Goal: Task Accomplishment & Management: Use online tool/utility

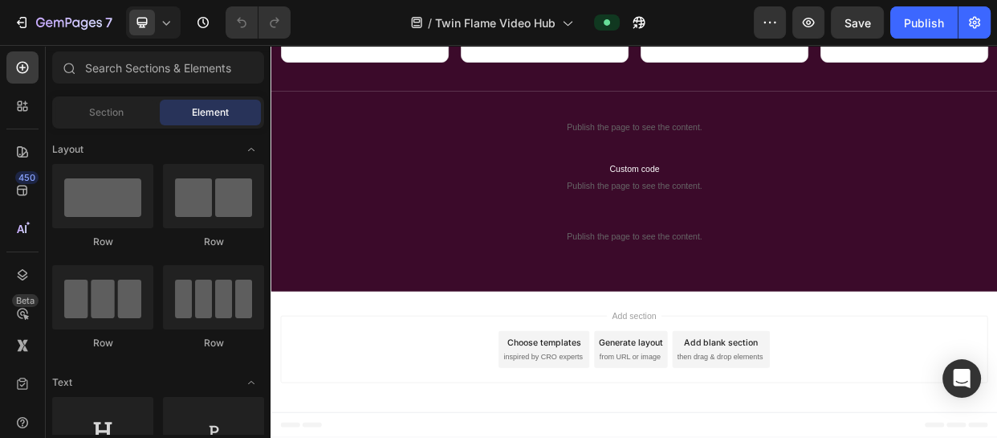
scroll to position [1792, 0]
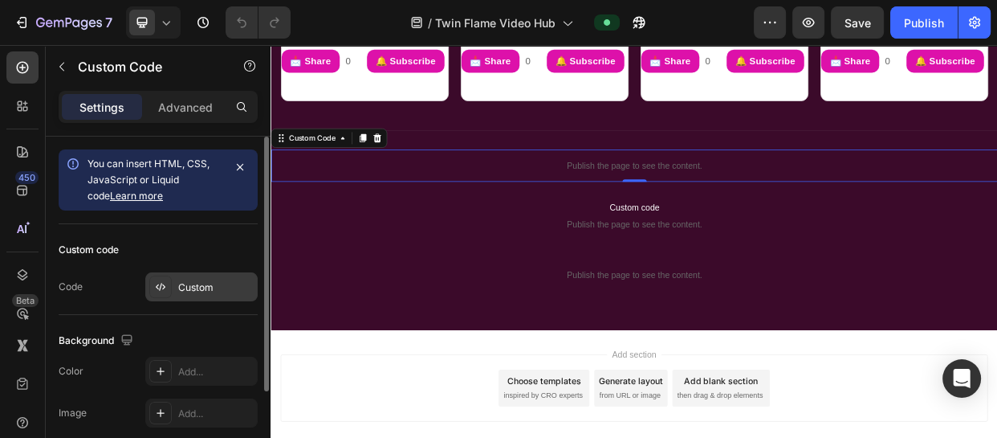
click at [200, 281] on div "Custom" at bounding box center [215, 287] width 75 height 14
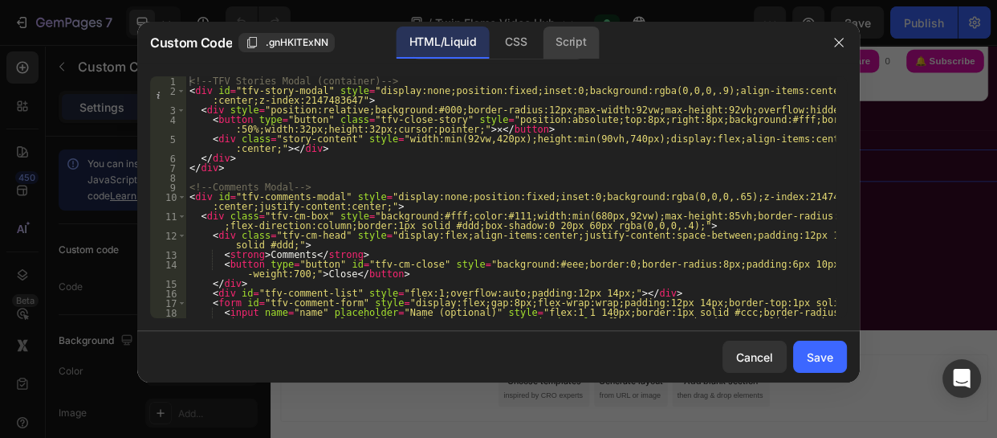
click at [570, 35] on div "Script" at bounding box center [571, 43] width 56 height 32
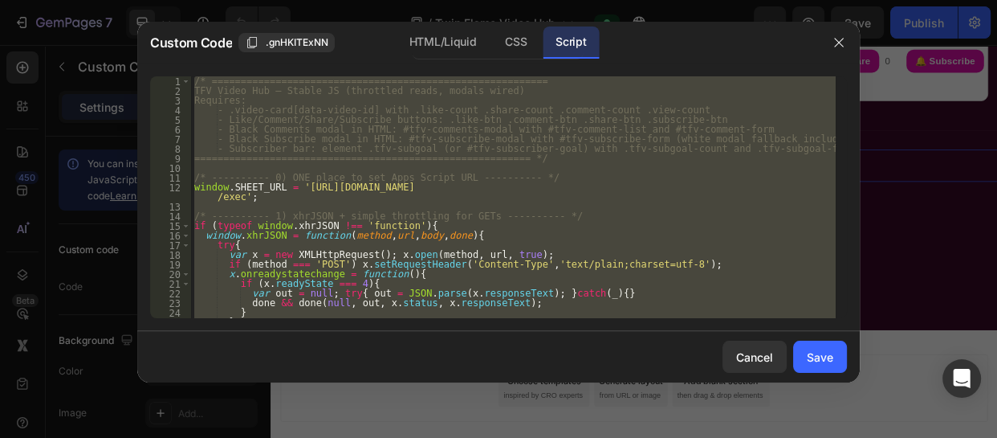
click at [608, 284] on div "/* ========================================================== TFV Video Hub – S…" at bounding box center [513, 197] width 645 height 242
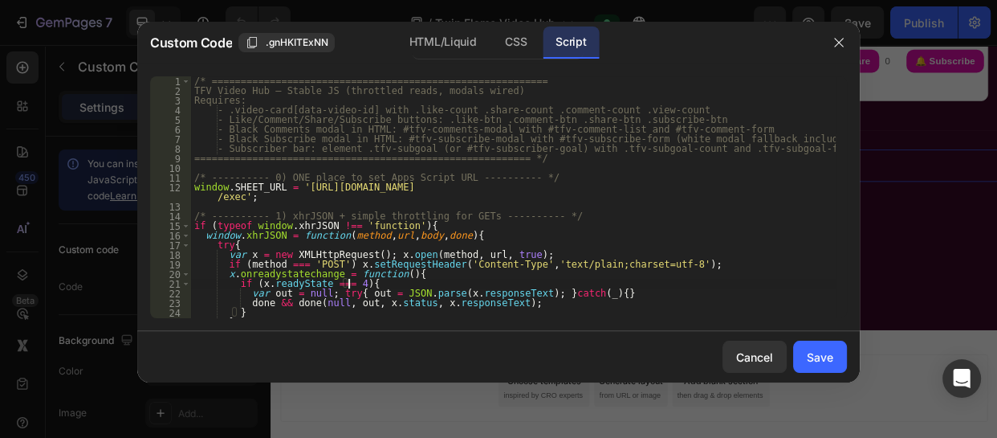
click at [587, 277] on div "/* ========================================================== TFV Video Hub – S…" at bounding box center [513, 206] width 645 height 261
type textarea "x.onreadystatechange = function(){"
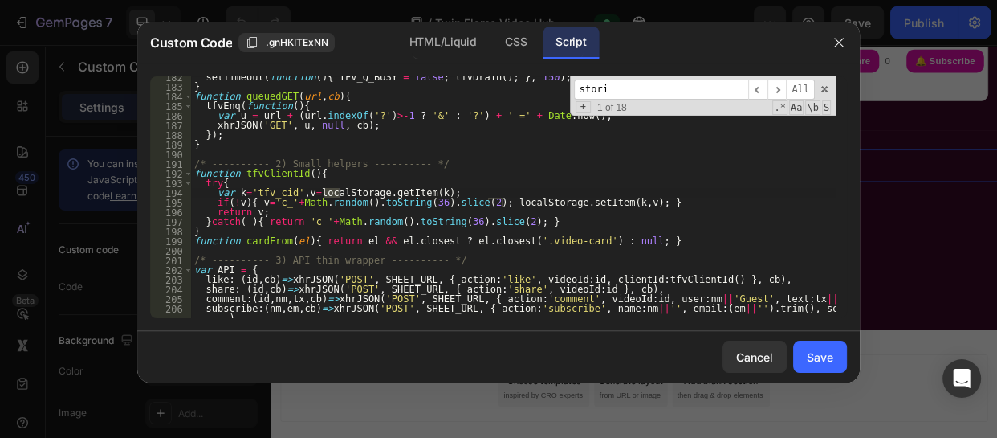
scroll to position [3685, 0]
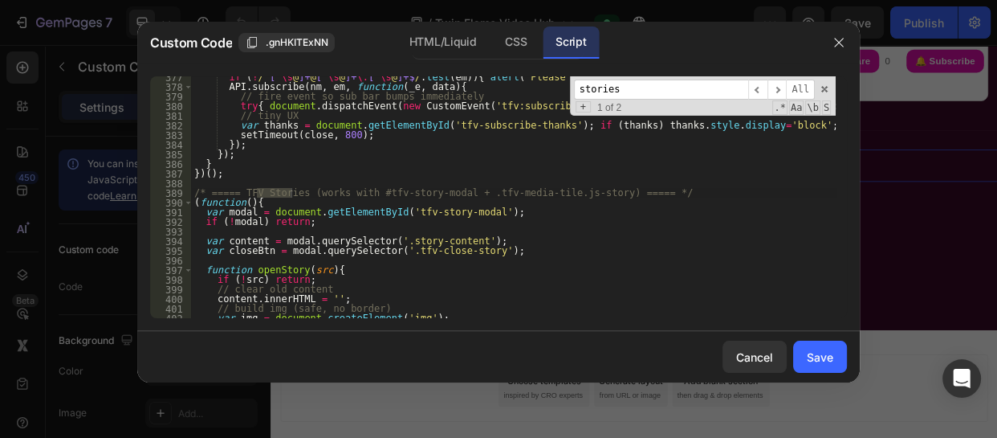
type input "stories"
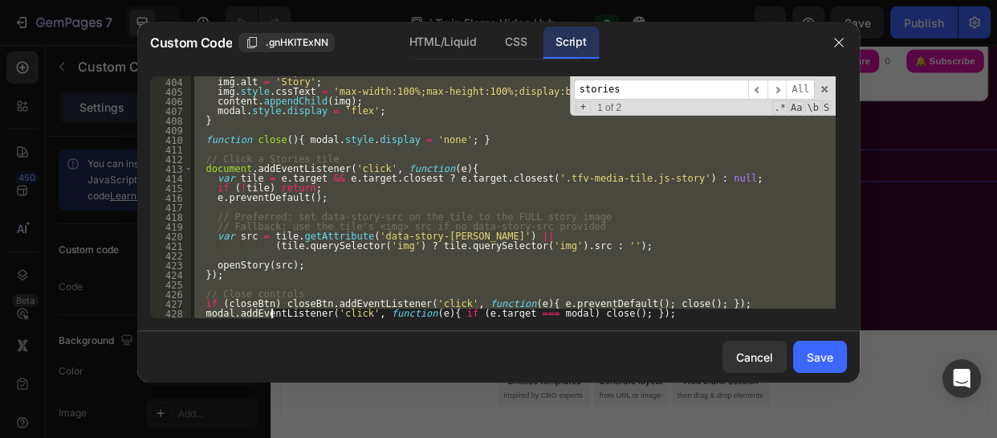
scroll to position [3969, 0]
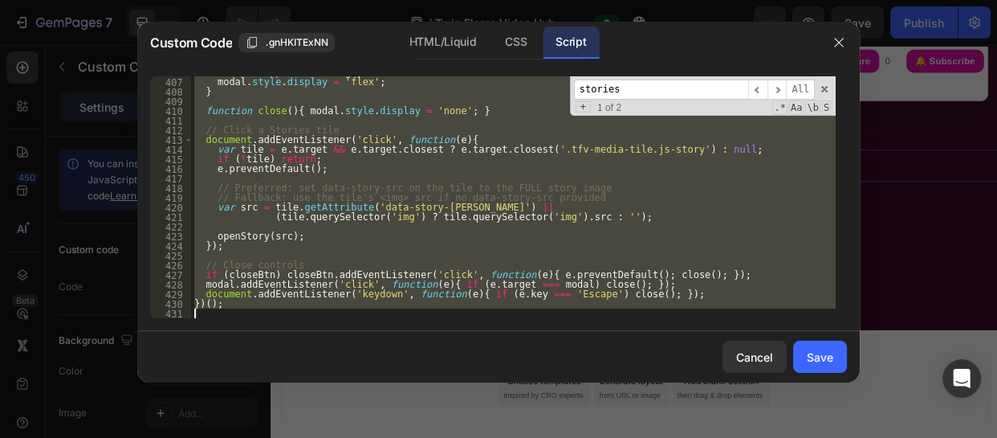
drag, startPoint x: 192, startPoint y: 108, endPoint x: 271, endPoint y: 356, distance: 259.6
click at [271, 356] on div "Custom Code .gnHKITExNN HTML/Liquid CSS Script /* ===== TFV Stories (works with…" at bounding box center [498, 202] width 723 height 361
type textarea "})();"
paste textarea
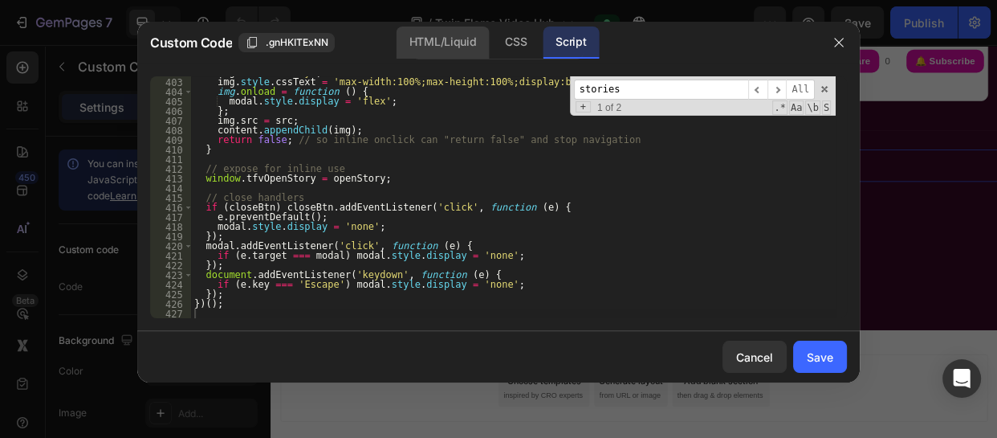
click at [463, 35] on div "HTML/Liquid" at bounding box center [443, 43] width 92 height 32
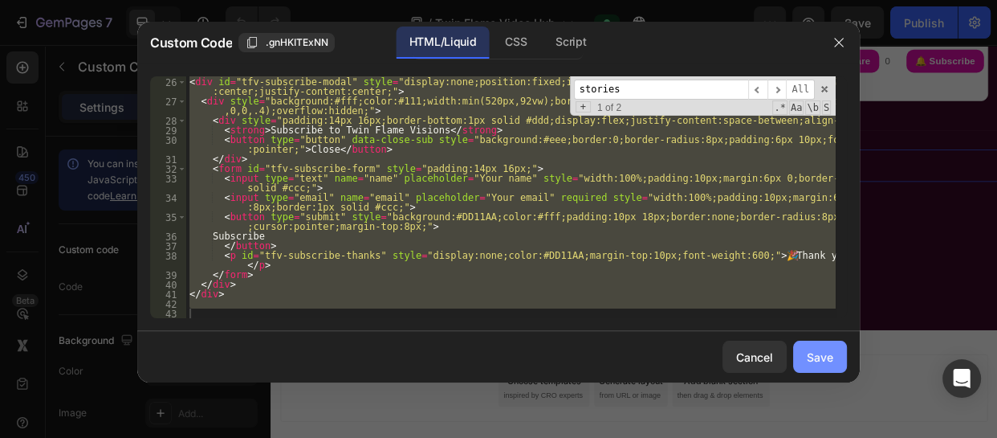
click at [818, 349] on div "Save" at bounding box center [820, 357] width 27 height 17
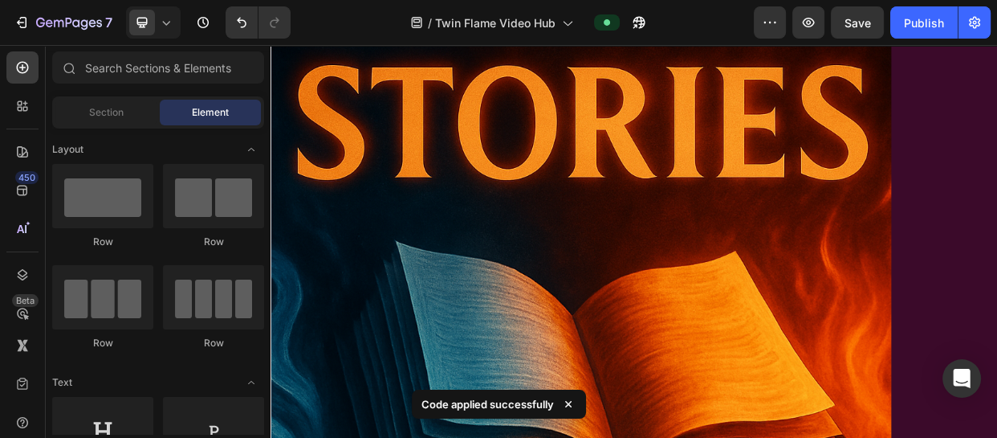
scroll to position [1141, 0]
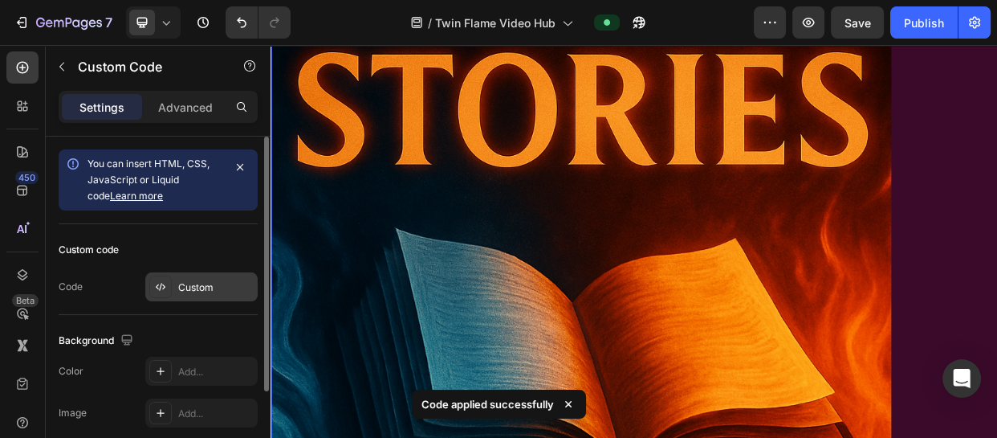
click at [233, 276] on div "Custom" at bounding box center [201, 286] width 112 height 29
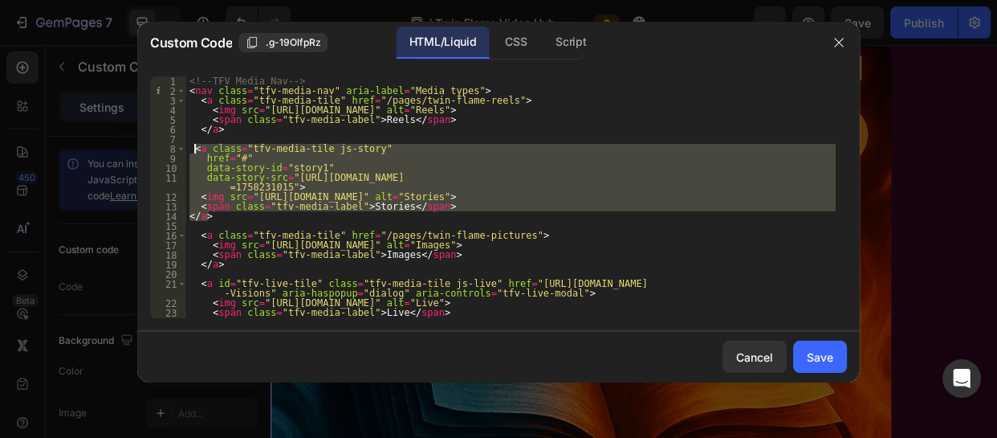
drag, startPoint x: 210, startPoint y: 219, endPoint x: 192, endPoint y: 151, distance: 70.7
click at [192, 151] on div "<!-- TFV Media Nav --> < nav class = "tfv-media-nav" aria-label = "Media types"…" at bounding box center [511, 206] width 650 height 261
paste textarea "</a>"
type textarea "</a>"
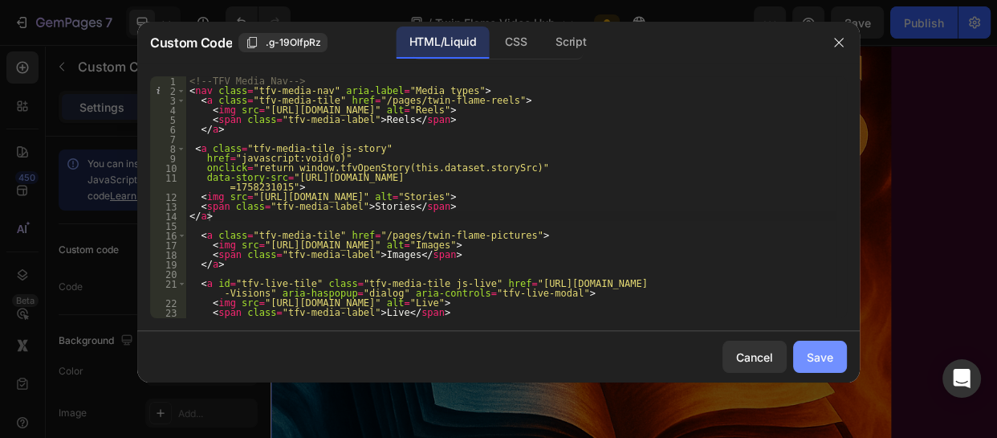
click at [829, 351] on div "Save" at bounding box center [820, 357] width 27 height 17
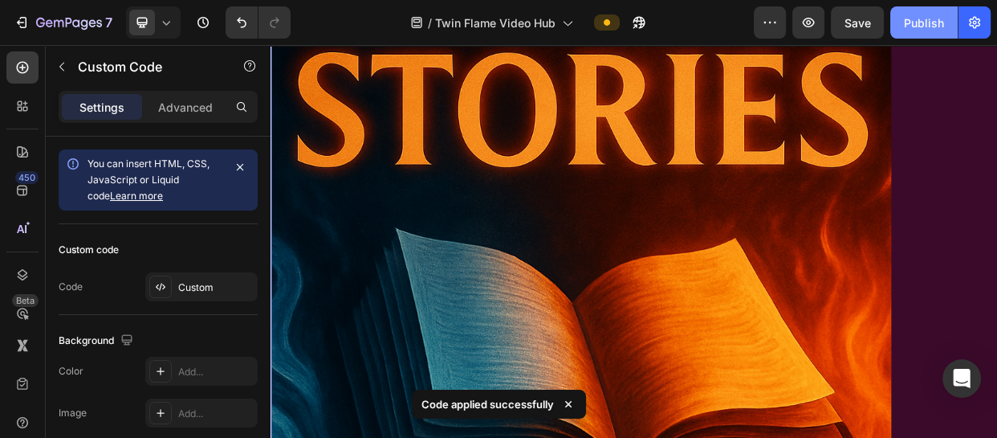
click at [916, 16] on div "Publish" at bounding box center [924, 22] width 40 height 17
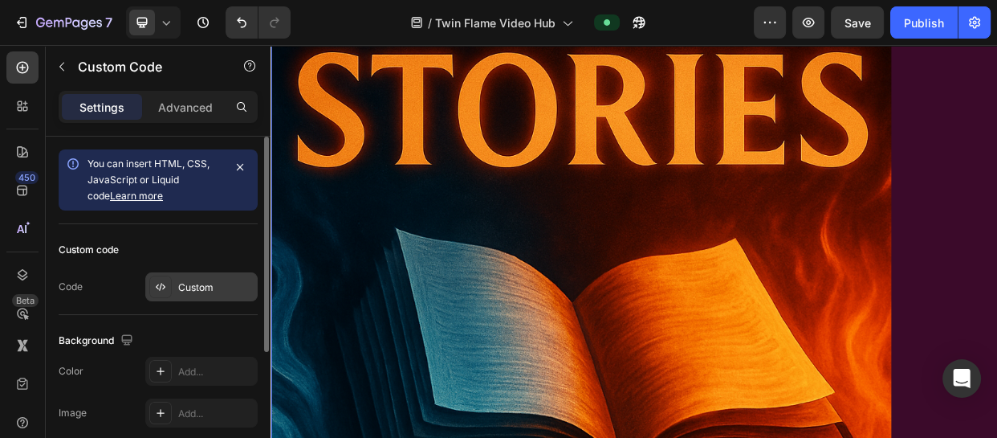
click at [221, 284] on div "Custom" at bounding box center [215, 287] width 75 height 14
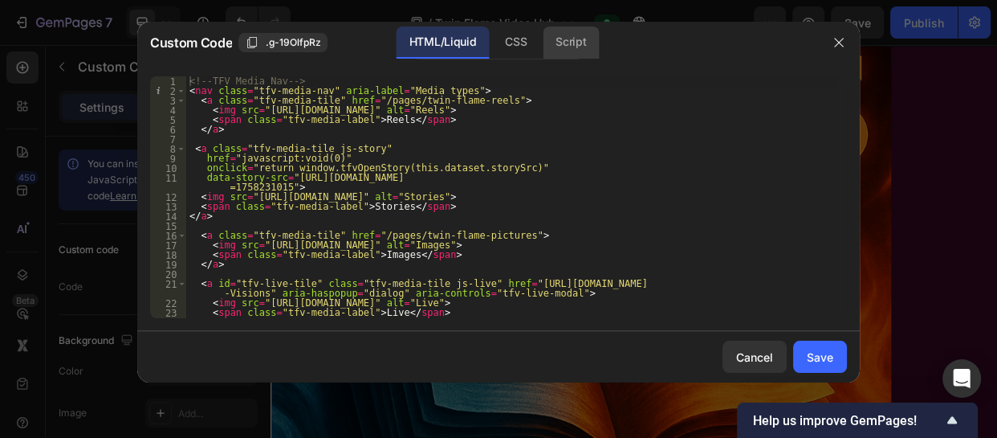
click at [569, 56] on div "Script" at bounding box center [571, 43] width 56 height 32
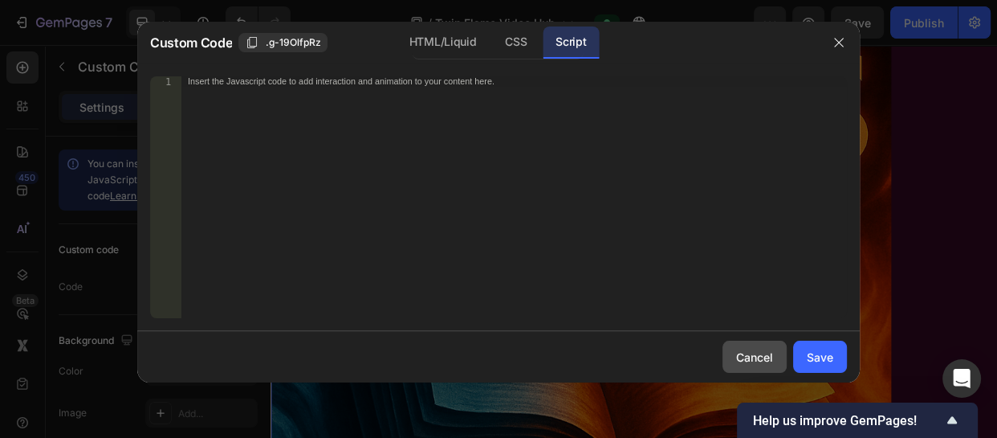
click at [746, 367] on button "Cancel" at bounding box center [755, 357] width 64 height 32
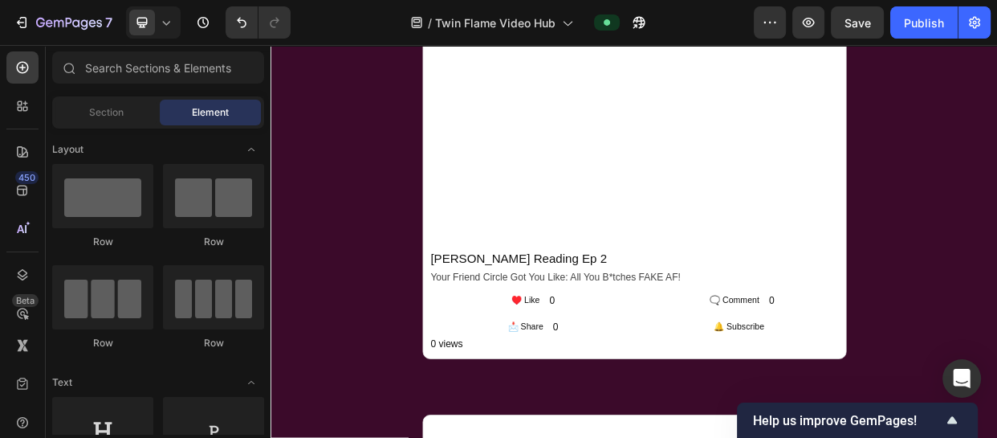
scroll to position [1792, 0]
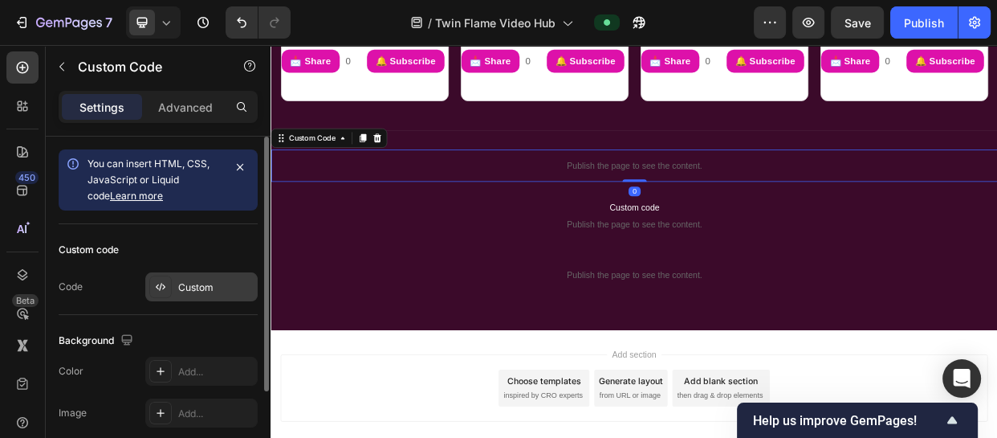
click at [200, 284] on div "Custom" at bounding box center [215, 287] width 75 height 14
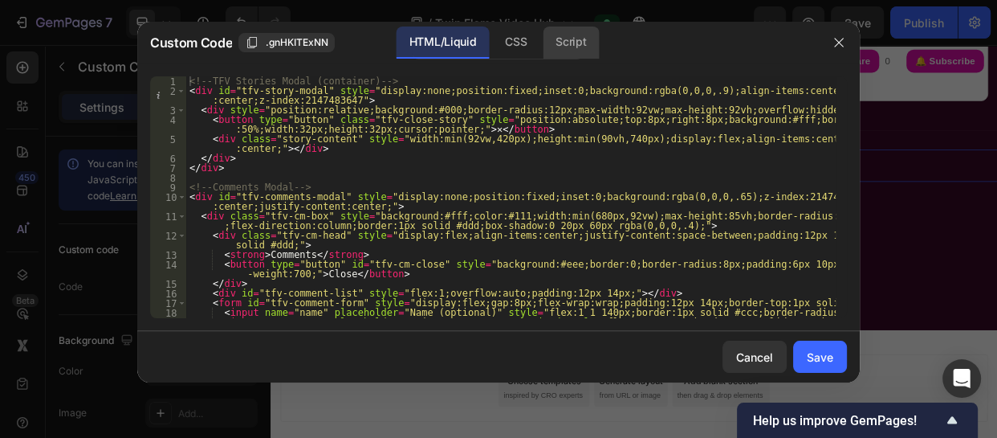
click at [566, 35] on div "Script" at bounding box center [571, 43] width 56 height 32
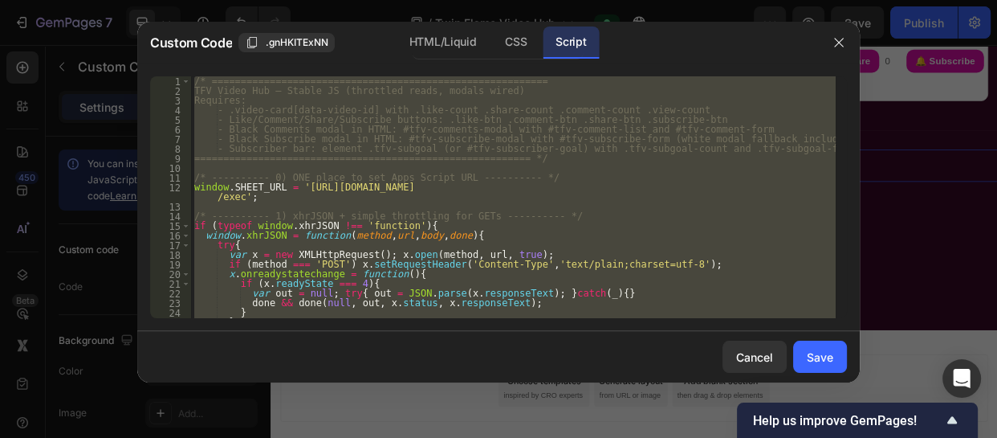
click at [670, 275] on div "/* ========================================================== TFV Video Hub – S…" at bounding box center [513, 197] width 645 height 242
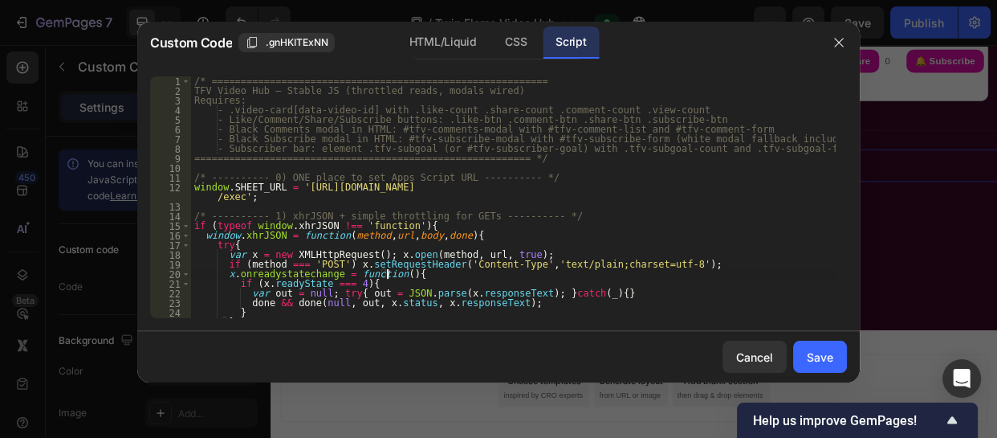
click at [236, 197] on div "/* ========================================================== TFV Video Hub – S…" at bounding box center [513, 206] width 645 height 261
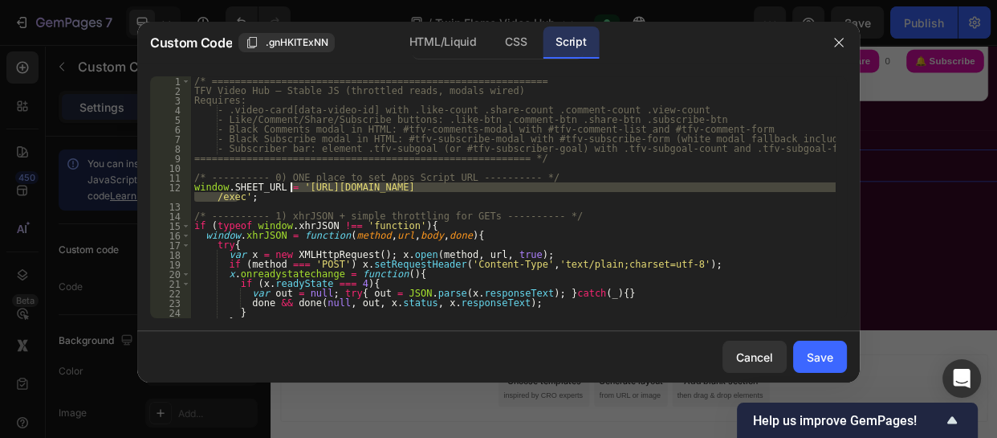
drag, startPoint x: 236, startPoint y: 197, endPoint x: 288, endPoint y: 184, distance: 53.8
click at [288, 184] on div "/* ========================================================== TFV Video Hub – S…" at bounding box center [513, 206] width 645 height 261
paste textarea "zDGQKh9T81Cjvpb6dOvVYcwQ4m1hP9NCkmKu3Y75D6OpsDrQvCTJzi4HrP1PKR-aAIbg/"
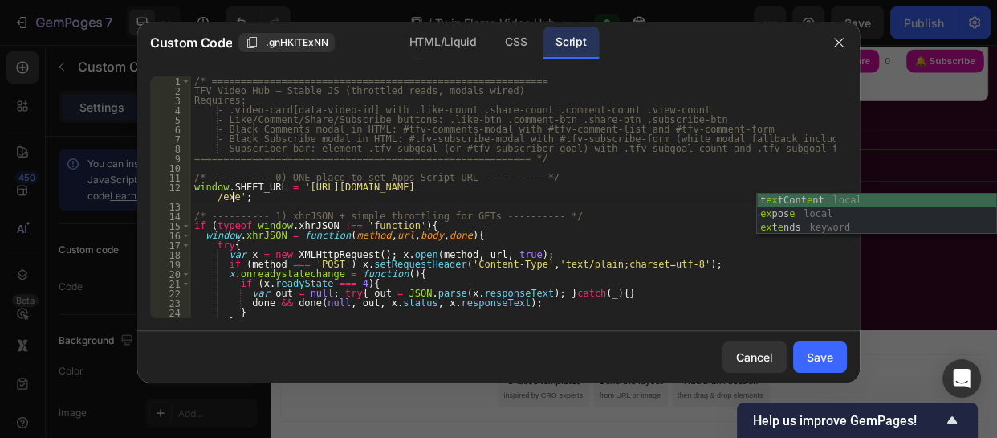
scroll to position [0, 53]
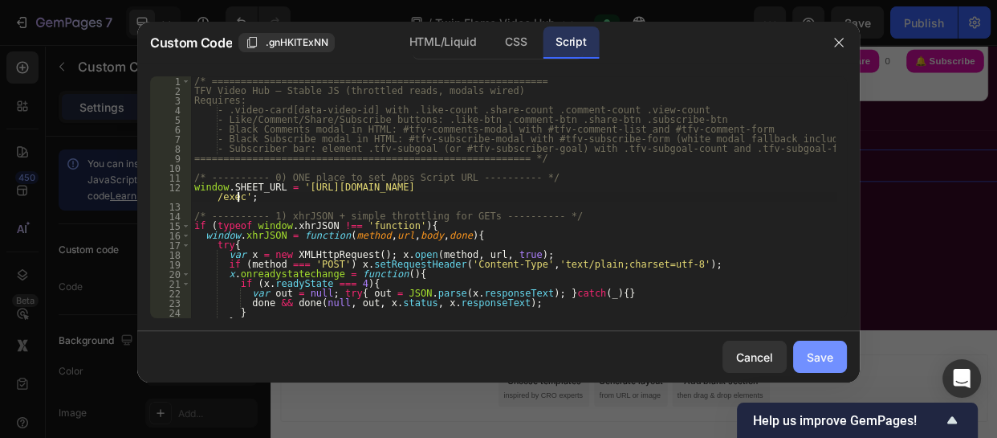
type textarea "window.SHEET_URL = 'https://script.google.com/macros/s/AKfycbzDGQKh9T81Cjvpb6dO…"
click at [818, 349] on div "Save" at bounding box center [820, 357] width 27 height 17
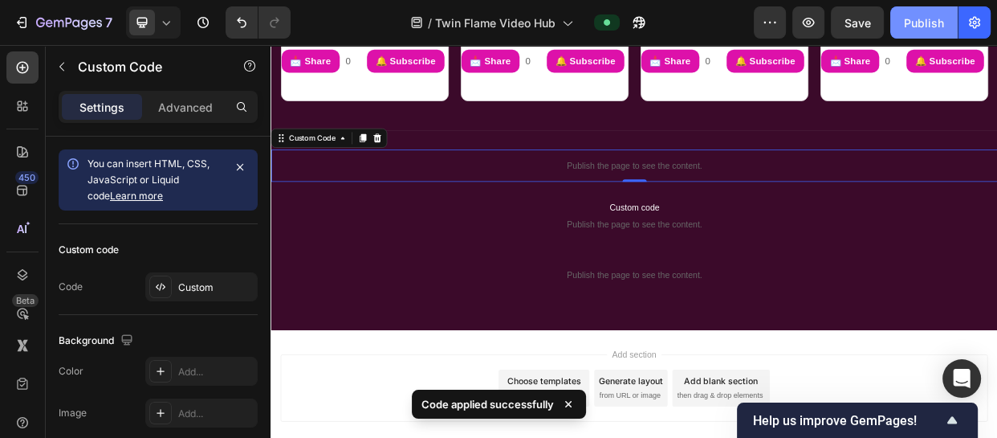
click at [915, 23] on div "Publish" at bounding box center [924, 22] width 40 height 17
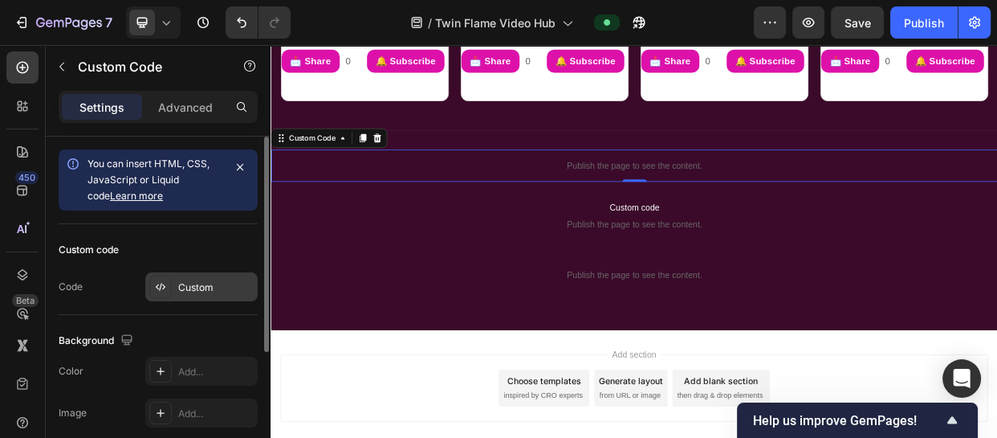
click at [210, 273] on div "Custom" at bounding box center [201, 286] width 112 height 29
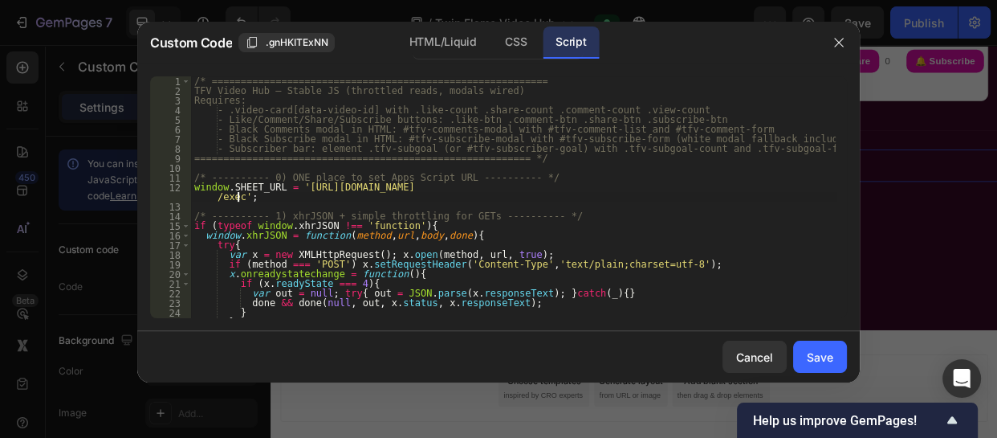
click at [238, 197] on div "/* ========================================================== TFV Video Hub – S…" at bounding box center [513, 206] width 645 height 261
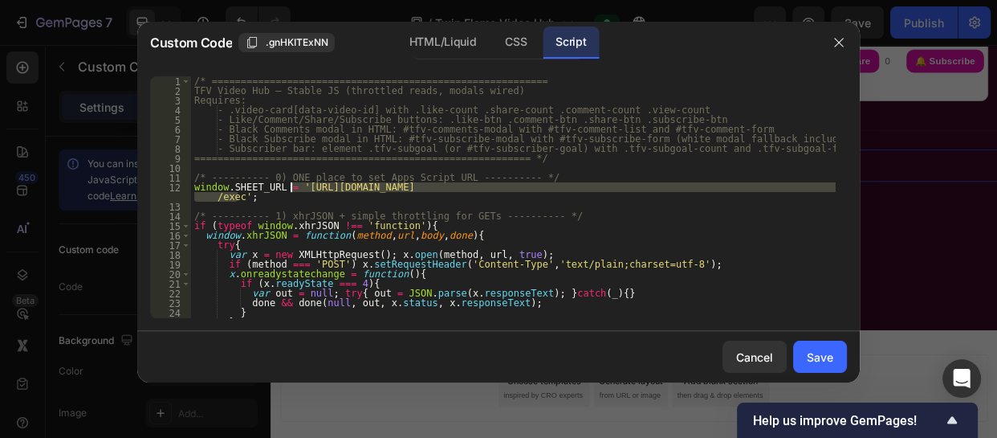
drag, startPoint x: 238, startPoint y: 197, endPoint x: 289, endPoint y: 184, distance: 53.0
click at [289, 184] on div "/* ========================================================== TFV Video Hub – S…" at bounding box center [513, 206] width 645 height 261
paste textarea "xN9nhHl28InhasfIUsPruDUqQRD_yk_xHo6d0CiB2livKKVWHq8Bars_R4Od-Bebo3aw"
type textarea "window.SHEET_URL = 'https://script.google.com/macros/s/AKfycbxN9nhHl28InhasfIUs…"
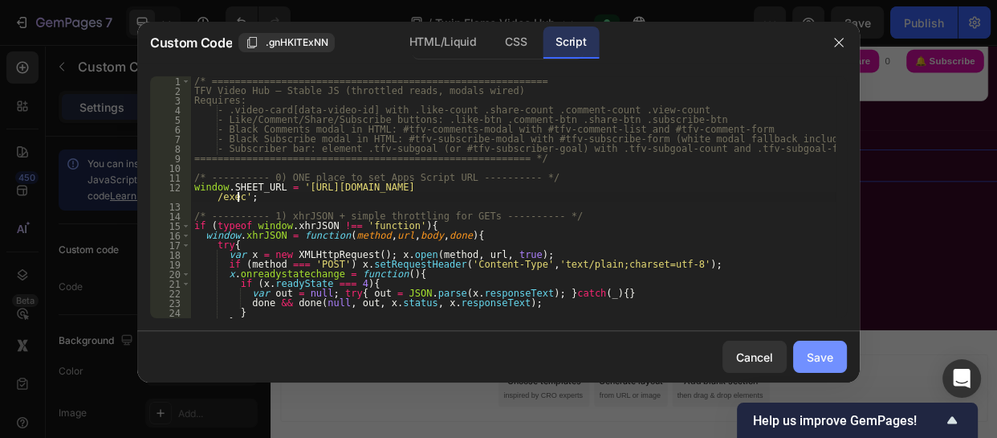
click at [832, 355] on div "Save" at bounding box center [820, 357] width 27 height 17
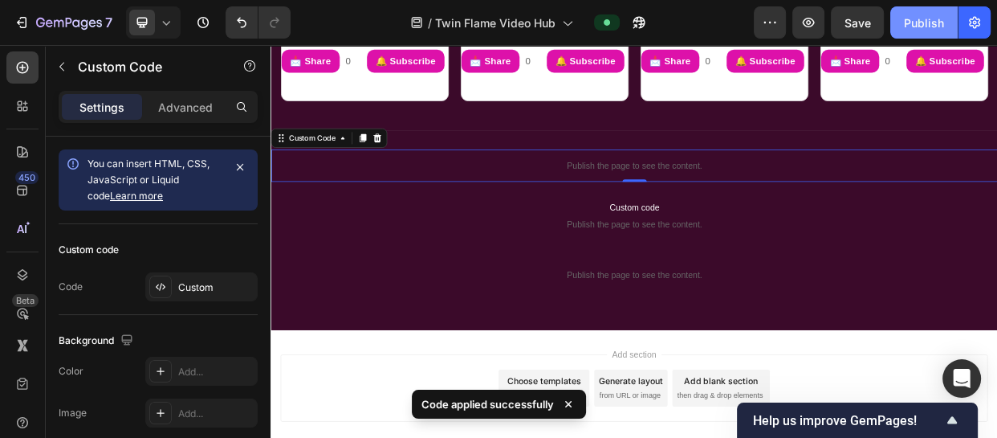
click at [929, 23] on div "Publish" at bounding box center [924, 22] width 40 height 17
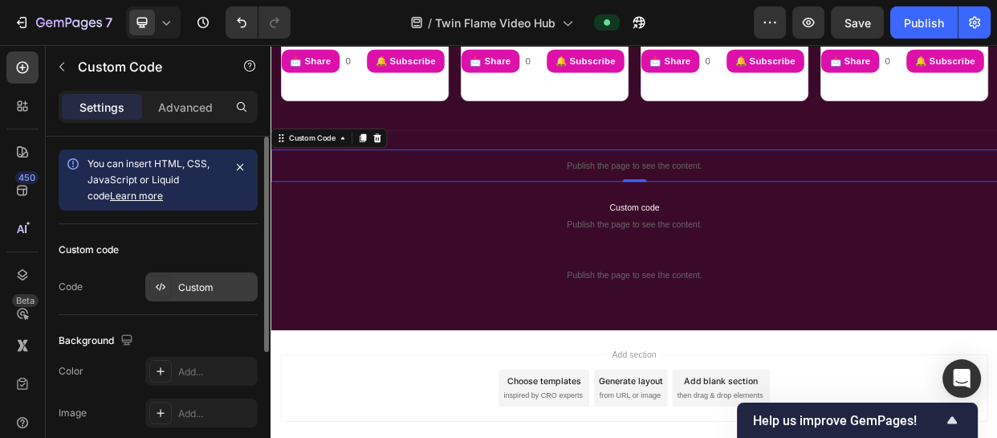
click at [186, 289] on div "Custom" at bounding box center [215, 287] width 75 height 14
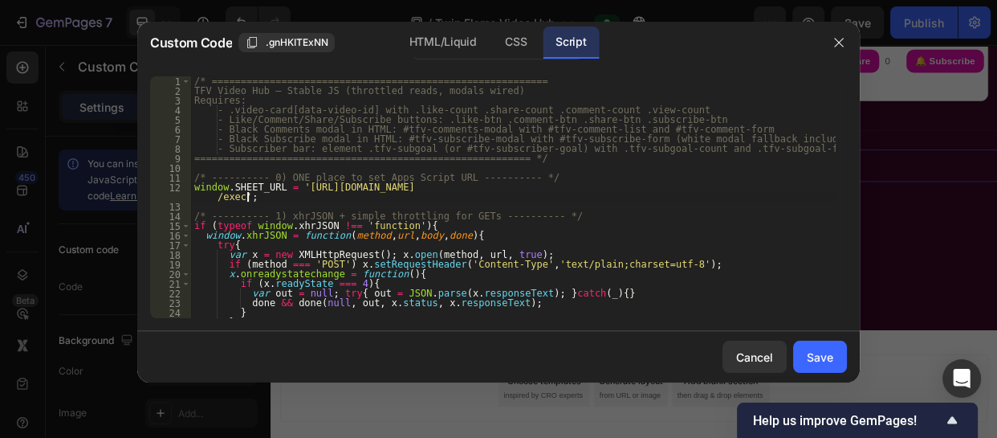
click at [384, 202] on div "/* ========================================================== TFV Video Hub – S…" at bounding box center [513, 206] width 645 height 261
type textarea "})();"
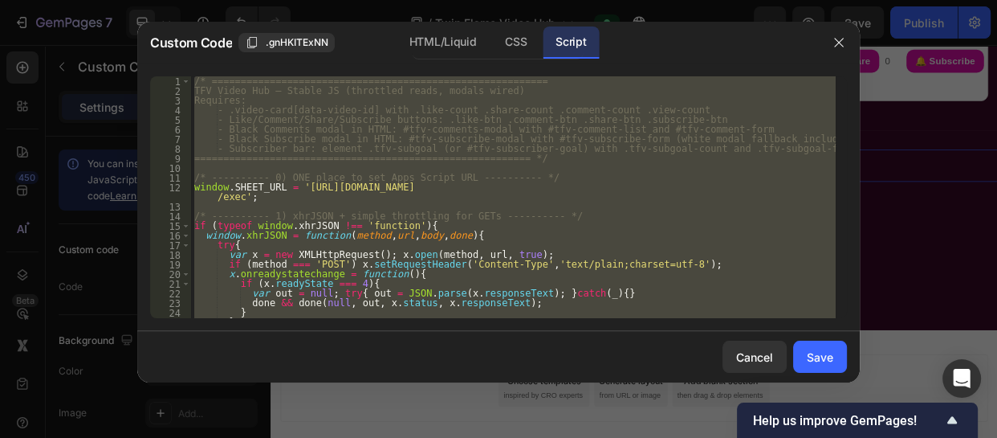
paste textarea
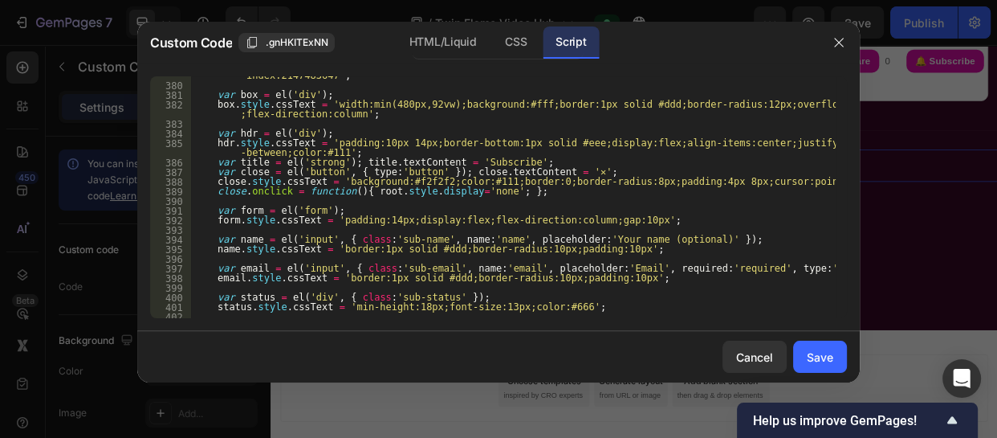
scroll to position [0, 0]
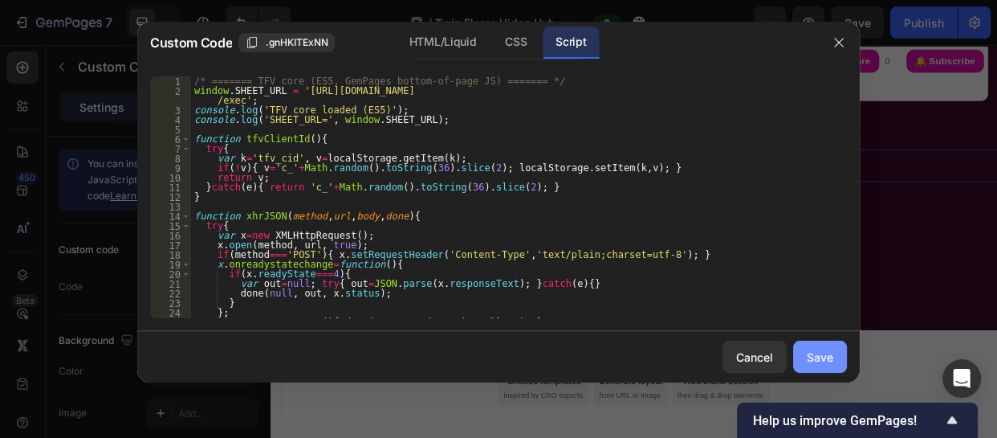
click at [821, 364] on div "Save" at bounding box center [820, 357] width 27 height 17
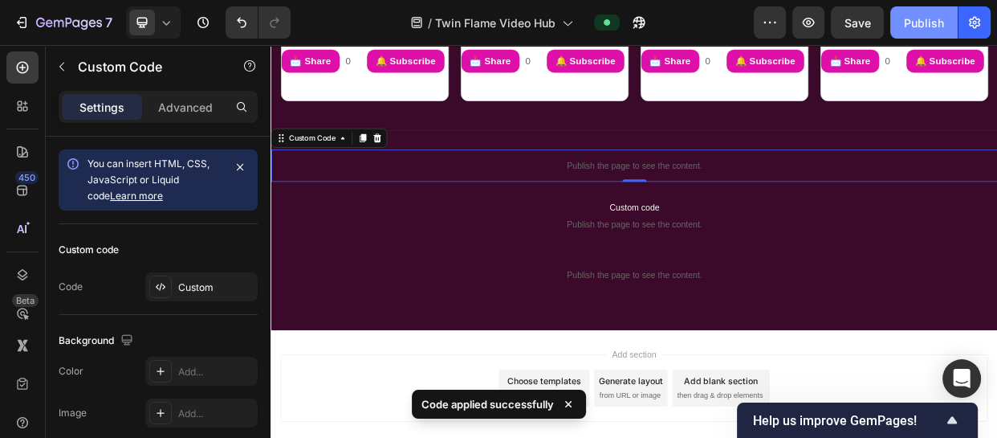
click at [928, 13] on button "Publish" at bounding box center [924, 22] width 67 height 32
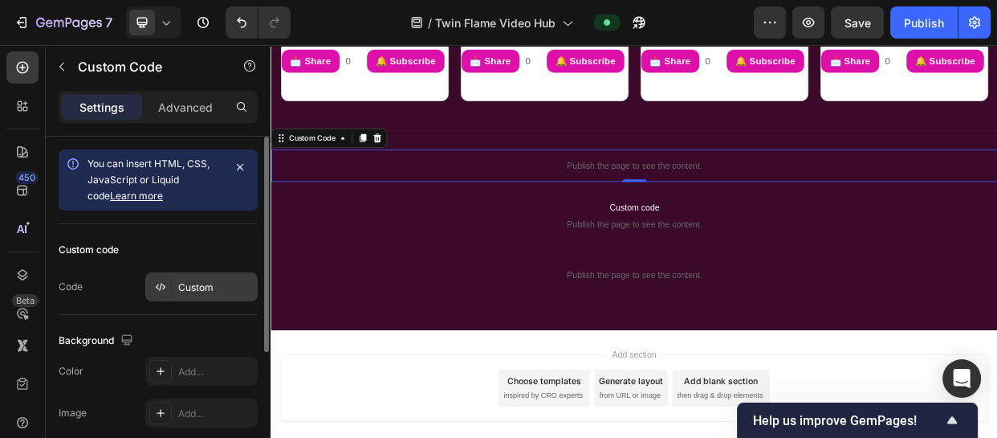
click at [193, 283] on div "Custom" at bounding box center [215, 287] width 75 height 14
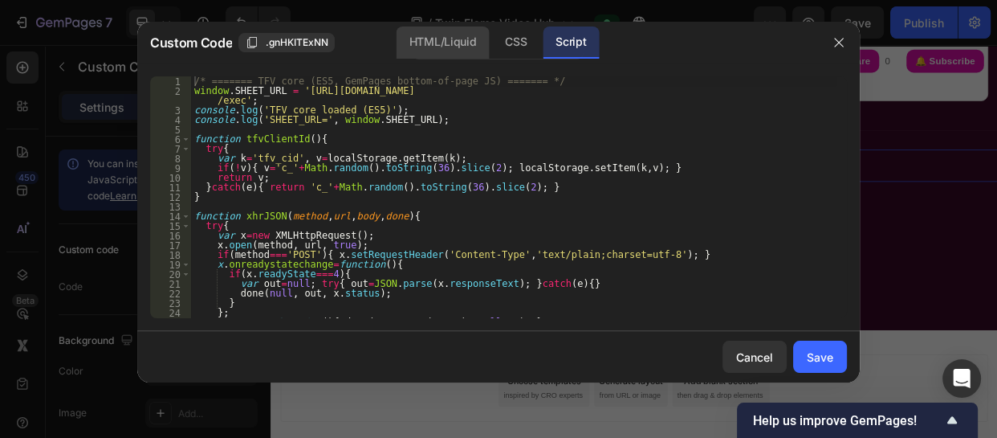
click at [436, 35] on div "HTML/Liquid" at bounding box center [443, 43] width 92 height 32
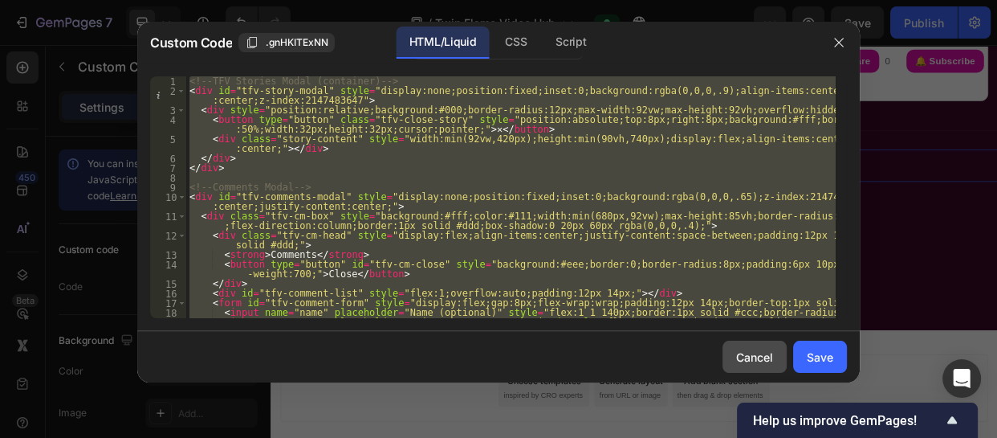
click at [762, 349] on div "Cancel" at bounding box center [754, 357] width 37 height 17
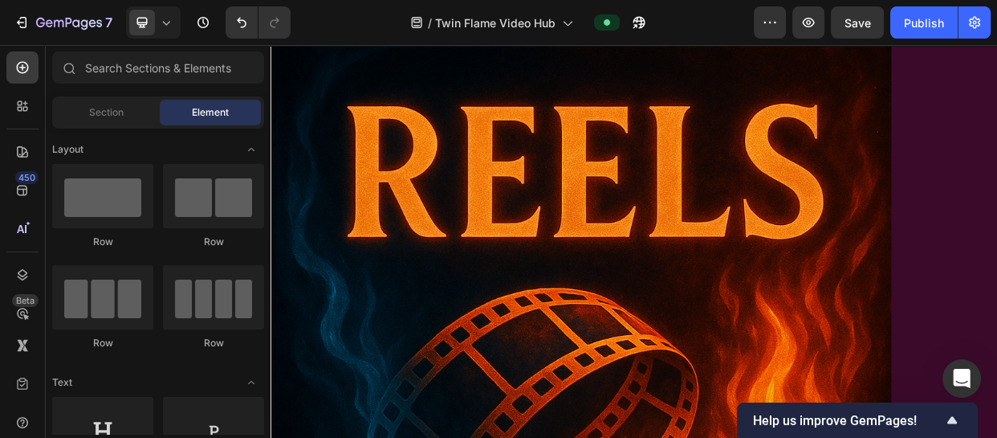
scroll to position [214, 0]
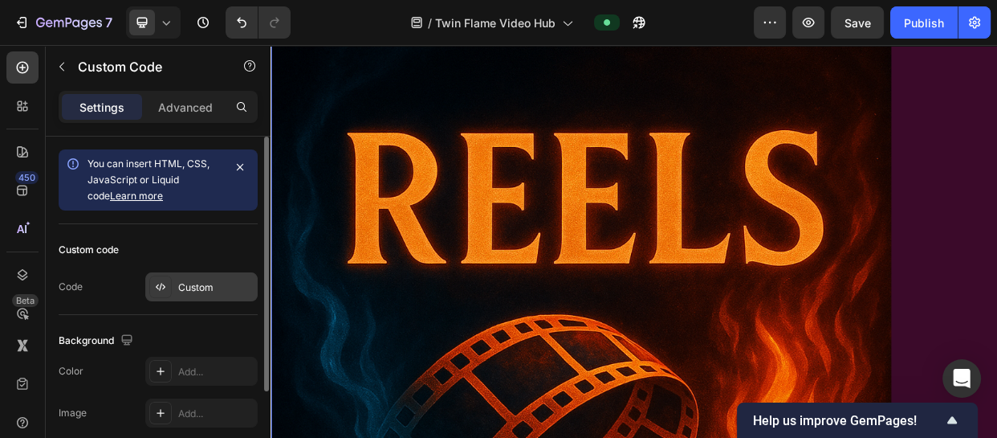
click at [195, 273] on div "Custom" at bounding box center [201, 286] width 112 height 29
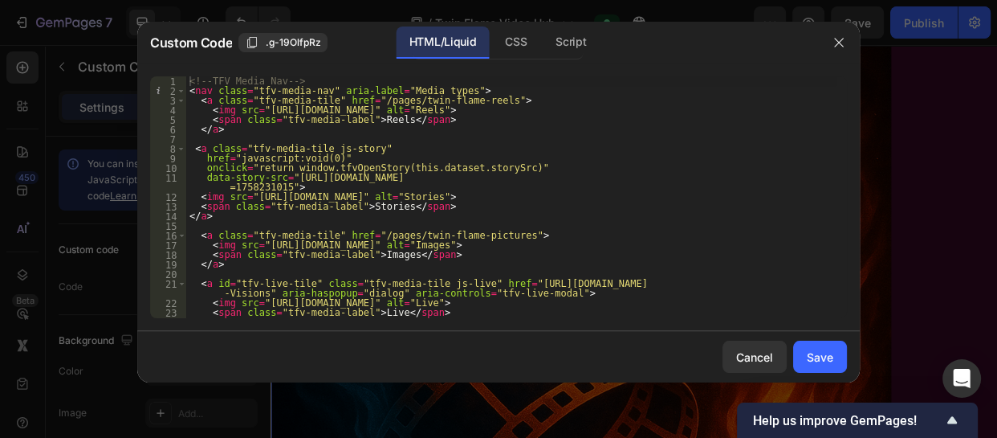
type textarea "data-story-src="https://cdn.shopify.com/s/files/1/0728/7173/9650/files/uncovert…"
click at [273, 187] on div "<!-- TFV Media Nav --> < nav class = "tfv-media-nav" aria-label = "Media types"…" at bounding box center [511, 206] width 650 height 261
click at [275, 188] on div "<!-- TFV Media Nav --> < nav class = "tfv-media-nav" aria-label = "Media types"…" at bounding box center [511, 206] width 650 height 261
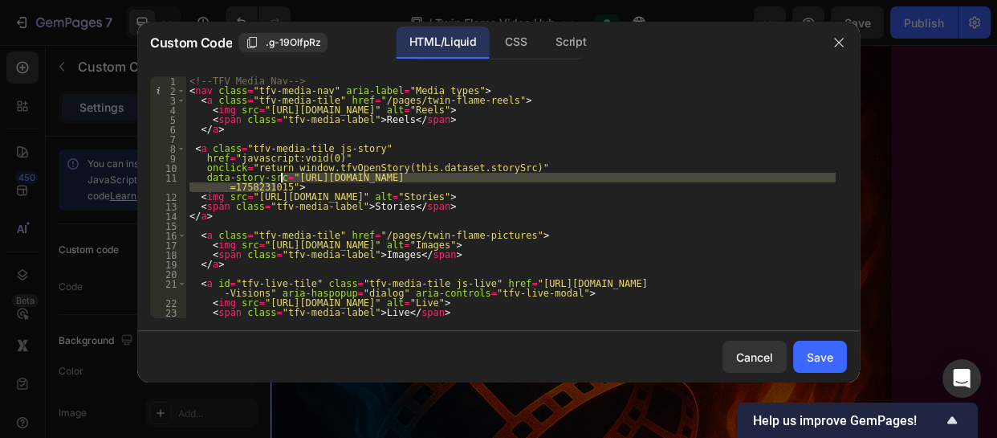
drag, startPoint x: 277, startPoint y: 185, endPoint x: 281, endPoint y: 177, distance: 9.0
click at [281, 177] on div "<!-- TFV Media Nav --> < nav class = "tfv-media-nav" aria-label = "Media types"…" at bounding box center [511, 206] width 650 height 261
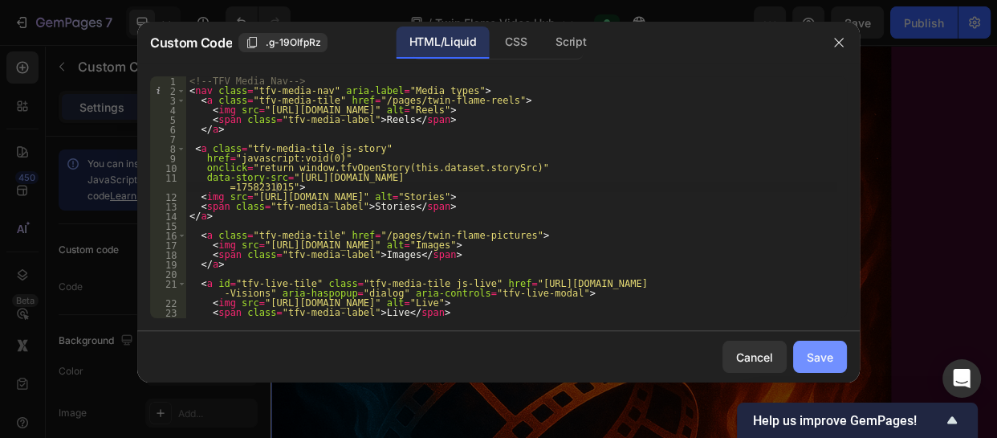
click at [815, 361] on div "Save" at bounding box center [820, 357] width 27 height 17
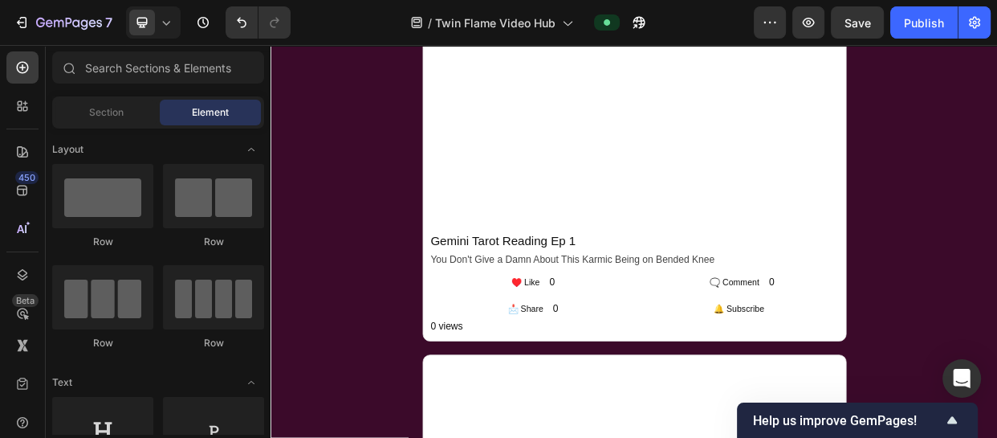
scroll to position [1792, 0]
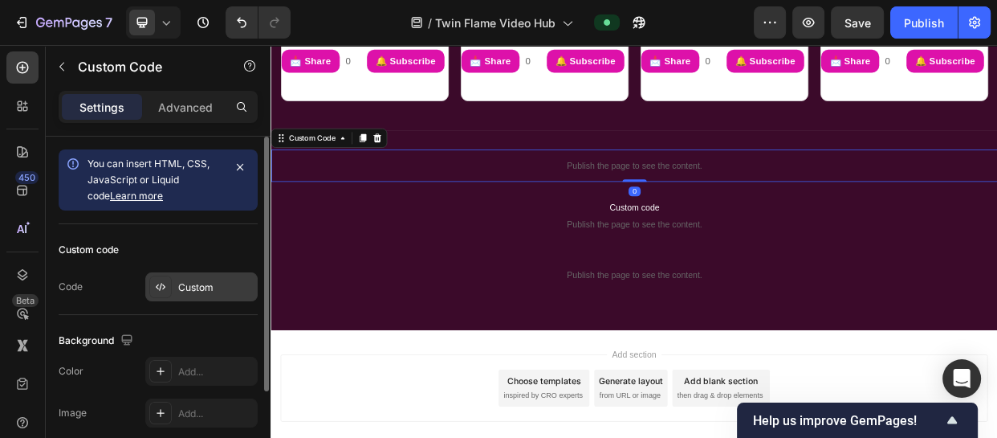
click at [194, 288] on div "Custom" at bounding box center [215, 287] width 75 height 14
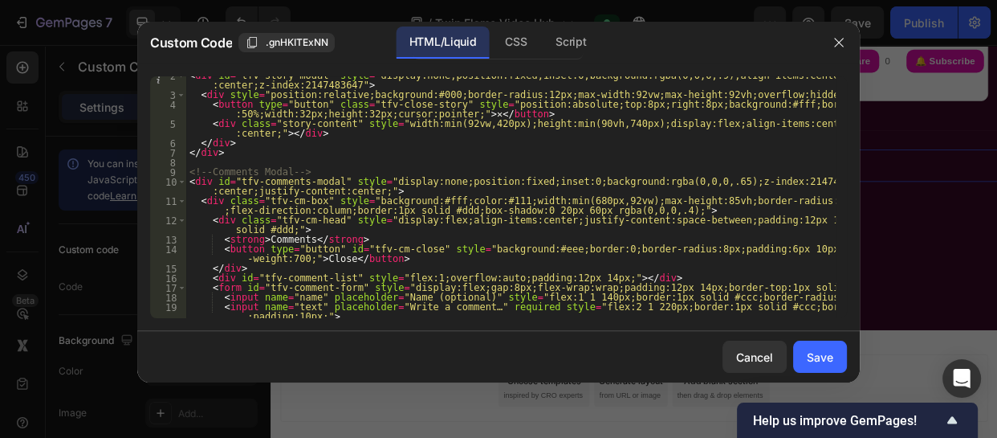
scroll to position [0, 0]
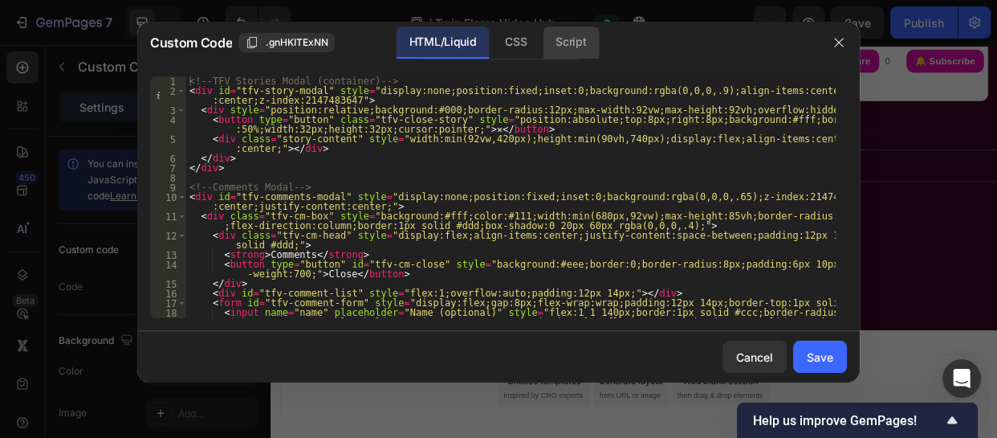
click at [575, 43] on div "Script" at bounding box center [571, 43] width 56 height 32
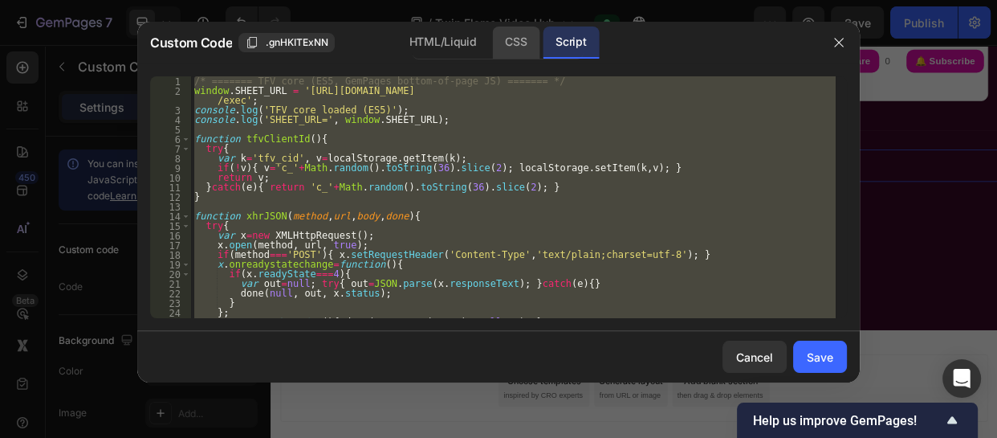
click at [514, 31] on div "CSS" at bounding box center [515, 43] width 47 height 32
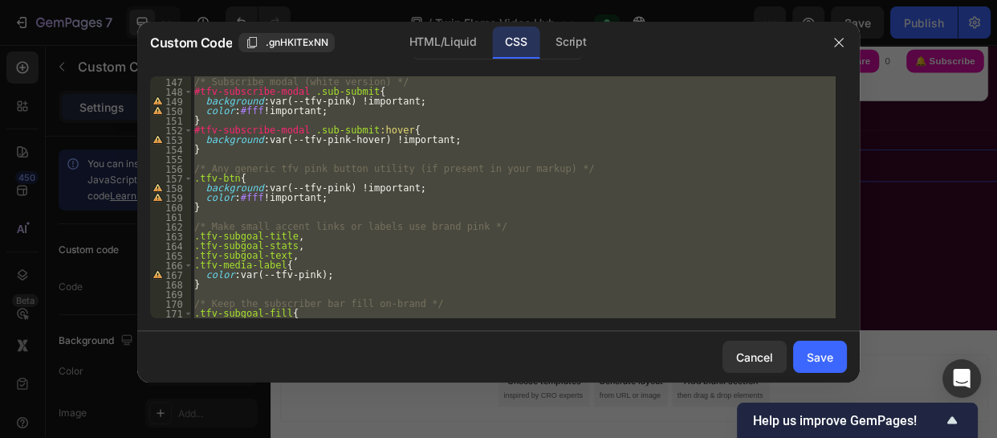
scroll to position [1493, 0]
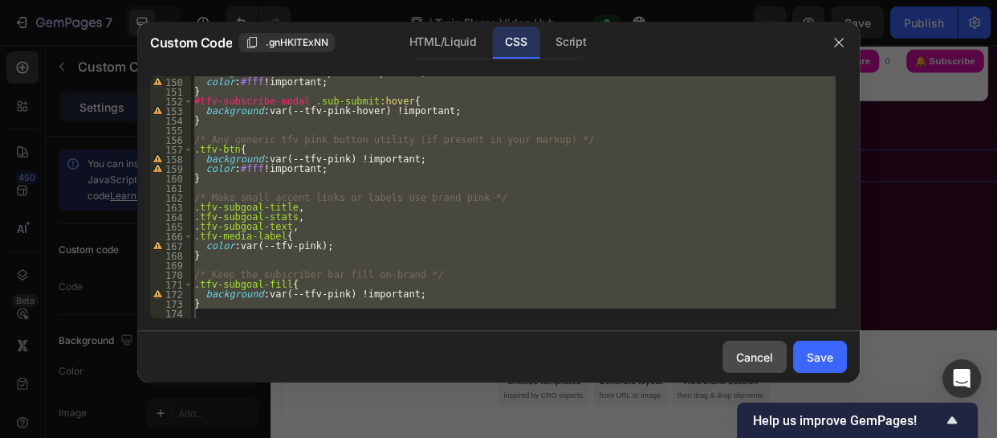
click at [749, 353] on div "Cancel" at bounding box center [754, 357] width 37 height 17
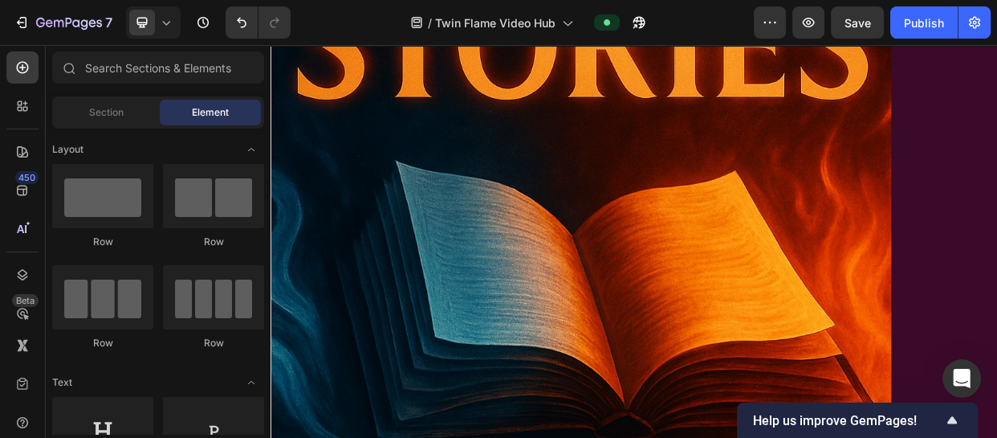
scroll to position [1267, 0]
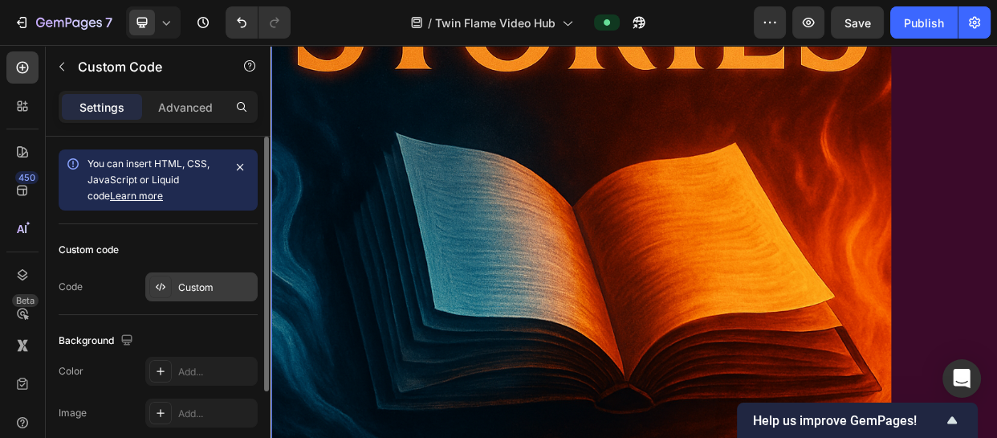
click at [186, 289] on div "Custom" at bounding box center [215, 287] width 75 height 14
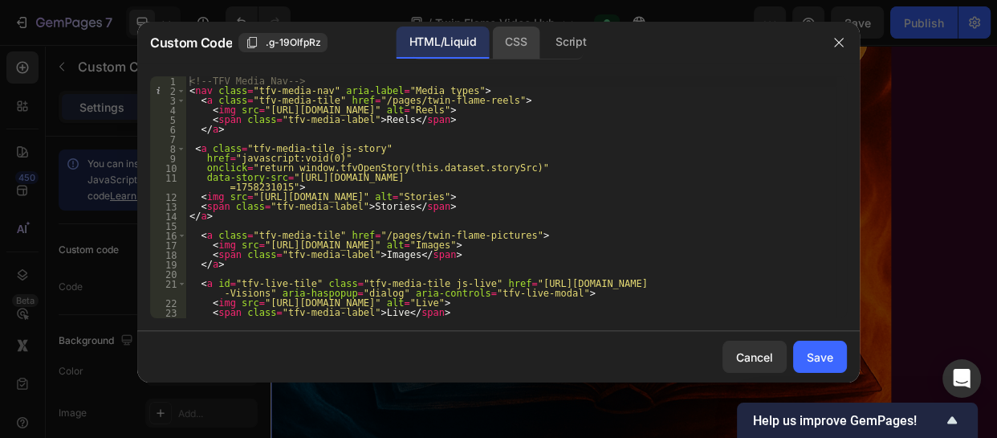
click at [524, 35] on div "CSS" at bounding box center [515, 43] width 47 height 32
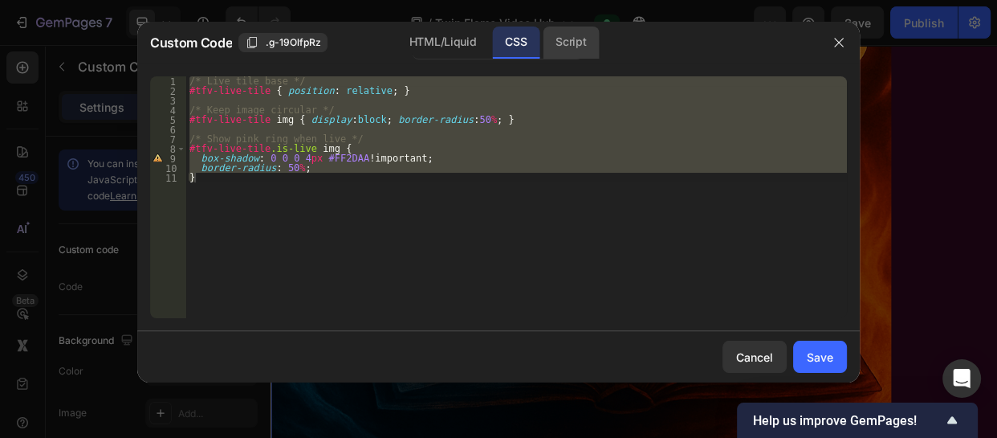
click at [576, 34] on div "Script" at bounding box center [571, 43] width 56 height 32
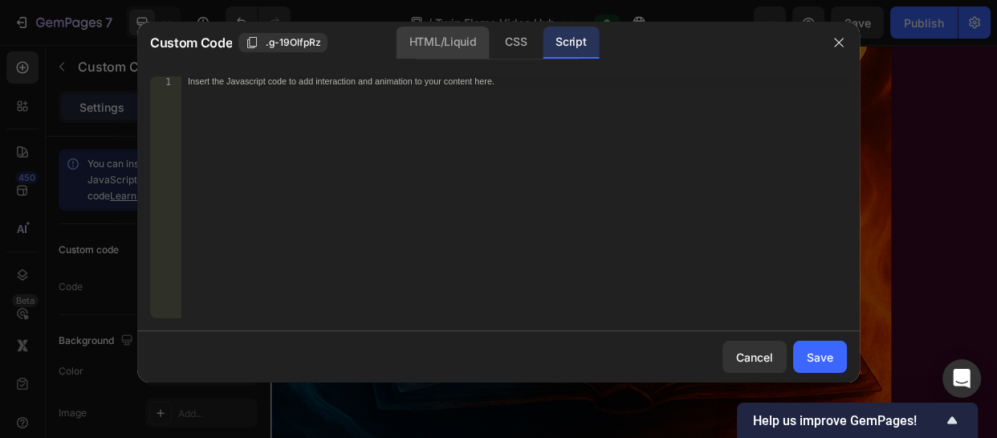
click at [433, 48] on div "HTML/Liquid" at bounding box center [443, 43] width 92 height 32
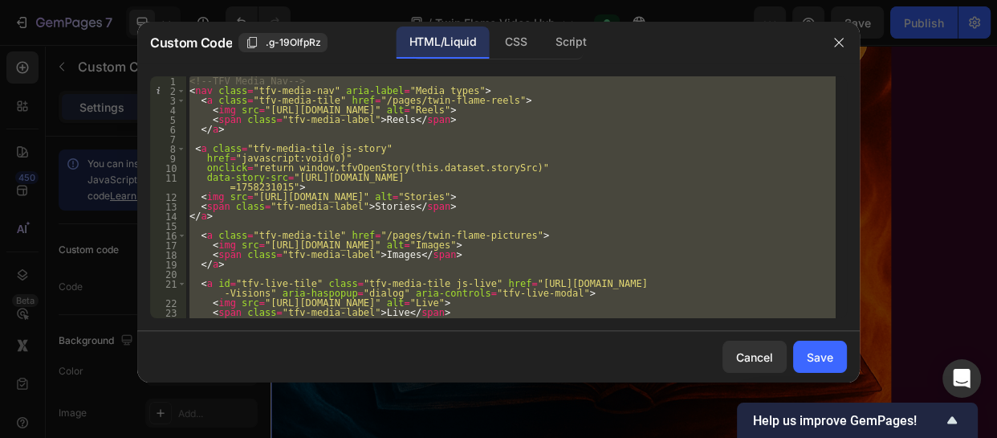
click at [339, 176] on div "<!-- TFV Media Nav --> < nav class = "tfv-media-nav" aria-label = "Media types"…" at bounding box center [511, 197] width 650 height 242
type textarea "data-story-src="https://cdn.shopify.com/s/files/1/0728/7173/9650/files/uncovert…"
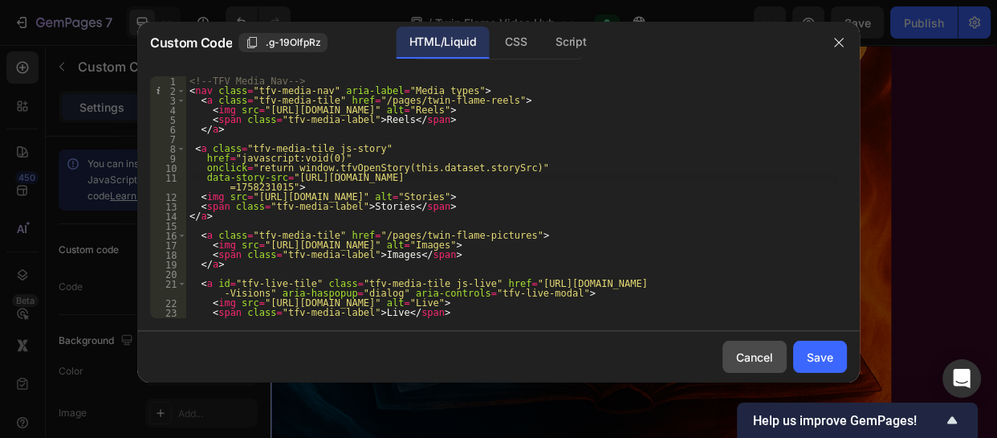
click at [745, 349] on div "Cancel" at bounding box center [754, 357] width 37 height 17
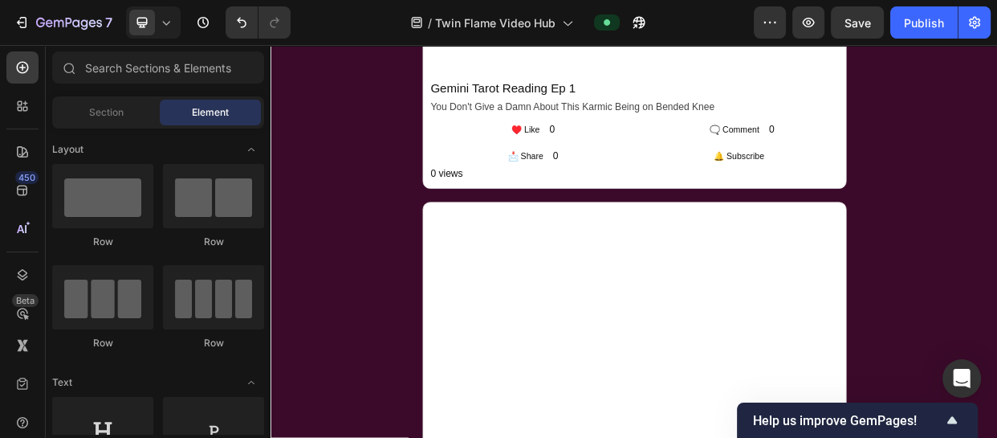
scroll to position [1792, 0]
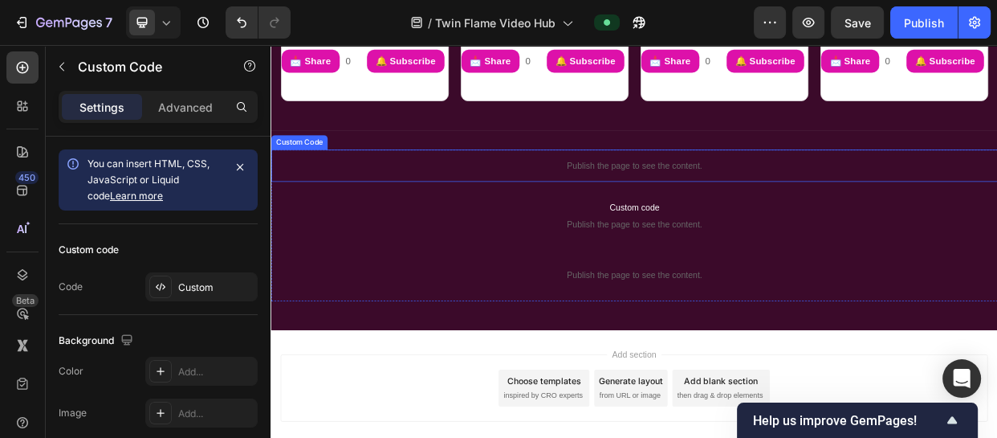
click at [785, 197] on p "Publish the page to see the content." at bounding box center [753, 205] width 964 height 17
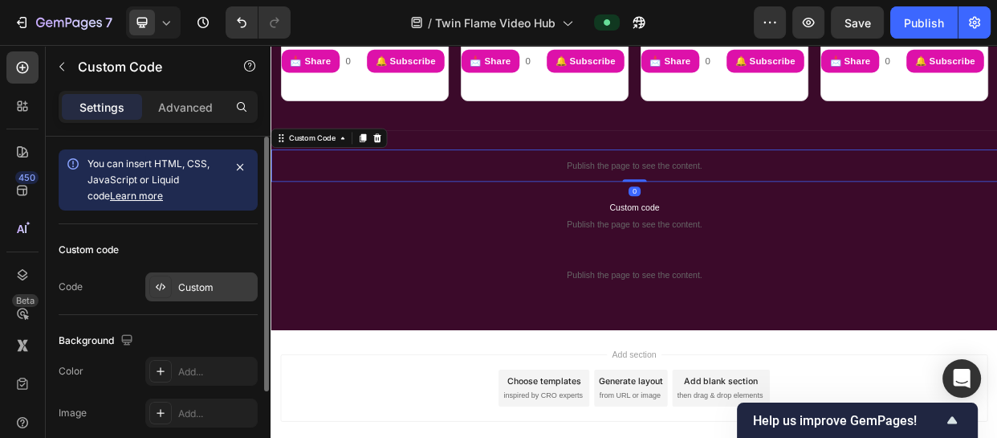
click at [198, 289] on div "Custom" at bounding box center [215, 287] width 75 height 14
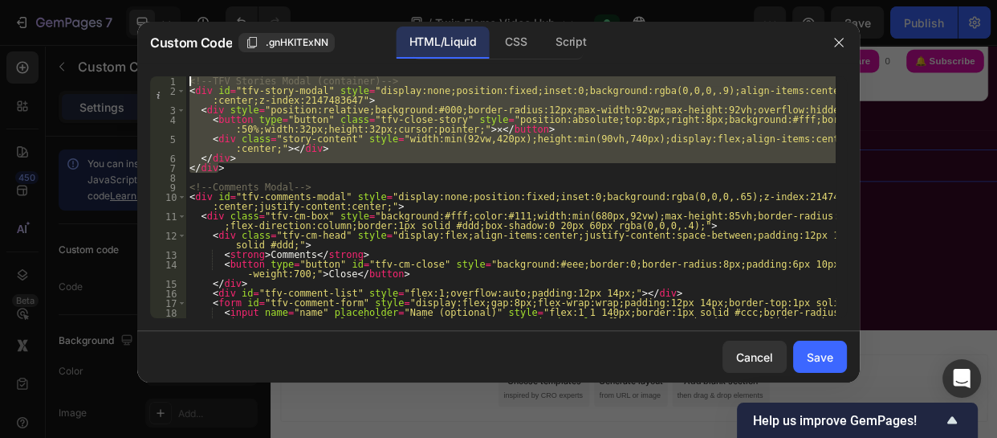
drag, startPoint x: 226, startPoint y: 166, endPoint x: 190, endPoint y: 77, distance: 96.5
click at [190, 77] on div "<!-- TFV Stories Modal (container) --> < div id = "tfv-story-modal" style = "di…" at bounding box center [511, 211] width 650 height 271
type textarea "<!-- TFV Stories Modal (container) --> <div id="tfv-story-modal" style="display…"
paste textarea
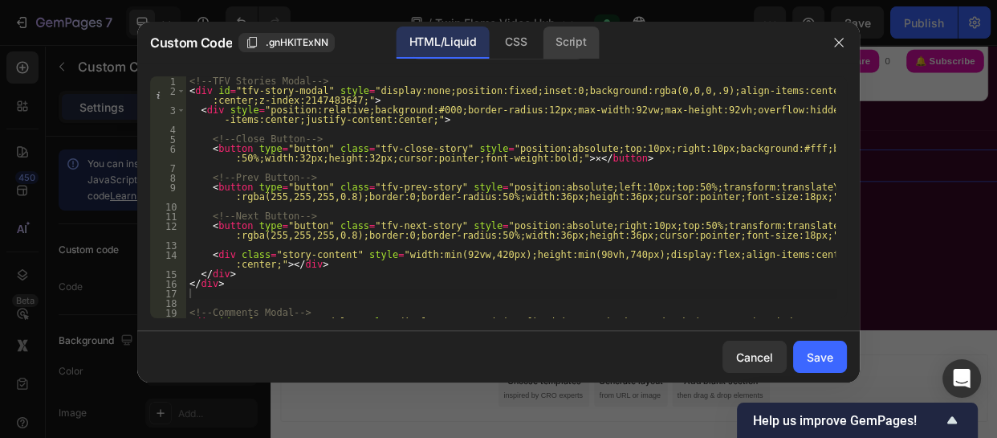
click at [561, 39] on div "Script" at bounding box center [571, 43] width 56 height 32
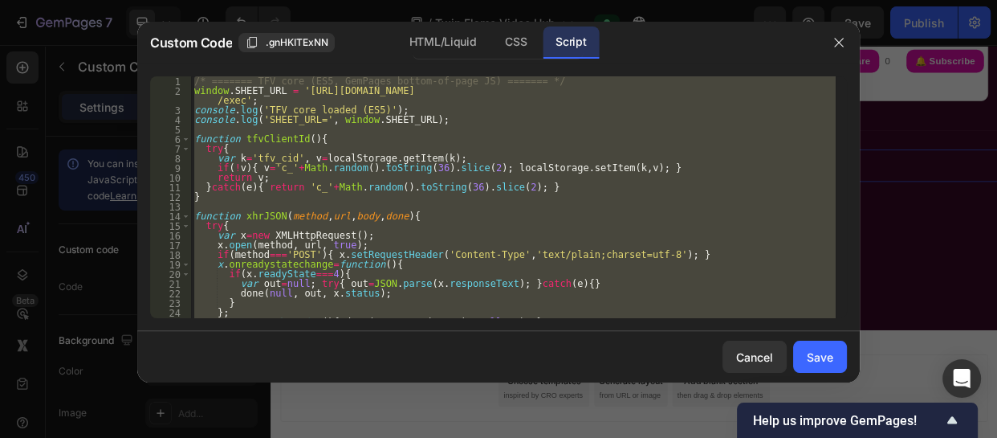
click at [653, 256] on div "/* ======= TFV core (ES5, GemPages bottom-of-page JS) ======= */ window . SHEET…" at bounding box center [513, 197] width 645 height 242
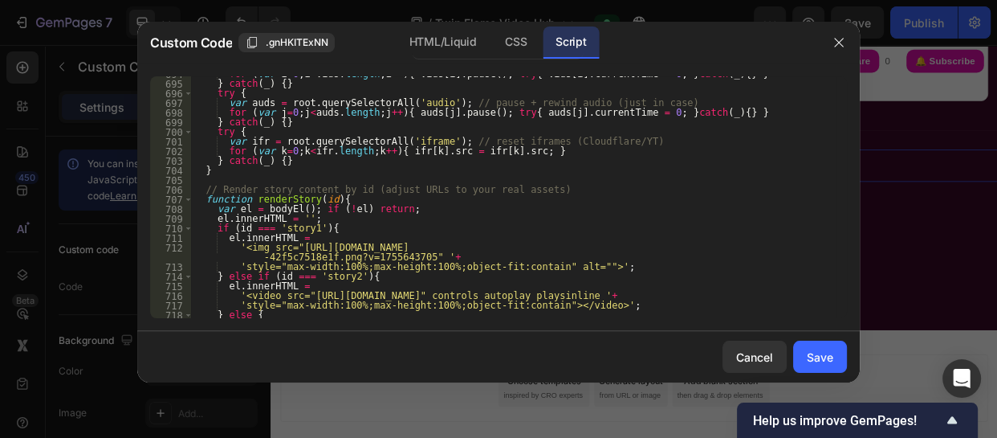
scroll to position [6814, 0]
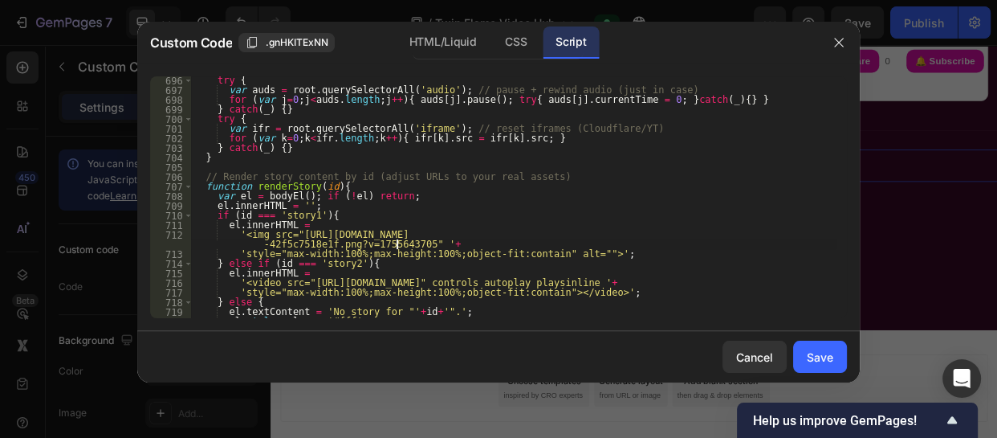
click at [397, 240] on div "try { var auds = root . querySelectorAll ( 'audio' ) ; // pause + rewind audio …" at bounding box center [513, 205] width 645 height 261
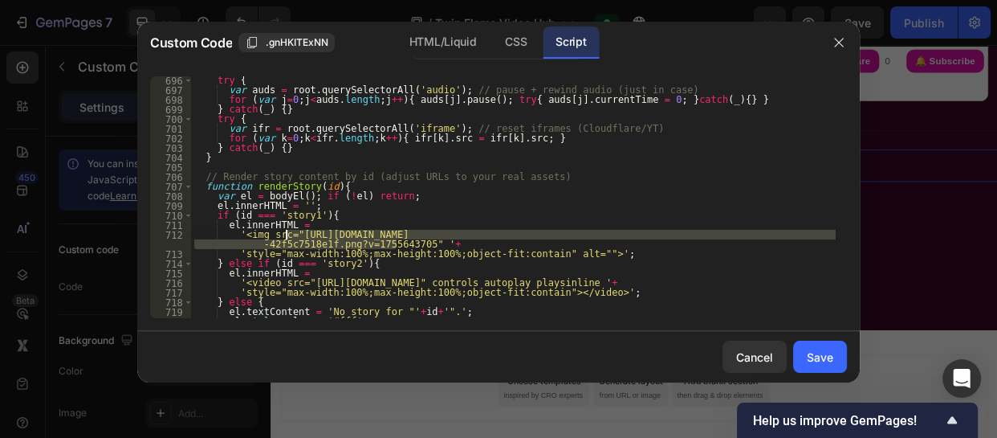
drag, startPoint x: 397, startPoint y: 240, endPoint x: 283, endPoint y: 236, distance: 113.3
click at [283, 236] on div "try { var auds = root . querySelectorAll ( 'audio' ) ; // pause + rewind audio …" at bounding box center [513, 205] width 645 height 261
paste textarea "uncovertheblock_f4b45986-9619-4ebd-8e1d-3aae20d7494b.png?v=175823101"
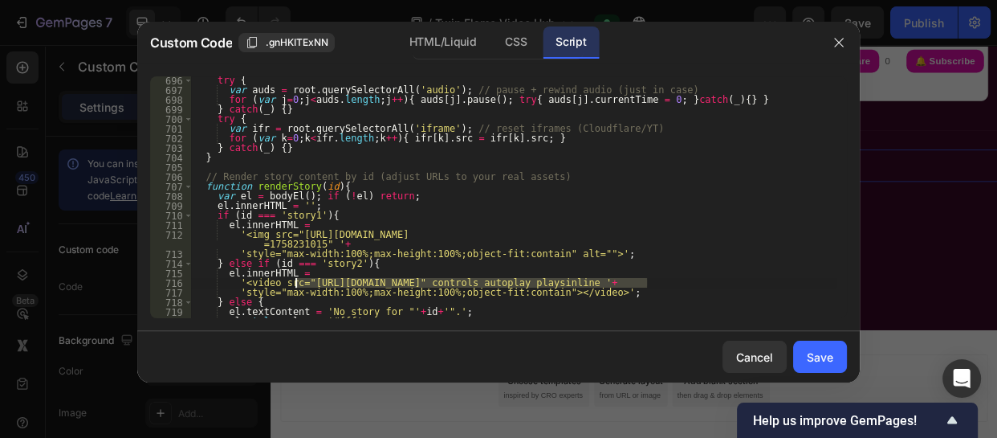
drag, startPoint x: 646, startPoint y: 284, endPoint x: 296, endPoint y: 283, distance: 350.2
click at [296, 283] on div "try { var auds = root . querySelectorAll ( 'audio' ) ; // pause + rewind audio …" at bounding box center [513, 205] width 645 height 261
paste textarea "ustomer-ngvi5zyxbh9gurpn.cloudflarestream.com/2fde6a7c154509633071b1ebc73a78d7/…"
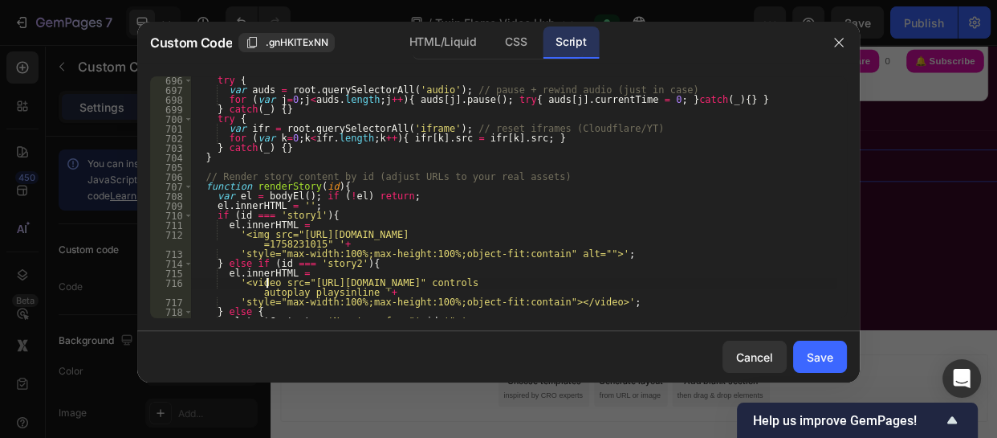
click at [267, 284] on div "try { var auds = root . querySelectorAll ( 'audio' ) ; // pause + rewind audio …" at bounding box center [513, 205] width 645 height 261
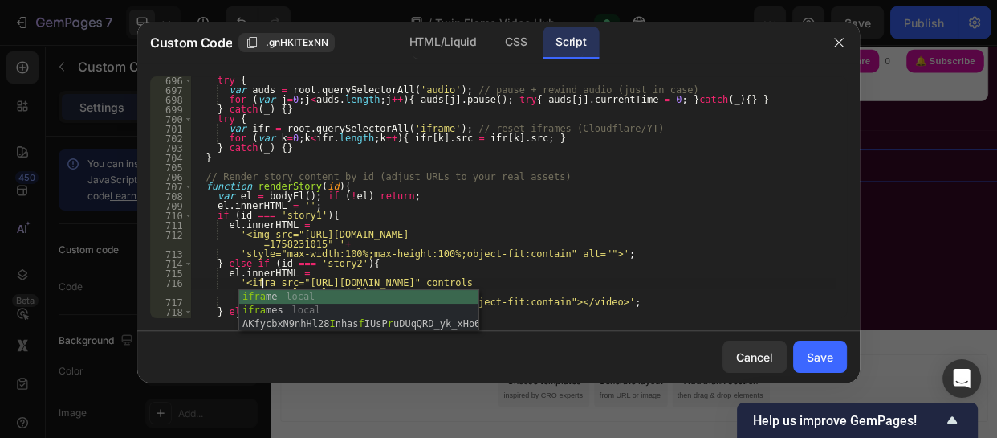
scroll to position [0, 6]
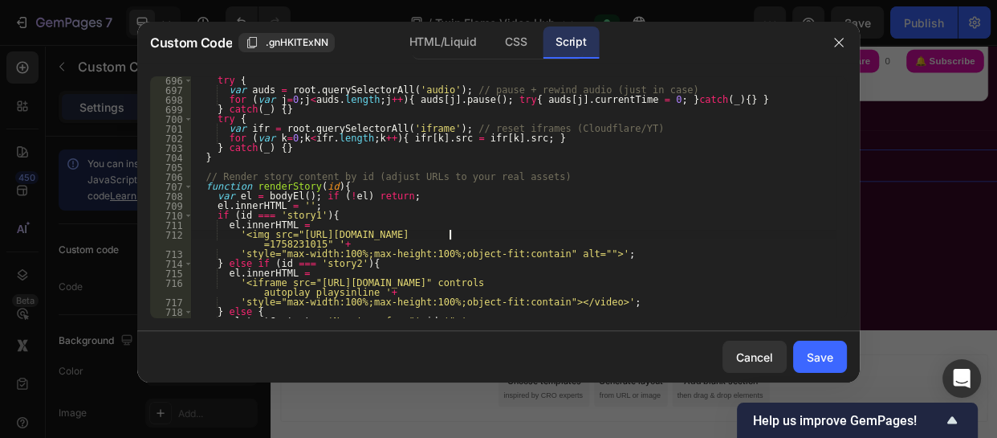
click at [451, 235] on div "try { var auds = root . querySelectorAll ( 'audio' ) ; // pause + rewind audio …" at bounding box center [513, 205] width 645 height 261
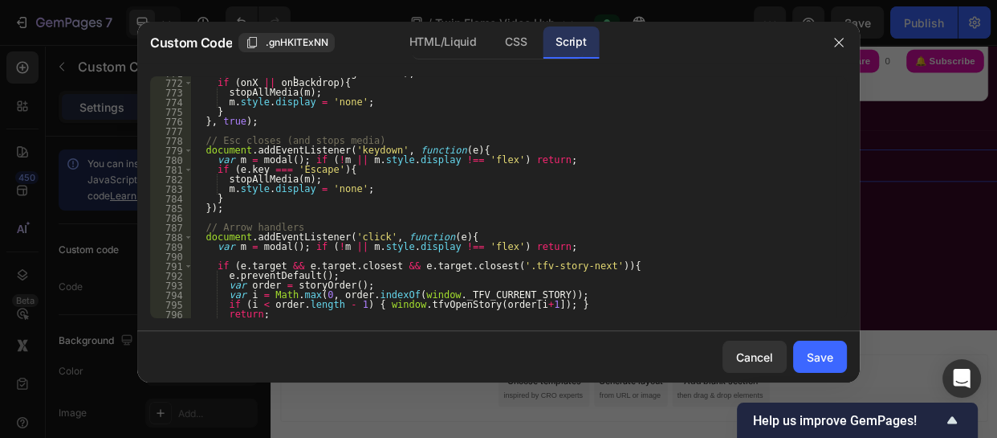
scroll to position [7690, 0]
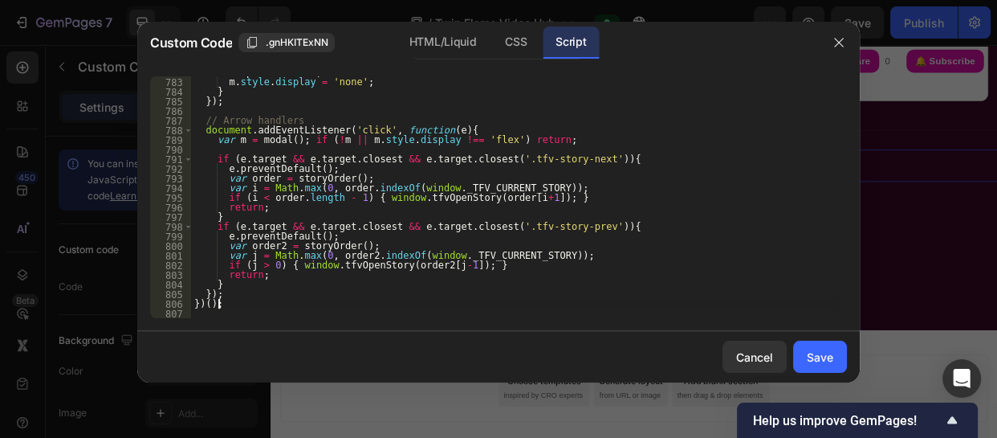
click at [230, 307] on div "stopAllMedia ( m ) ; m . style . display = 'none' ; } }) ; // Arrow handlers do…" at bounding box center [513, 197] width 645 height 261
type textarea "})();"
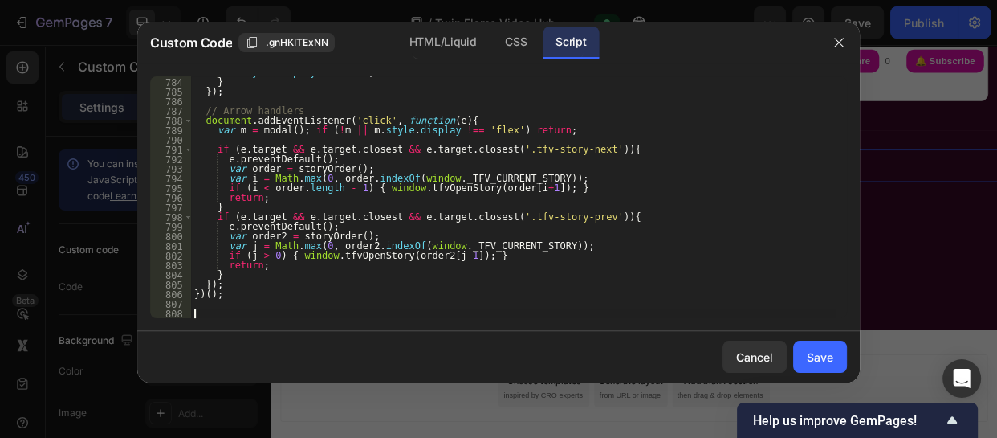
scroll to position [8239, 0]
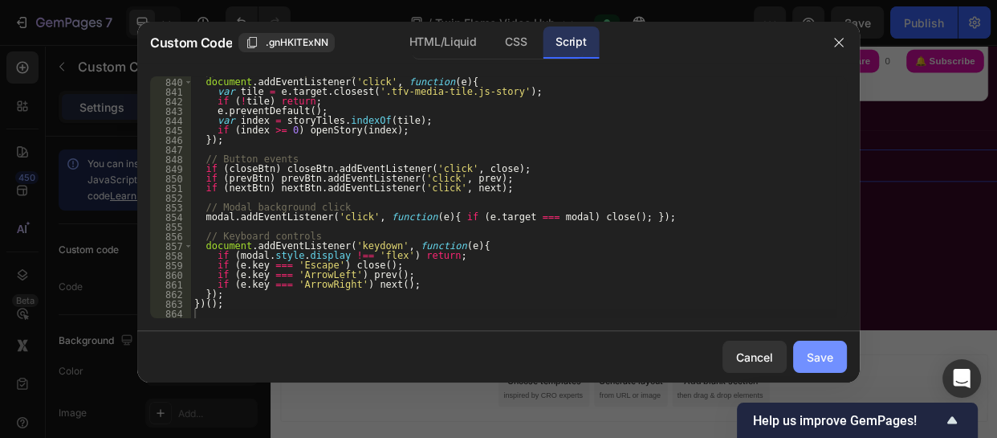
click at [819, 362] on div "Save" at bounding box center [820, 357] width 27 height 17
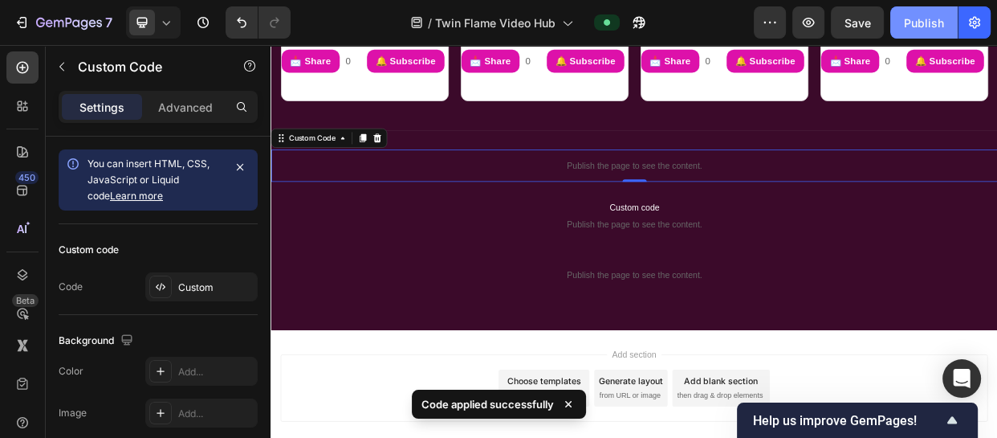
click at [925, 19] on div "Publish" at bounding box center [924, 22] width 40 height 17
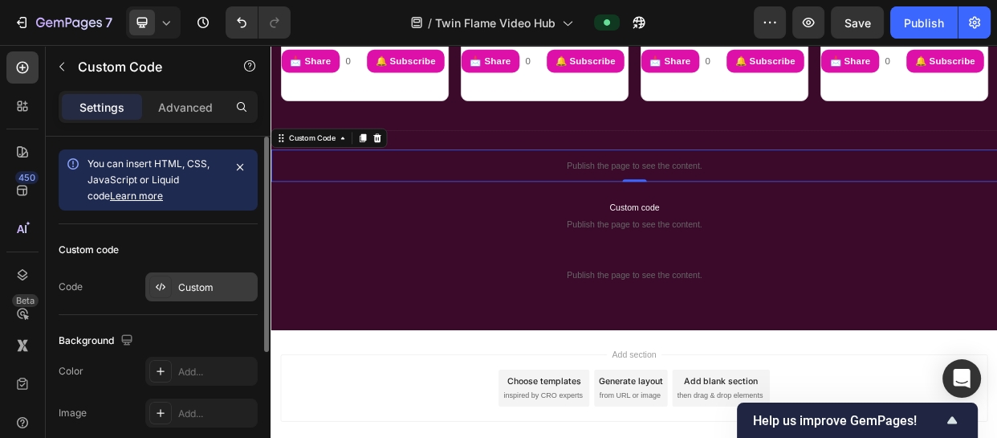
click at [206, 300] on div "Custom" at bounding box center [201, 286] width 112 height 29
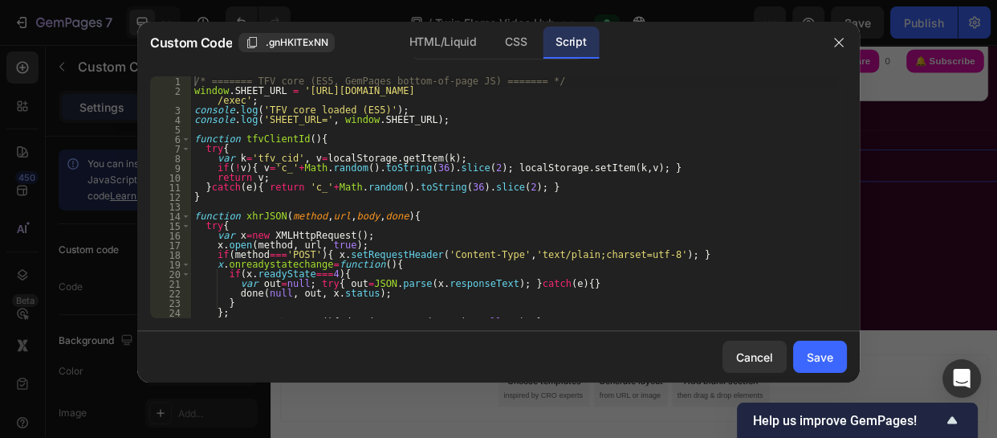
type textarea "done(null, out, x.status);"
click at [637, 296] on div "/* ======= TFV core (ES5, GemPages bottom-of-page JS) ======= */ window . SHEET…" at bounding box center [513, 206] width 645 height 261
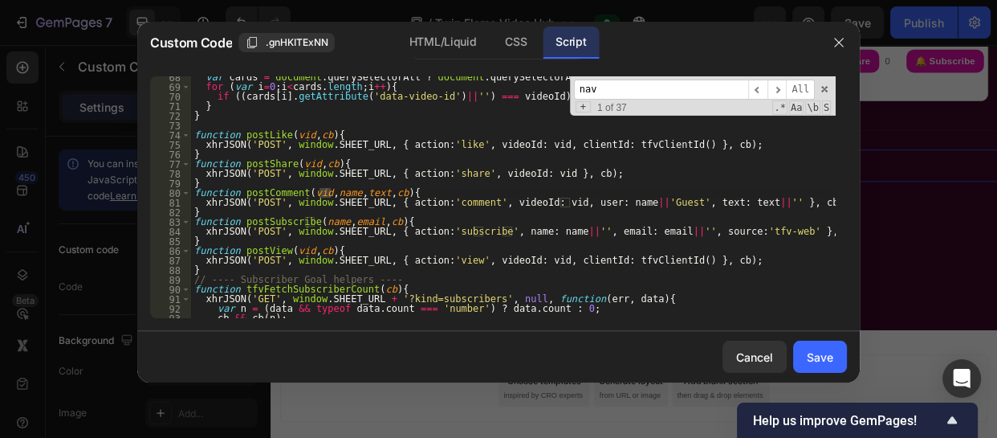
scroll to position [2481, 0]
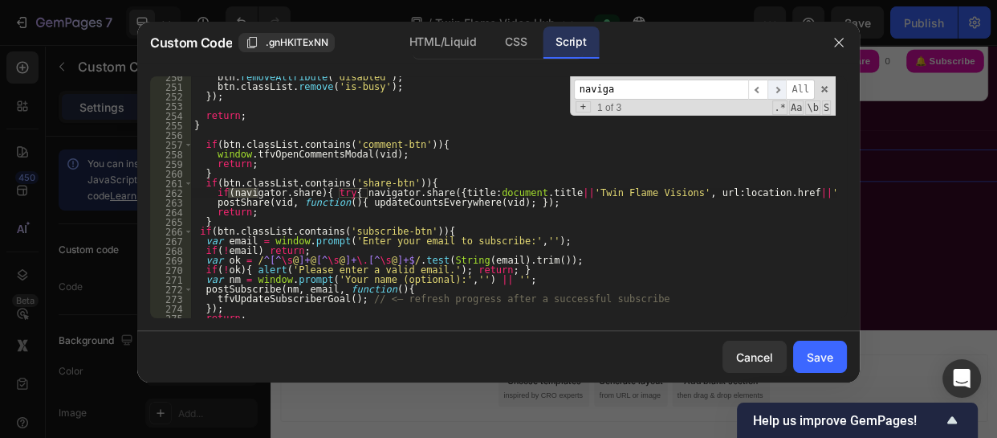
type input "naviga"
click at [782, 87] on span "​" at bounding box center [777, 90] width 19 height 20
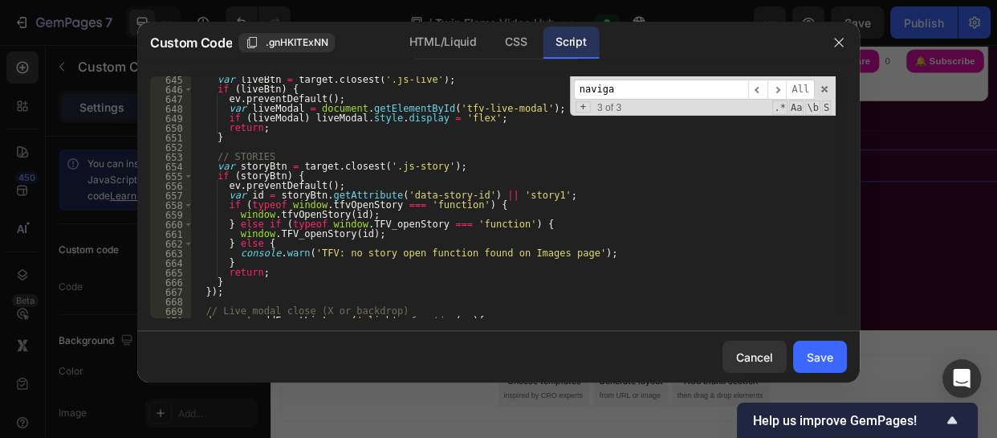
scroll to position [6348, 0]
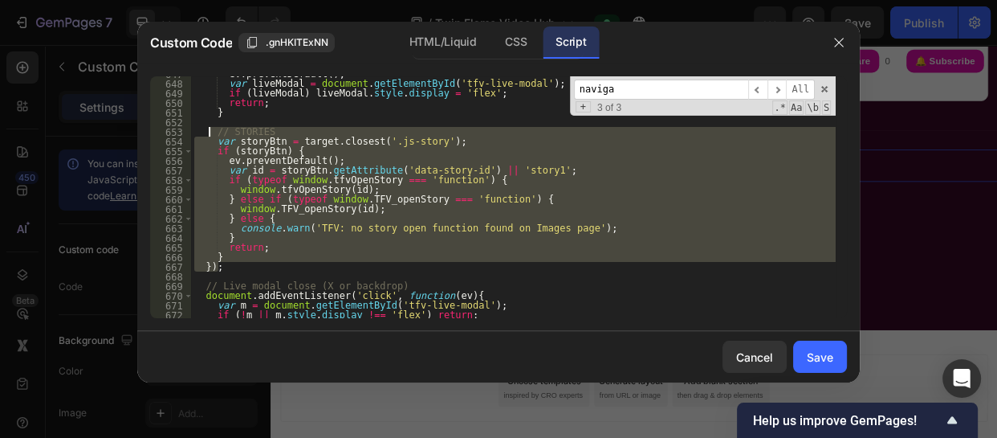
drag, startPoint x: 223, startPoint y: 269, endPoint x: 210, endPoint y: 128, distance: 142.0
click at [210, 128] on div "ev . preventDefault ( ) ; var liveModal = document . getElementById ( 'tfv-live…" at bounding box center [513, 199] width 645 height 261
type textarea "// STORIES var storyBtn = target.closest('.js-story');"
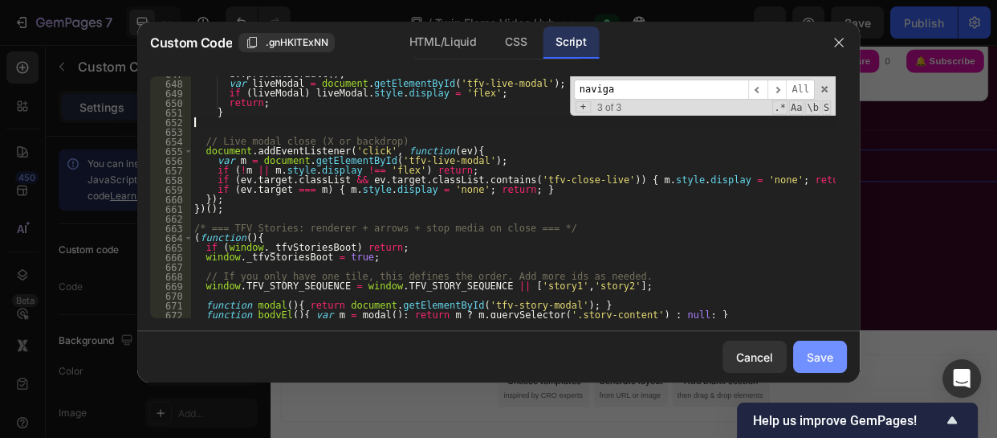
paste textarea "});"
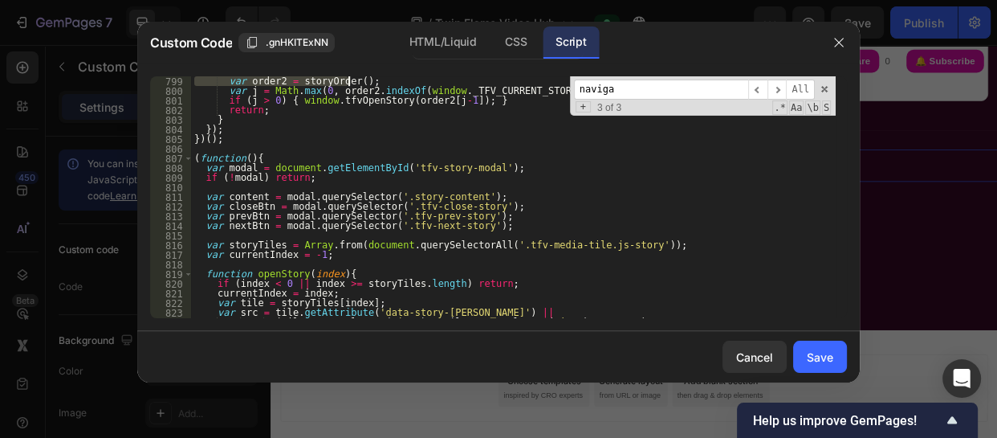
scroll to position [7825, 0]
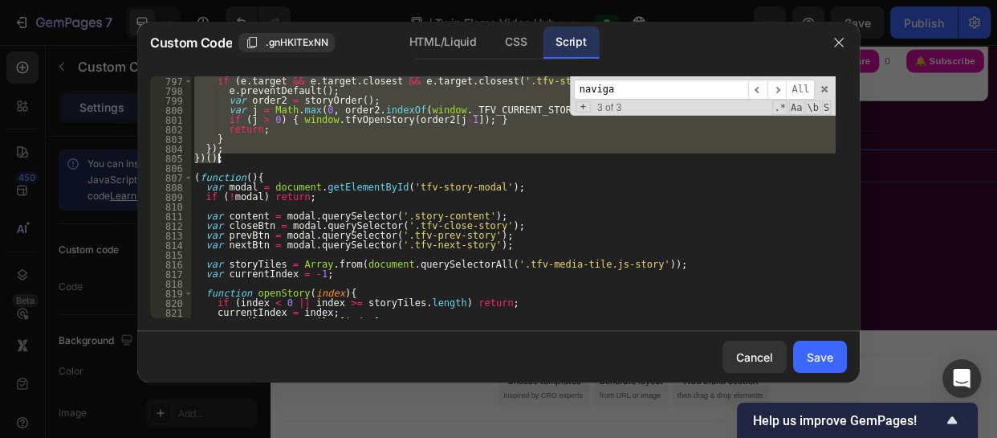
drag, startPoint x: 194, startPoint y: 119, endPoint x: 386, endPoint y: 156, distance: 195.5
click at [386, 156] on div "if ( e . target && e . target . closest && e . target . closest ( '.tfv-story-p…" at bounding box center [513, 206] width 645 height 261
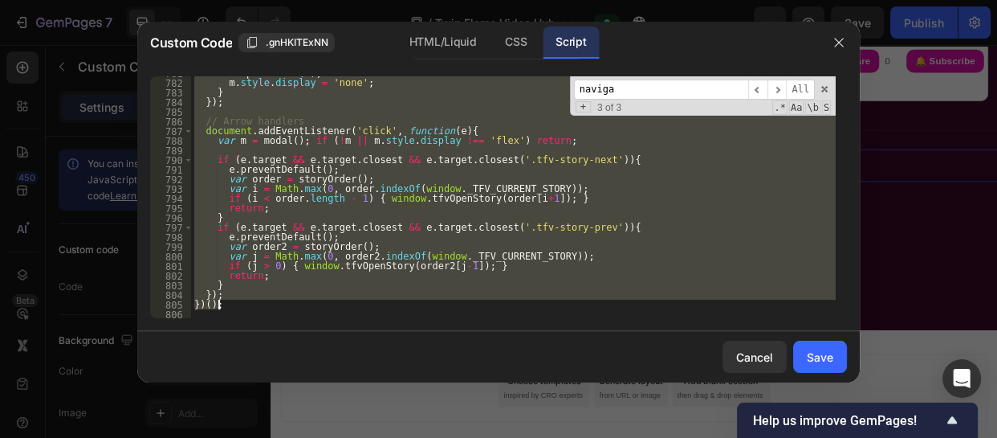
scroll to position [7679, 0]
click at [229, 291] on div "stopAllMedia ( m ) ; m . style . display = 'none' ; } }) ; // Arrow handlers do…" at bounding box center [513, 197] width 645 height 242
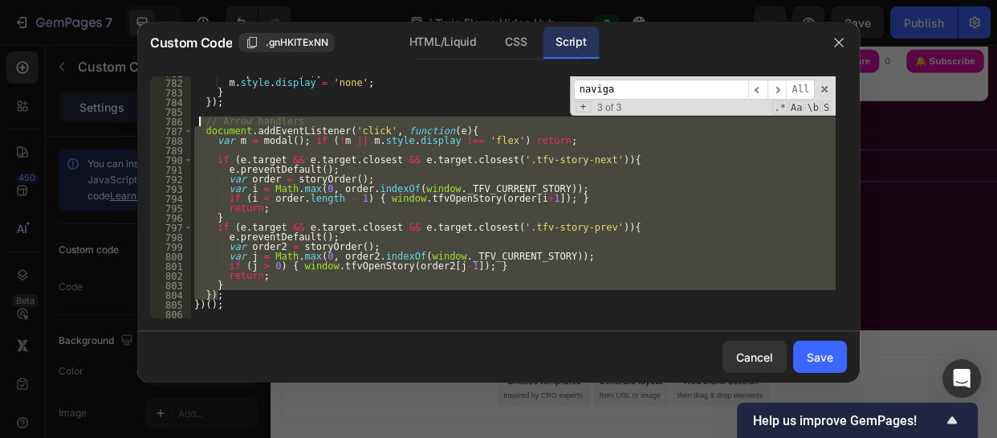
drag, startPoint x: 223, startPoint y: 297, endPoint x: 199, endPoint y: 123, distance: 175.9
click at [199, 123] on div "stopAllMedia ( m ) ; m . style . display = 'none' ; } }) ; // Arrow handlers do…" at bounding box center [513, 198] width 645 height 261
type textarea "// Arrow handlers document.addEventListener('click', function(e){"
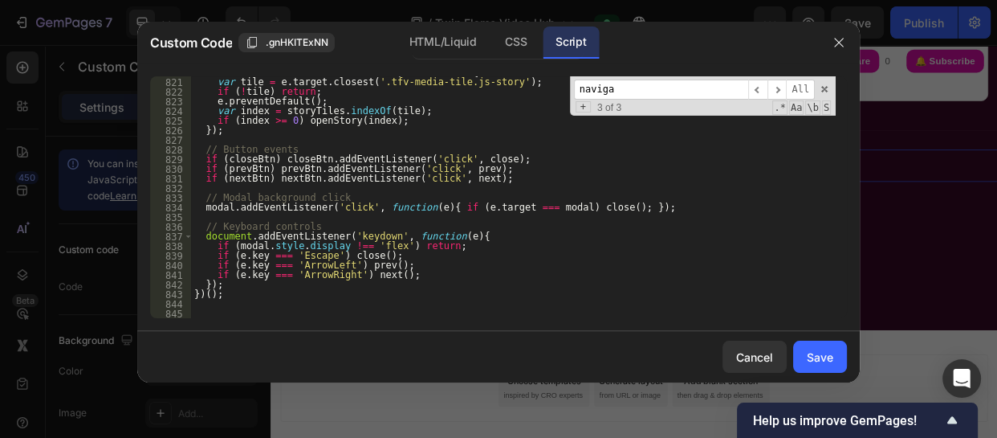
scroll to position [8055, 0]
click at [811, 345] on button "Save" at bounding box center [820, 357] width 54 height 32
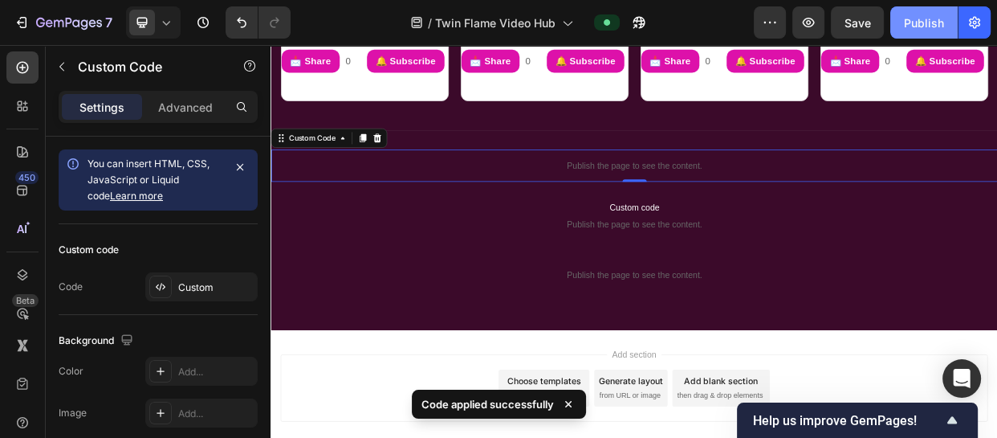
click at [913, 18] on div "Publish" at bounding box center [924, 22] width 40 height 17
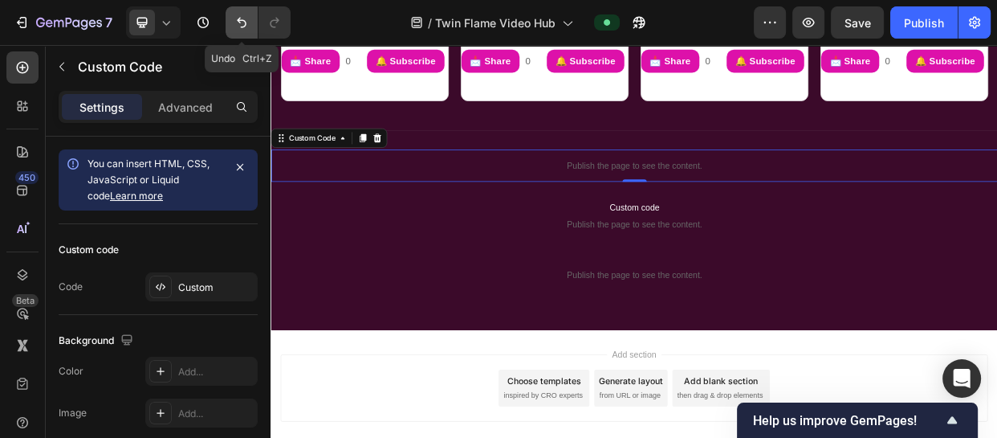
click at [238, 26] on icon "Undo/Redo" at bounding box center [242, 22] width 16 height 16
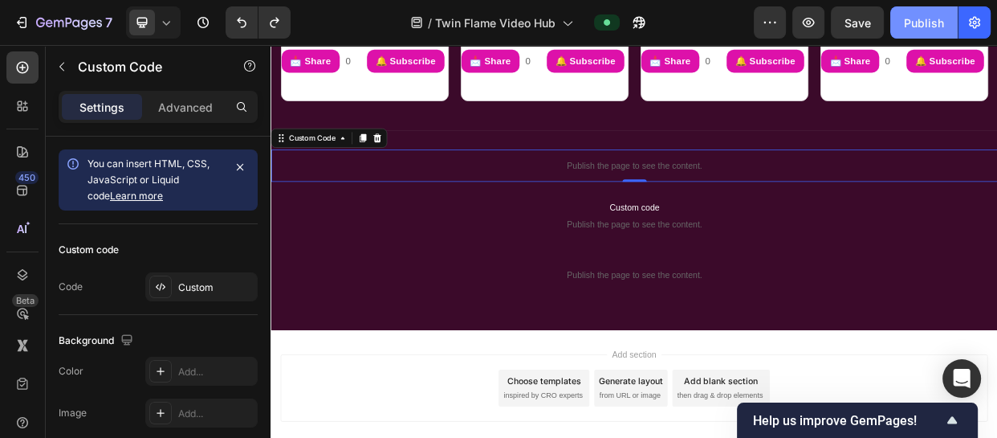
click at [915, 10] on button "Publish" at bounding box center [924, 22] width 67 height 32
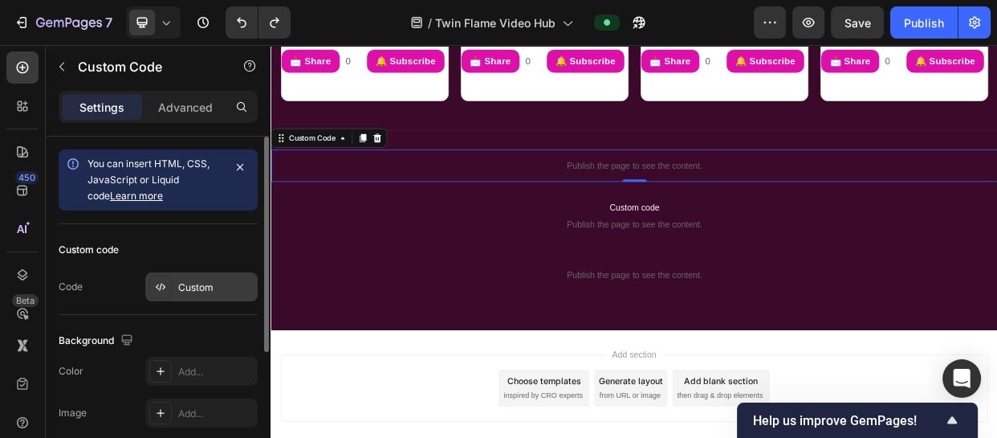
click at [208, 280] on div "Custom" at bounding box center [215, 287] width 75 height 14
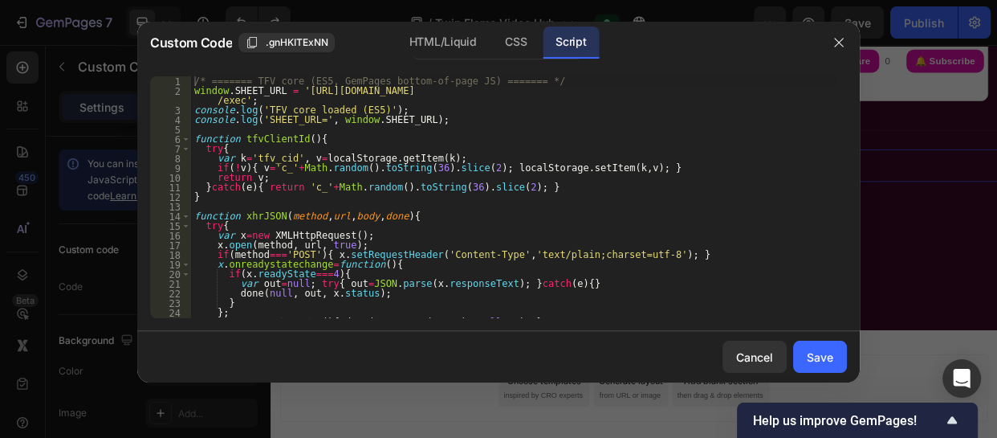
type textarea "x.onreadystatechange=function(){"
click at [636, 265] on div "/* ======= TFV core (ES5, GemPages bottom-of-page JS) ======= */ window . SHEET…" at bounding box center [513, 206] width 645 height 261
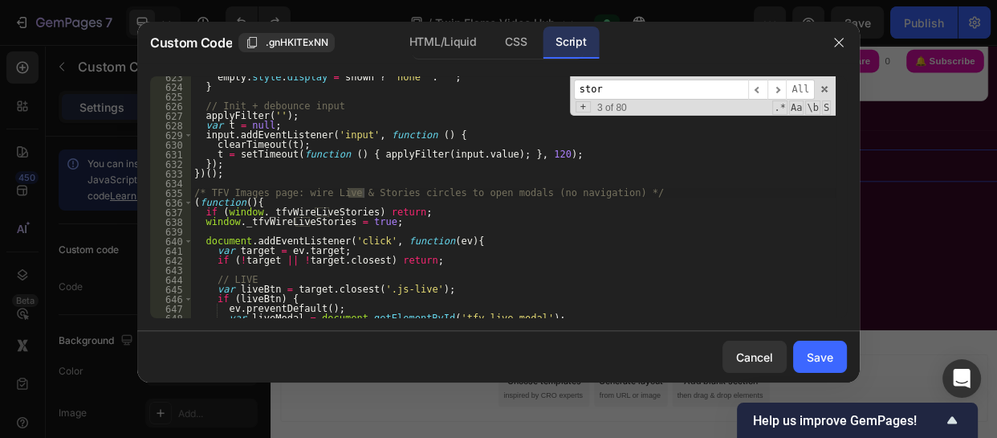
scroll to position [6114, 0]
type input "stori"
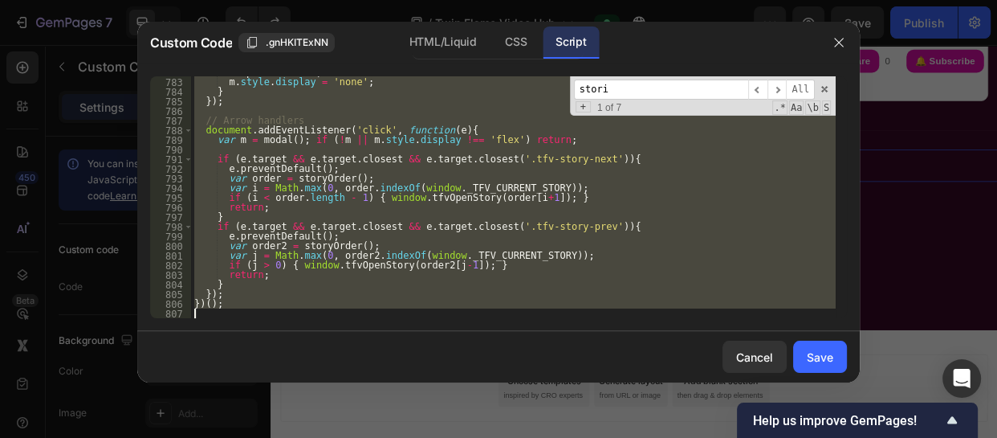
scroll to position [7757, 0]
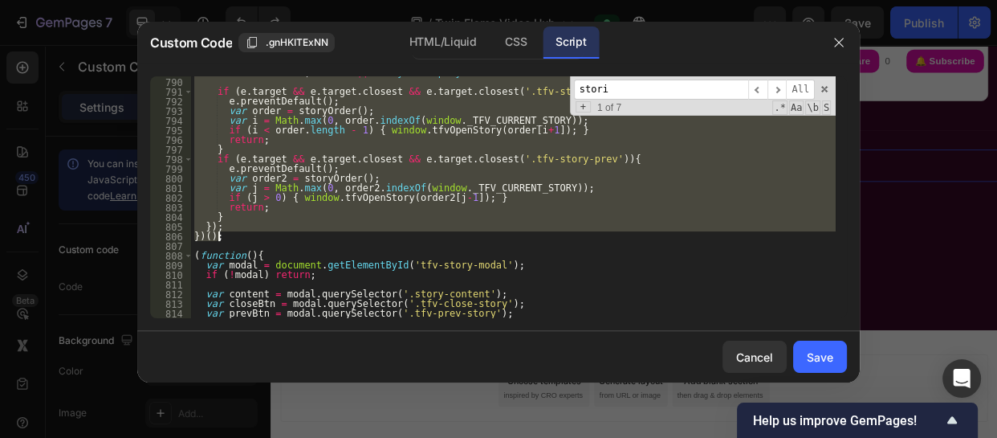
drag, startPoint x: 193, startPoint y: 192, endPoint x: 298, endPoint y: 232, distance: 112.6
click at [298, 232] on div "var m = modal ( ) ; if ( ! m || m . style . display !== 'flex' ) return ; if ( …" at bounding box center [513, 197] width 645 height 261
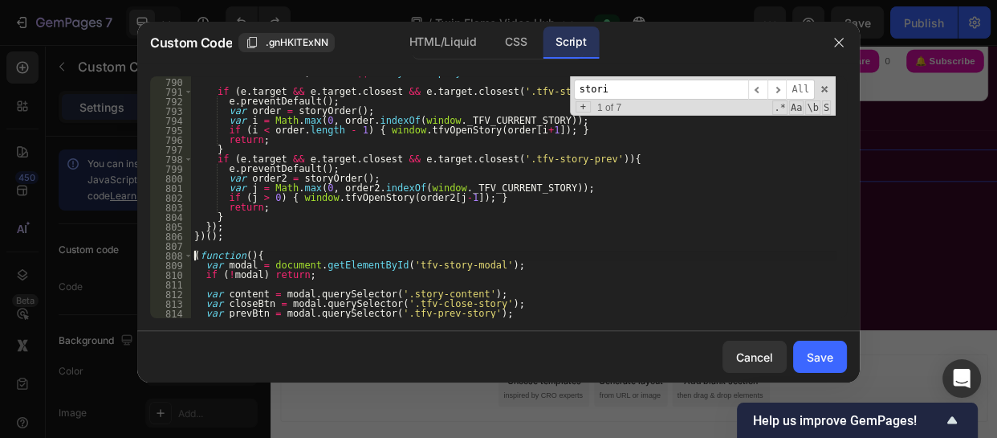
click at [194, 257] on div "var m = modal ( ) ; if ( ! m || m . style . display !== 'flex' ) return ; if ( …" at bounding box center [513, 197] width 645 height 261
type textarea "(function(){"
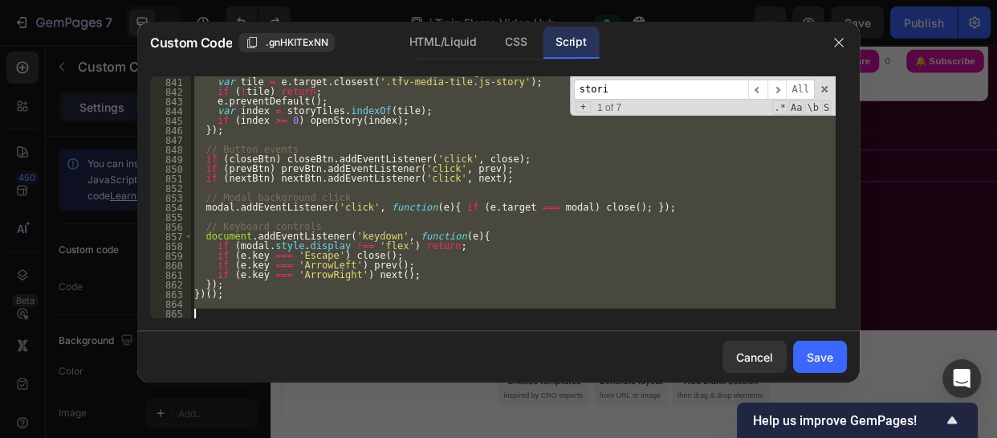
scroll to position [8248, 0]
drag, startPoint x: 194, startPoint y: 257, endPoint x: 464, endPoint y: 344, distance: 284.2
click at [464, 344] on div "Custom Code .gnHKITExNN HTML/Liquid CSS Script (function(){ 840 841 842 843 844…" at bounding box center [498, 202] width 723 height 361
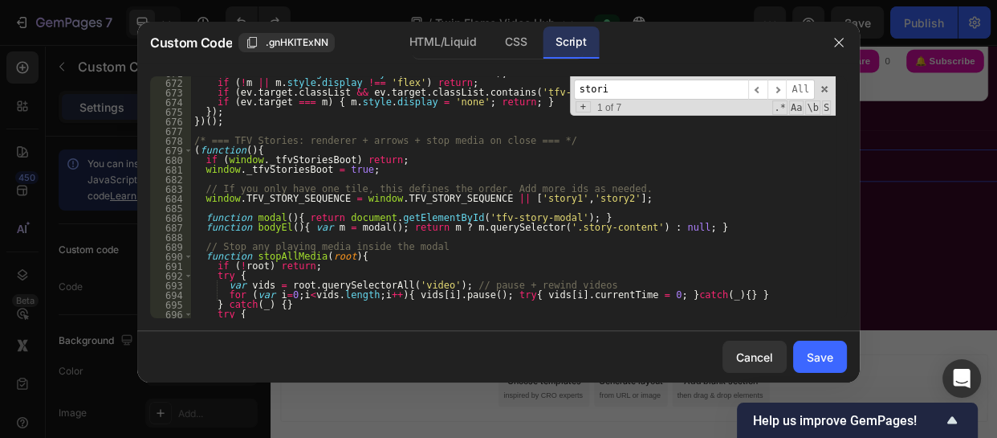
scroll to position [6561, 0]
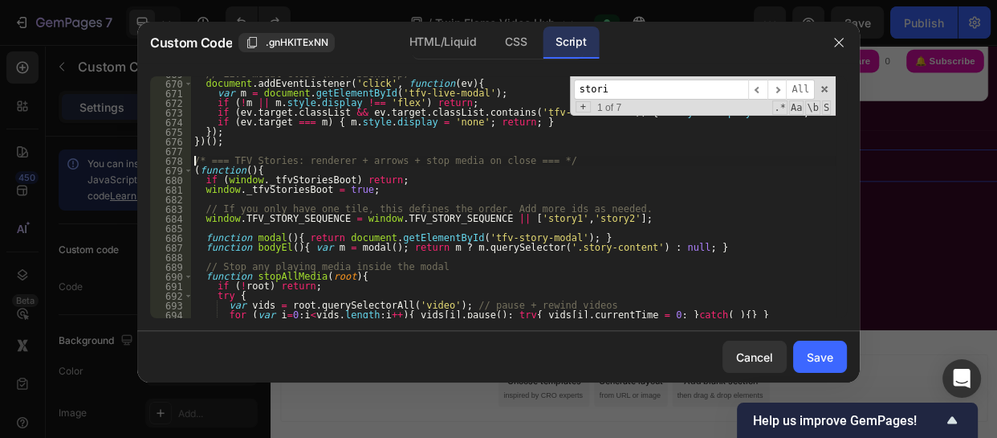
click at [194, 161] on div "// Live modal close (X or backdrop) document . addEventListener ( 'click' , fun…" at bounding box center [513, 199] width 645 height 261
type textarea "/* === TFV Stories: renderer + arrows + stop media on close === */"
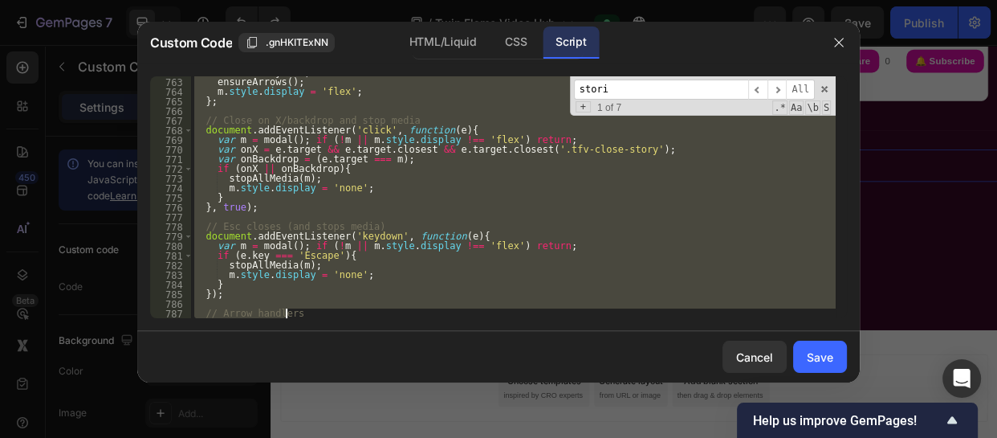
scroll to position [7699, 0]
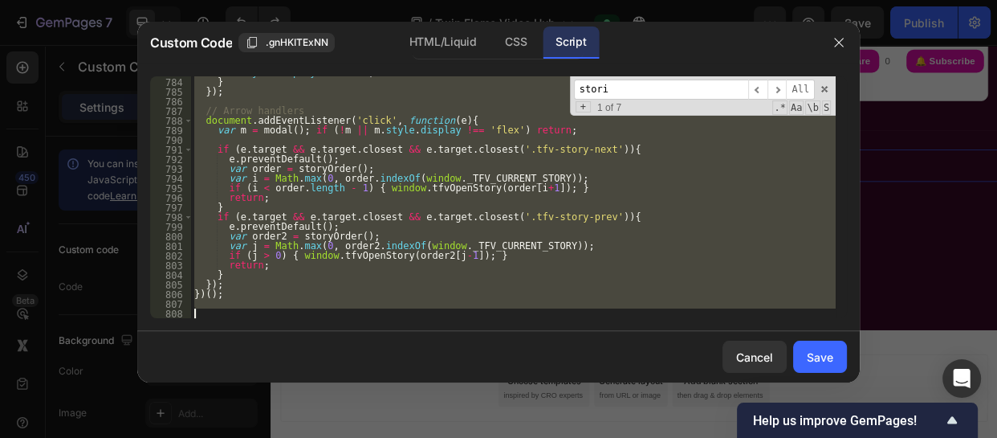
drag, startPoint x: 194, startPoint y: 161, endPoint x: 380, endPoint y: 369, distance: 278.7
click at [380, 369] on div "Custom Code .gnHKITExNN HTML/Liquid CSS Script /* === TFV Stories: renderer + a…" at bounding box center [498, 202] width 723 height 361
paste textarea
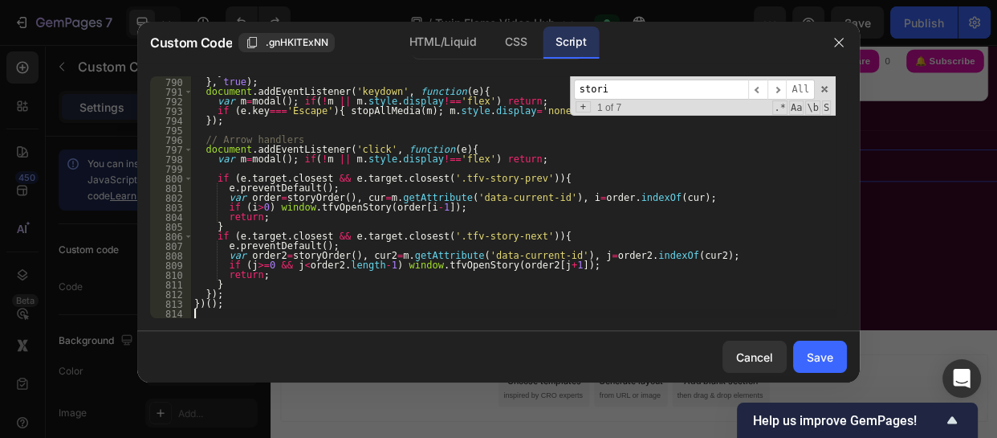
scroll to position [7728, 0]
click at [821, 361] on div "Save" at bounding box center [820, 357] width 27 height 17
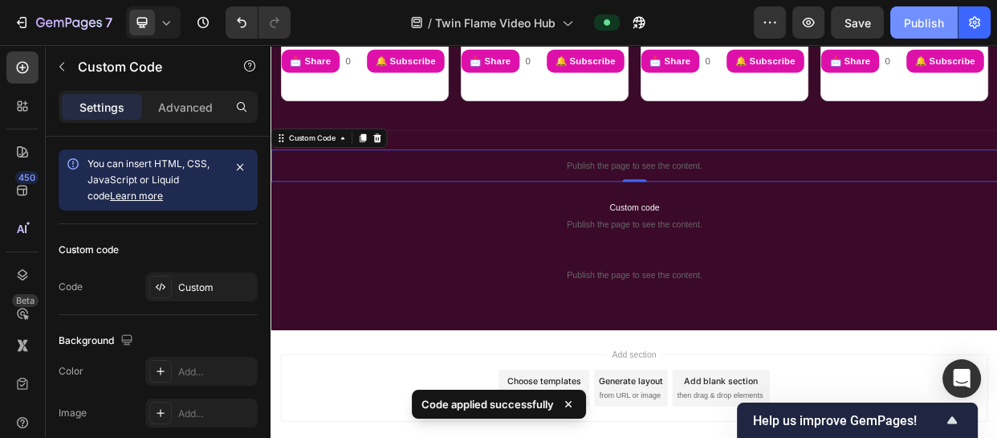
click at [909, 23] on div "Publish" at bounding box center [924, 22] width 40 height 17
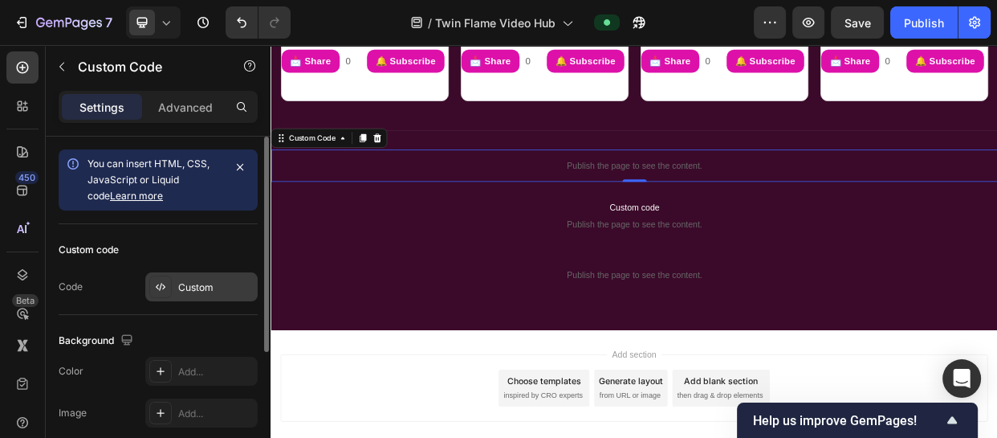
click at [187, 286] on div "Custom" at bounding box center [215, 287] width 75 height 14
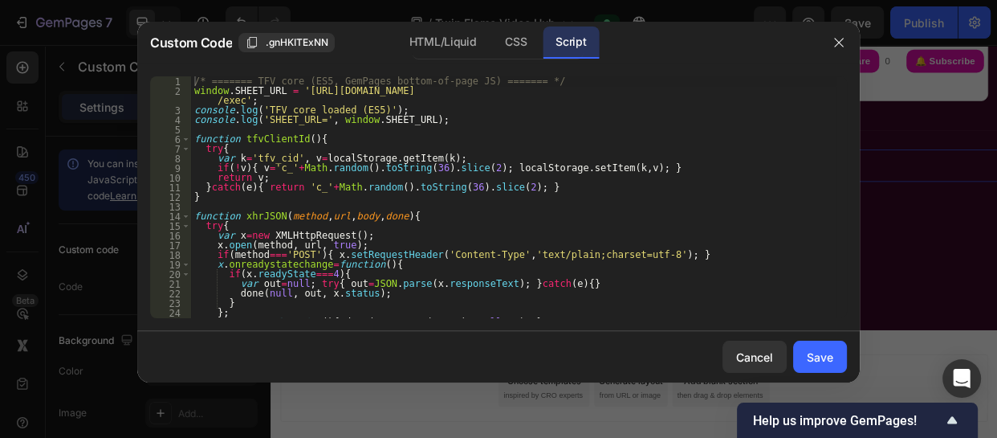
type textarea "var x=new XMLHttpRequest();"
click at [614, 239] on div "/* ======= TFV core (ES5, GemPages bottom-of-page JS) ======= */ window . SHEET…" at bounding box center [513, 206] width 645 height 261
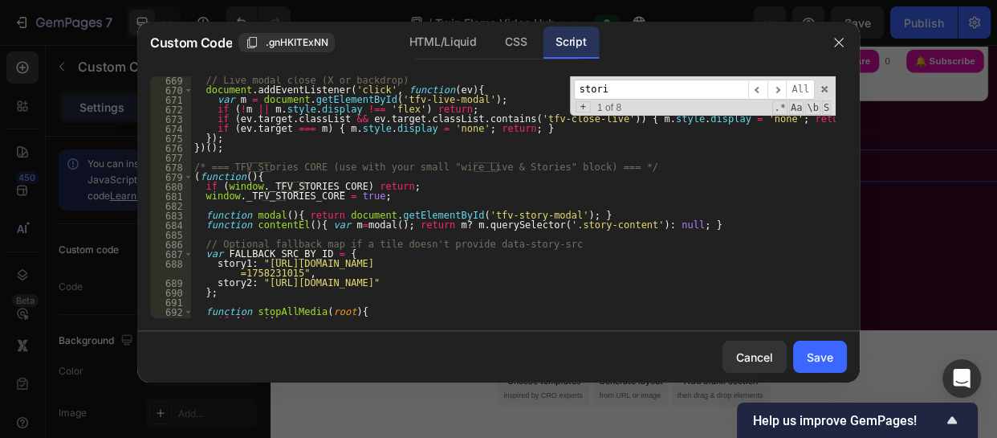
scroll to position [6582, 0]
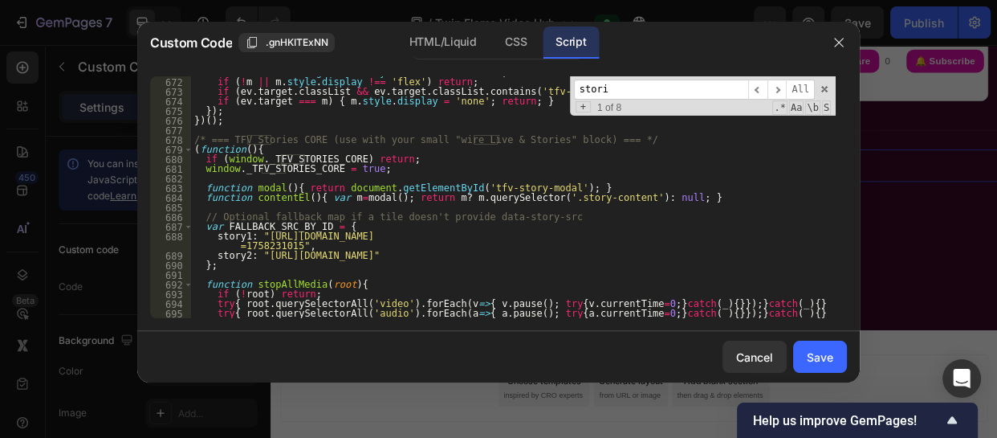
type input "stori"
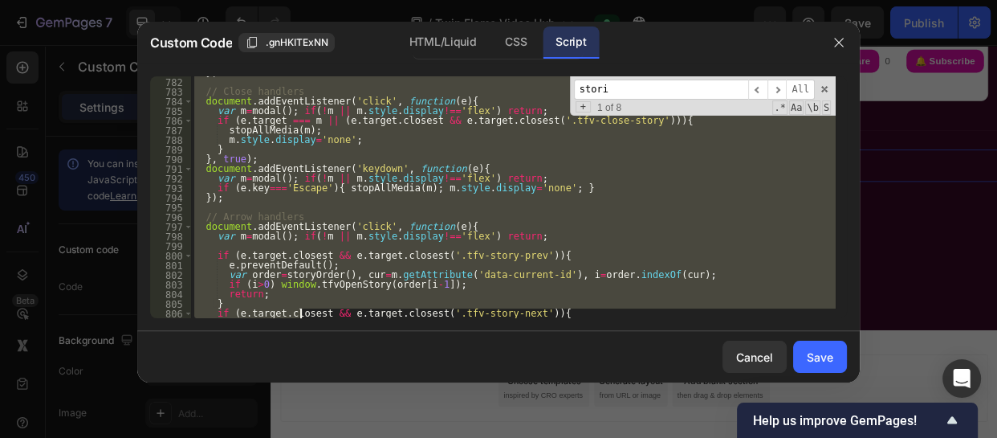
scroll to position [7728, 0]
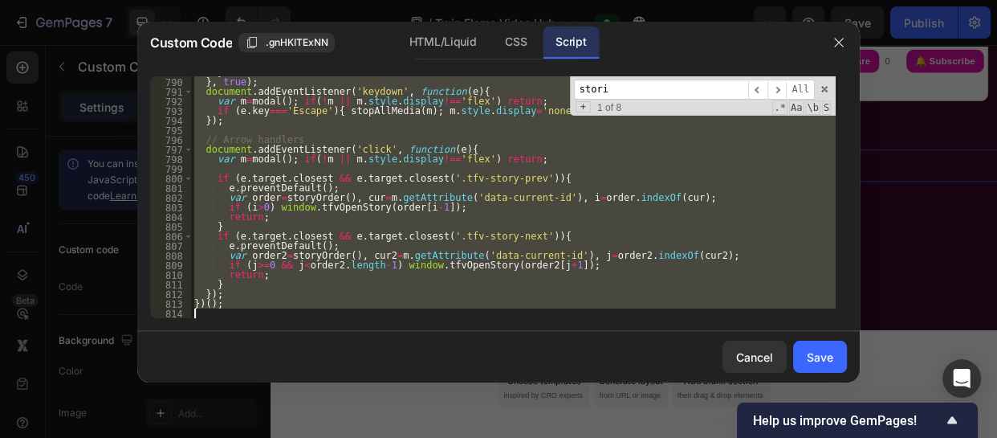
drag, startPoint x: 194, startPoint y: 142, endPoint x: 297, endPoint y: 361, distance: 241.4
click at [297, 361] on div "Custom Code .gnHKITExNN HTML/Liquid CSS Script /* === TFV Stories CORE (use wit…" at bounding box center [498, 202] width 723 height 361
type textarea "})();"
paste textarea
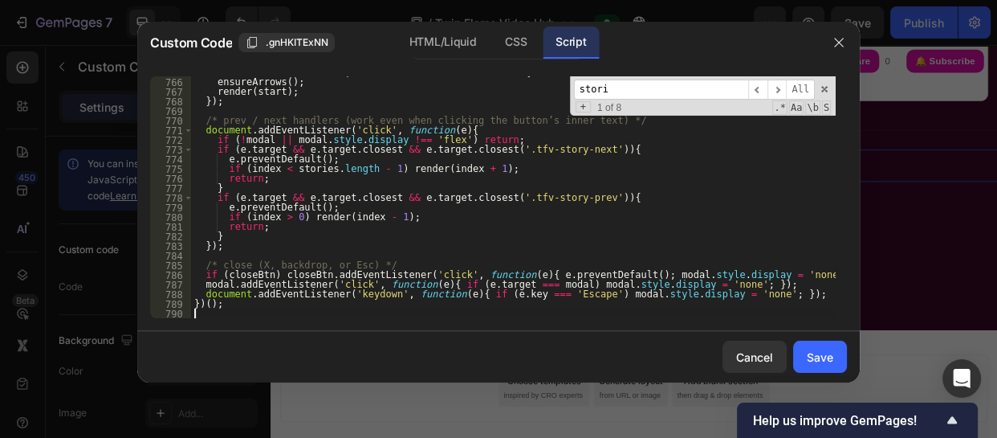
scroll to position [7487, 0]
click at [830, 341] on button "Save" at bounding box center [820, 357] width 54 height 32
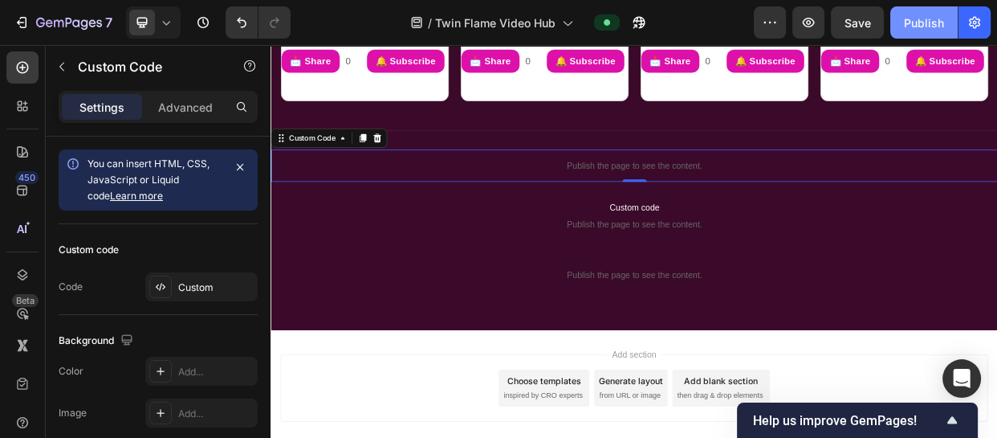
click at [912, 16] on div "Publish" at bounding box center [924, 22] width 40 height 17
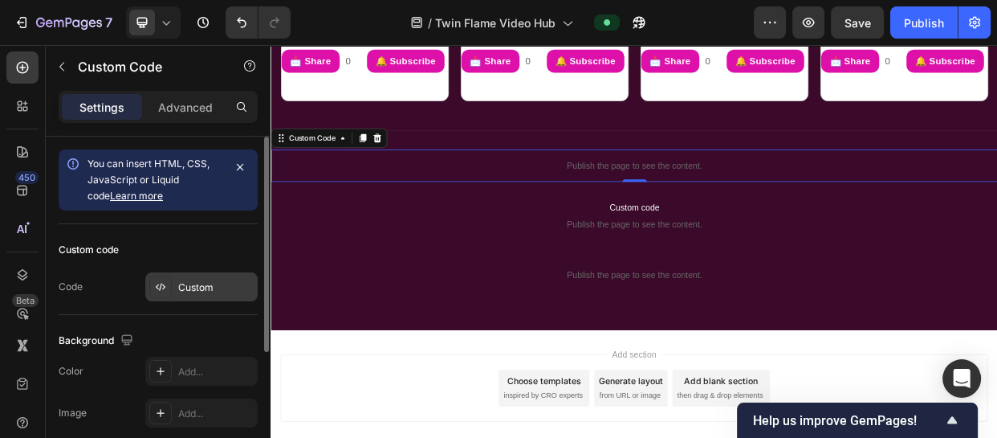
click at [206, 286] on div "Custom" at bounding box center [215, 287] width 75 height 14
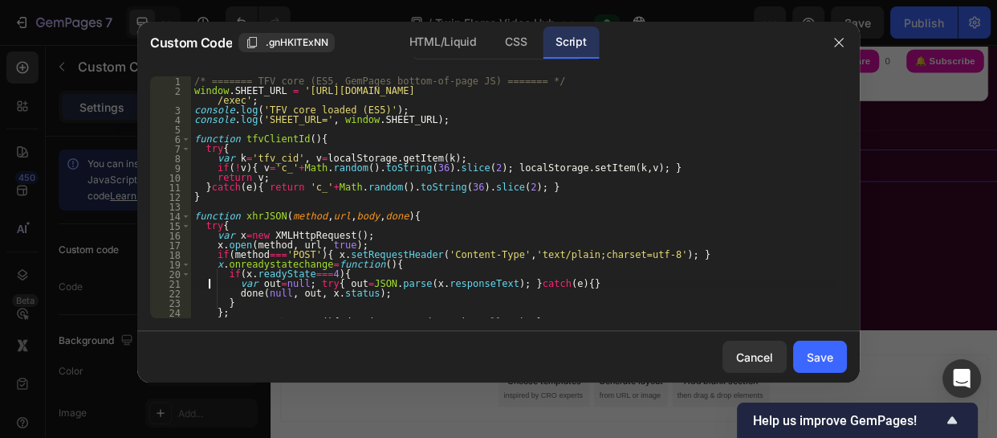
click at [206, 286] on div "/* ======= TFV core (ES5, GemPages bottom-of-page JS) ======= */ window . SHEET…" at bounding box center [513, 206] width 645 height 261
click at [553, 255] on div "/* ======= TFV core (ES5, GemPages bottom-of-page JS) ======= */ window . SHEET…" at bounding box center [513, 206] width 645 height 261
type textarea "if(method==='POST'){ x.setRequestHeader('Content-Type','text/plain;charset=utf-…"
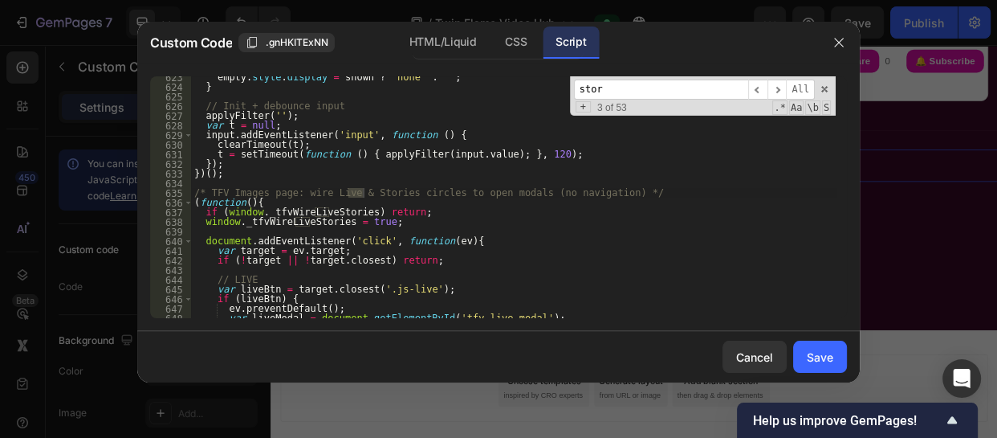
scroll to position [6114, 0]
type input "stories"
click at [777, 88] on span "​" at bounding box center [777, 90] width 19 height 20
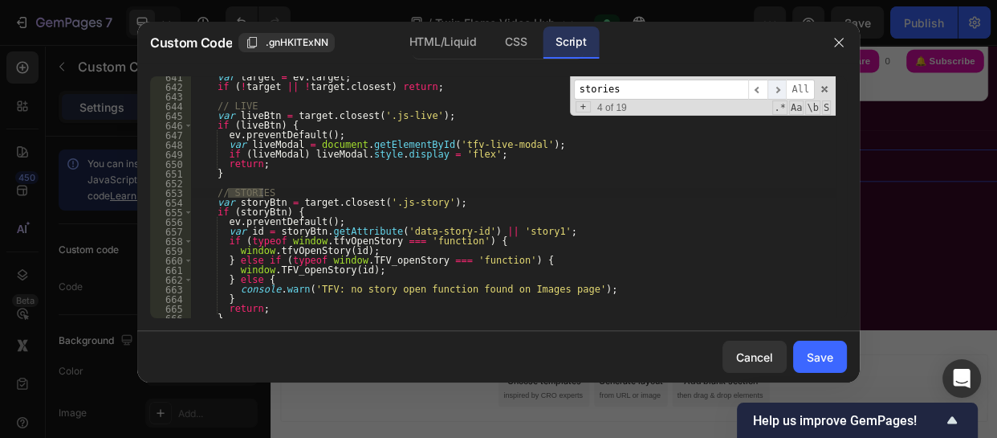
click at [777, 88] on span "​" at bounding box center [777, 90] width 19 height 20
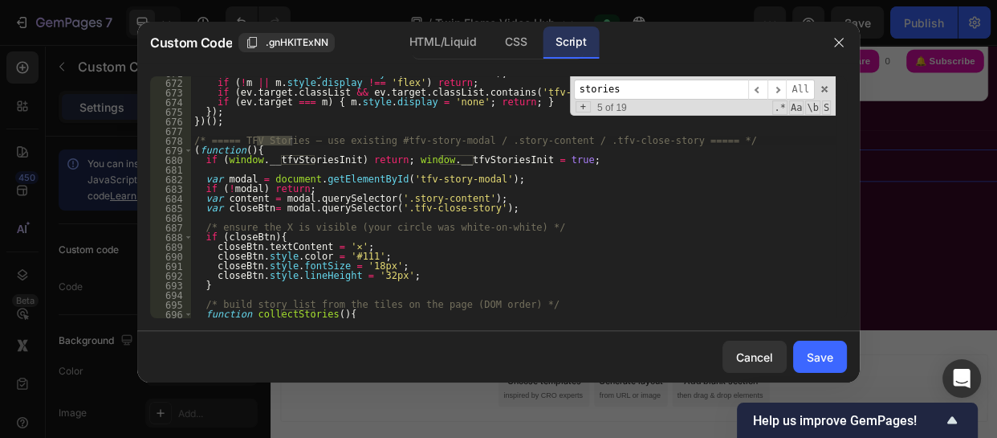
scroll to position [6553, 0]
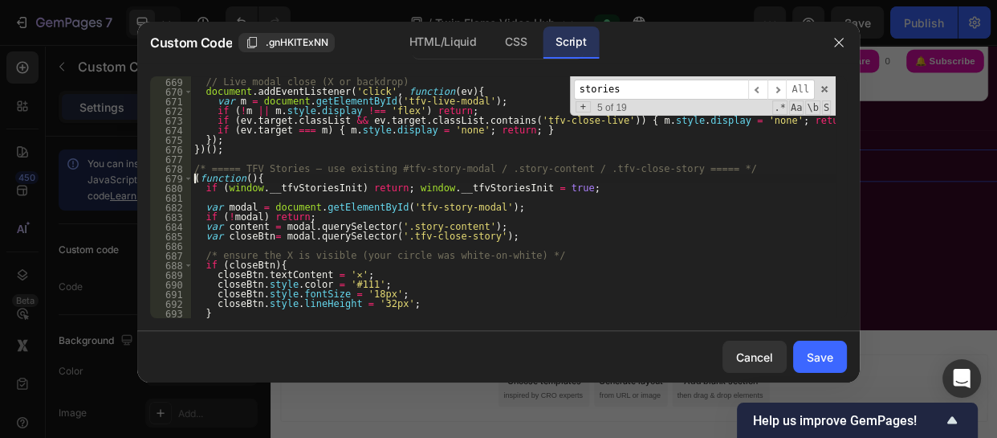
click at [193, 182] on div "// Live modal close (X or backdrop) document . addEventListener ( 'click' , fun…" at bounding box center [513, 197] width 645 height 261
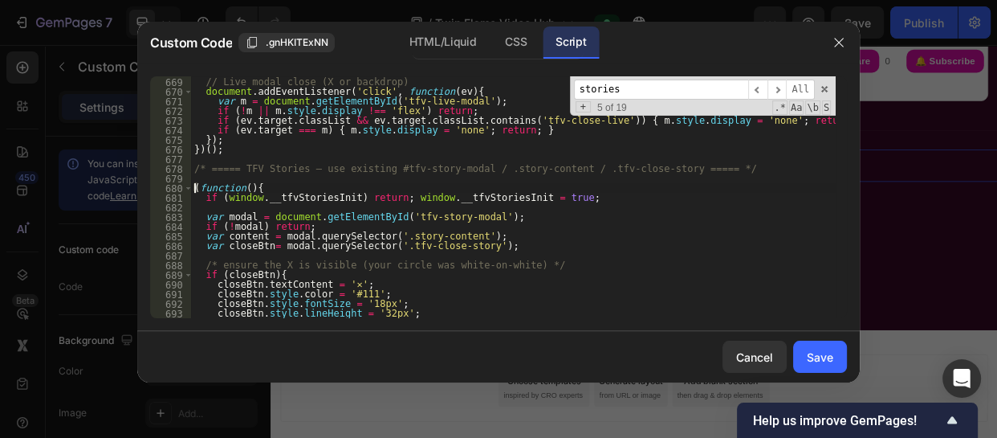
type textarea "(function(){"
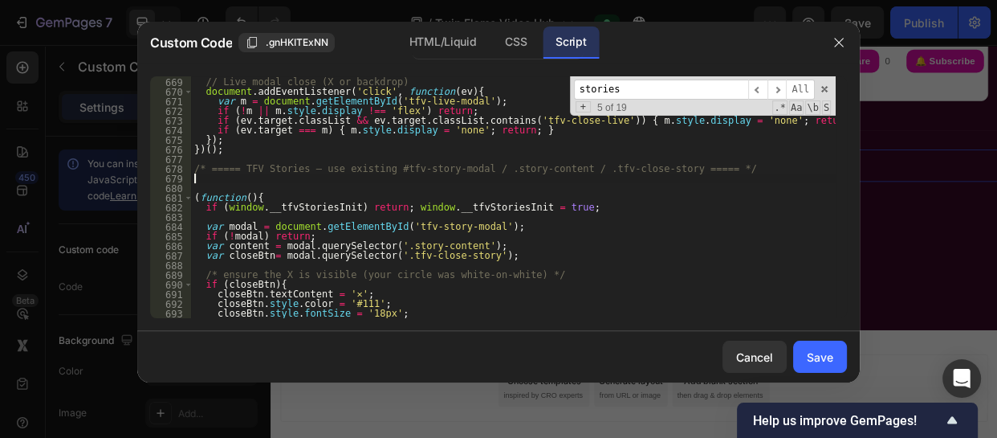
paste textarea "];"
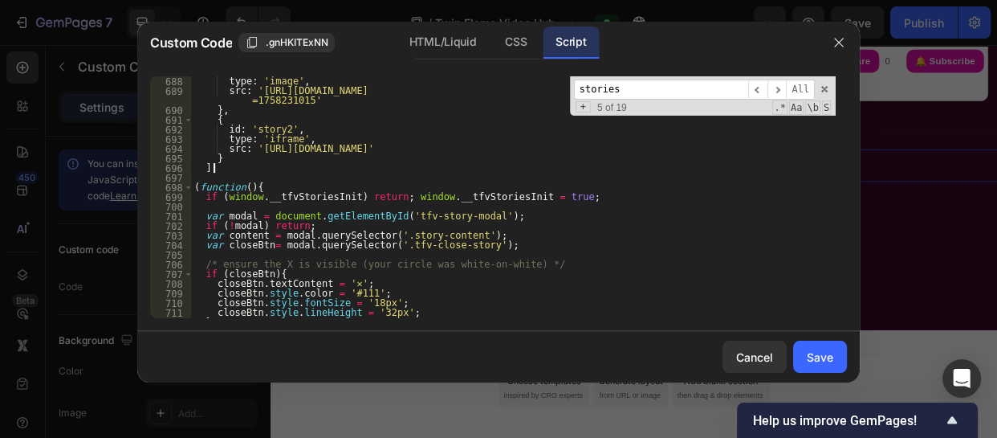
scroll to position [6737, 0]
type textarea "];"
click at [758, 349] on div "Cancel" at bounding box center [754, 357] width 37 height 17
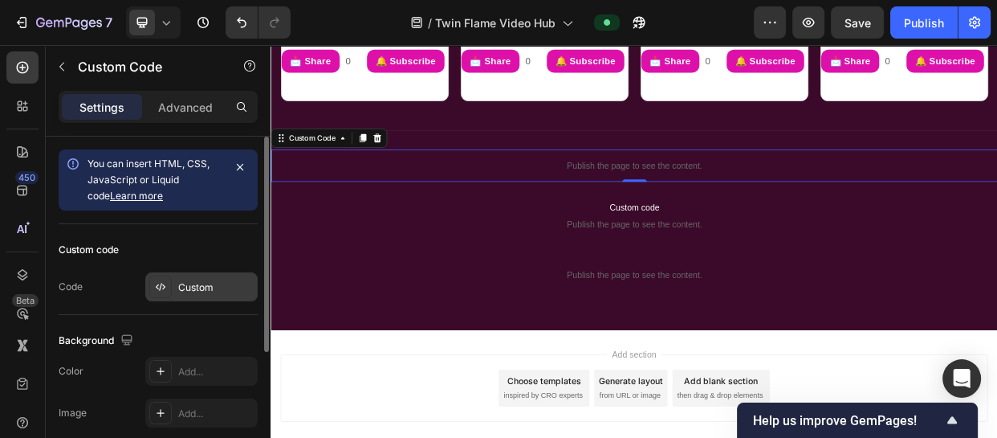
click at [216, 275] on div "Custom" at bounding box center [201, 286] width 112 height 29
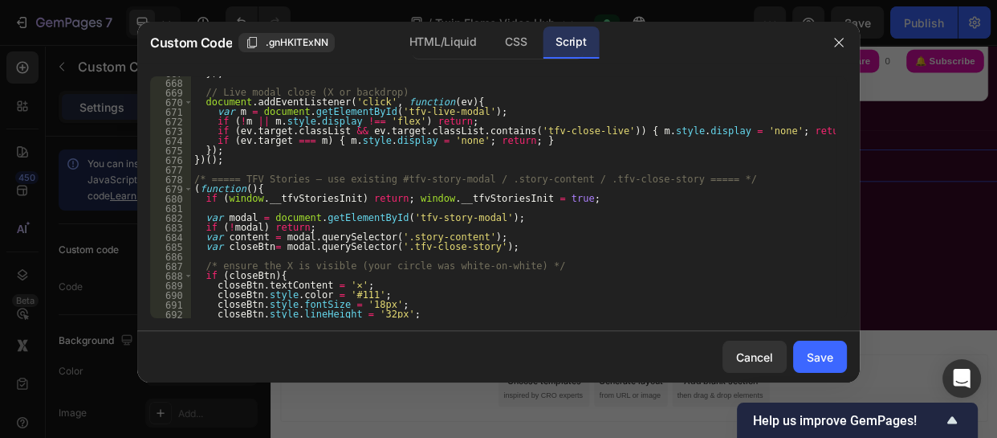
scroll to position [6542, 0]
click at [194, 189] on div "}) ; // Live modal close (X or backdrop) document . addEventListener ( 'click' …" at bounding box center [513, 198] width 645 height 261
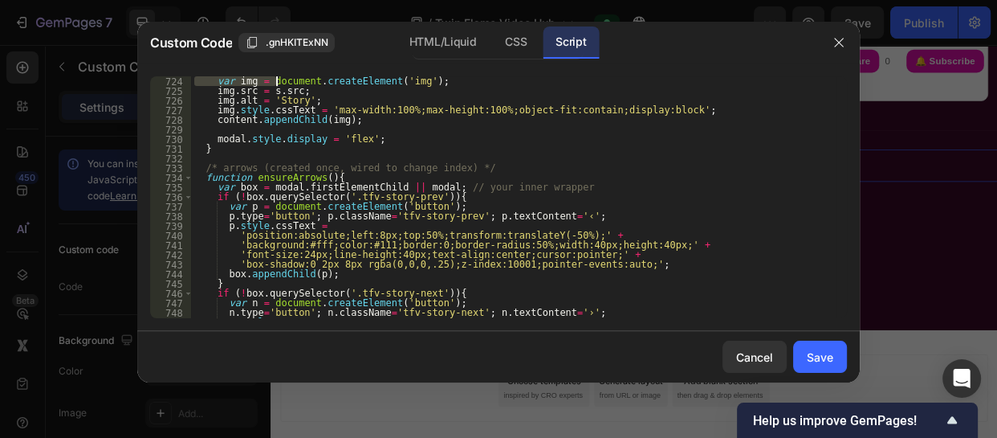
scroll to position [7083, 0]
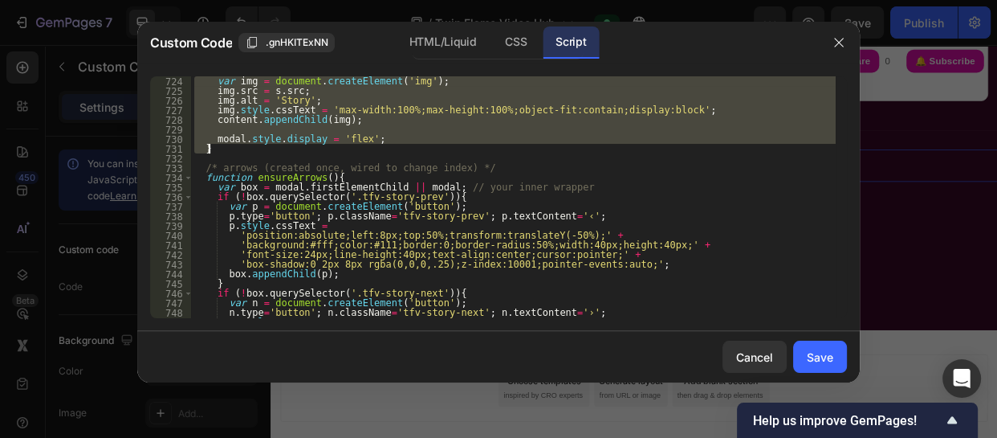
drag, startPoint x: 204, startPoint y: 147, endPoint x: 282, endPoint y: 145, distance: 77.9
click at [282, 145] on div "var img = document . createElement ( 'img' ) ; img . src = s . src ; img . alt …" at bounding box center [513, 206] width 645 height 261
type textarea "modal.style.display = 'flex'; }"
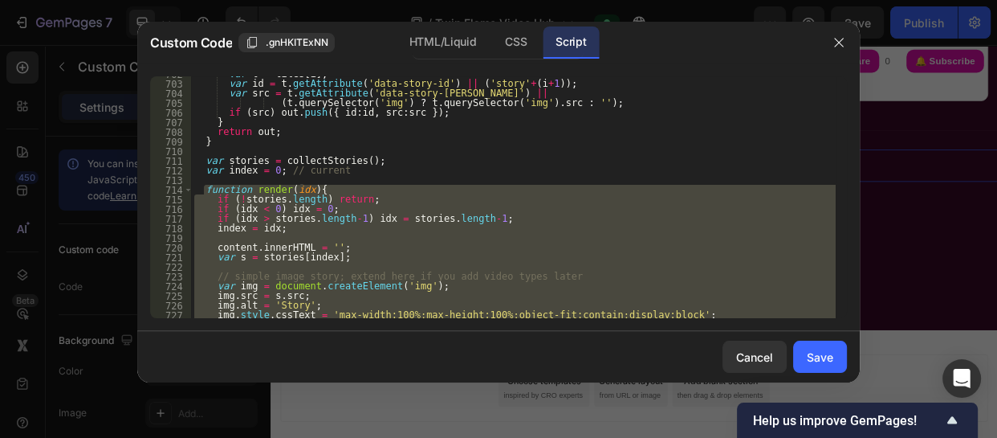
scroll to position [0, 0]
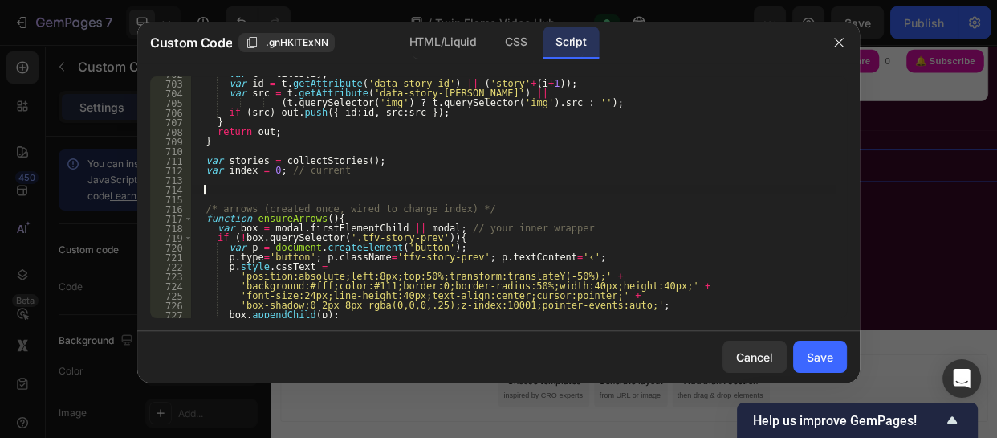
paste textarea
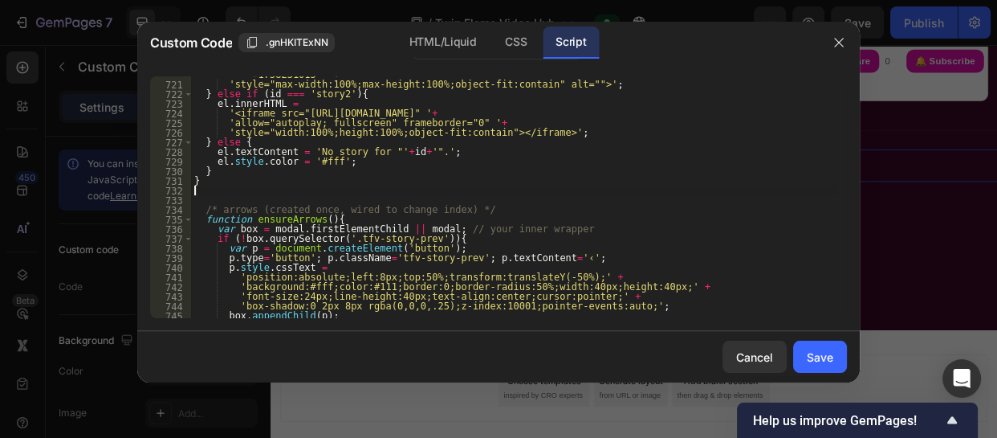
scroll to position [7083, 0]
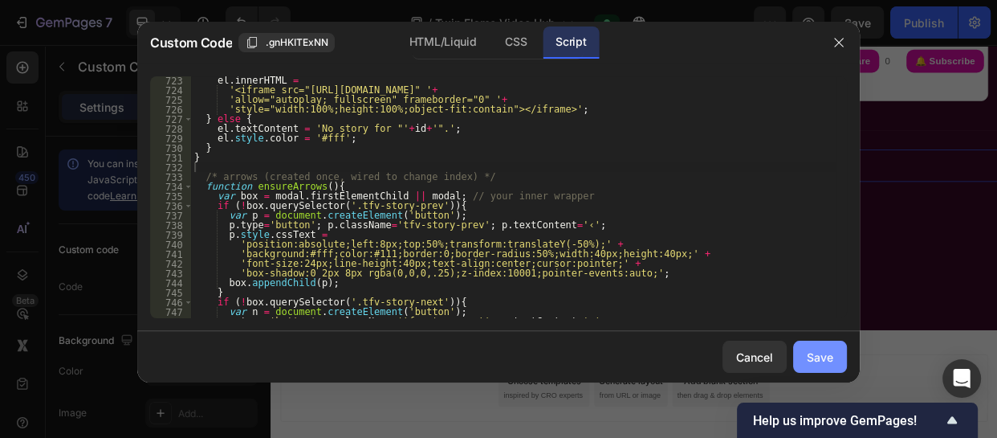
click at [820, 357] on div "Save" at bounding box center [820, 357] width 27 height 17
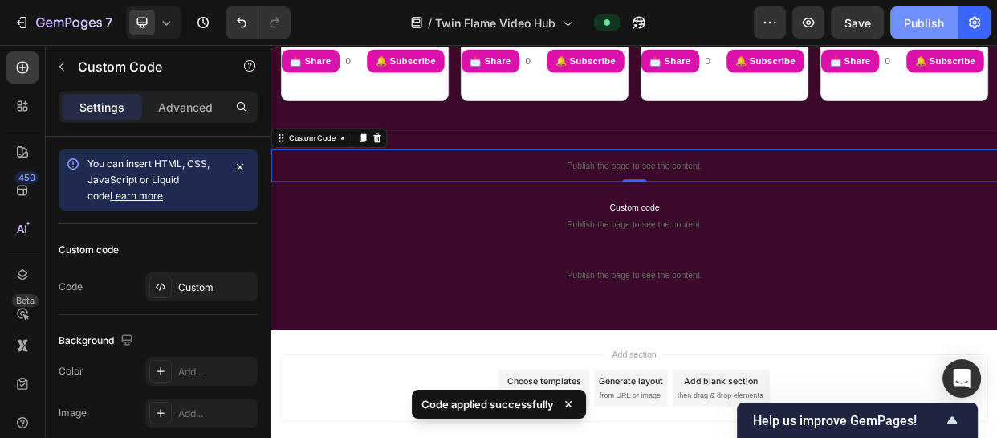
click at [910, 23] on div "Publish" at bounding box center [924, 22] width 40 height 17
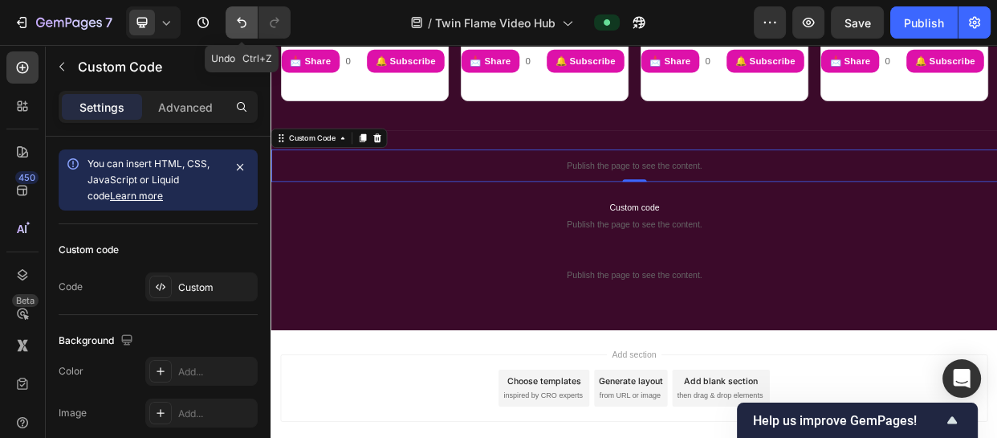
click at [233, 26] on button "Undo/Redo" at bounding box center [242, 22] width 32 height 32
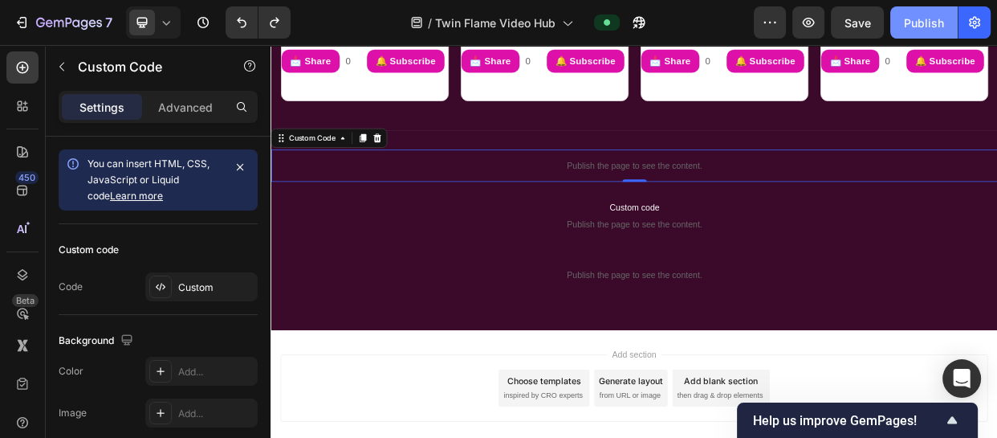
click at [899, 14] on button "Publish" at bounding box center [924, 22] width 67 height 32
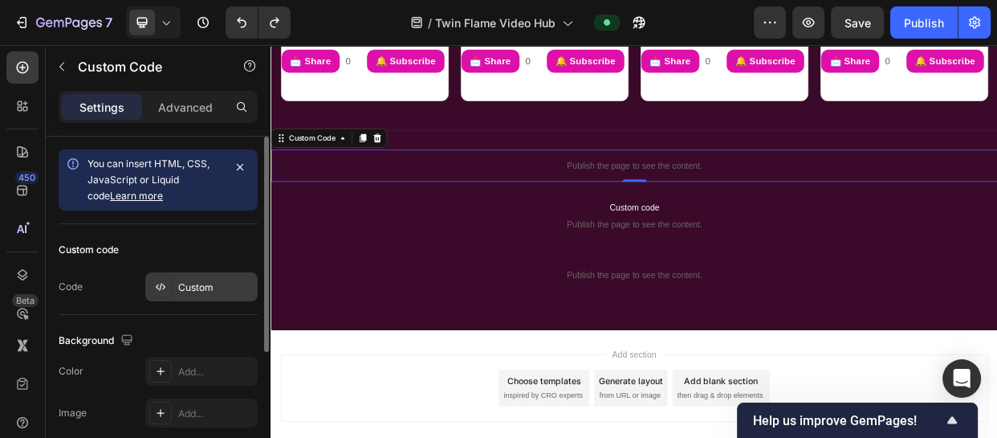
click at [192, 278] on div "Custom" at bounding box center [201, 286] width 112 height 29
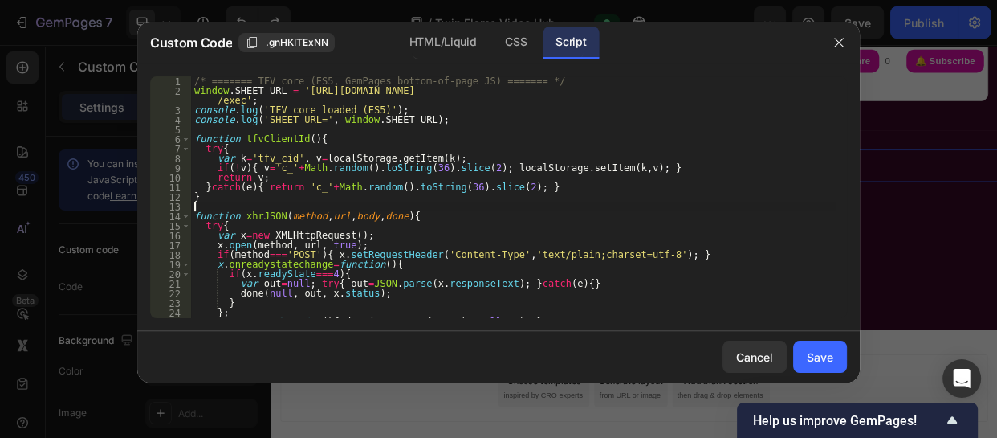
click at [574, 203] on div "/* ======= TFV core (ES5, GemPages bottom-of-page JS) ======= */ window . SHEET…" at bounding box center [513, 206] width 645 height 261
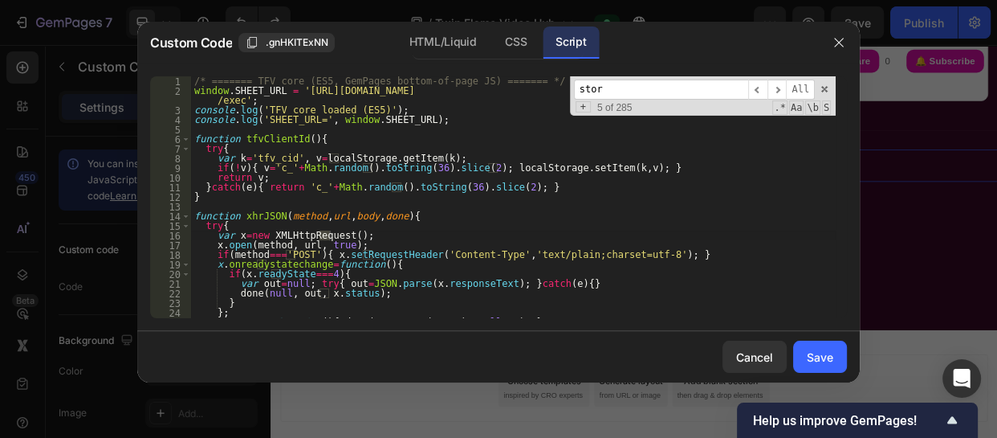
scroll to position [6114, 0]
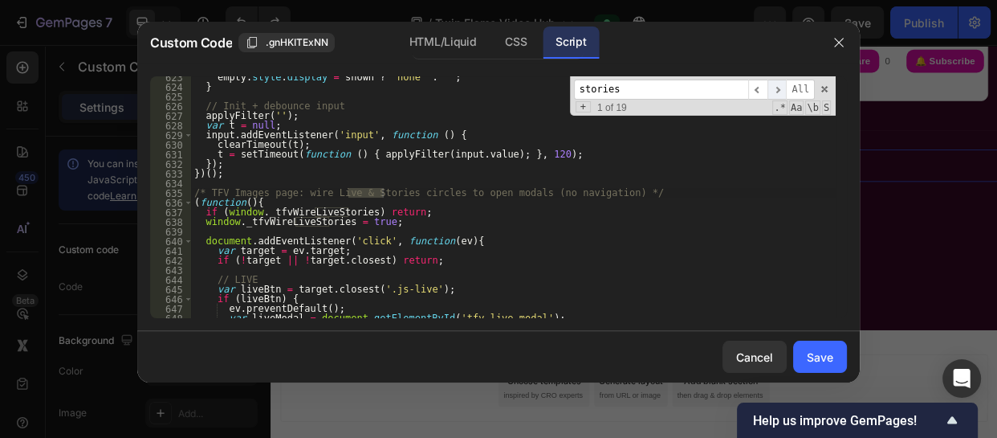
type input "stories"
click at [785, 90] on span "​" at bounding box center [777, 90] width 19 height 20
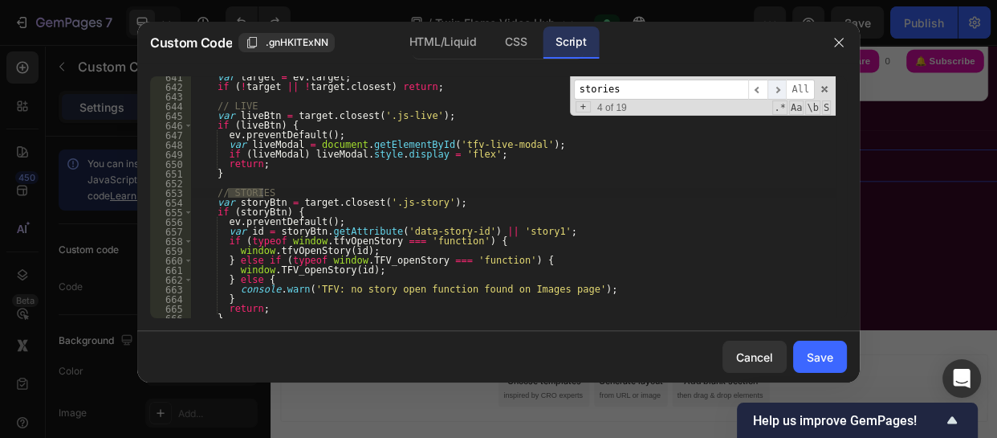
scroll to position [6288, 0]
click at [785, 90] on span "​" at bounding box center [777, 90] width 19 height 20
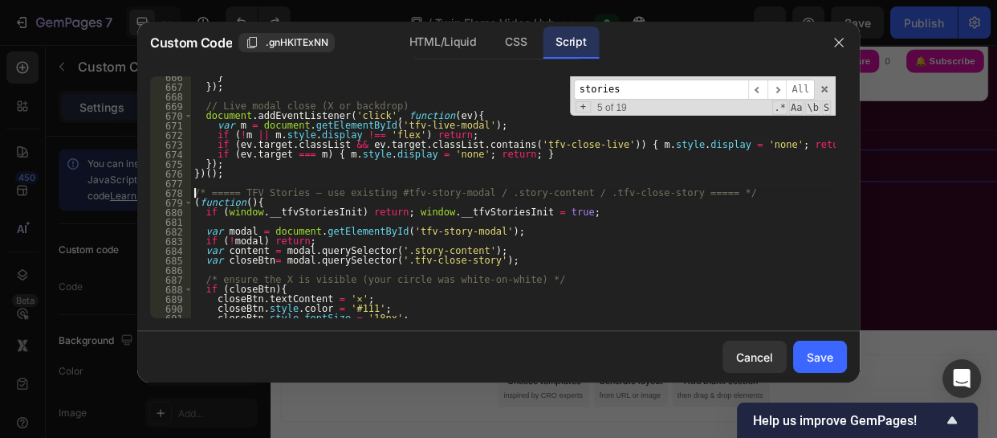
click at [192, 194] on div "} }) ; // Live modal close (X or backdrop) document . addEventListener ( 'click…" at bounding box center [513, 202] width 645 height 261
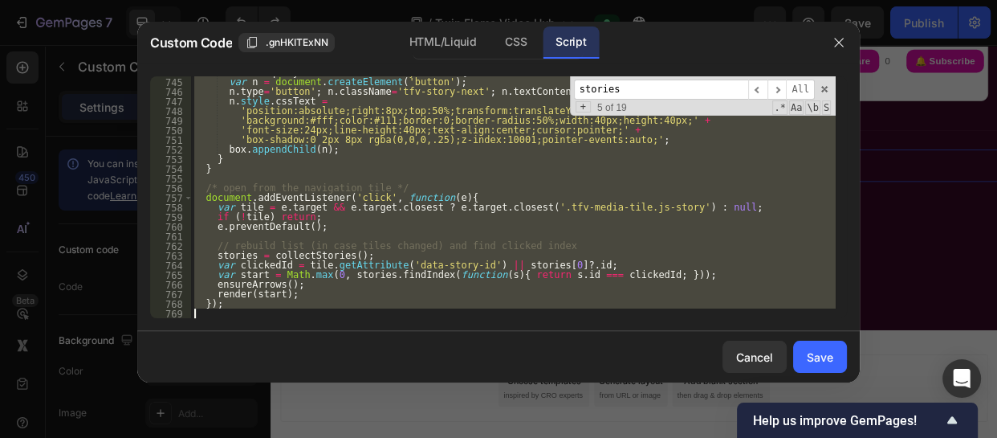
scroll to position [7487, 0]
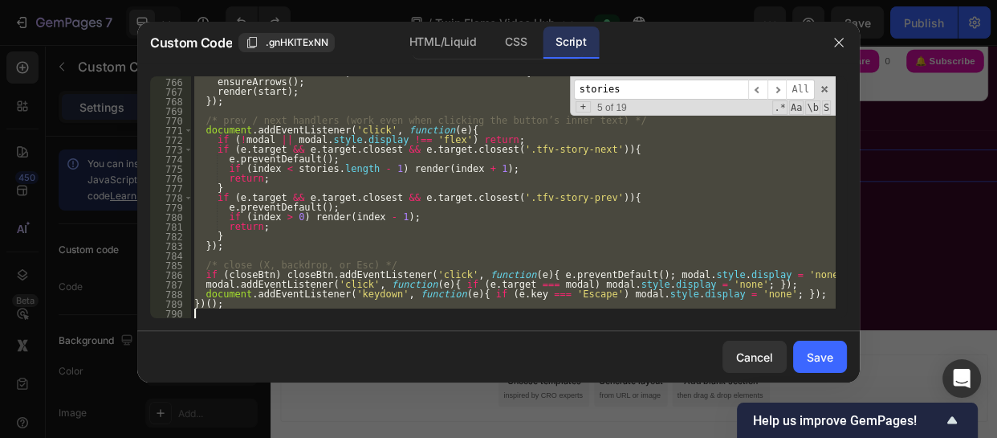
drag, startPoint x: 192, startPoint y: 194, endPoint x: 305, endPoint y: 471, distance: 300.1
click at [305, 0] on html "7 Version history / Twin Flame Video Hub Preview Save Publish 450 Beta Sections…" at bounding box center [498, 0] width 997 height 0
type textarea "})();"
paste textarea
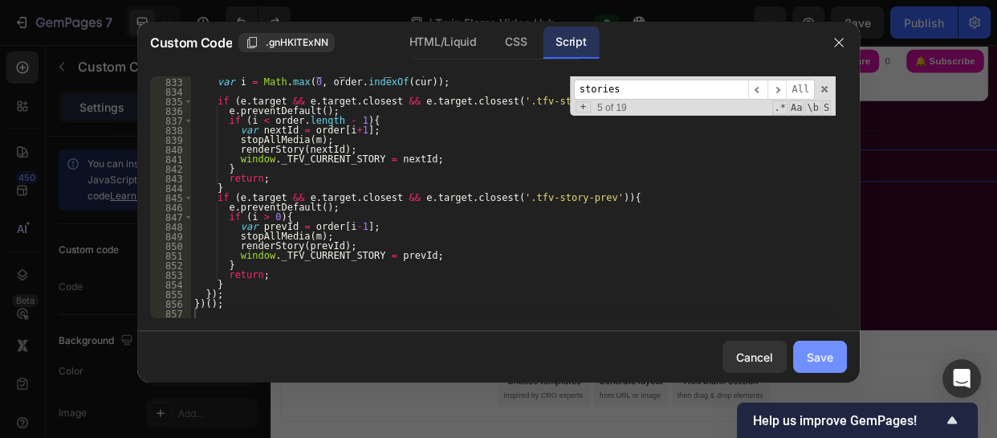
click at [814, 353] on div "Save" at bounding box center [820, 357] width 27 height 17
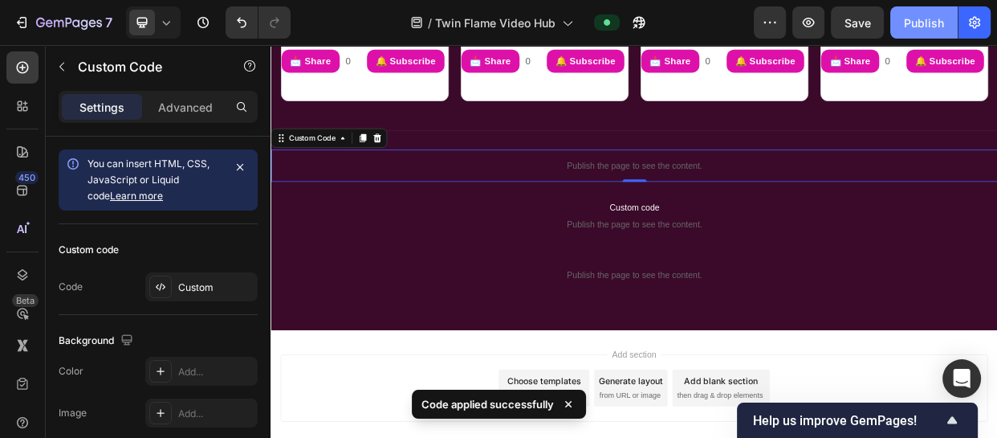
click at [909, 18] on div "Publish" at bounding box center [924, 22] width 40 height 17
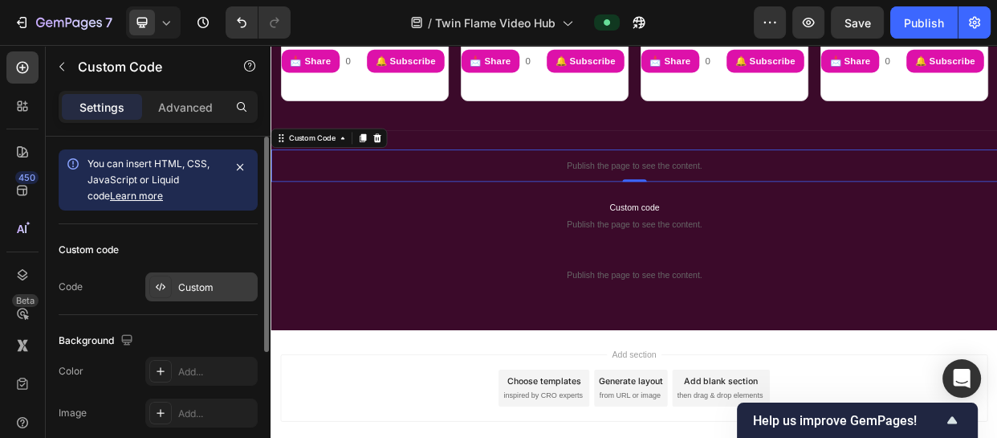
click at [196, 285] on div "Custom" at bounding box center [215, 287] width 75 height 14
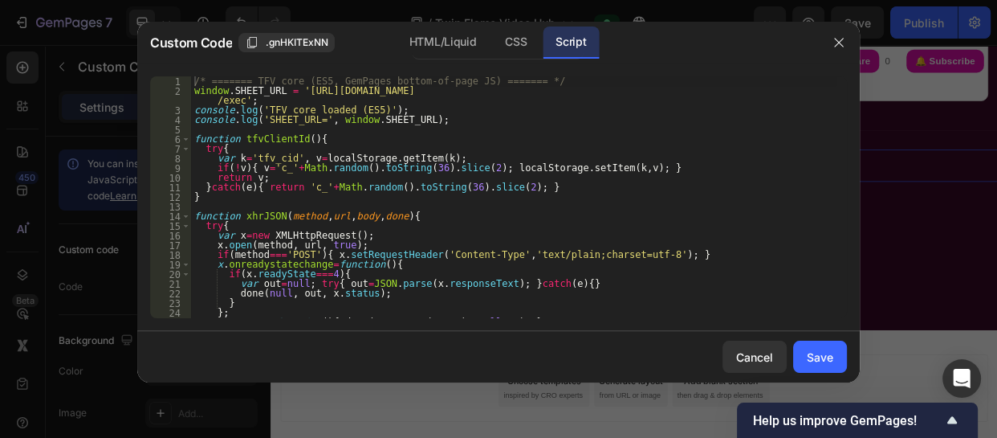
type textarea "x.open(method, url, true);"
click at [575, 244] on div "/* ======= TFV core (ES5, GemPages bottom-of-page JS) ======= */ window . SHEET…" at bounding box center [513, 206] width 645 height 261
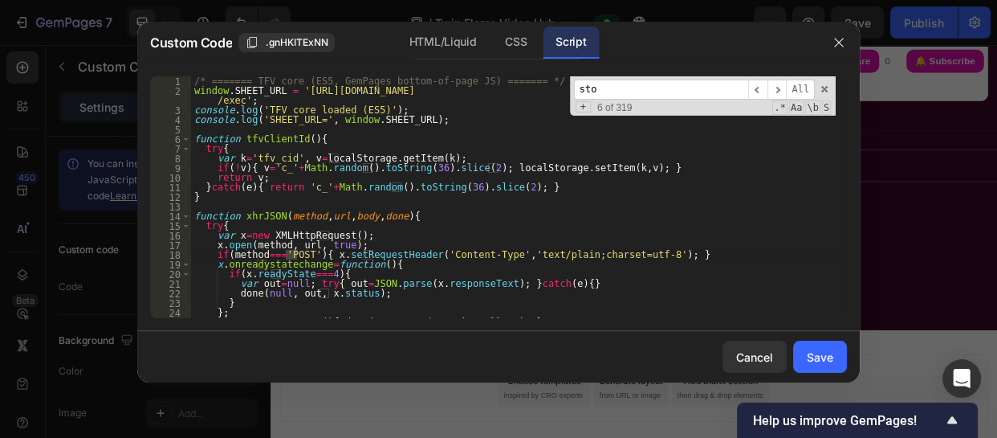
scroll to position [6114, 0]
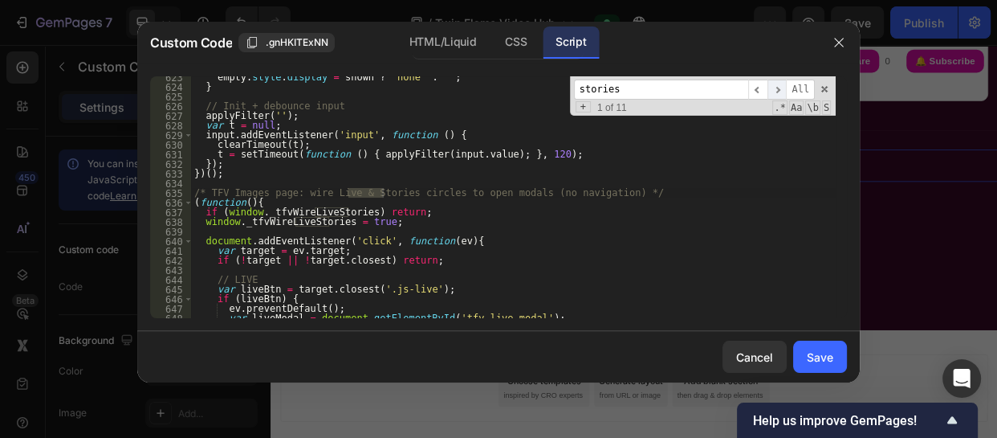
type input "stories"
click at [785, 90] on span "​" at bounding box center [777, 90] width 19 height 20
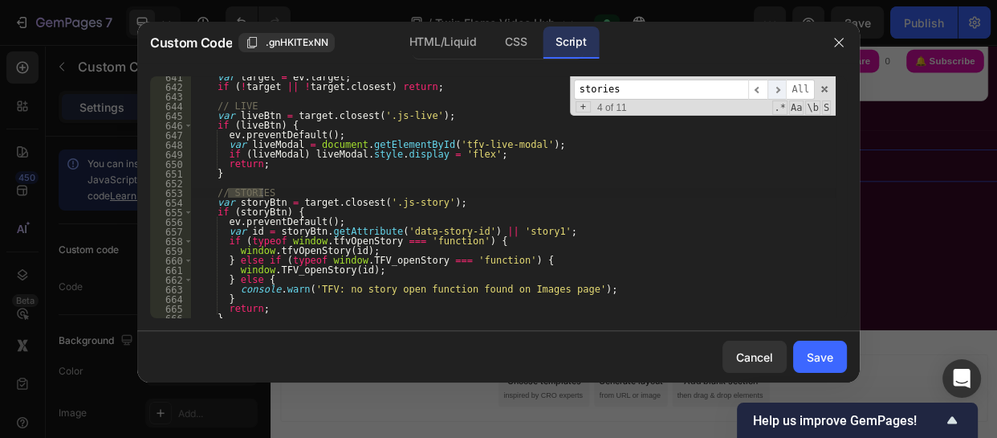
scroll to position [6288, 0]
click at [785, 90] on span "​" at bounding box center [777, 90] width 19 height 20
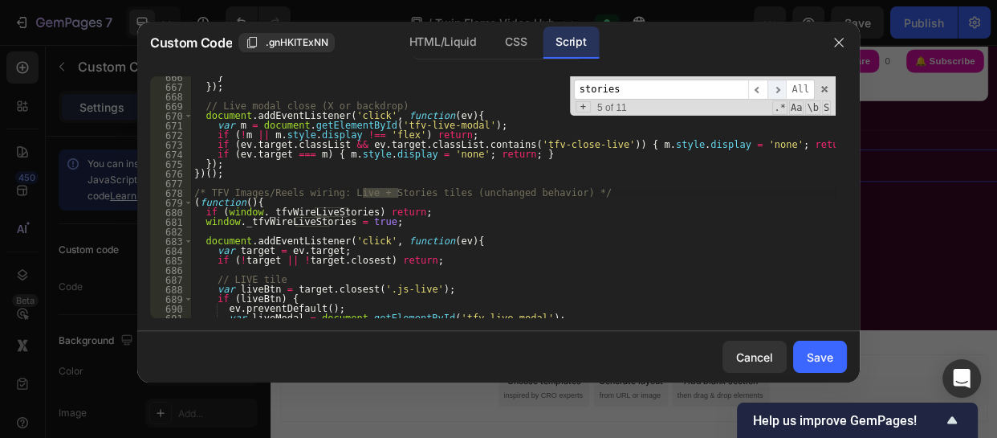
scroll to position [6529, 0]
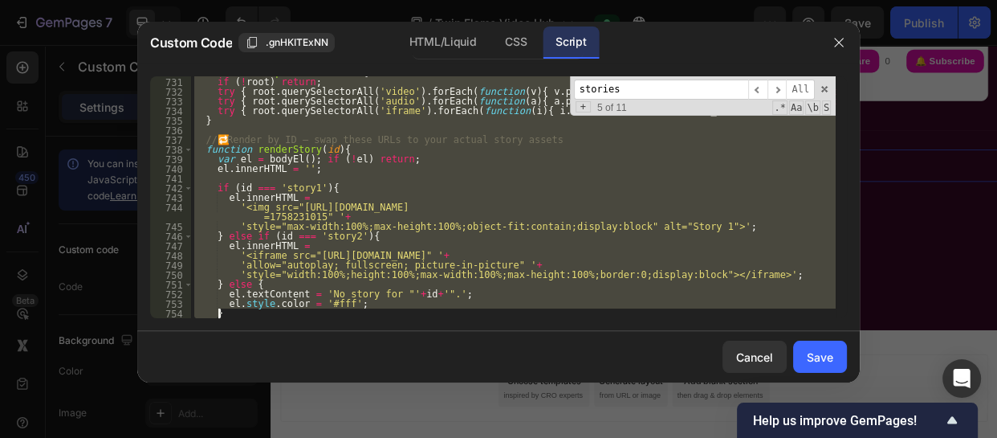
drag, startPoint x: 192, startPoint y: 198, endPoint x: 259, endPoint y: 352, distance: 168.0
click at [259, 352] on div "Custom Code .gnHKITExNN HTML/Liquid CSS Script (function(){ 730 731 732 733 734…" at bounding box center [498, 202] width 723 height 361
click at [259, 352] on div "Cancel Save" at bounding box center [498, 356] width 723 height 51
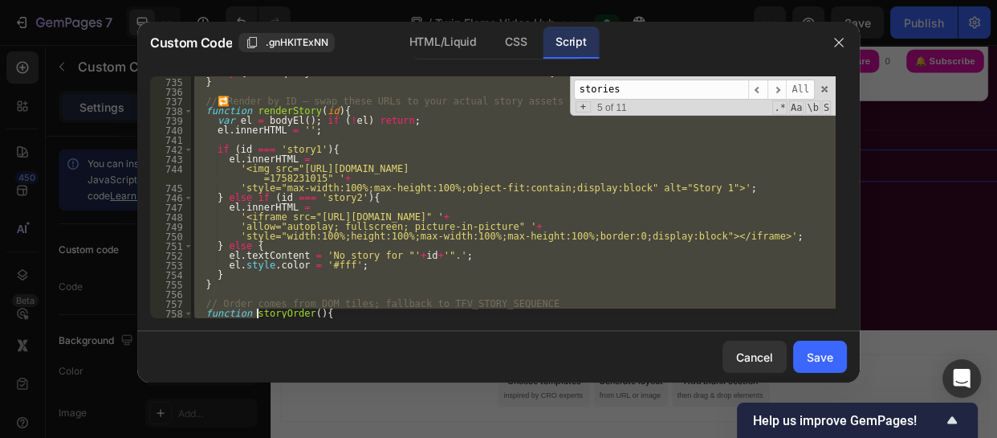
click at [679, 192] on div "try { root . querySelectorAll ( 'iframe' ) . forEach ( function ( i ) { i . src…" at bounding box center [513, 197] width 645 height 242
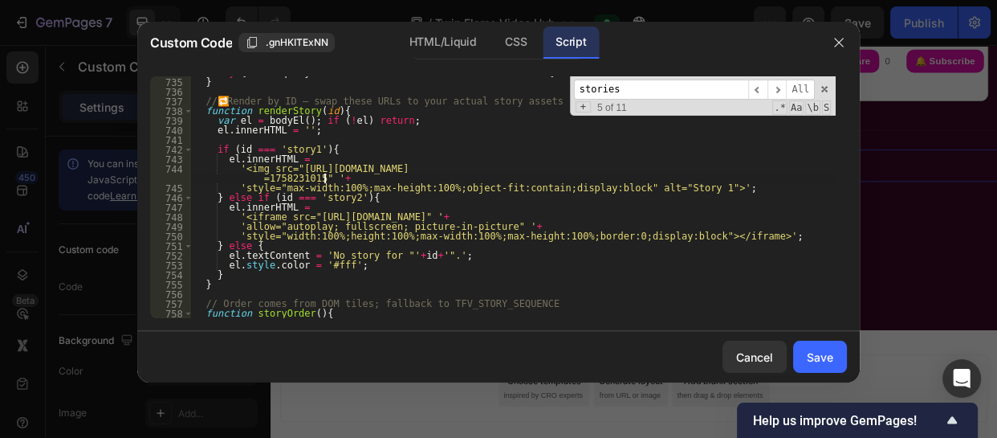
type textarea "if (id === 'story1'){"
type textarea "// 🔁 Render by ID — swap these URLs to your actual story assets"
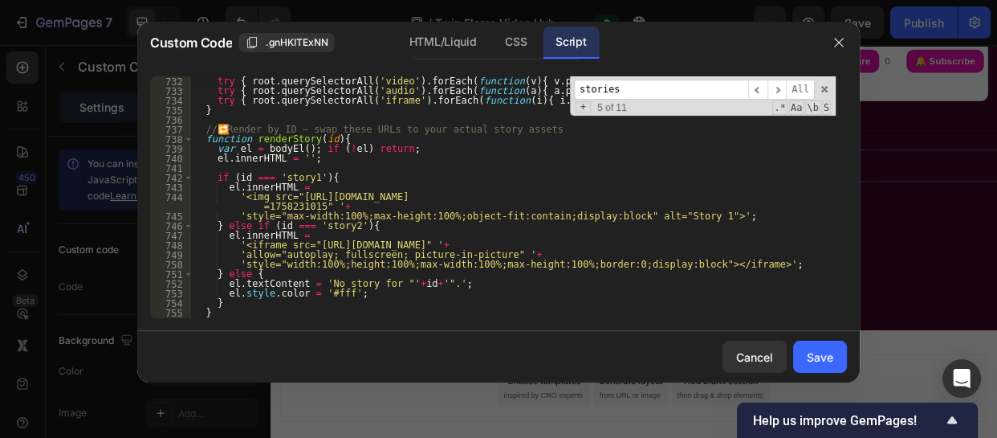
type textarea "// Stop any playing media inside the modal (on close or nav)"
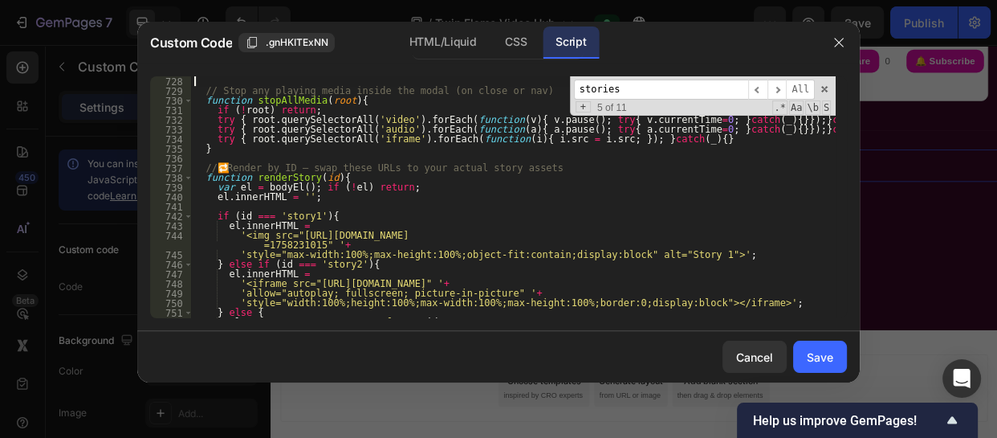
type textarea "function modal(){ return document.getElementById('tfv-story-modal'); }"
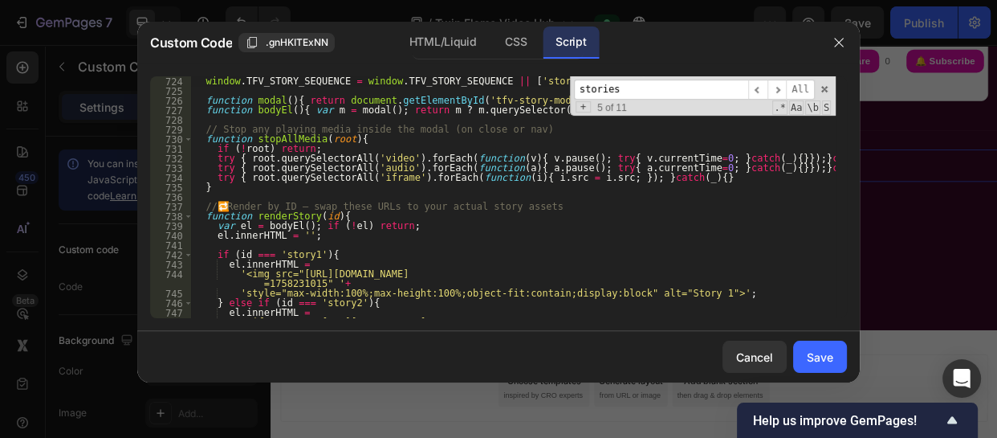
type textarea "// If you only have one tile, this defines the order. Add more as you add tiles."
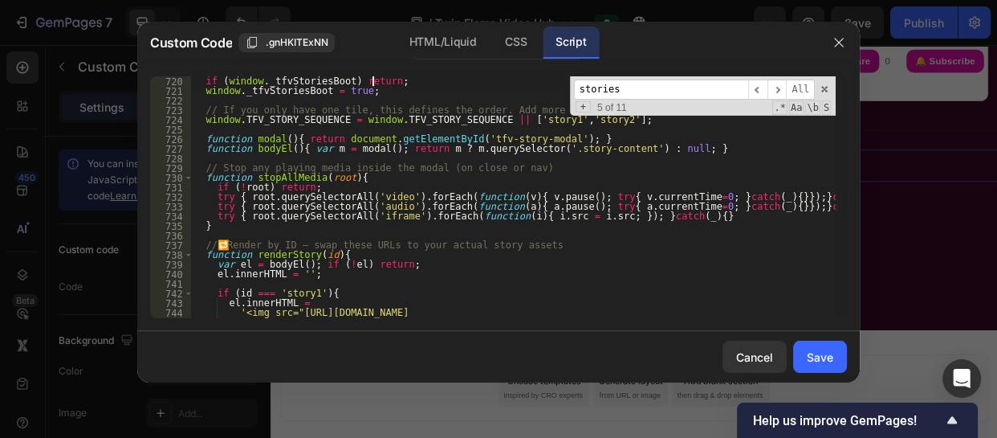
type textarea "/* === TFV Stories: renderer + improved arrows + proper close === */"
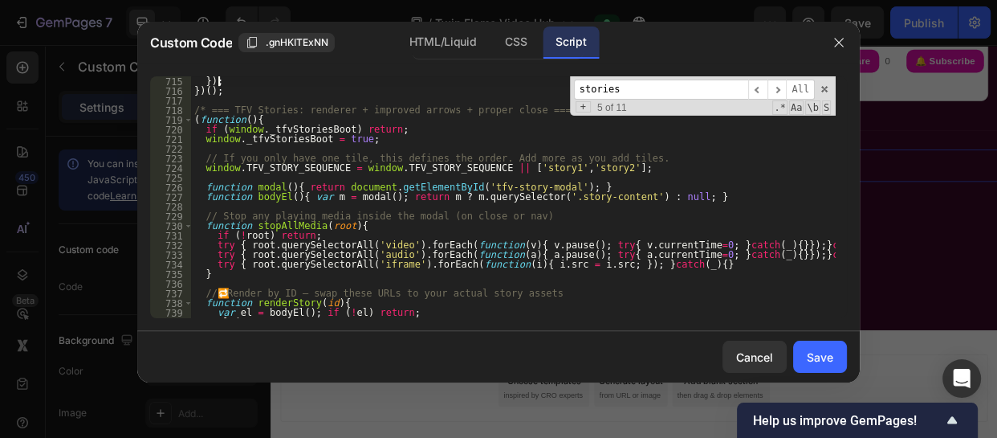
scroll to position [6996, 0]
click at [194, 110] on div "}) ; }) ( ) ; /* === TFV Stories: renderer + improved arrows + proper close ===…" at bounding box center [513, 206] width 645 height 261
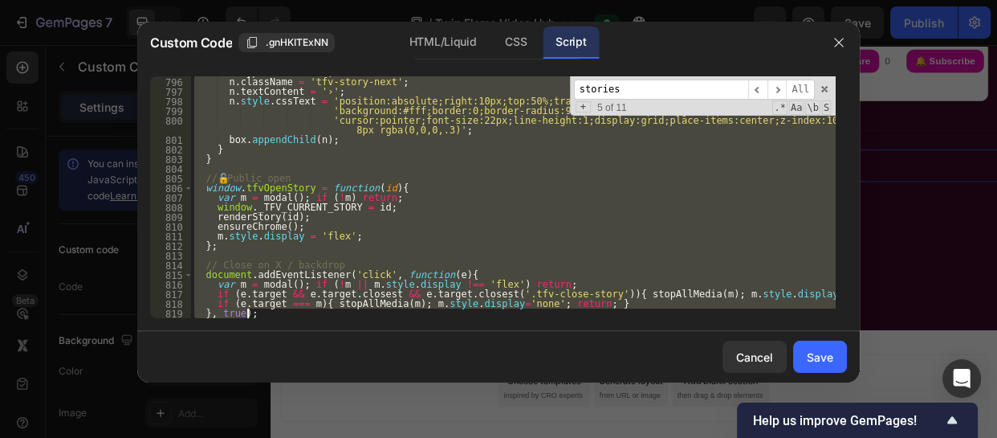
scroll to position [8172, 0]
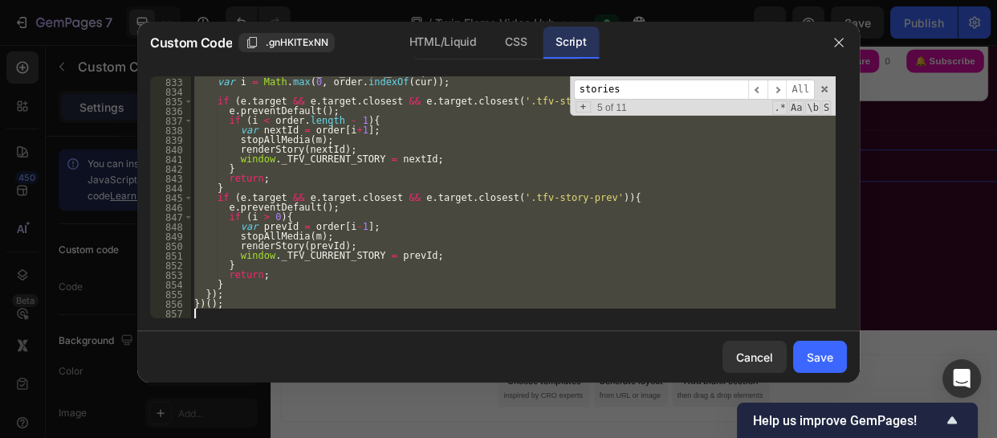
drag, startPoint x: 194, startPoint y: 110, endPoint x: 432, endPoint y: 373, distance: 354.8
click at [432, 373] on div "Custom Code .gnHKITExNN HTML/Liquid CSS Script /* === TFV Stories: renderer + i…" at bounding box center [498, 202] width 723 height 361
type textarea "})();"
click at [839, 37] on icon "button" at bounding box center [839, 42] width 13 height 13
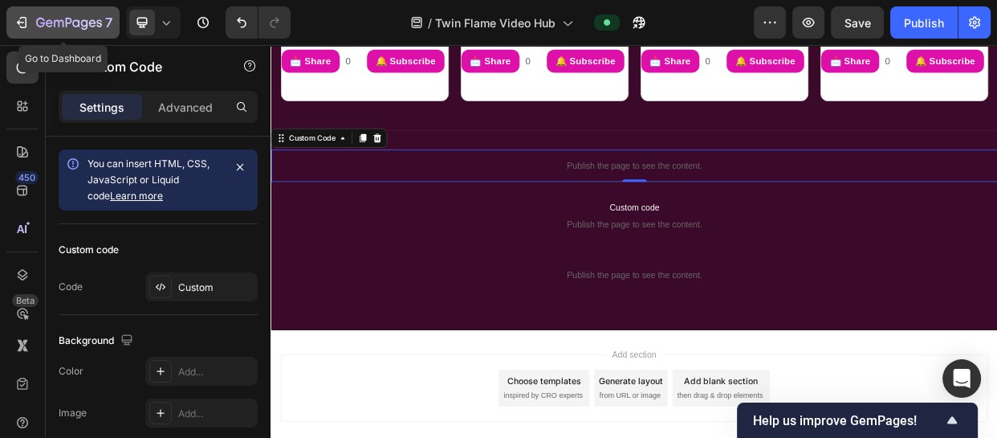
click at [28, 27] on icon "button" at bounding box center [22, 22] width 16 height 16
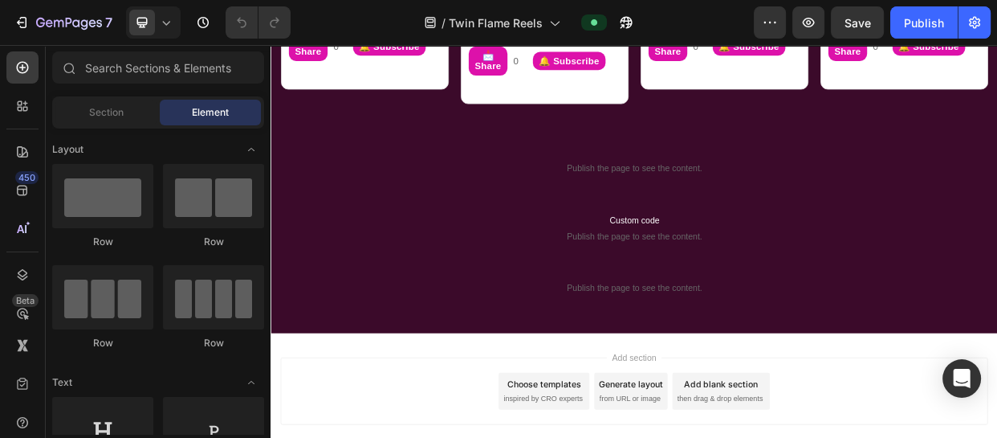
scroll to position [1050, 0]
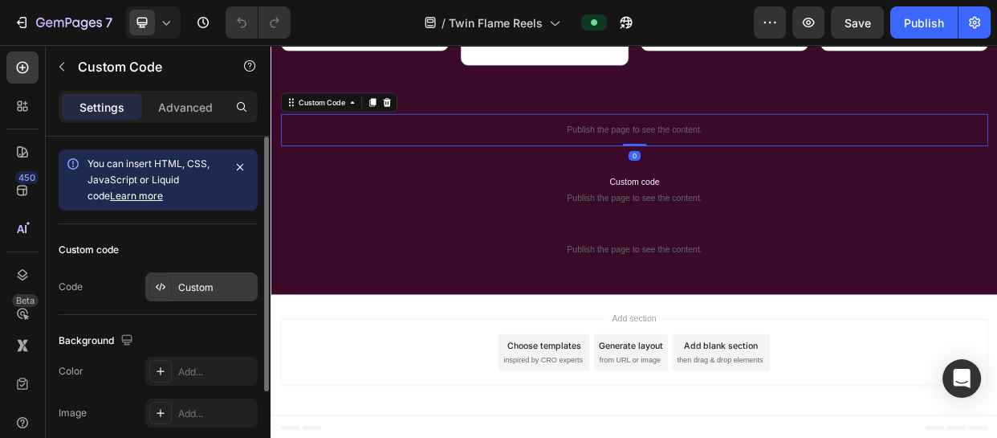
click at [214, 276] on div "Custom" at bounding box center [201, 286] width 112 height 29
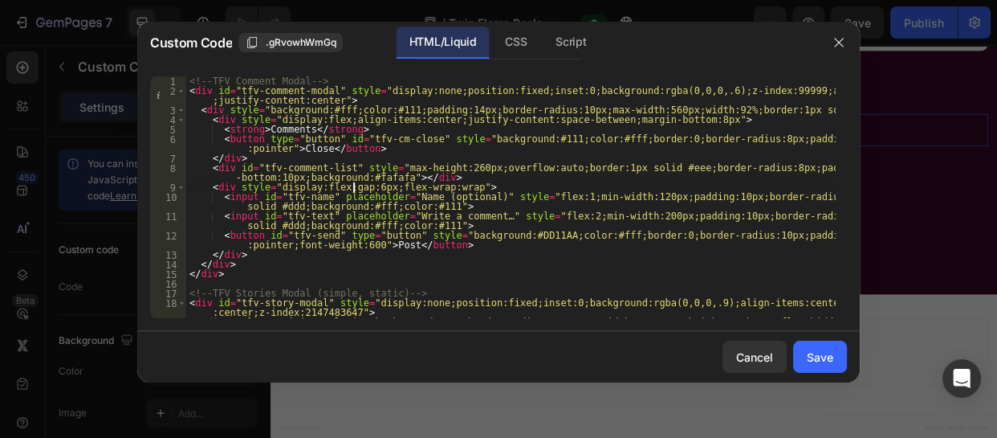
click at [351, 187] on div "<!-- TFV Comment Modal --> < div id = "tfv-comment-modal" style = "display:none…" at bounding box center [511, 211] width 650 height 271
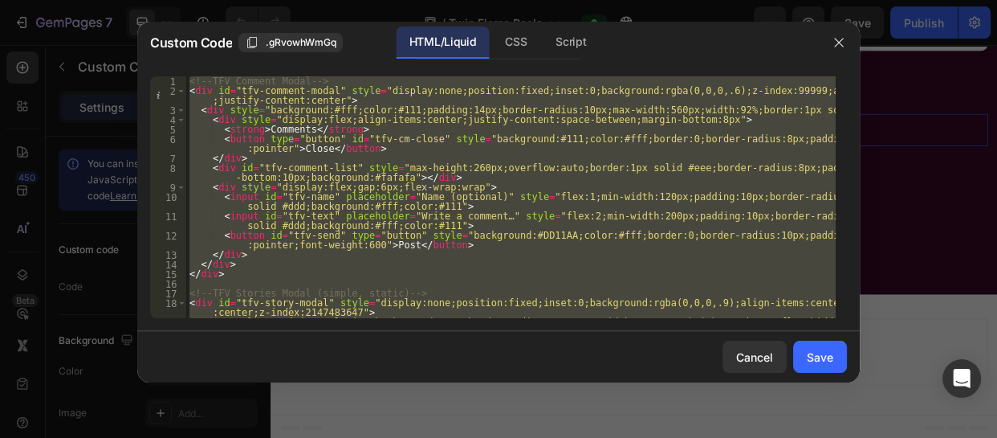
click at [439, 184] on div "<!-- TFV Comment Modal --> < div id = "tfv-comment-modal" style = "display:none…" at bounding box center [511, 197] width 650 height 242
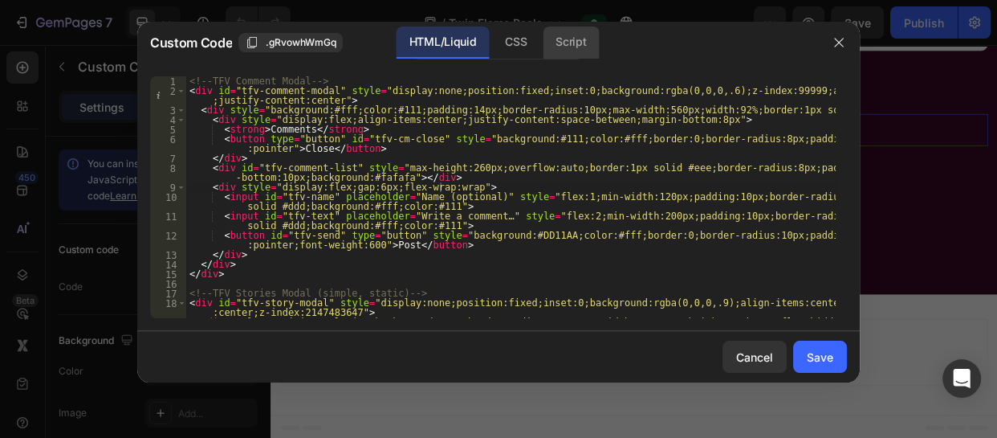
click at [568, 52] on div "Script" at bounding box center [571, 43] width 56 height 32
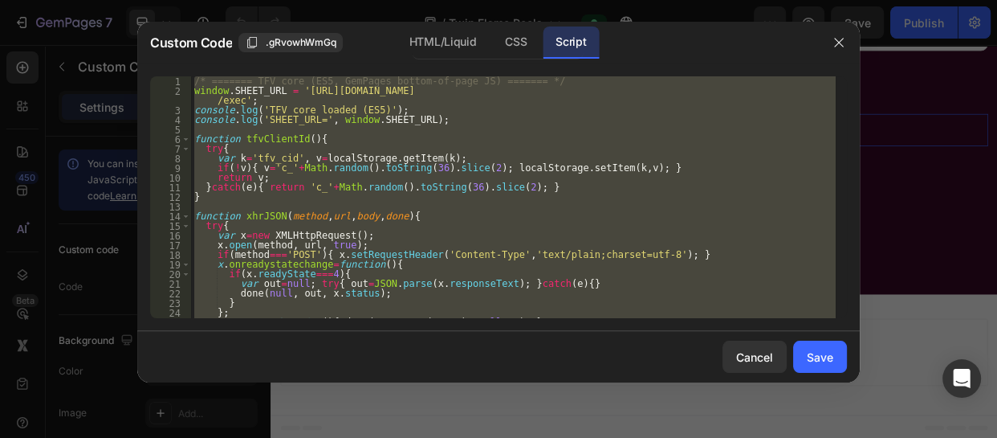
click at [471, 213] on div "/* ======= TFV core (ES5, GemPages bottom-of-page JS) ======= */ window . SHEET…" at bounding box center [513, 197] width 645 height 242
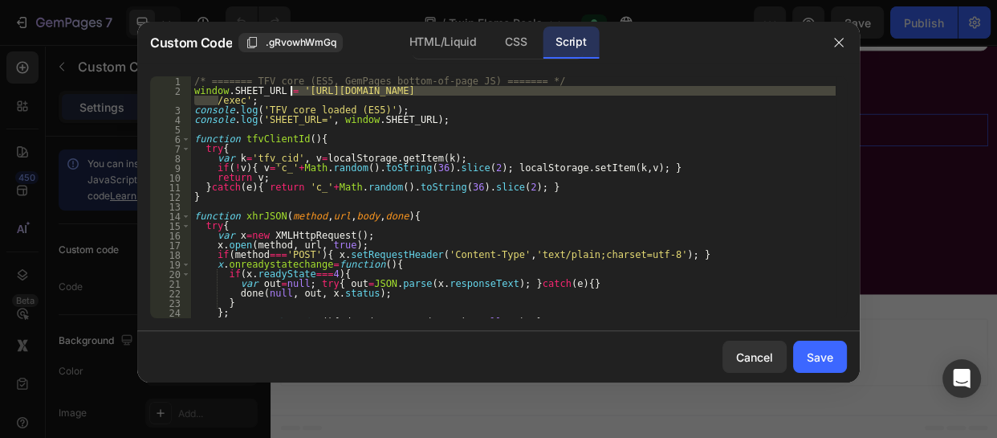
drag, startPoint x: 218, startPoint y: 100, endPoint x: 292, endPoint y: 96, distance: 74.0
click at [292, 96] on div "/* ======= TFV core (ES5, GemPages bottom-of-page JS) ======= */ window . SHEET…" at bounding box center [513, 206] width 645 height 261
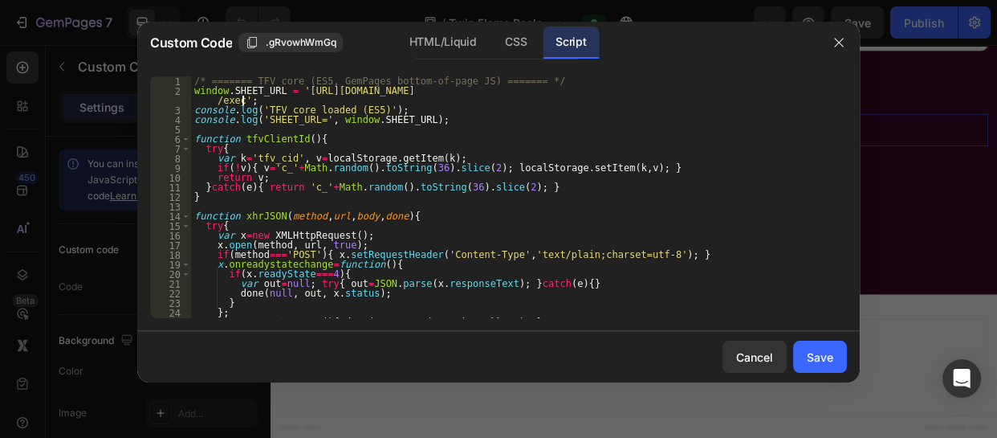
click at [240, 101] on div "/* ======= TFV core (ES5, GemPages bottom-of-page JS) ======= */ window . SHEET…" at bounding box center [513, 206] width 645 height 261
click at [235, 99] on div "/* ======= TFV core (ES5, GemPages bottom-of-page JS) ======= */ window . SHEET…" at bounding box center [513, 206] width 645 height 261
click at [236, 100] on div "/* ======= TFV core (ES5, GemPages bottom-of-page JS) ======= */ window . SHEET…" at bounding box center [513, 206] width 645 height 261
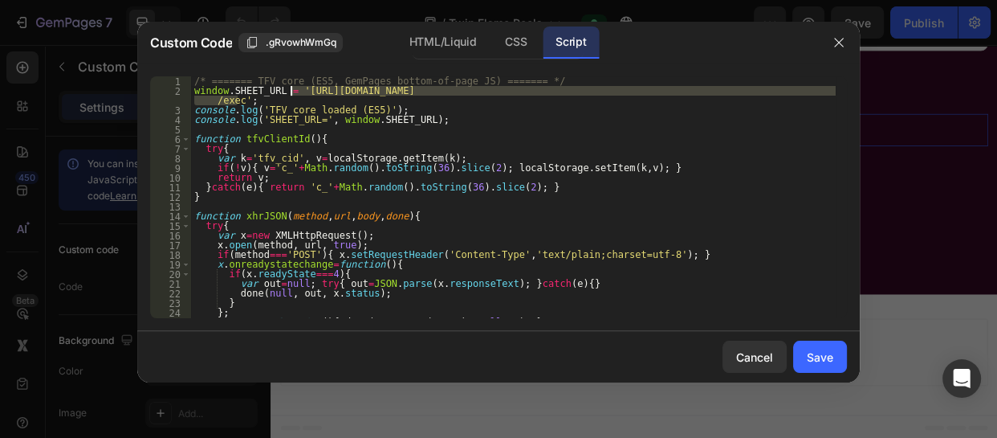
drag, startPoint x: 236, startPoint y: 100, endPoint x: 289, endPoint y: 90, distance: 53.9
click at [289, 90] on div "/* ======= TFV core (ES5, GemPages bottom-of-page JS) ======= */ window . SHEET…" at bounding box center [513, 206] width 645 height 261
paste textarea "xN9nhHl28InhasfIUsPruDUqQRD_yk_xHo6d0CiB2livKKVWHq8Bars_R4Od-Bebo3aw"
type textarea "window.SHEET_URL = 'https://script.google.com/macros/s/AKfycbxN9nhHl28InhasfIUs…"
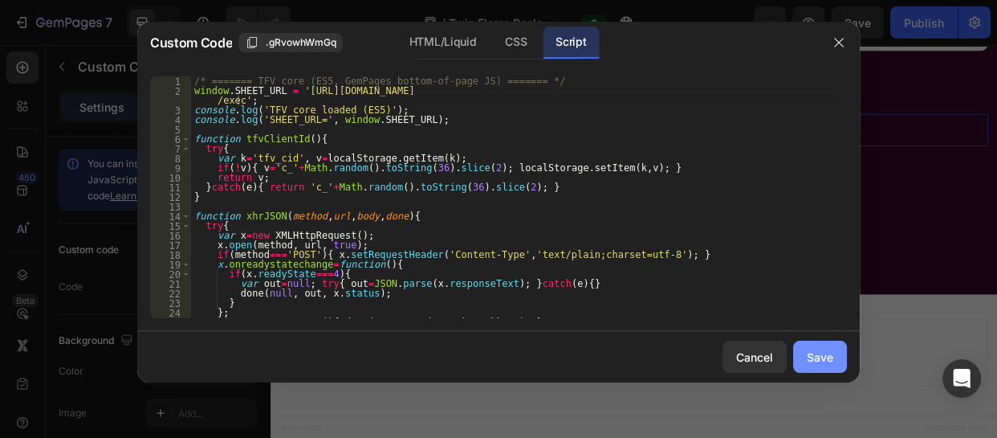
click at [815, 349] on div "Save" at bounding box center [820, 357] width 27 height 17
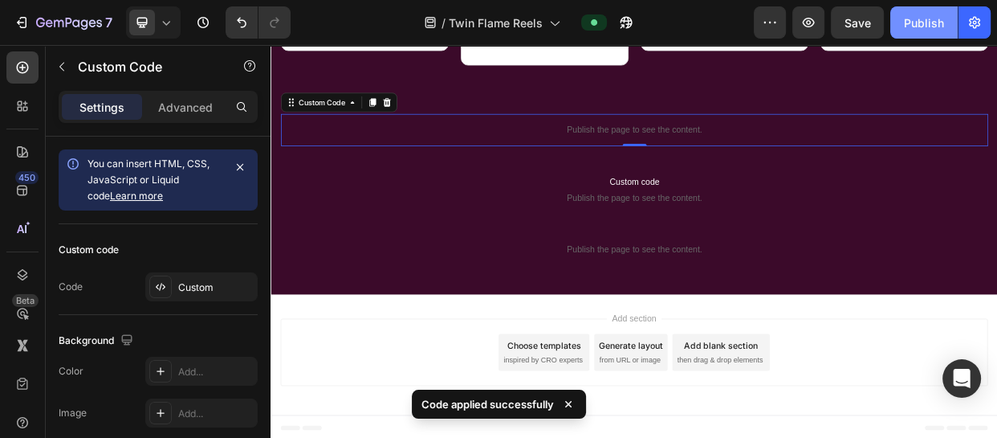
click at [926, 23] on div "Publish" at bounding box center [924, 22] width 40 height 17
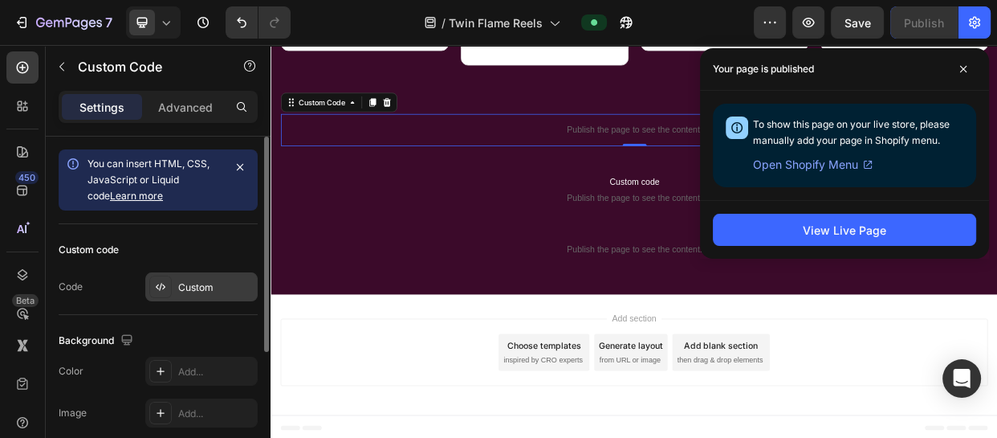
click at [187, 287] on div "Custom" at bounding box center [215, 287] width 75 height 14
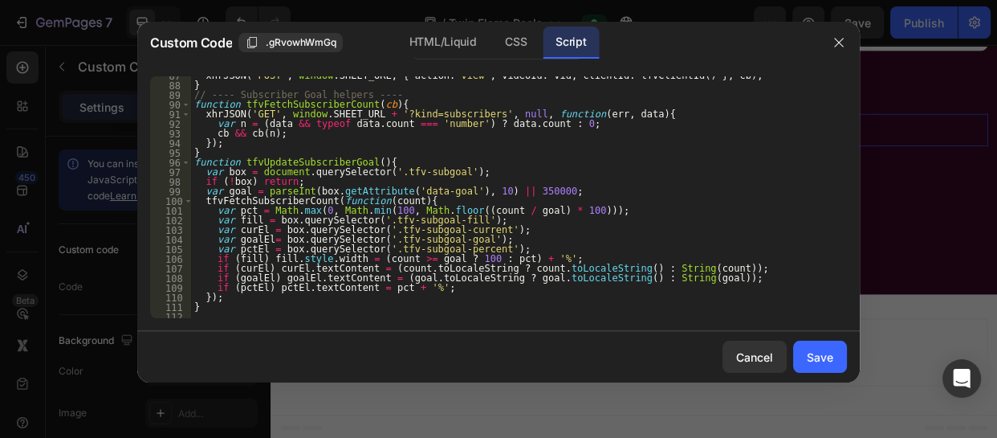
scroll to position [843, 0]
click at [565, 264] on div "xhrJSON ( 'POST' , window . SHEET_URL , { action : 'view' , videoId : vid , cli…" at bounding box center [513, 201] width 645 height 261
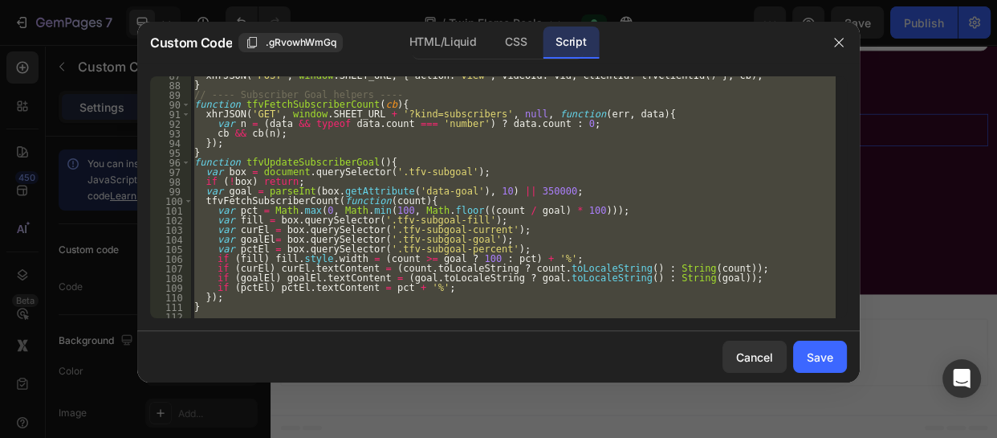
click at [577, 155] on div "xhrJSON ( 'POST' , window . SHEET_URL , { action : 'view' , videoId : vid , cli…" at bounding box center [513, 197] width 645 height 242
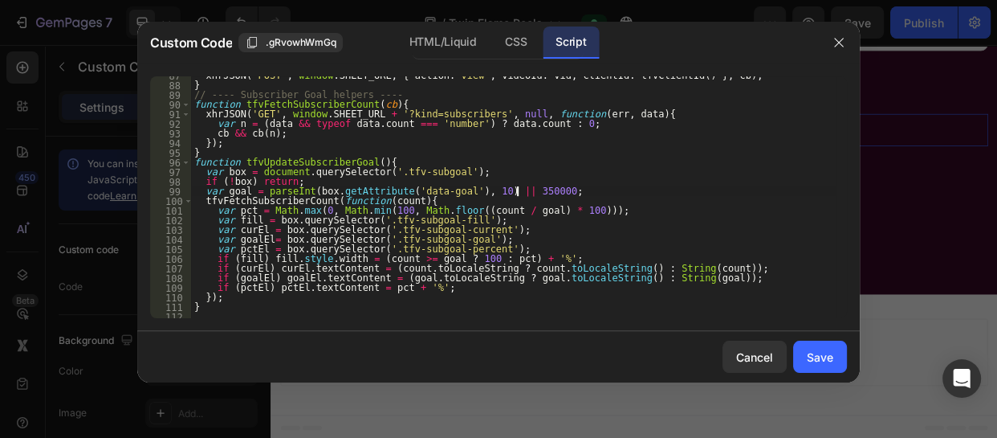
click at [651, 187] on div "xhrJSON ( 'POST' , window . SHEET_URL , { action : 'view' , videoId : vid , cli…" at bounding box center [513, 201] width 645 height 261
type textarea "})();"
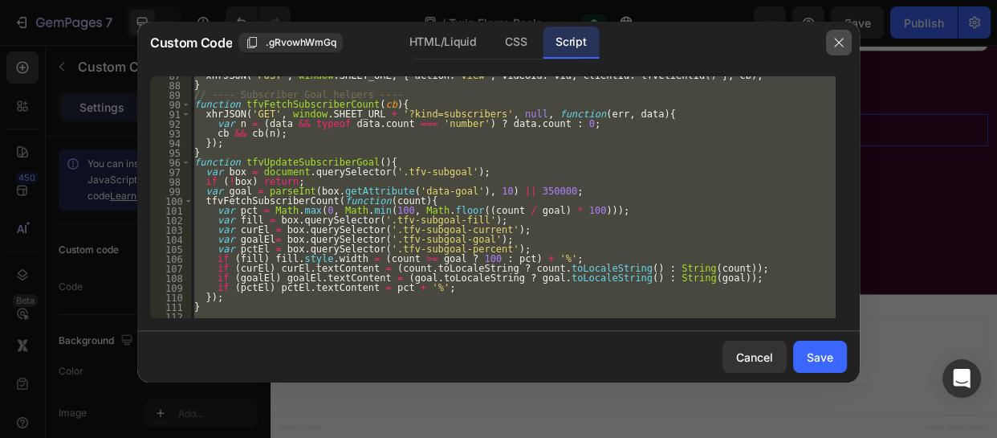
click at [834, 40] on icon "button" at bounding box center [839, 42] width 13 height 13
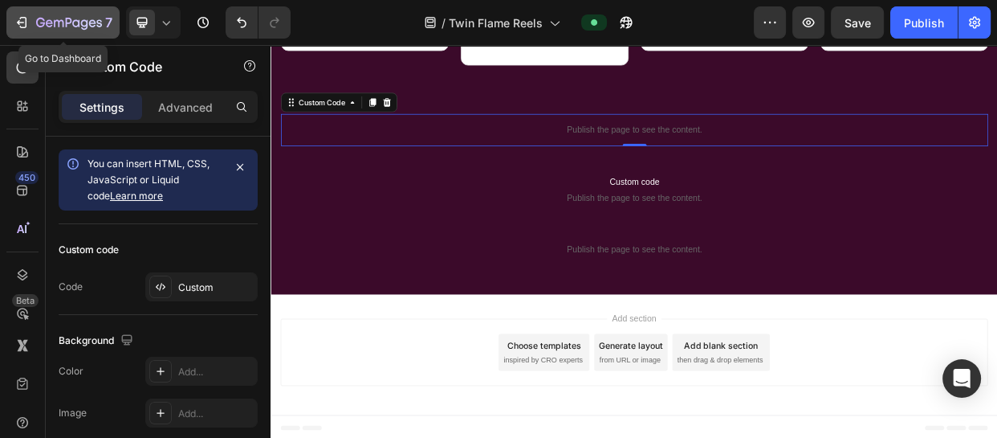
click at [46, 19] on icon "button" at bounding box center [69, 24] width 66 height 14
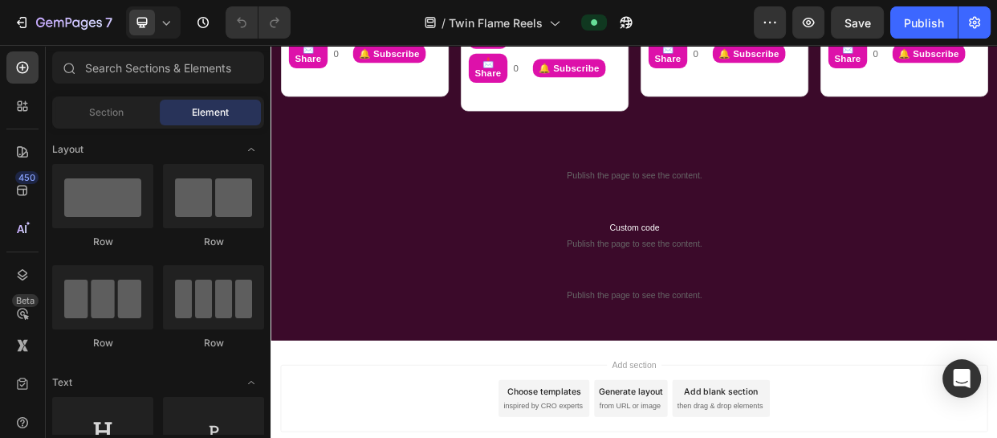
scroll to position [1050, 0]
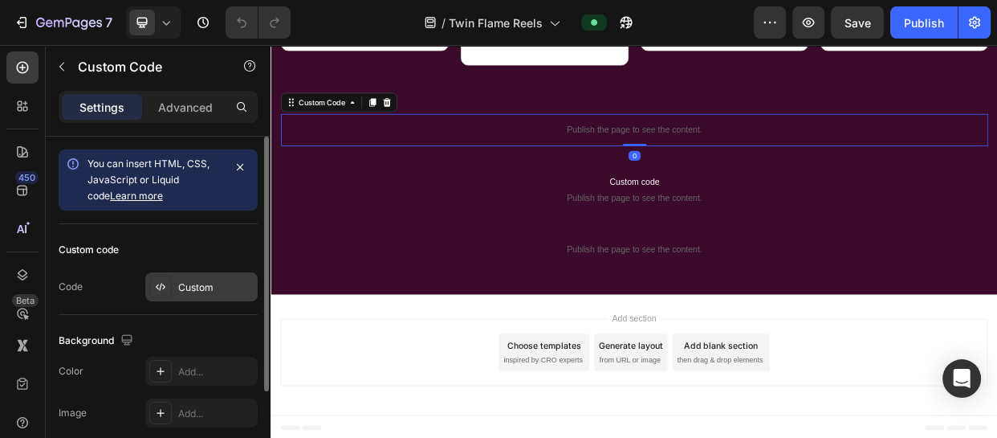
click at [194, 296] on div "Custom" at bounding box center [201, 286] width 112 height 29
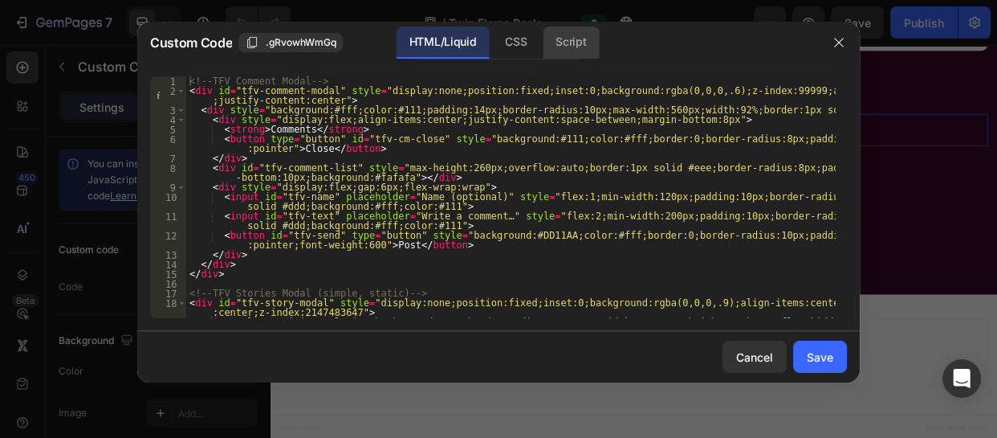
click at [593, 42] on div "Script" at bounding box center [571, 43] width 56 height 32
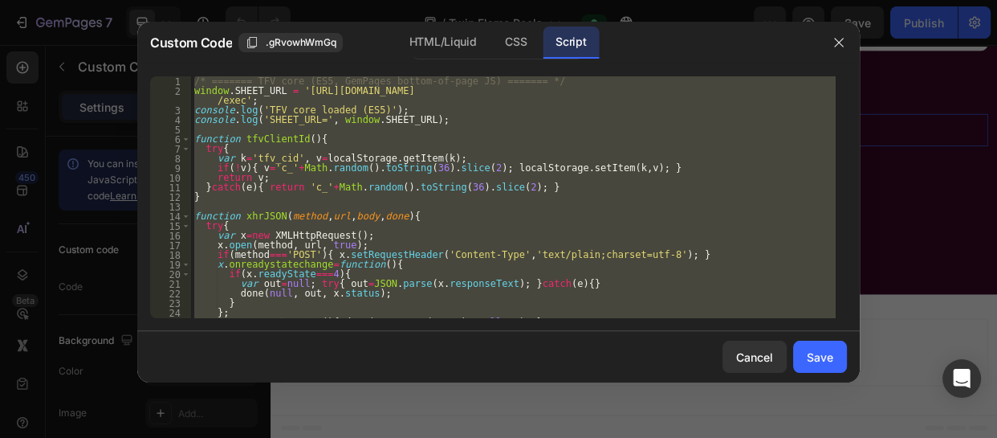
click at [640, 196] on div "/* ======= TFV core (ES5, GemPages bottom-of-page JS) ======= */ window . SHEET…" at bounding box center [513, 197] width 645 height 242
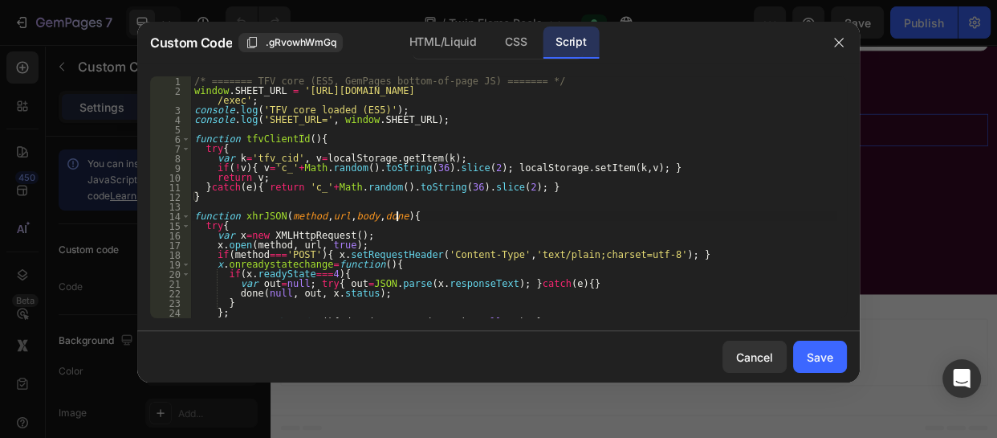
click at [614, 214] on div "/* ======= TFV core (ES5, GemPages bottom-of-page JS) ======= */ window . SHEET…" at bounding box center [513, 206] width 645 height 261
type textarea "function xhrJSON(method, url, body, done){"
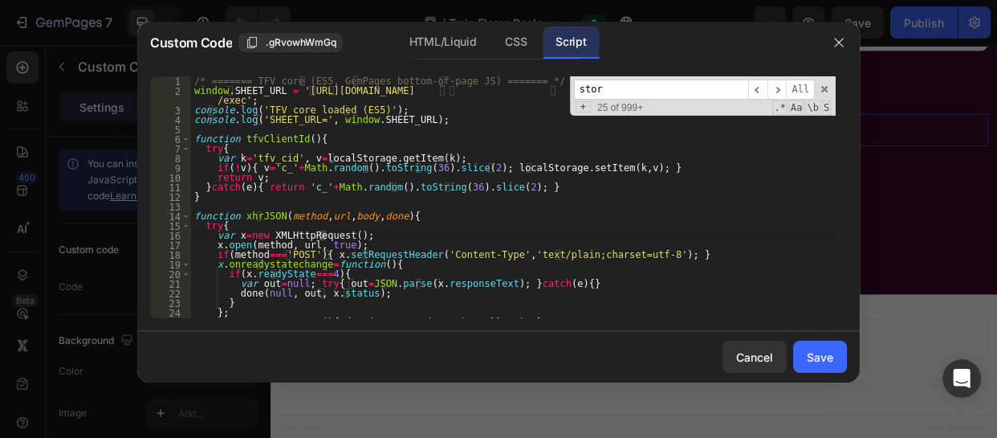
scroll to position [6114, 0]
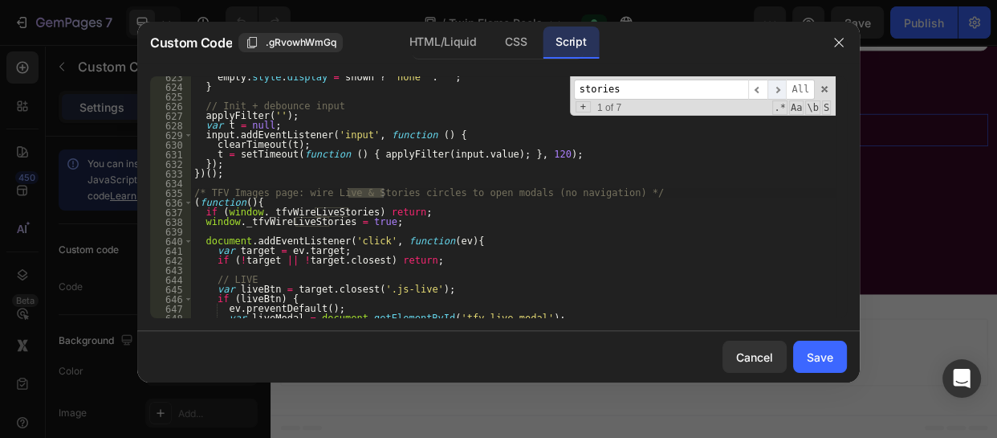
type input "stories"
click at [781, 91] on span "​" at bounding box center [777, 90] width 19 height 20
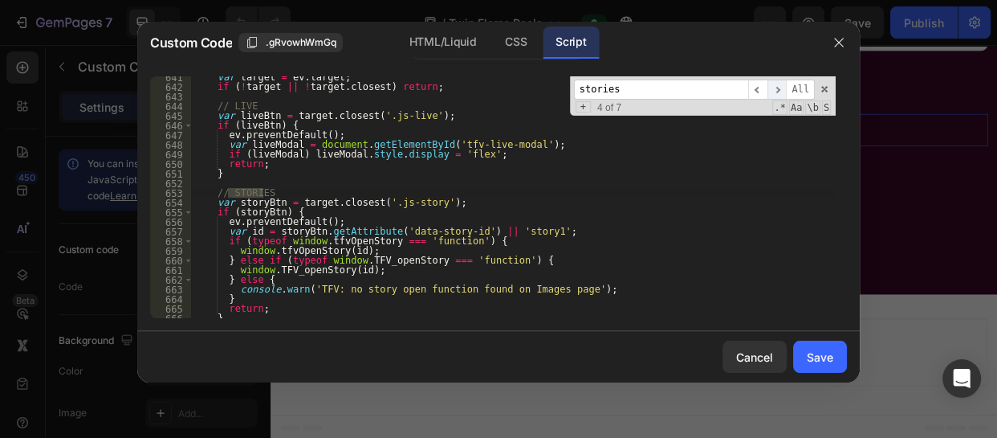
scroll to position [6288, 0]
click at [781, 91] on span "​" at bounding box center [777, 90] width 19 height 20
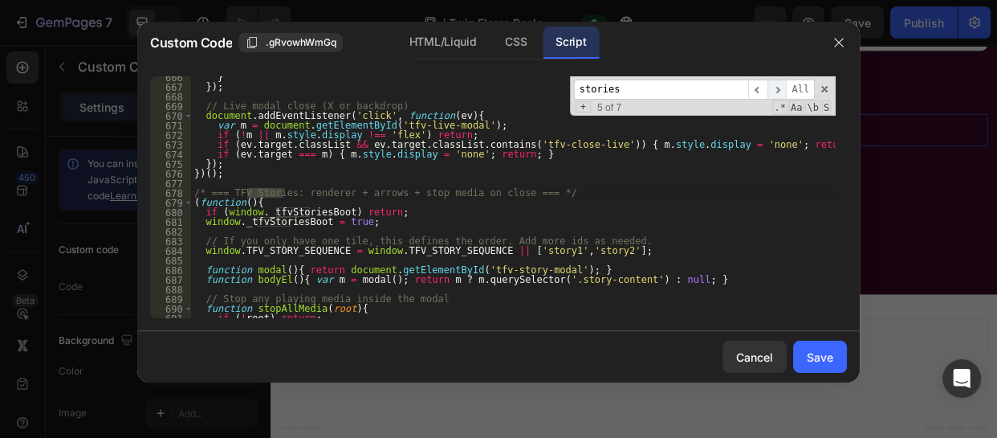
scroll to position [6529, 0]
click at [193, 192] on div "} }) ; // Live modal close (X or backdrop) document . addEventListener ( 'click…" at bounding box center [513, 202] width 645 height 261
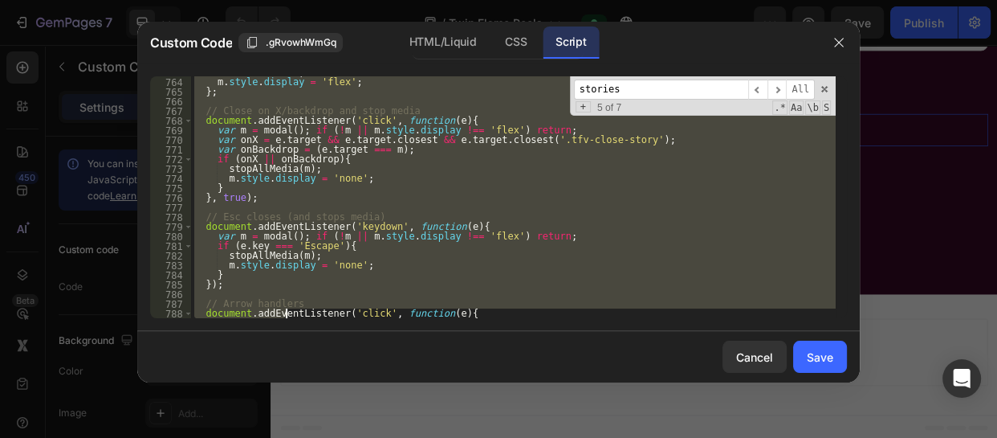
scroll to position [7679, 0]
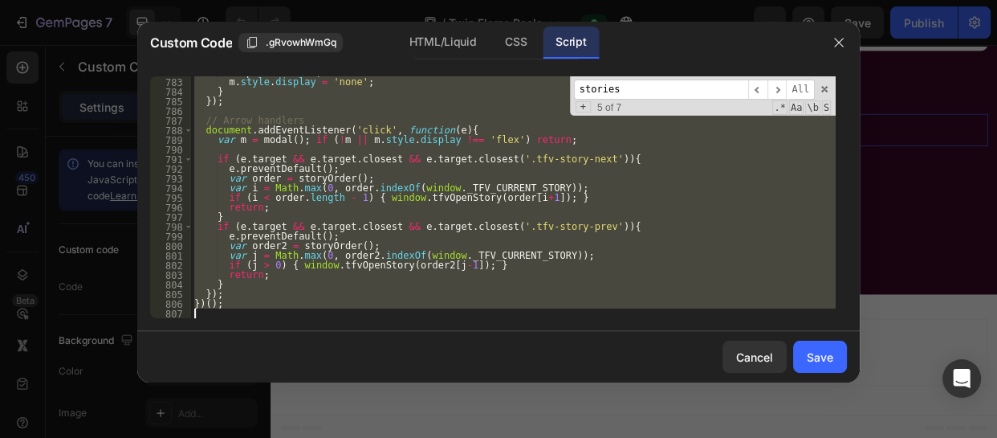
drag, startPoint x: 193, startPoint y: 192, endPoint x: 286, endPoint y: 410, distance: 237.5
click at [286, 410] on div "Custom Code .gRvowhWmGq HTML/Liquid CSS Script /* === TFV Stories: renderer + a…" at bounding box center [498, 219] width 723 height 394
type textarea "})();"
paste textarea
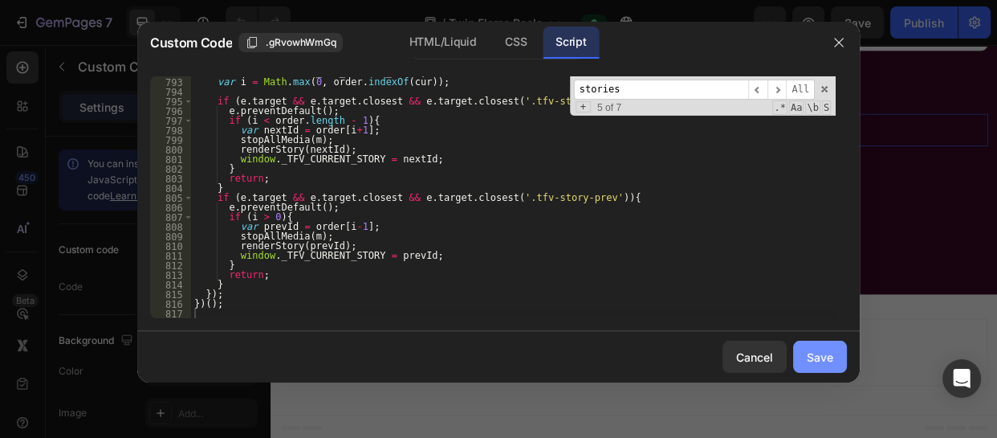
click at [825, 353] on div "Save" at bounding box center [820, 357] width 27 height 17
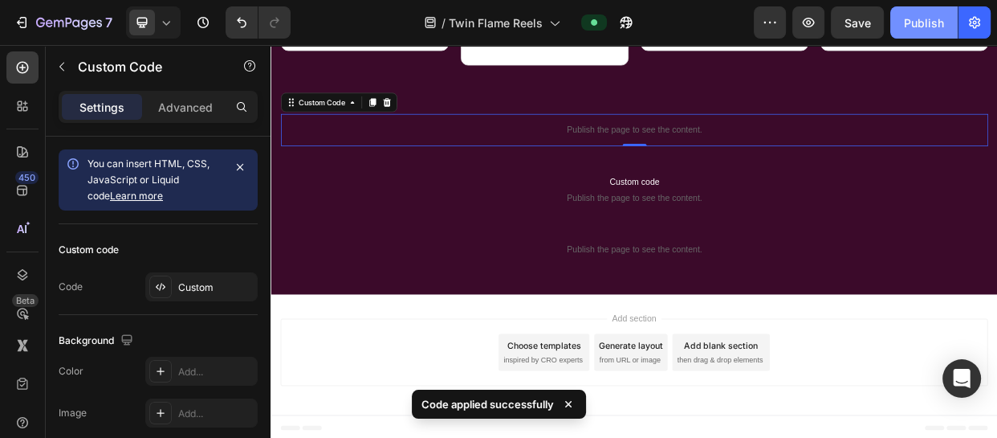
click at [917, 13] on button "Publish" at bounding box center [924, 22] width 67 height 32
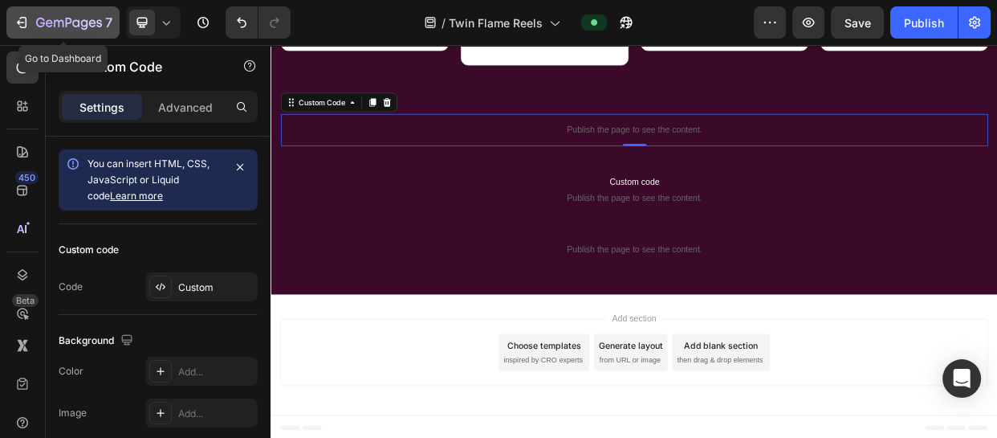
click at [32, 22] on div "7" at bounding box center [63, 22] width 99 height 19
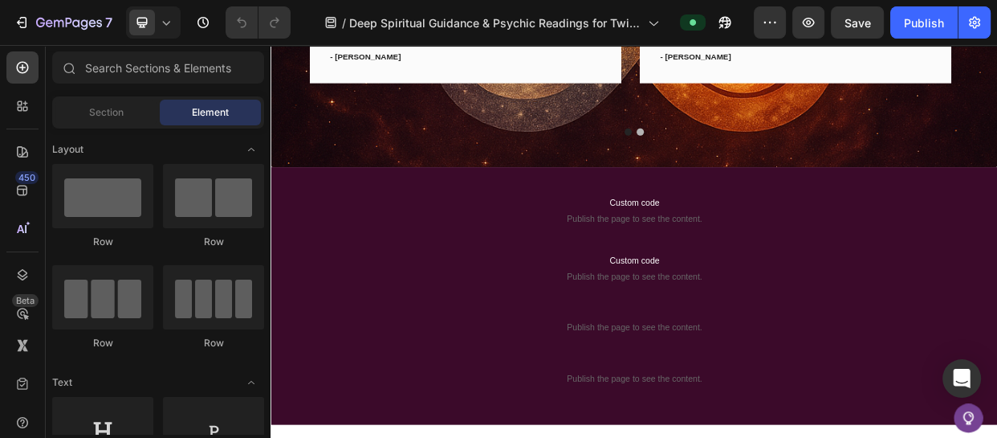
scroll to position [1034, 0]
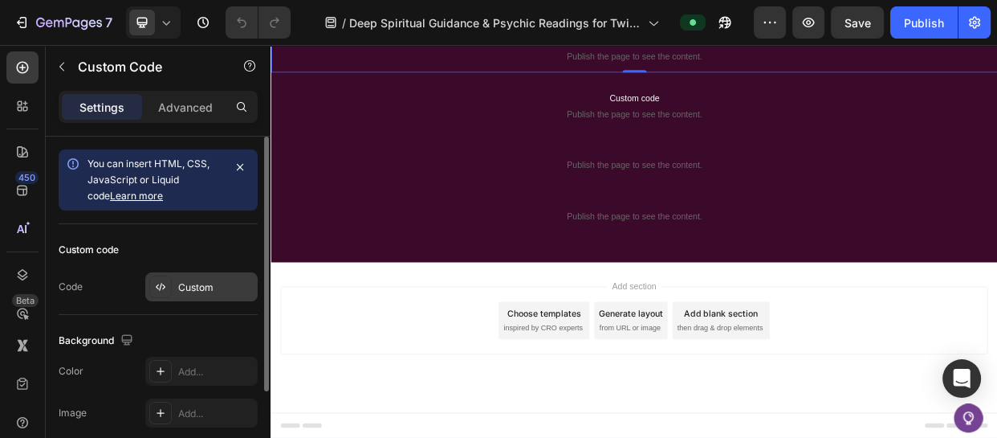
click at [198, 292] on div "Custom" at bounding box center [215, 287] width 75 height 14
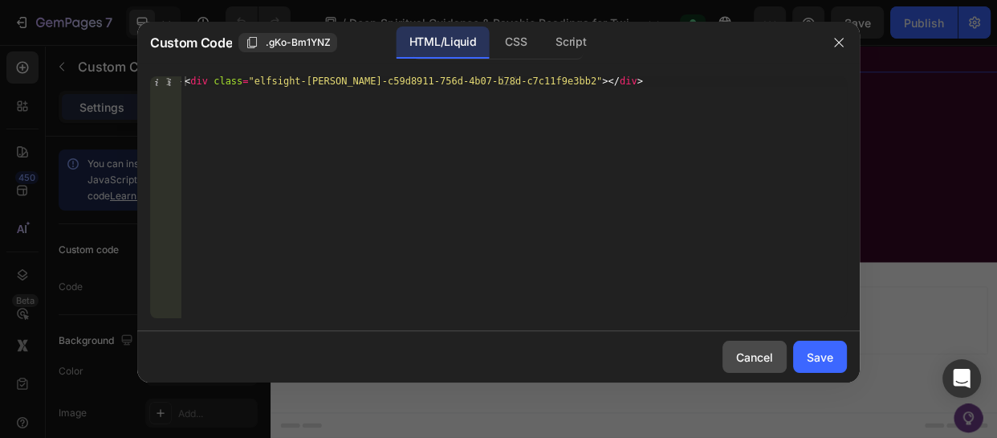
click at [747, 368] on button "Cancel" at bounding box center [755, 357] width 64 height 32
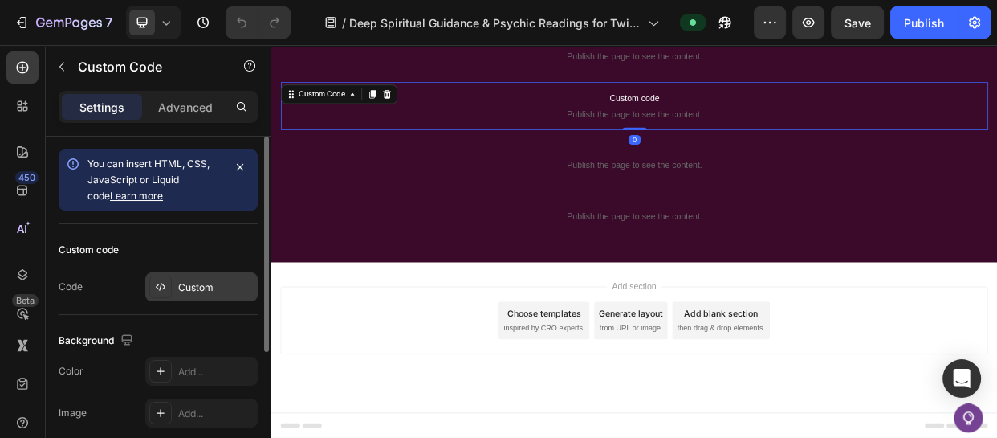
click at [220, 294] on div "Custom" at bounding box center [201, 286] width 112 height 29
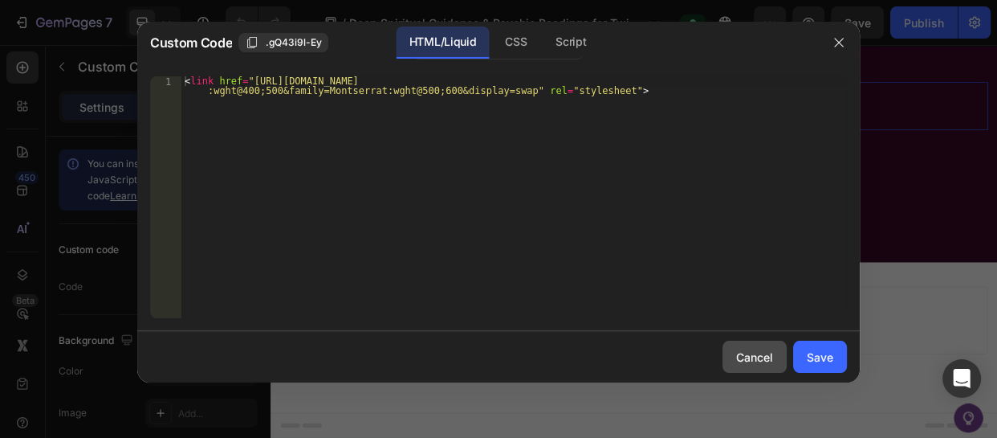
click at [762, 349] on div "Cancel" at bounding box center [754, 357] width 37 height 17
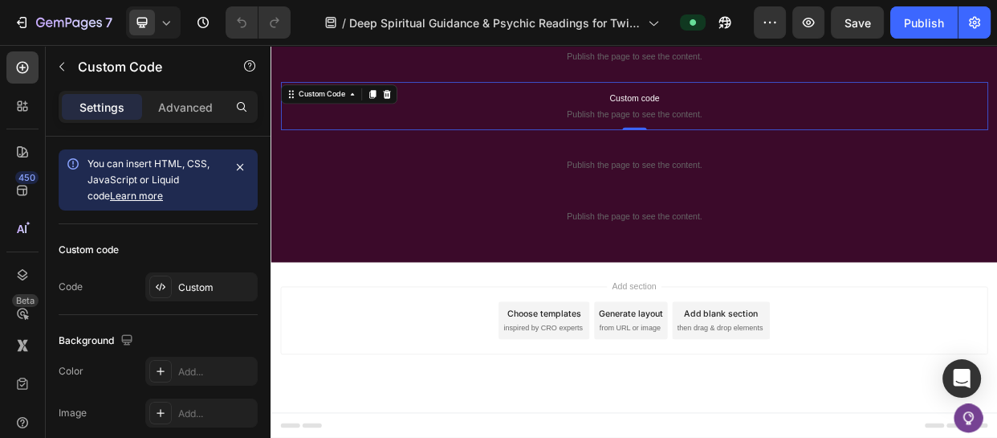
click at [744, 177] on div "0" at bounding box center [752, 171] width 16 height 13
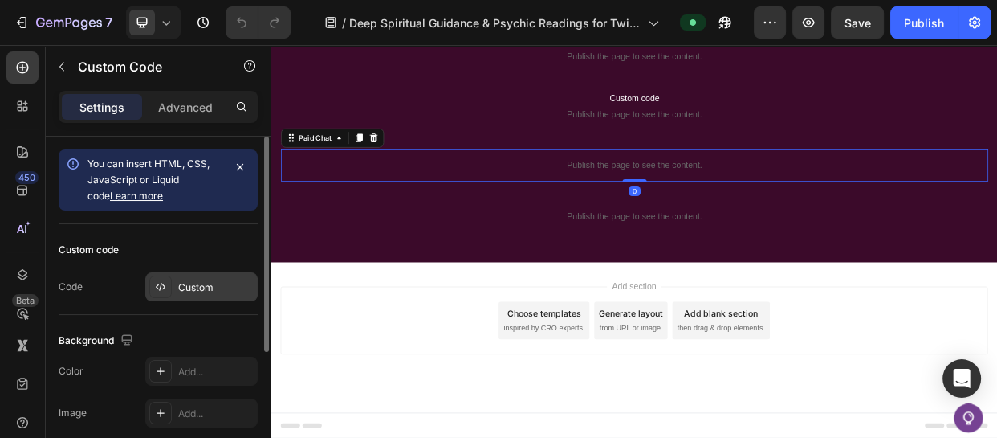
click at [210, 278] on div "Custom" at bounding box center [201, 286] width 112 height 29
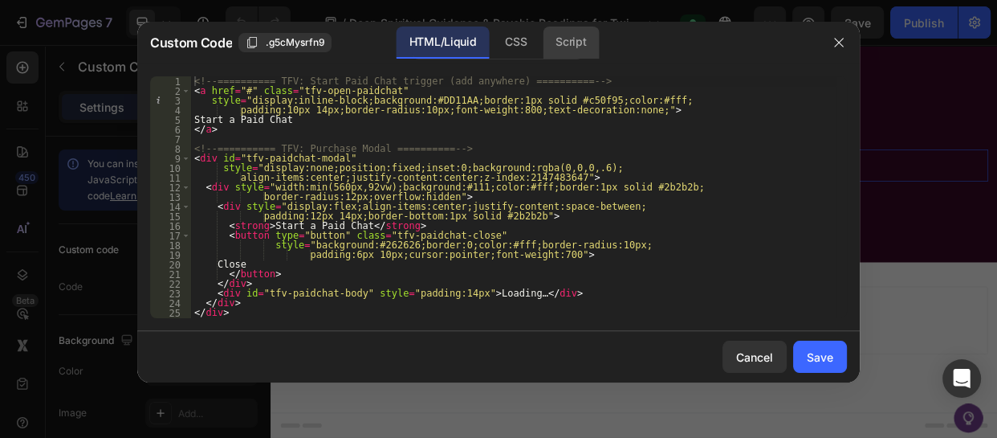
click at [562, 43] on div "Script" at bounding box center [571, 43] width 56 height 32
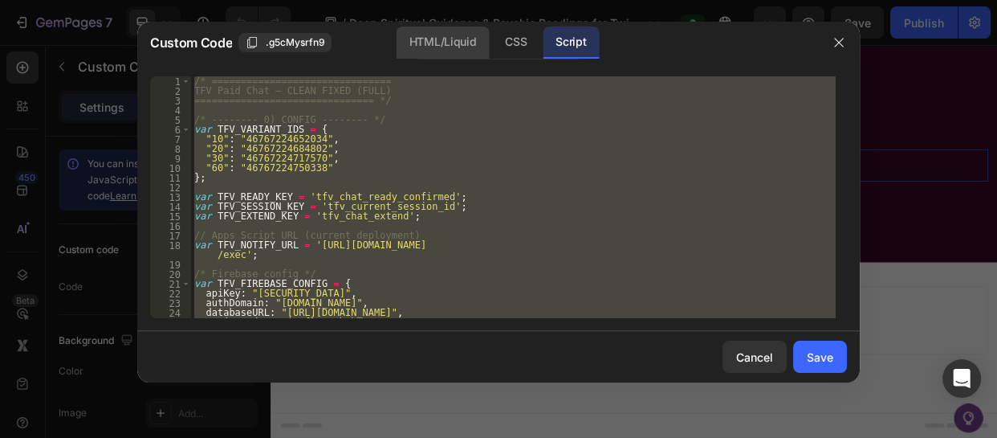
click at [438, 55] on div "HTML/Liquid" at bounding box center [443, 43] width 92 height 32
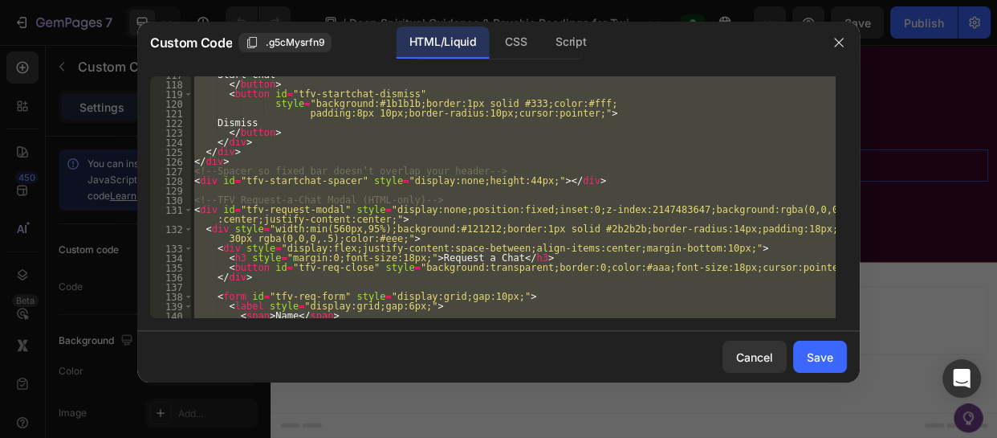
scroll to position [1197, 0]
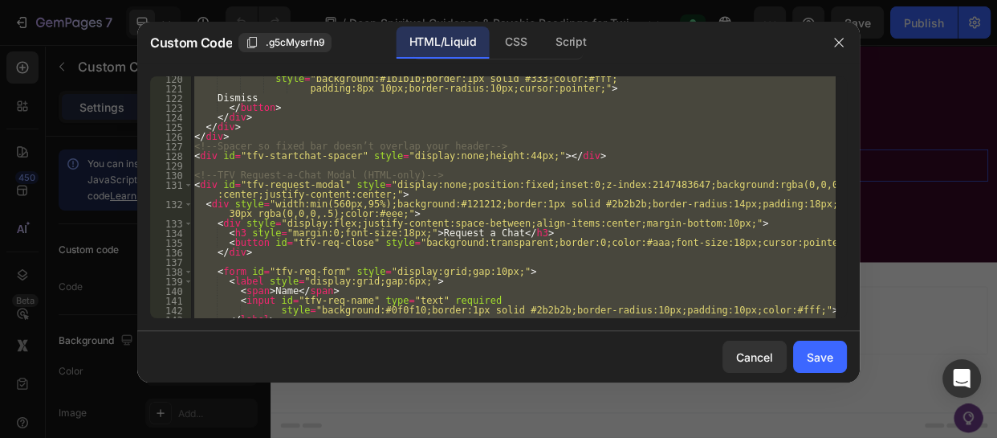
click at [195, 173] on div "style = "background:#1b1b1b;border:1px solid #333;color:#fff; padding:8px 10px;…" at bounding box center [513, 197] width 645 height 242
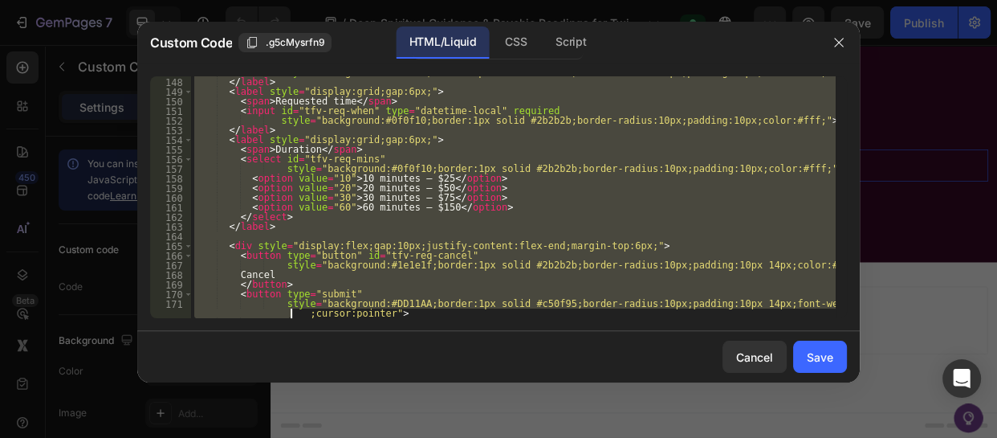
scroll to position [1638, 0]
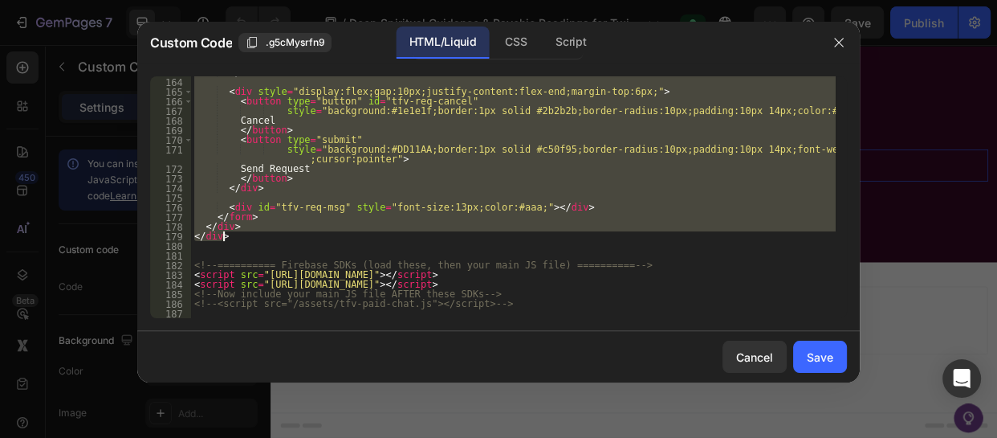
drag, startPoint x: 195, startPoint y: 173, endPoint x: 250, endPoint y: 240, distance: 86.2
click at [250, 240] on div "</ label > < div style = "display:flex;gap:10px;justify-content:flex-end;margin…" at bounding box center [513, 197] width 645 height 261
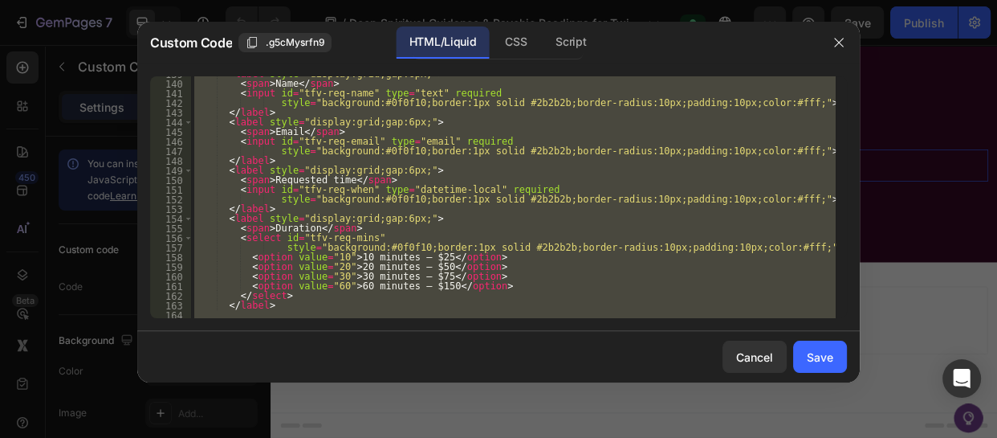
scroll to position [1215, 0]
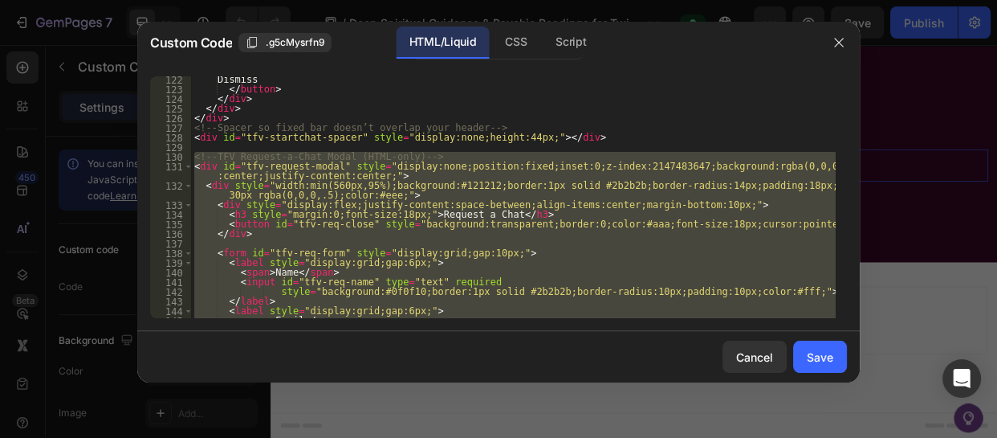
click at [258, 230] on div "Dismiss </ button > </ div > </ div > </ div > <!-- Spacer so fixed bar doesn’t…" at bounding box center [513, 197] width 645 height 242
type textarea "</div>"
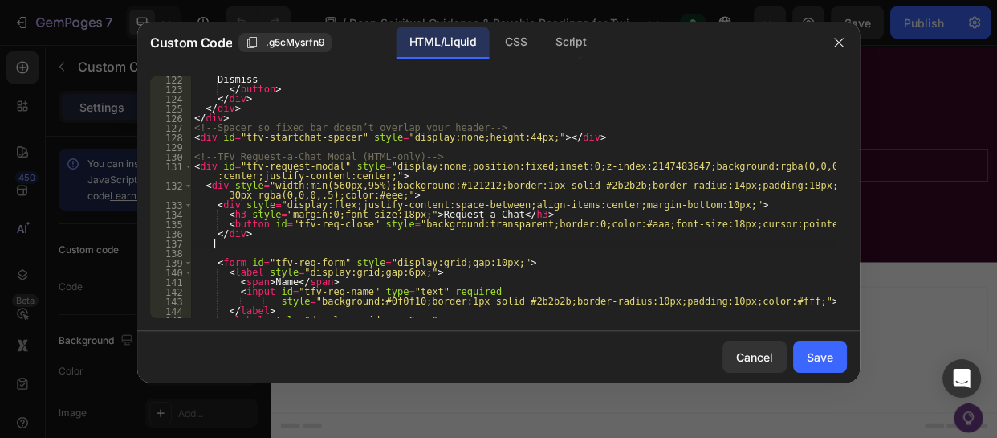
scroll to position [0, 0]
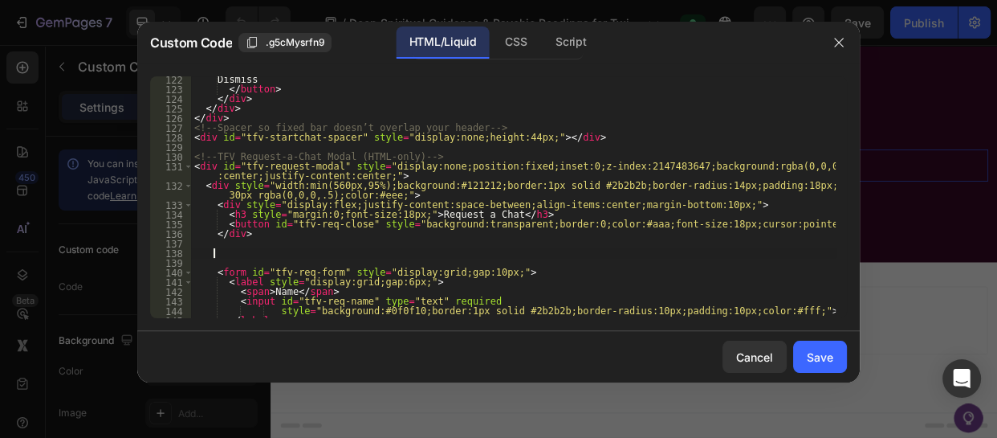
paste textarea "</p>"
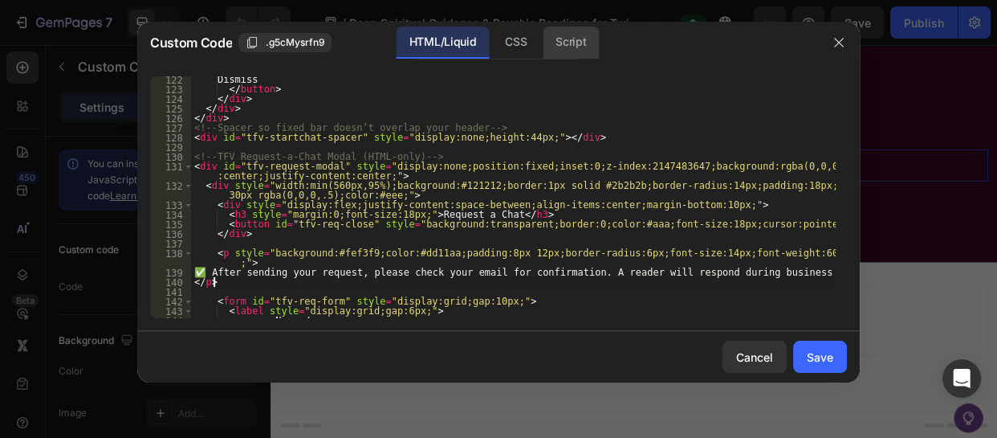
click at [554, 47] on div "Script" at bounding box center [571, 43] width 56 height 32
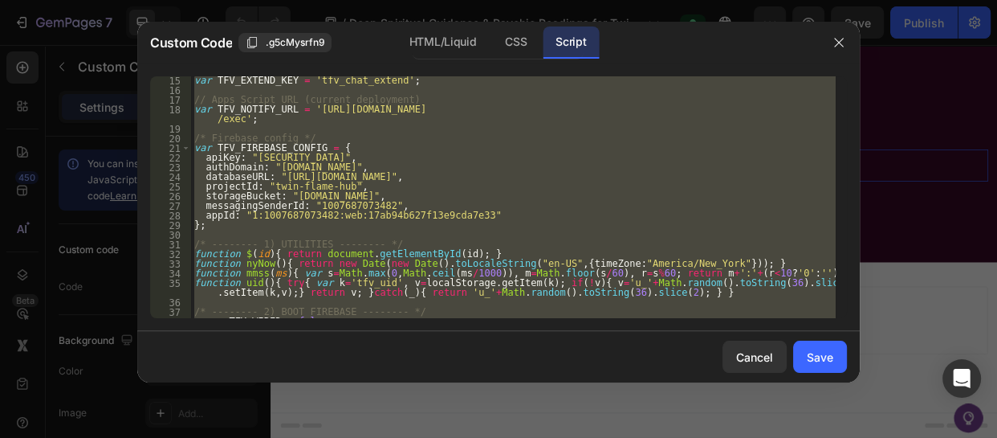
scroll to position [112, 0]
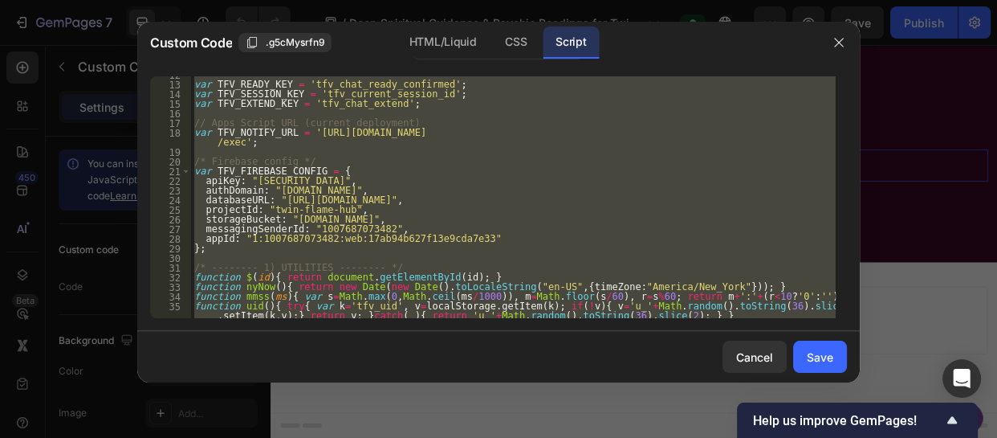
click at [624, 201] on div "var TFV_READY_KEY = 'tfv_chat_ready_confirmed' ; var TFV_SESSION_KEY = 'tfv_cur…" at bounding box center [513, 197] width 645 height 242
click at [628, 275] on div "var TFV_READY_KEY = 'tfv_chat_ready_confirmed' ; var TFV_SESSION_KEY = 'tfv_cur…" at bounding box center [513, 197] width 645 height 242
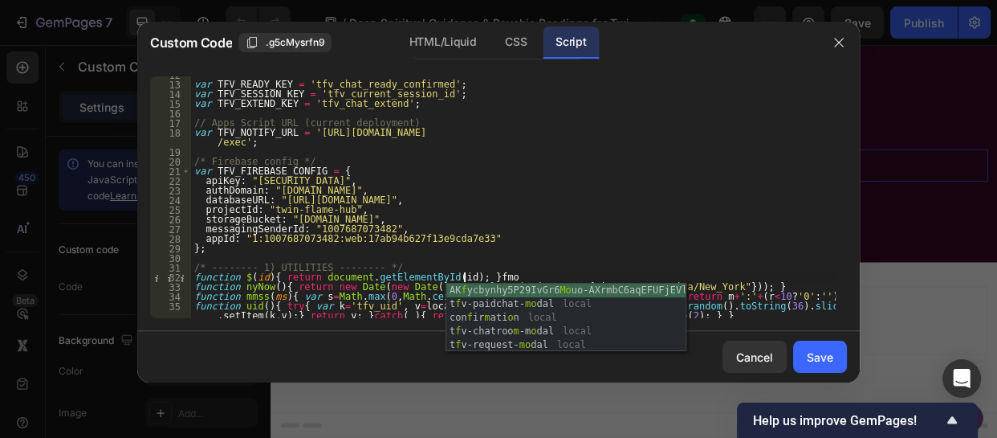
scroll to position [0, 22]
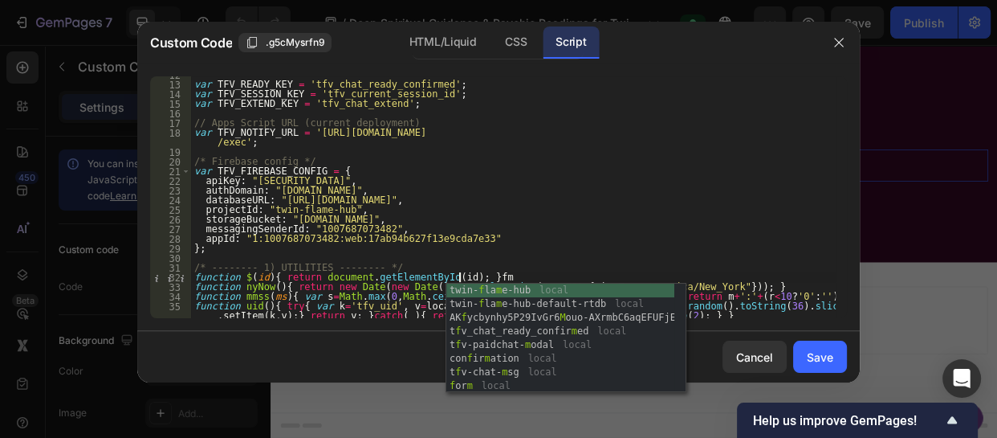
type textarea "function $(id){ return document.getElementById(id); }"
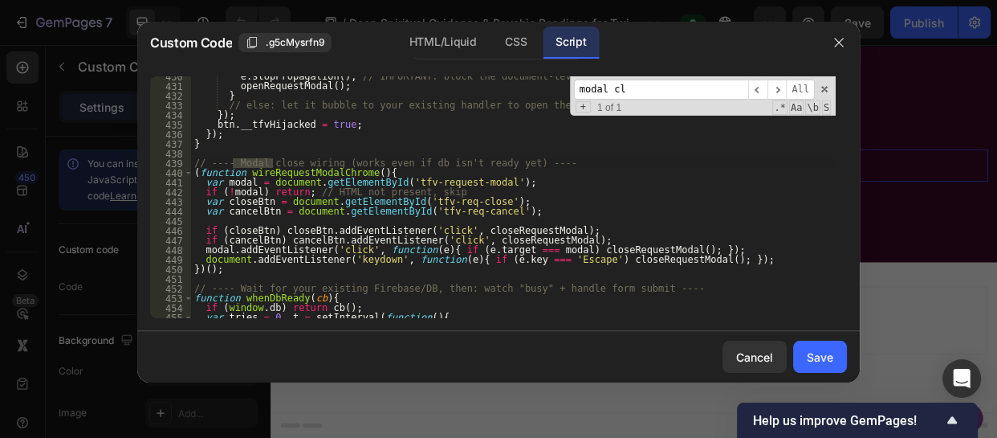
scroll to position [4322, 0]
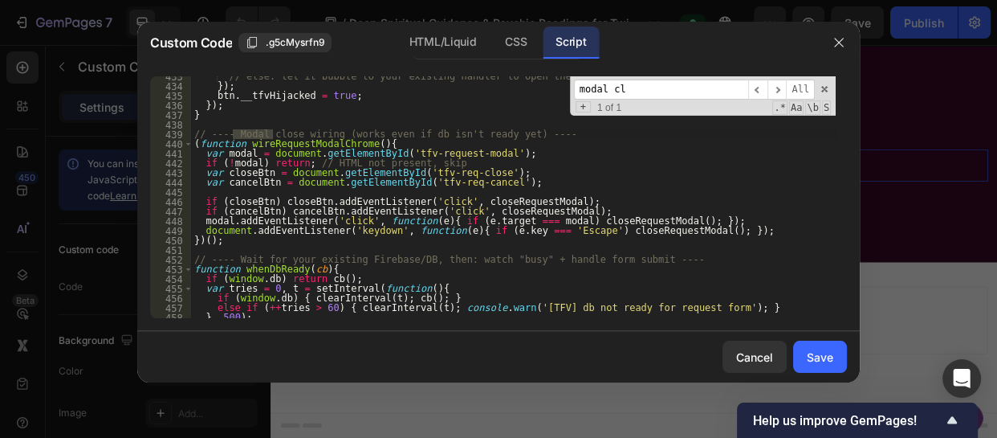
type input "modal cl"
type textarea "})();"
click at [233, 241] on div "// else: let it bubble to your existing handler to open the paid modal }) ; btn…" at bounding box center [513, 201] width 645 height 261
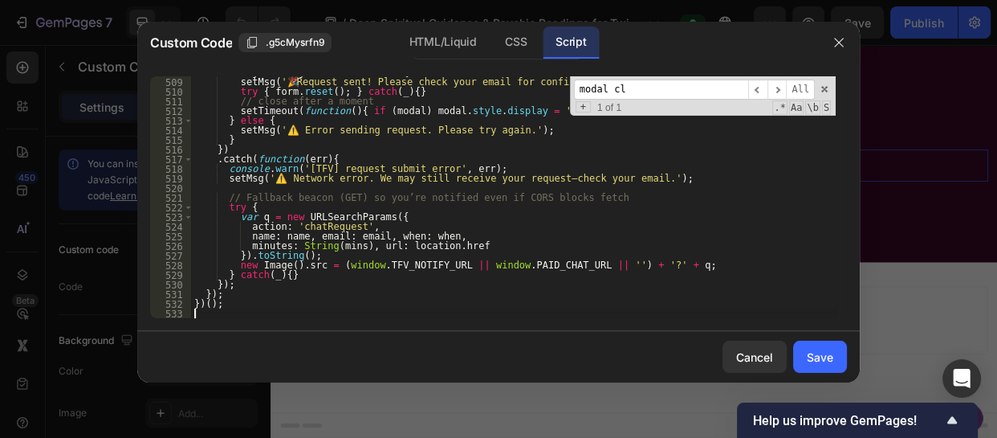
scroll to position [5059, 0]
click at [812, 355] on div "Save" at bounding box center [820, 357] width 27 height 17
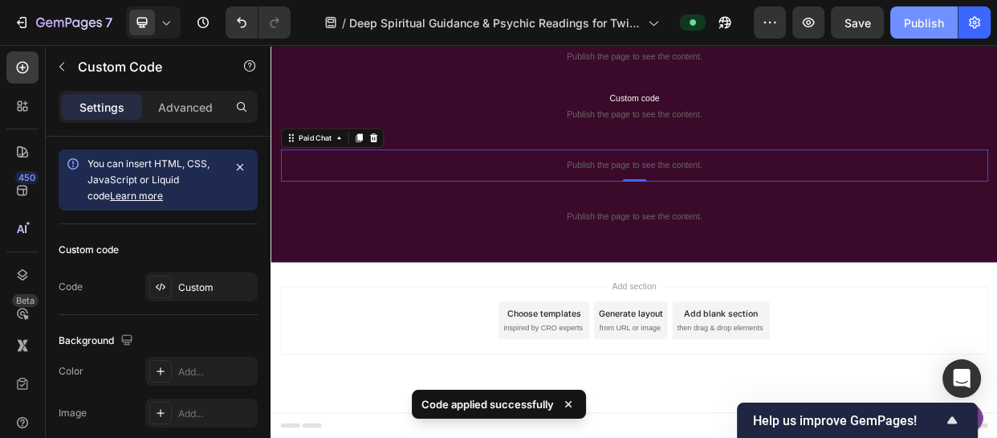
click at [908, 29] on div "Publish" at bounding box center [924, 22] width 40 height 17
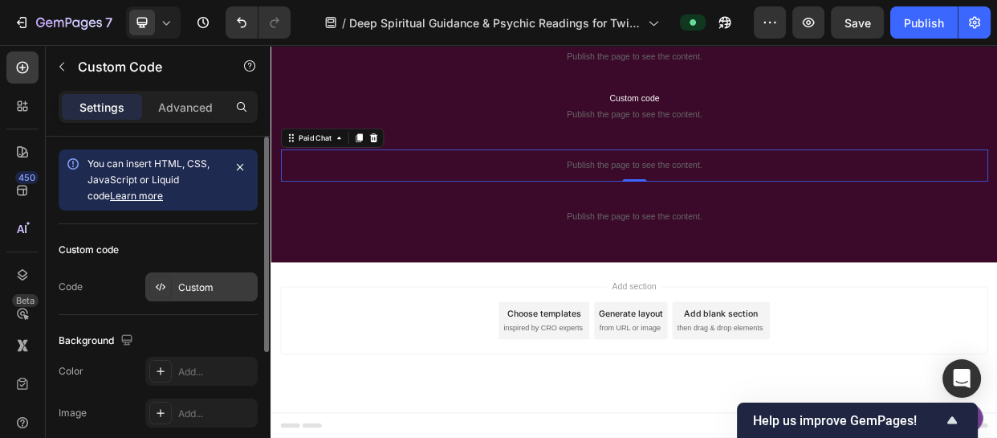
click at [202, 276] on div "Custom" at bounding box center [201, 286] width 112 height 29
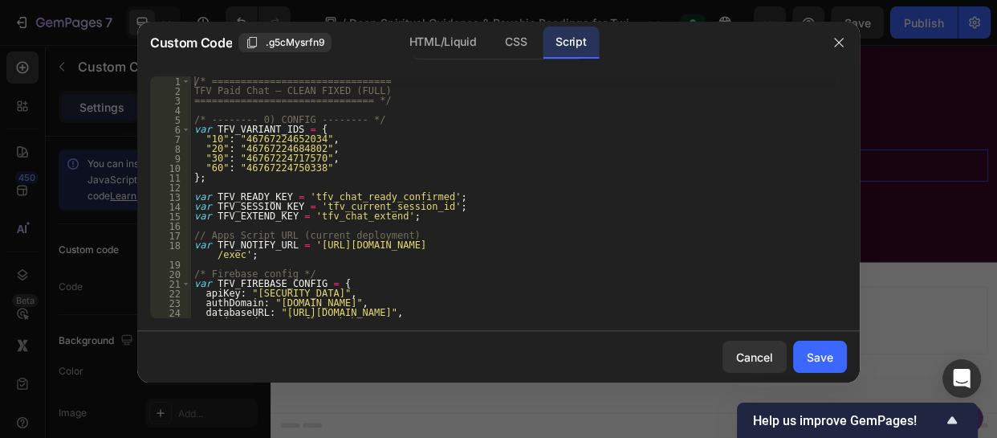
click at [236, 257] on div "/* =============================== TFV Paid Chat — CLEAN FIXED (FULL) =========…" at bounding box center [513, 206] width 645 height 261
drag, startPoint x: 236, startPoint y: 257, endPoint x: 299, endPoint y: 248, distance: 63.3
click at [299, 248] on div "/* =============================== TFV Paid Chat — CLEAN FIXED (FULL) =========…" at bounding box center [513, 206] width 645 height 261
paste textarea "zNvQqyf7vy1pexDmcrvKOpplmacSeItnsFvl0Ocwa9B5w1bWK8tFnnSF8YIjvsQh6N"
type textarea "var TFV_NOTIFY_URL = 'https://script.google.com/macros/s/AKfycbzNvQqyf7vy1pexDm…"
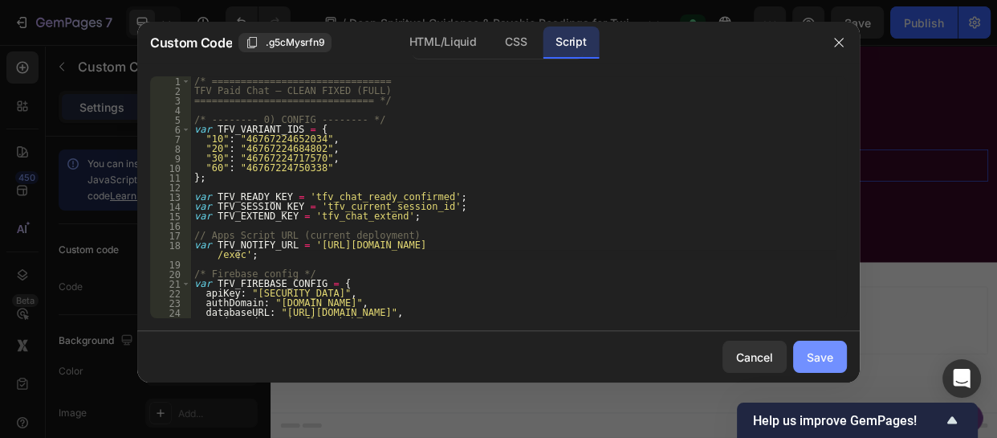
click at [818, 346] on button "Save" at bounding box center [820, 357] width 54 height 32
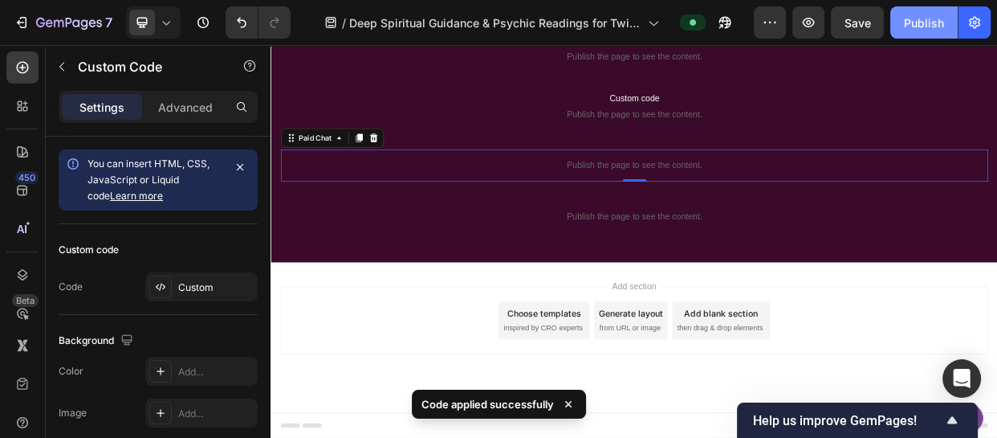
click at [927, 18] on div "Publish" at bounding box center [924, 22] width 40 height 17
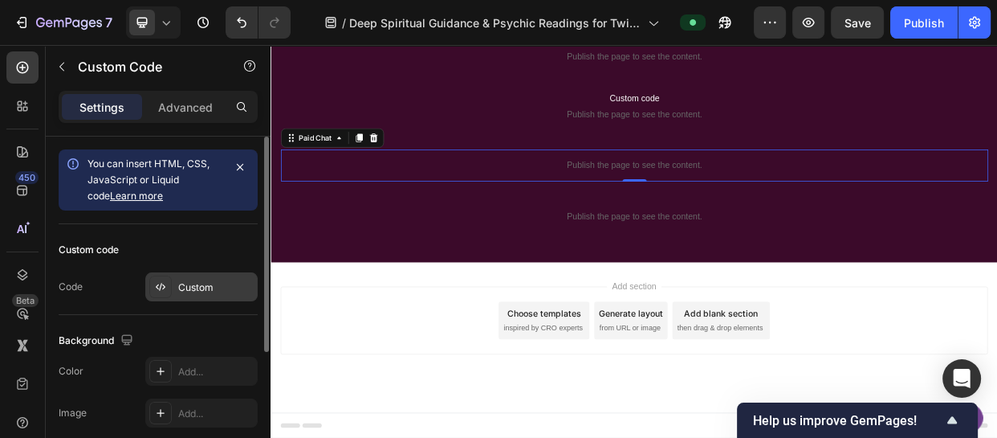
click at [195, 286] on div "Custom" at bounding box center [215, 287] width 75 height 14
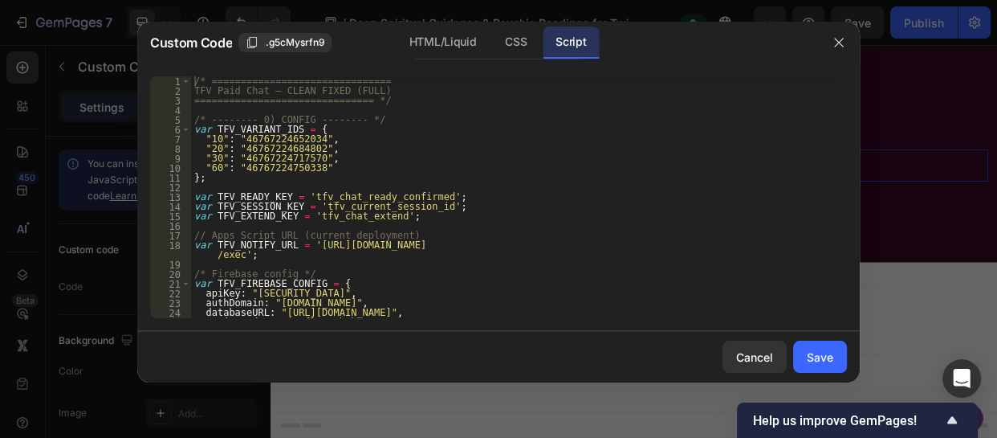
type textarea "var TFV_EXTEND_KEY = 'tfv_chat_extend';"
click at [569, 216] on div "/* =============================== TFV Paid Chat — CLEAN FIXED (FULL) =========…" at bounding box center [513, 206] width 645 height 261
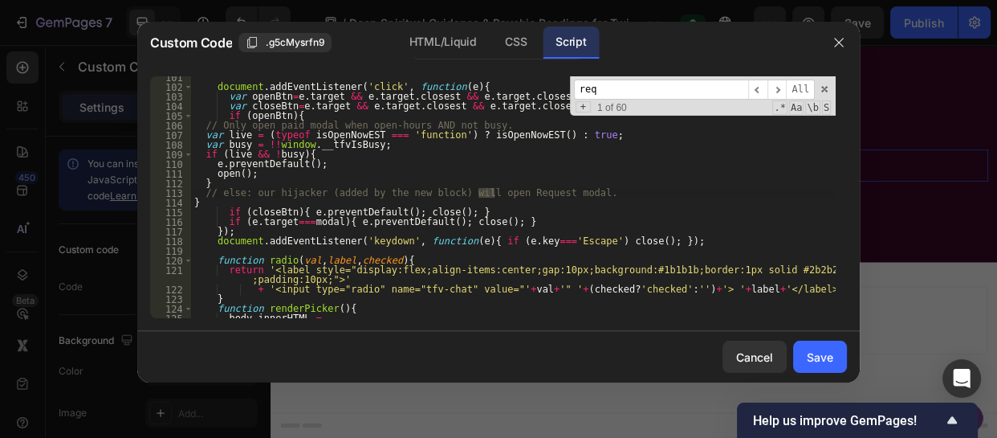
scroll to position [987, 0]
click at [435, 38] on div "HTML/Liquid" at bounding box center [443, 43] width 92 height 32
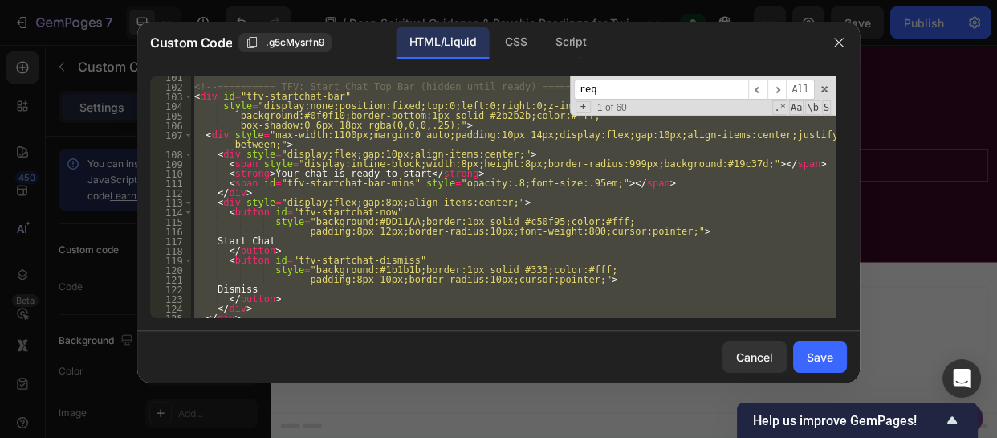
scroll to position [1006, 0]
click at [610, 93] on input "req" at bounding box center [661, 90] width 174 height 20
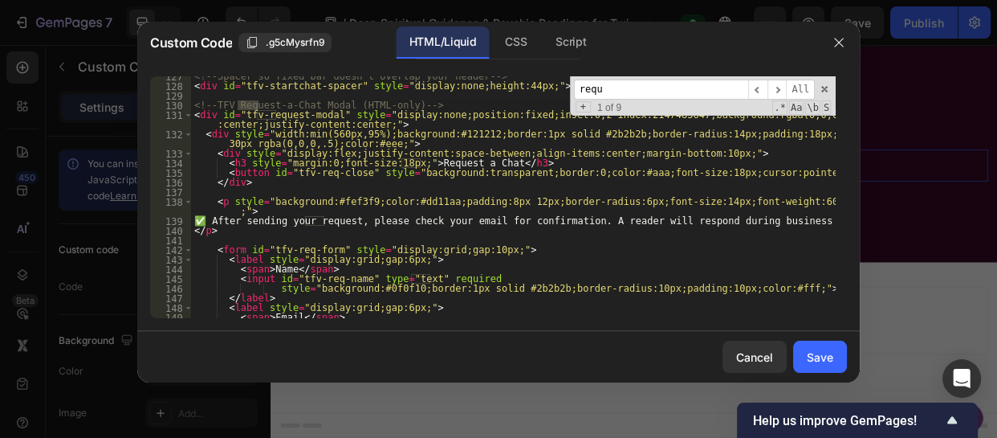
scroll to position [1267, 0]
type input "requ"
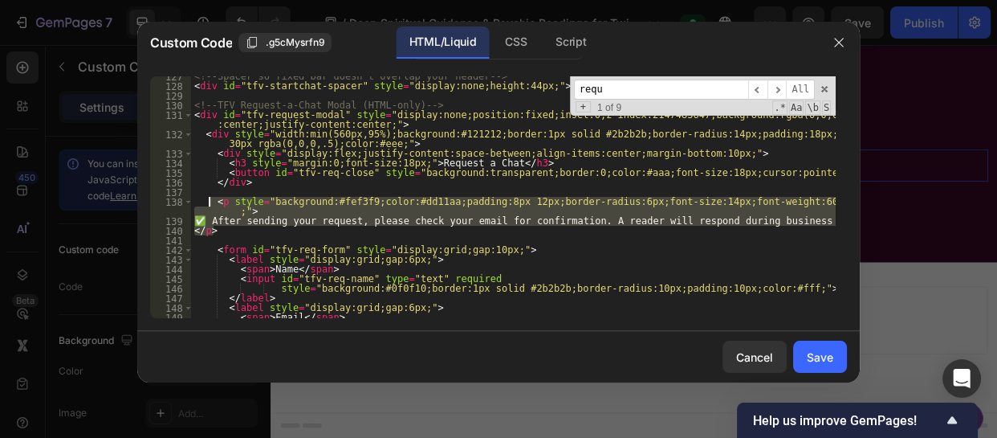
drag, startPoint x: 216, startPoint y: 232, endPoint x: 209, endPoint y: 199, distance: 33.7
click at [209, 199] on div "<!-- Spacer so fixed bar doesn’t overlap your header --> < div id = "tfv-startc…" at bounding box center [513, 201] width 645 height 261
type textarea "<p style="background:#fef3f9;color:#dd11aa;padding:8px 12px;border-radius:6px;f…"
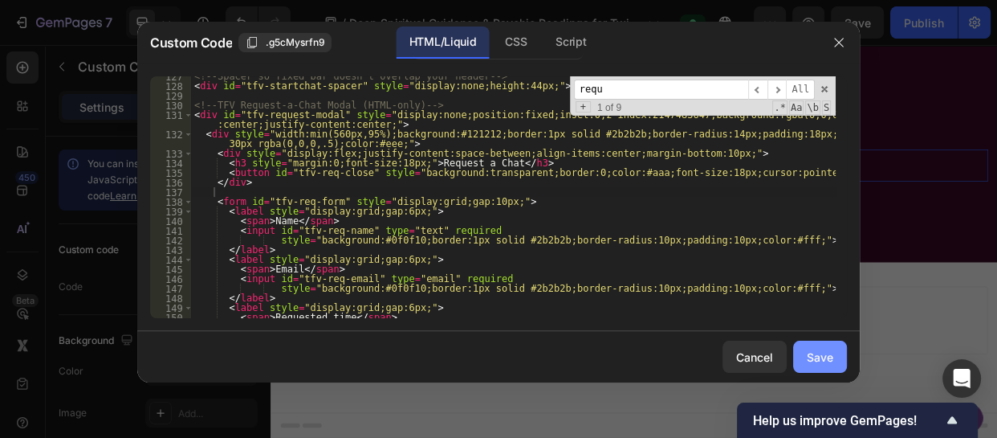
click at [807, 349] on div "Save" at bounding box center [820, 357] width 27 height 17
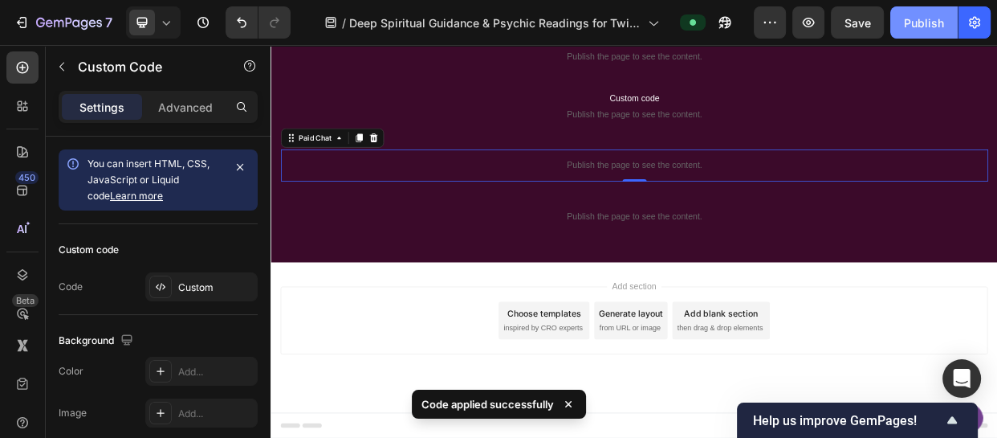
click at [912, 22] on div "Publish" at bounding box center [924, 22] width 40 height 17
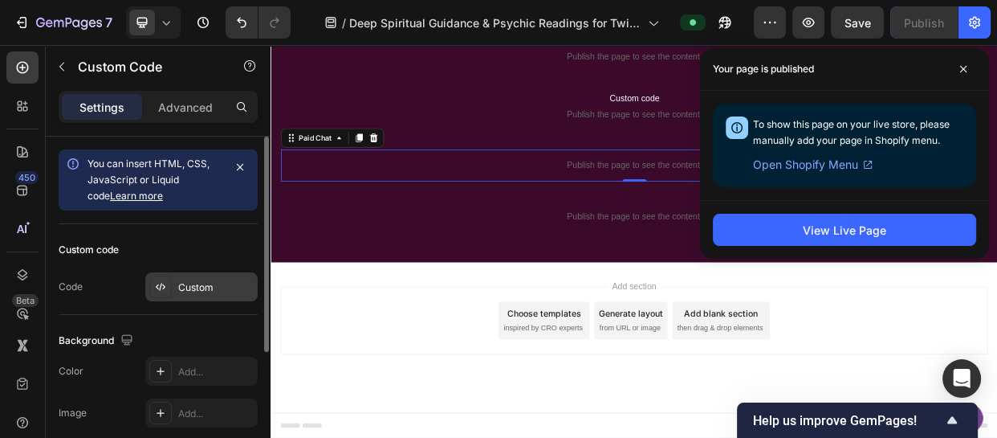
click at [183, 291] on div "Custom" at bounding box center [215, 287] width 75 height 14
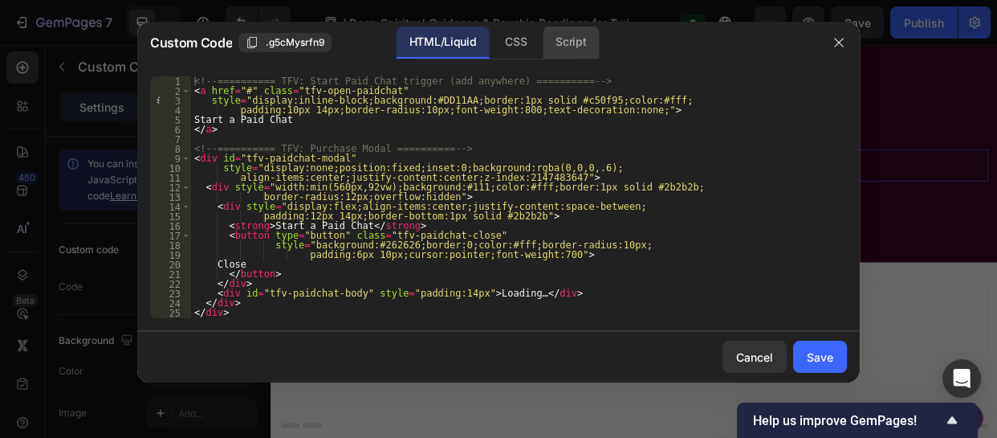
click at [578, 47] on div "Script" at bounding box center [571, 43] width 56 height 32
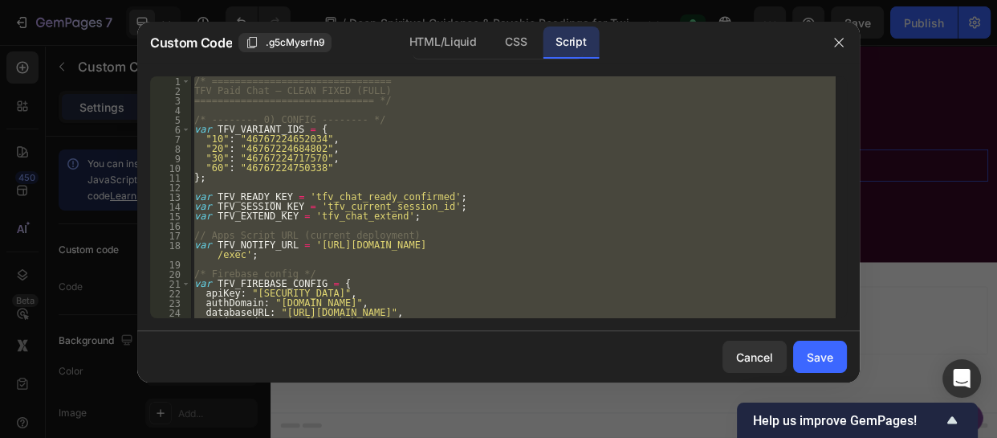
click at [571, 170] on div "/* =============================== TFV Paid Chat — CLEAN FIXED (FULL) =========…" at bounding box center [513, 197] width 645 height 242
type textarea ""60": "46767224750338""
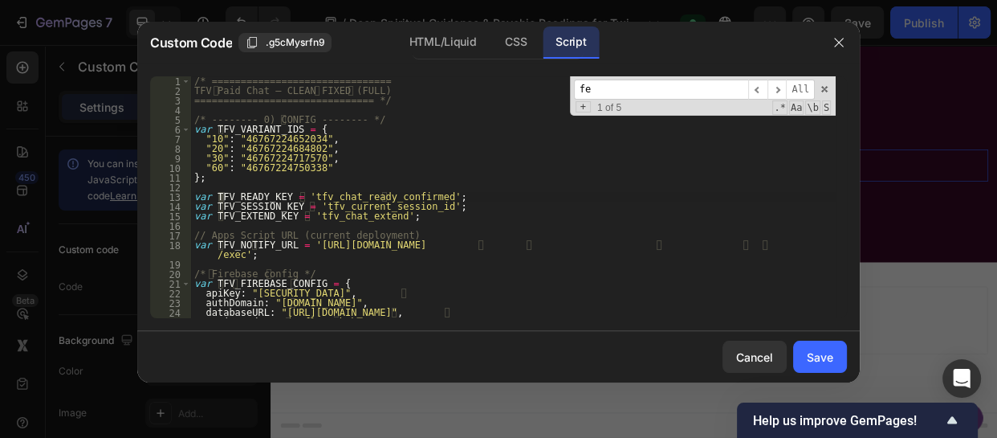
scroll to position [505, 0]
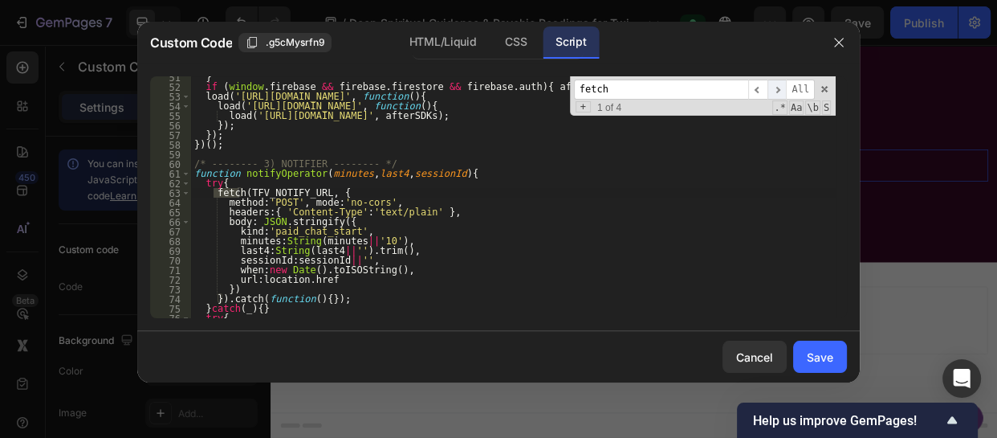
type input "fetch"
click at [784, 90] on span "​" at bounding box center [777, 90] width 19 height 20
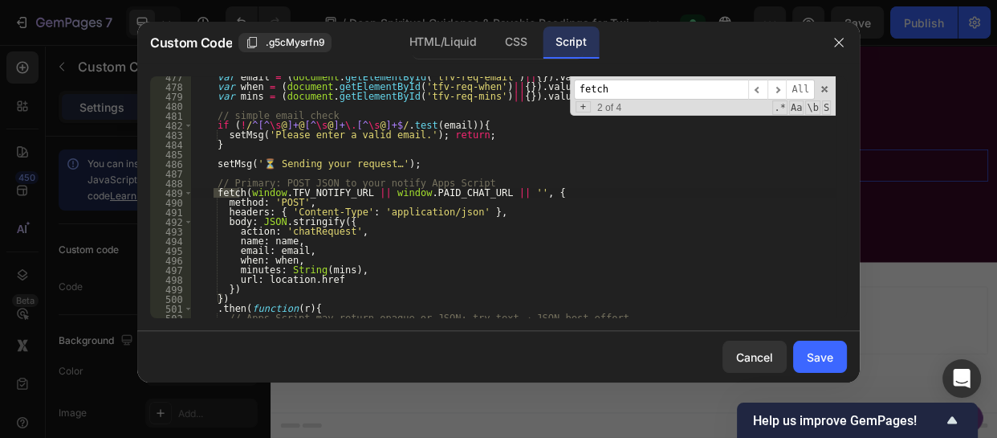
click at [222, 222] on div "var email = ( document . getElementById ( 'tfv-req-email' ) || { }) . value ?. …" at bounding box center [513, 202] width 645 height 261
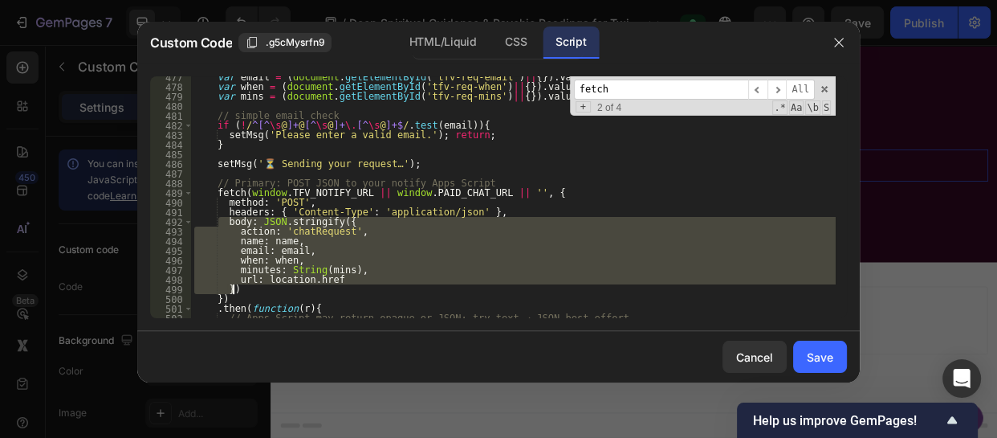
drag, startPoint x: 218, startPoint y: 219, endPoint x: 253, endPoint y: 285, distance: 74.4
click at [253, 285] on div "var email = ( document . getElementById ( 'tfv-req-email' ) || { }) . value ?. …" at bounding box center [513, 202] width 645 height 261
paste textarea
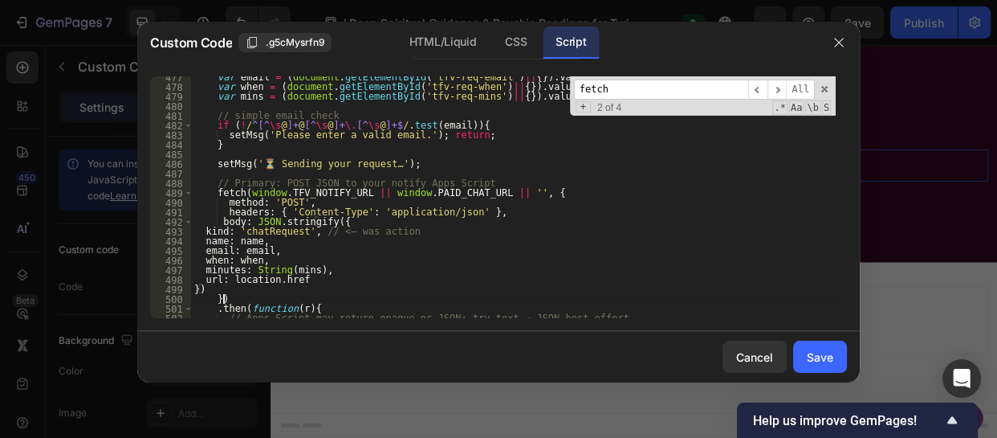
click at [229, 300] on div "var email = ( document . getElementById ( 'tfv-req-email' ) || { }) . value ?. …" at bounding box center [513, 202] width 645 height 261
click at [353, 141] on div "var email = ( document . getElementById ( 'tfv-req-email' ) || { }) . value ?. …" at bounding box center [513, 202] width 645 height 261
type textarea "}"
click at [624, 90] on input "fetch" at bounding box center [661, 90] width 174 height 20
type input "f"
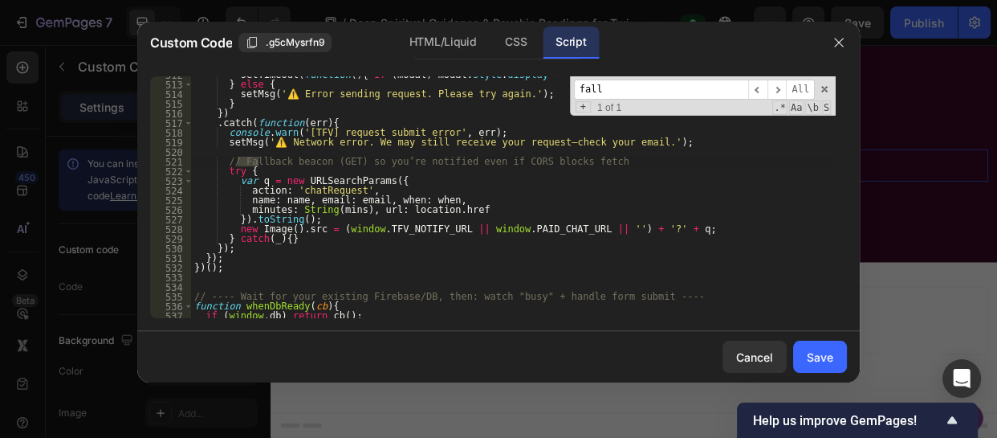
scroll to position [5118, 0]
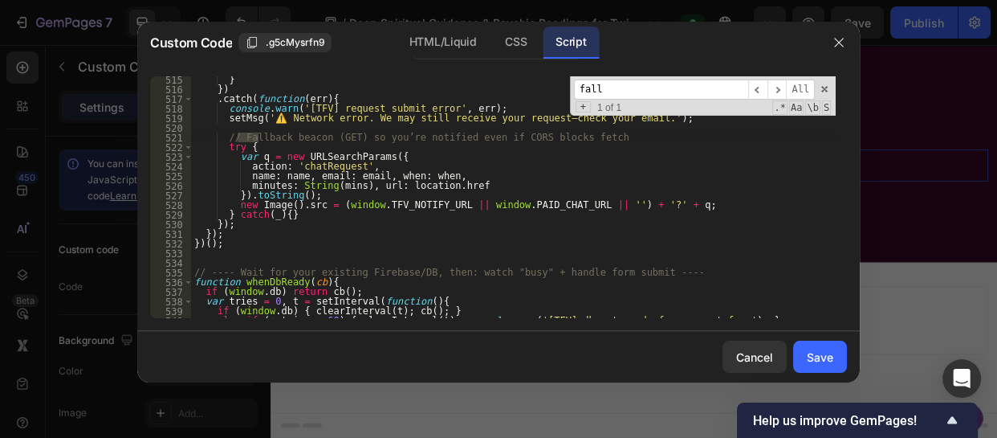
type input "fall"
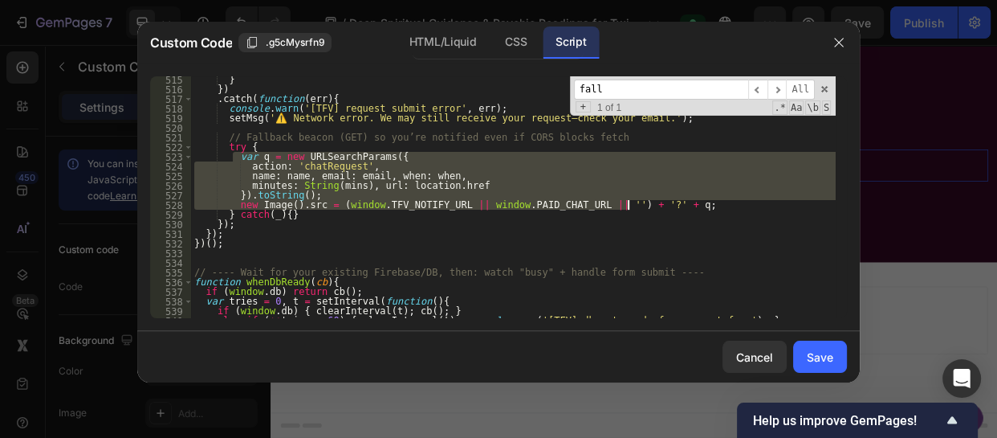
drag, startPoint x: 230, startPoint y: 157, endPoint x: 628, endPoint y: 209, distance: 400.9
click at [628, 209] on div "} }) . catch ( function ( err ) { console . warn ( '[TFV] request submit error'…" at bounding box center [513, 205] width 645 height 261
paste textarea
type textarea "new Image().src = (window.TFV_NOTIFY_URL || window.PAID_CHAT_URL || '') + '?' +…"
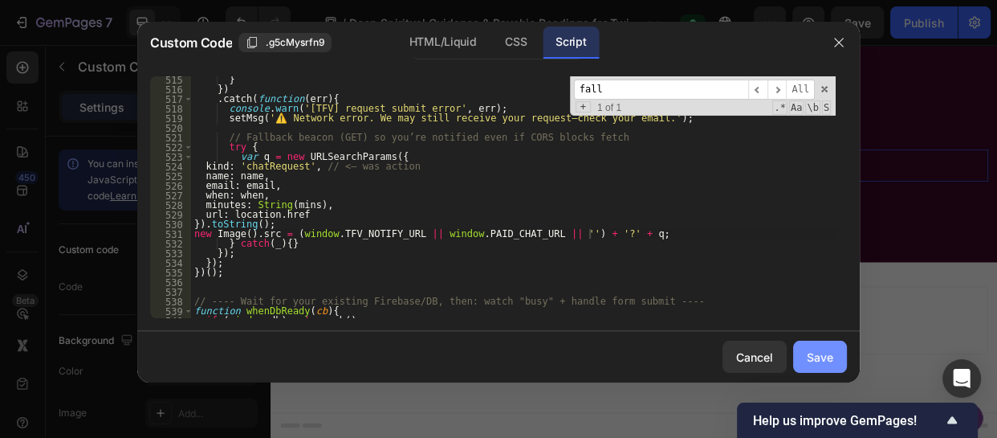
click at [826, 349] on div "Save" at bounding box center [820, 357] width 27 height 17
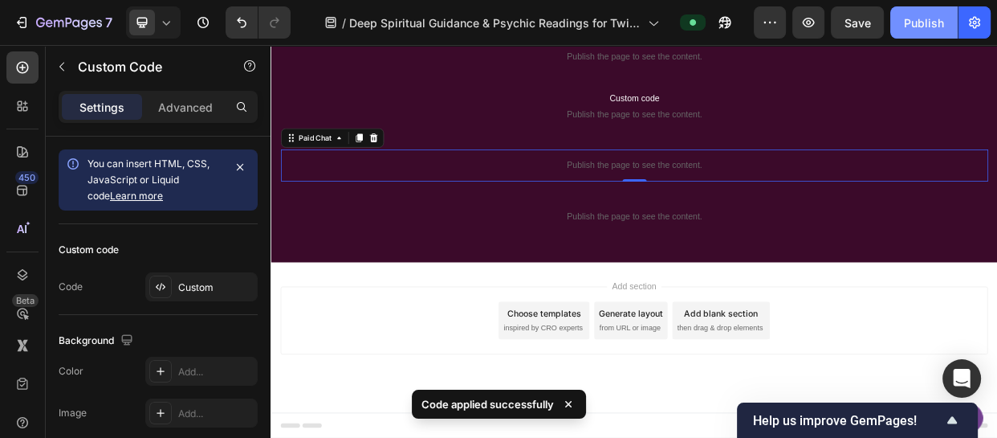
click at [914, 19] on div "Publish" at bounding box center [924, 22] width 40 height 17
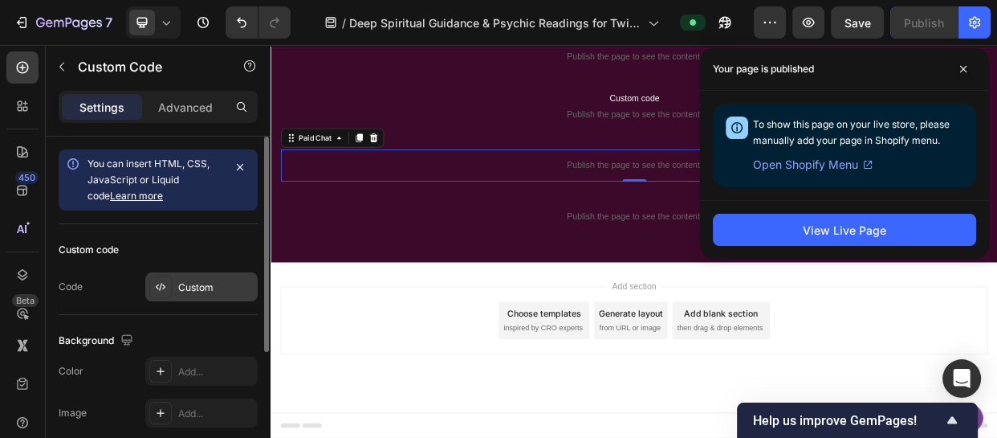
click at [200, 289] on div "Custom" at bounding box center [215, 287] width 75 height 14
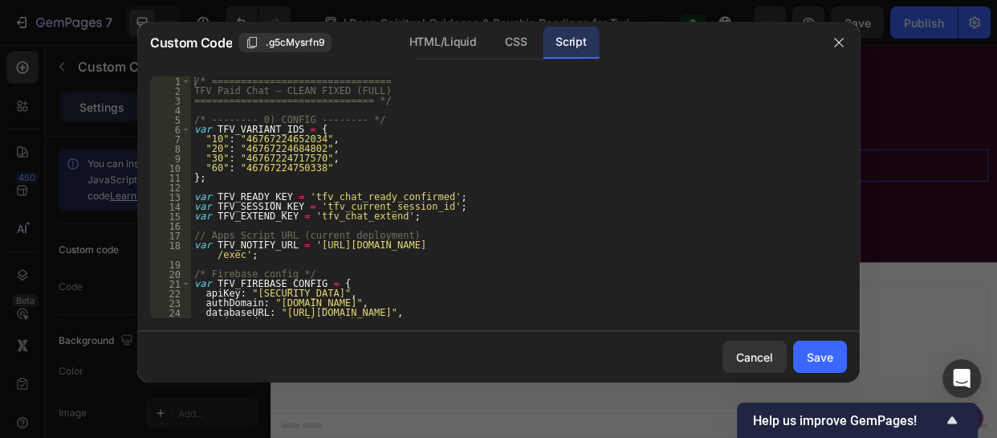
type textarea "};"
click at [614, 175] on div "/* =============================== TFV Paid Chat — CLEAN FIXED (FULL) =========…" at bounding box center [513, 206] width 645 height 261
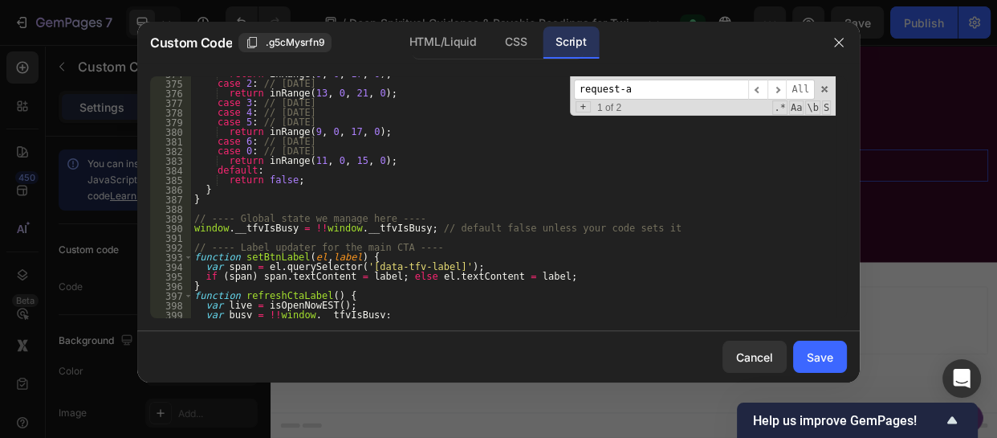
scroll to position [3775, 0]
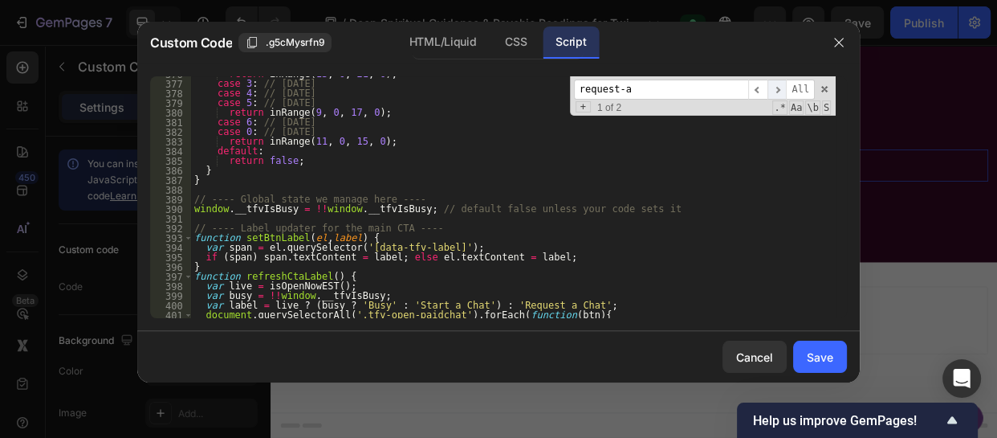
type input "request-a"
click at [781, 89] on span "​" at bounding box center [777, 90] width 19 height 20
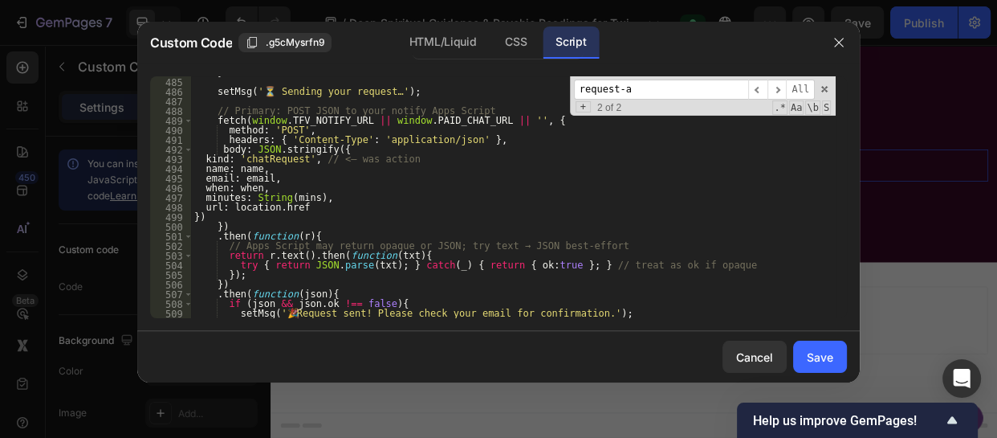
scroll to position [4827, 0]
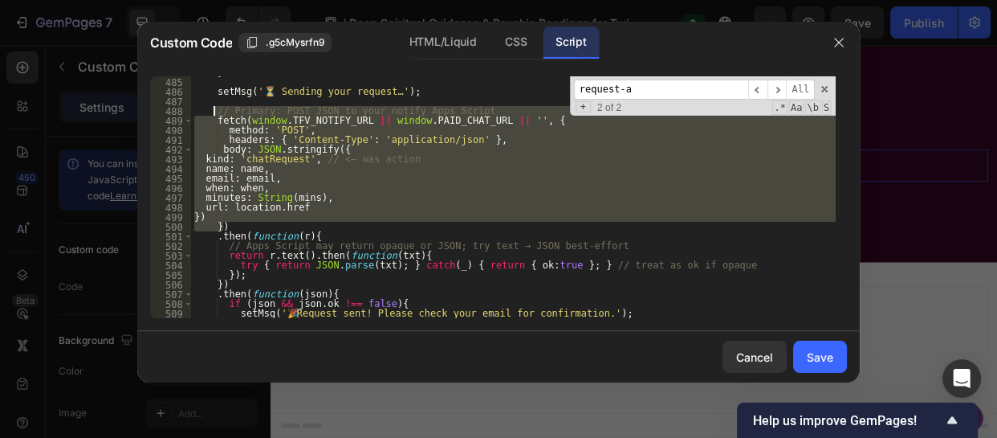
drag, startPoint x: 230, startPoint y: 225, endPoint x: 214, endPoint y: 113, distance: 112.9
click at [214, 113] on div "} setMsg ( '⏳ Sending your request…' ) ; // Primary: POST JSON to your notify A…" at bounding box center [513, 197] width 645 height 261
paste textarea "}).catch(function(){});"
type textarea "}).catch(function(){});"
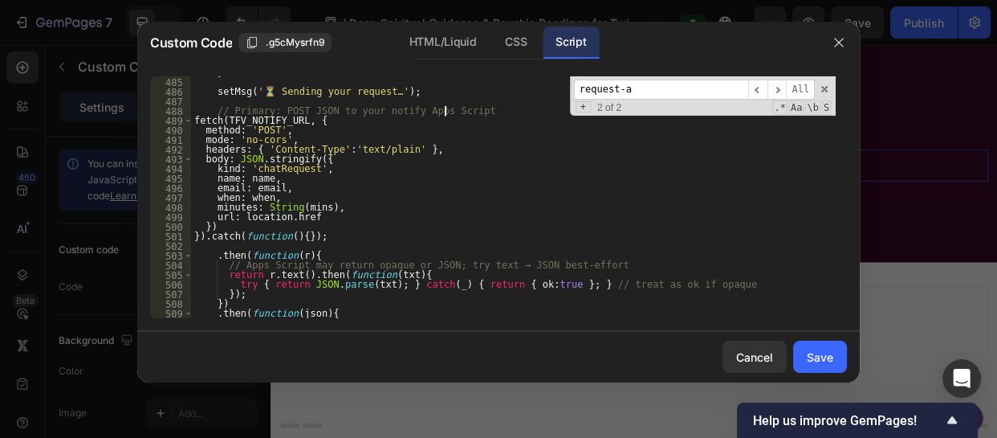
click at [451, 114] on div "} setMsg ( '⏳ Sending your request…' ) ; // Primary: POST JSON to your notify A…" at bounding box center [513, 197] width 645 height 261
type textarea "// Primary: POST JSON to your notify Apps Script"
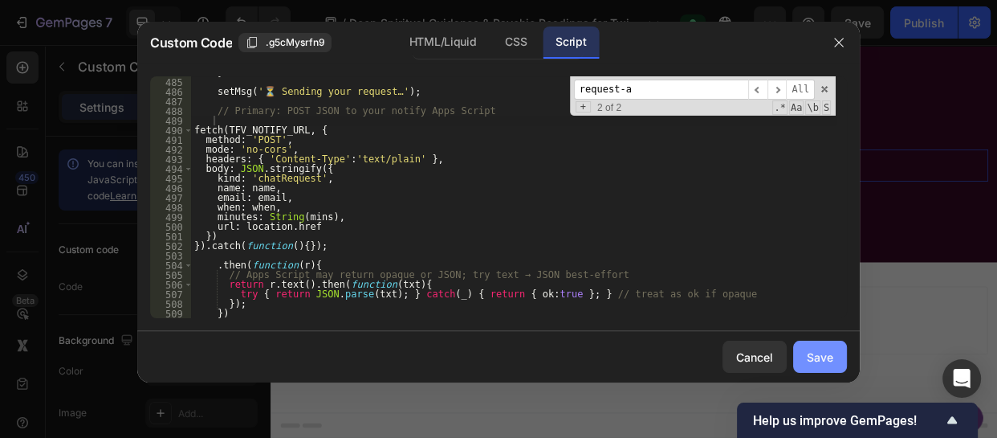
click at [818, 360] on div "Save" at bounding box center [820, 357] width 27 height 17
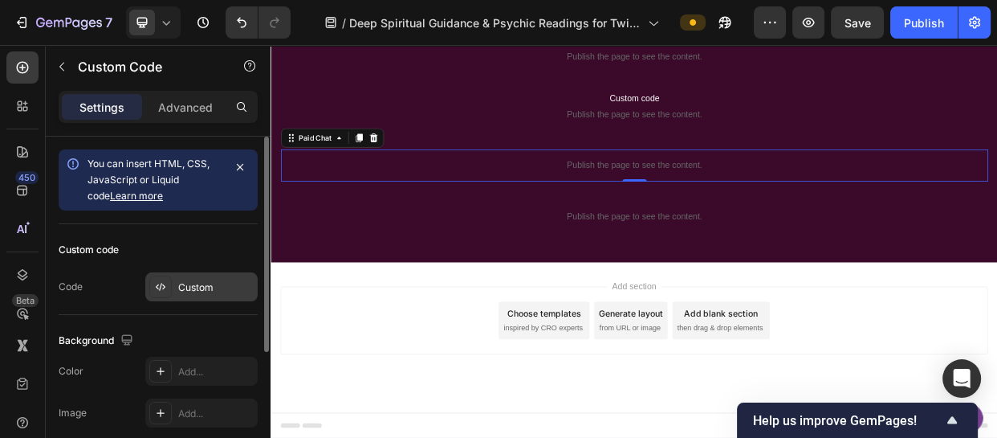
click at [200, 283] on div "Custom" at bounding box center [215, 287] width 75 height 14
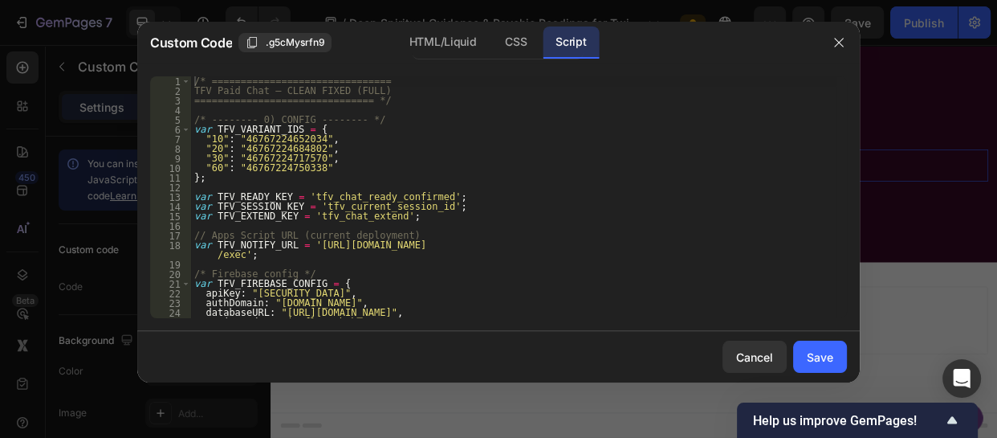
type textarea "var TFV_FIREBASE_CONFIG = {"
click at [639, 283] on div "/* =============================== TFV Paid Chat — CLEAN FIXED (FULL) =========…" at bounding box center [513, 206] width 645 height 261
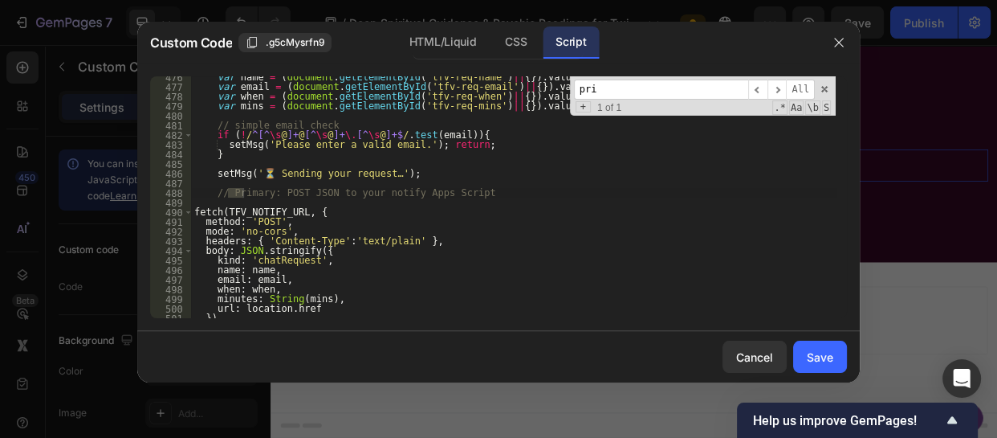
scroll to position [4746, 0]
type input "prima"
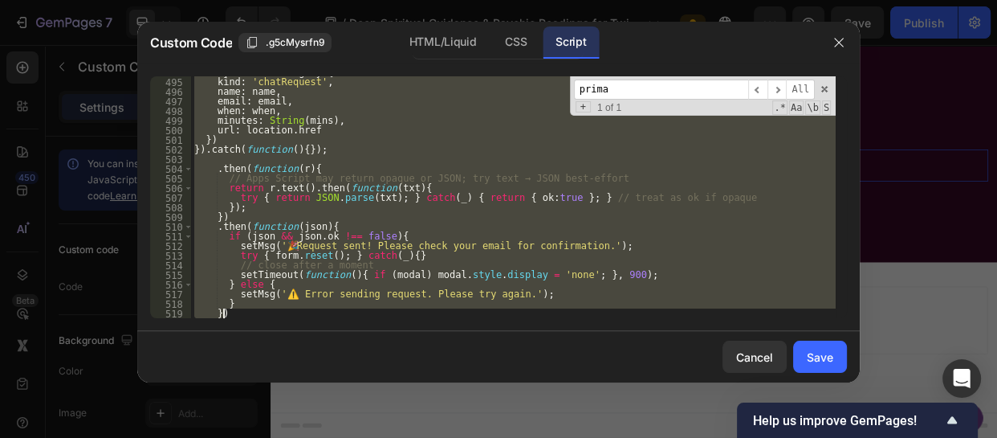
scroll to position [4923, 0]
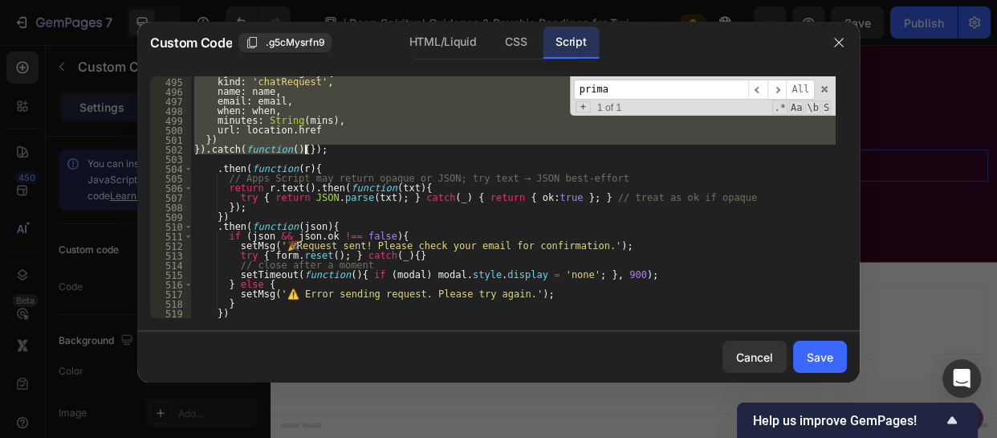
drag, startPoint x: 215, startPoint y: 194, endPoint x: 311, endPoint y: 154, distance: 103.4
click at [311, 154] on div "body : JSON . stringify ({ kind : 'chatRequest' , name : name , email : email ,…" at bounding box center [513, 197] width 645 height 261
type textarea "}) }).catch(function(){});"
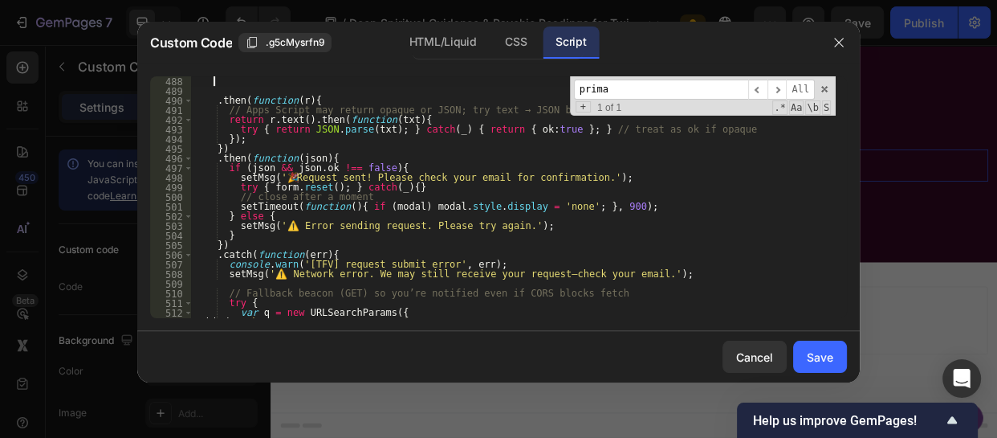
paste textarea
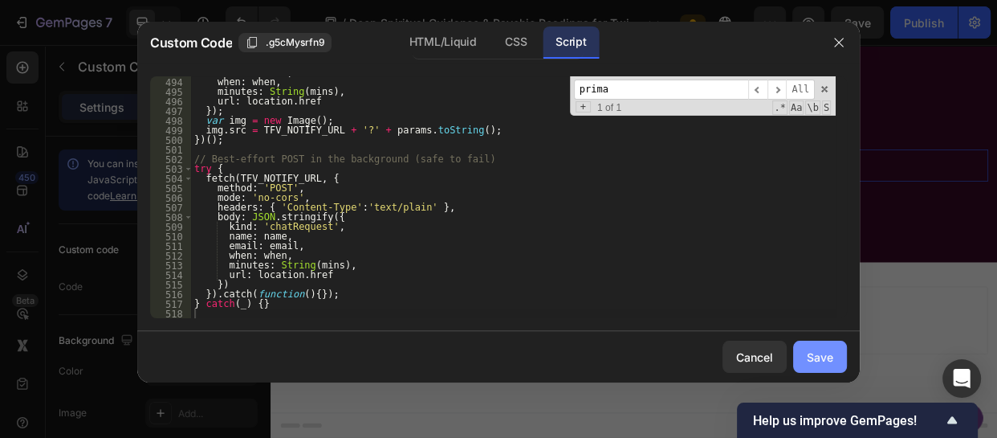
click at [822, 353] on div "Save" at bounding box center [820, 357] width 27 height 17
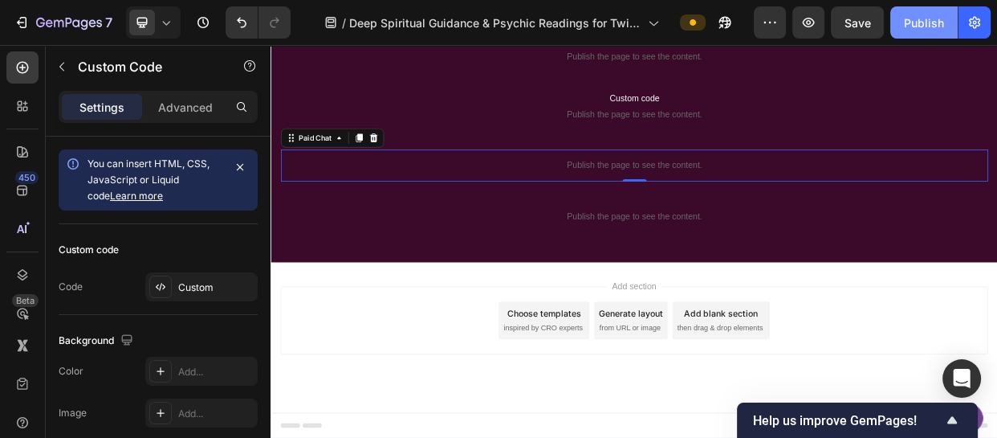
click at [912, 23] on div "Publish" at bounding box center [924, 22] width 40 height 17
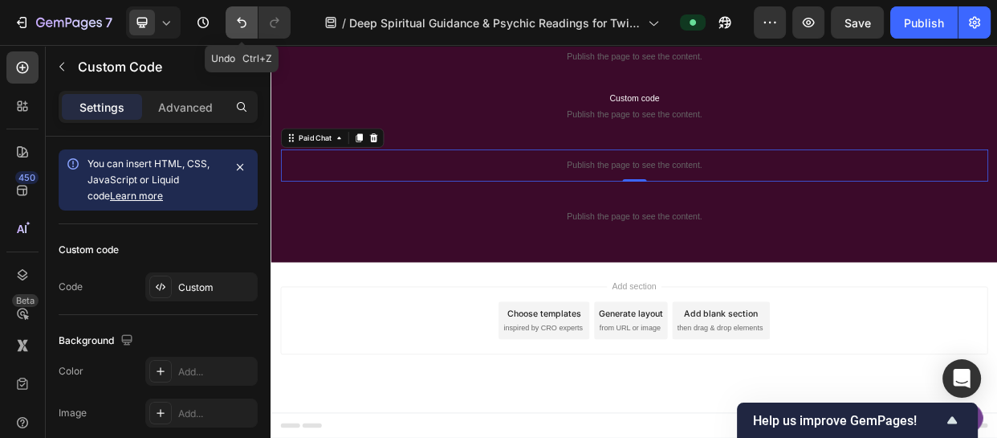
click at [240, 18] on icon "Undo/Redo" at bounding box center [242, 23] width 10 height 10
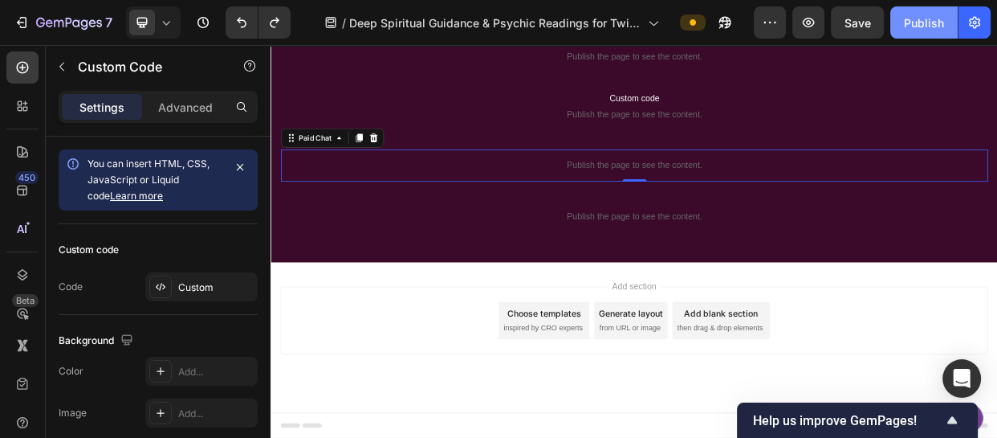
click at [904, 16] on div "Publish" at bounding box center [924, 22] width 40 height 17
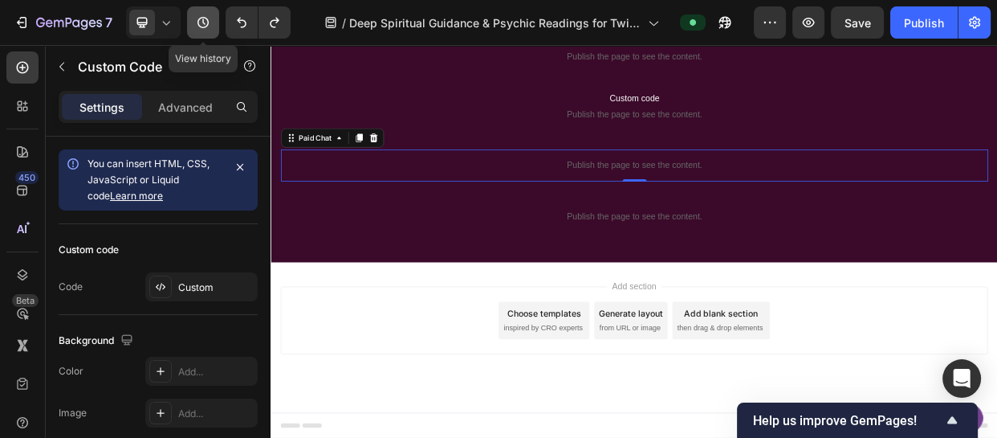
click at [203, 22] on icon "button" at bounding box center [203, 21] width 2 height 6
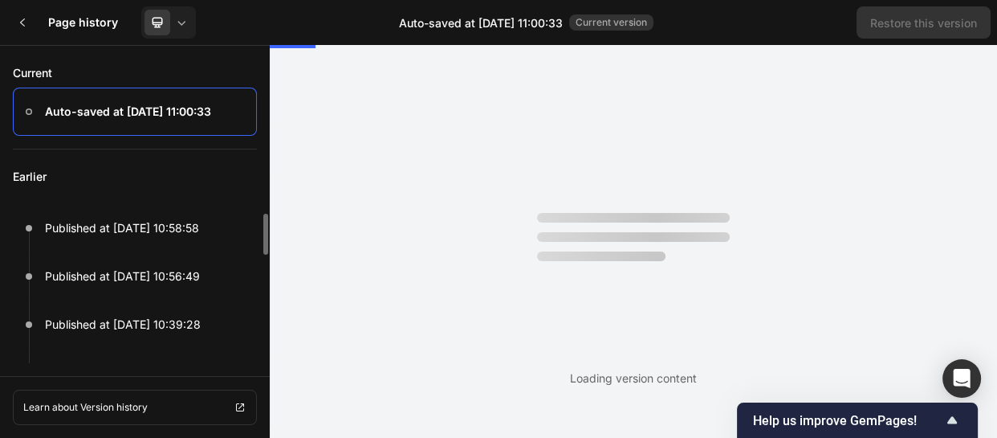
scroll to position [0, 0]
click at [221, 190] on p "Earlier" at bounding box center [135, 176] width 244 height 55
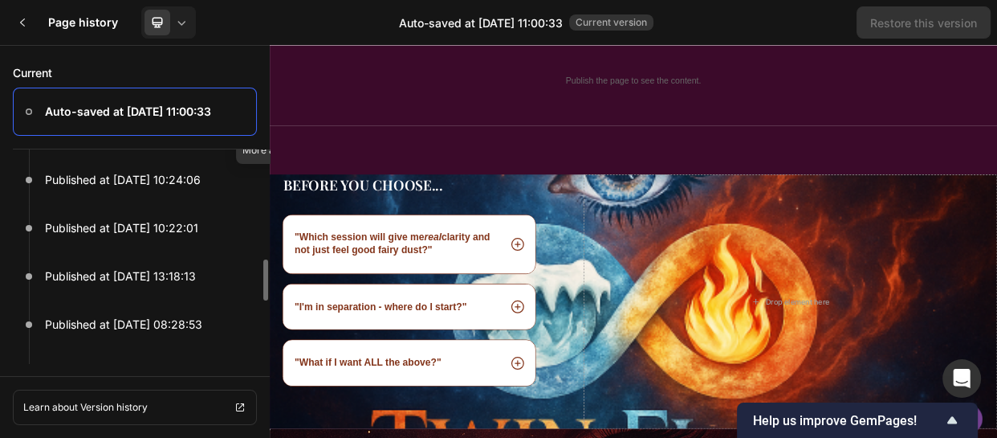
scroll to position [265, 0]
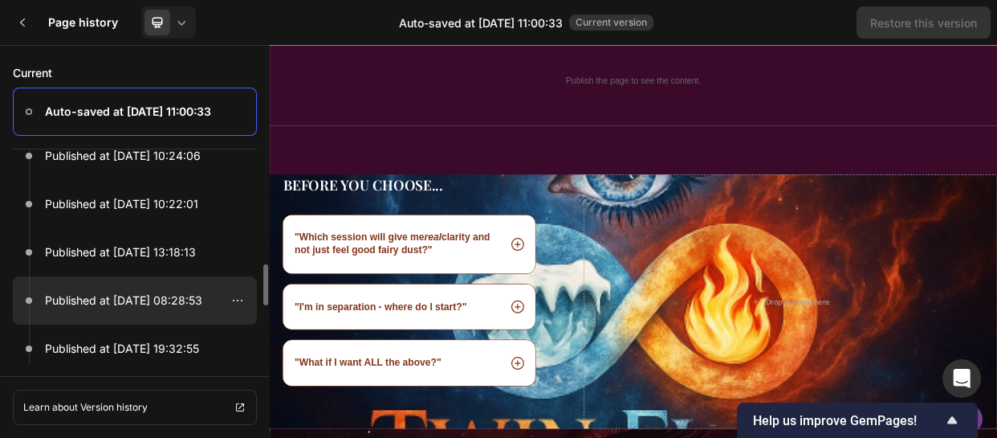
click at [146, 304] on p "Published at Sep 21, 08:28:53" at bounding box center [123, 300] width 157 height 19
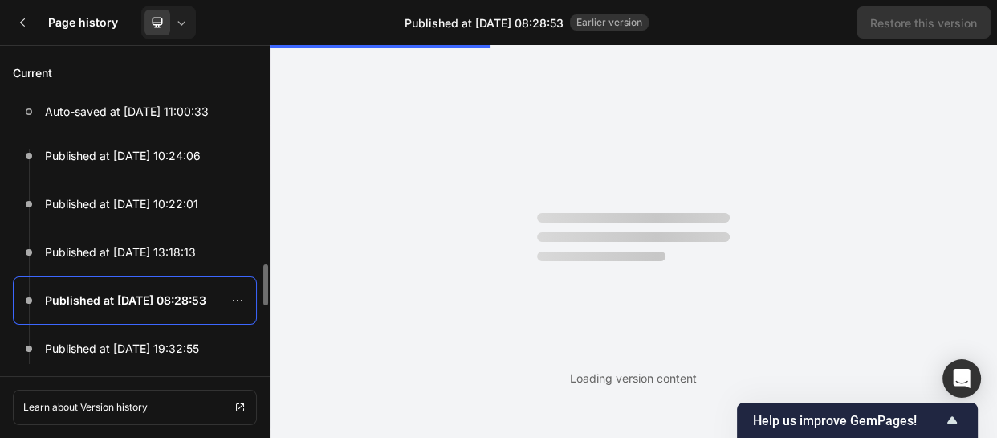
scroll to position [0, 0]
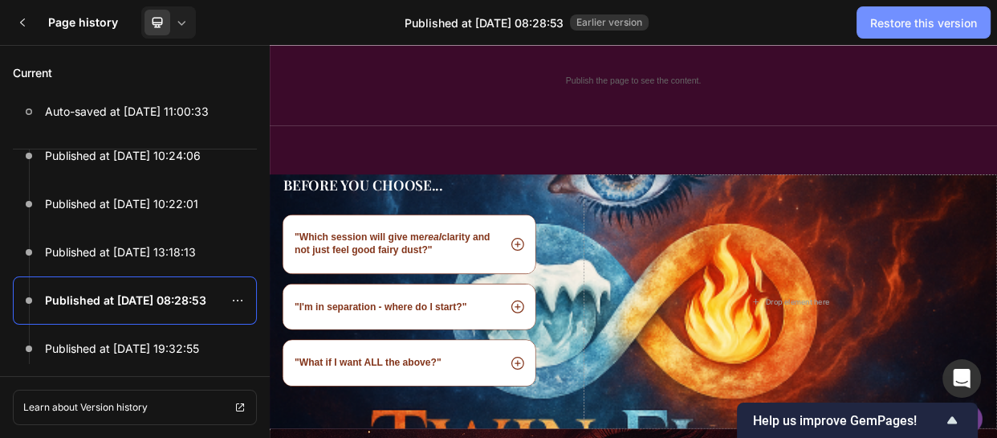
click at [929, 27] on div "Restore this version" at bounding box center [924, 22] width 107 height 17
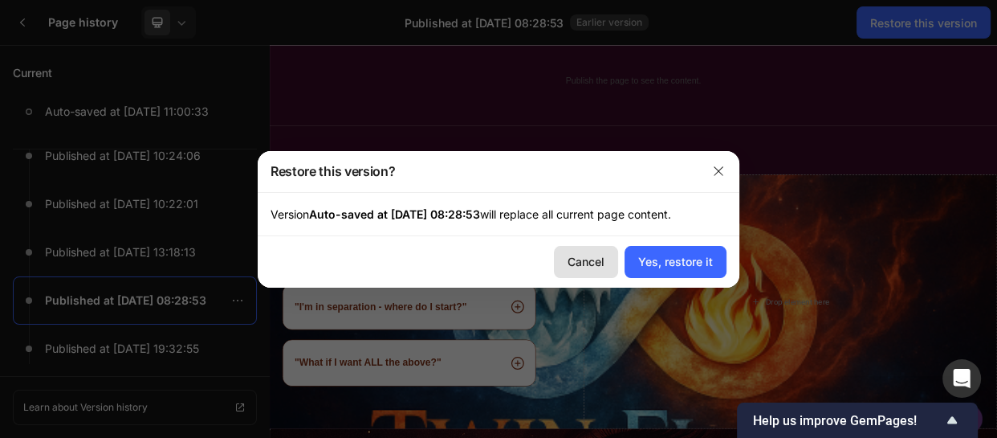
click at [584, 255] on div "Cancel" at bounding box center [586, 261] width 37 height 17
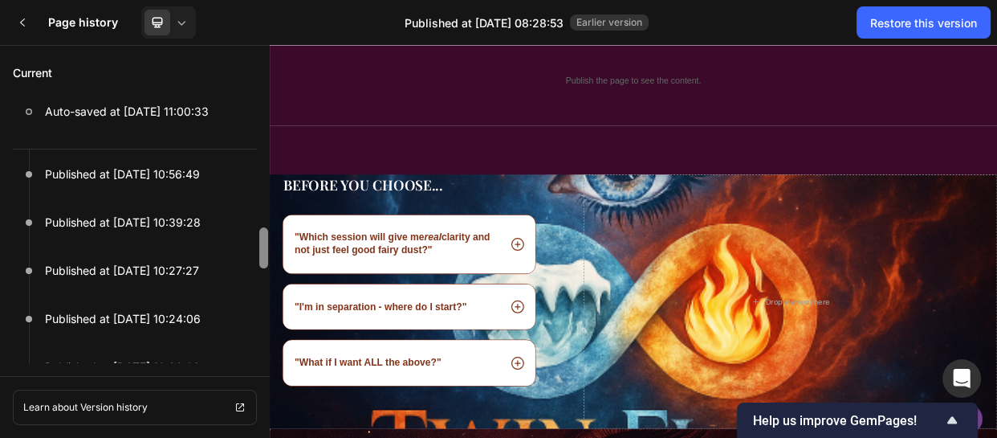
scroll to position [97, 0]
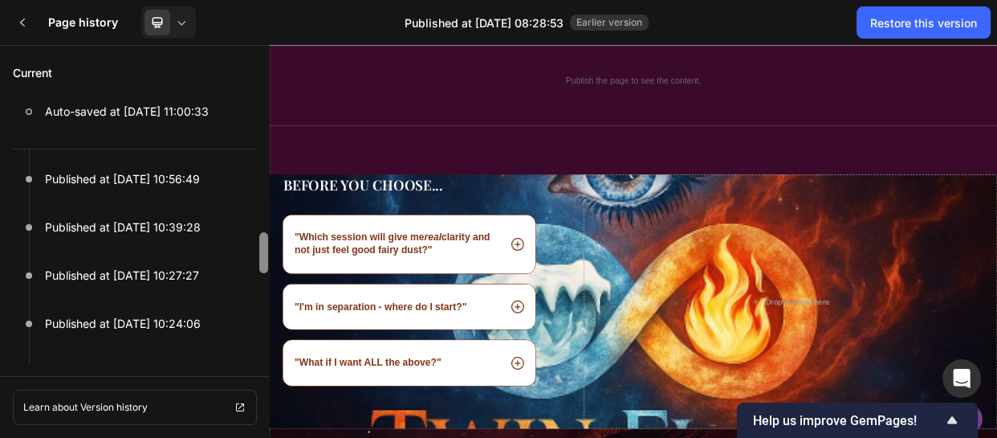
drag, startPoint x: 263, startPoint y: 288, endPoint x: 259, endPoint y: 255, distance: 32.3
click at [259, 255] on div at bounding box center [263, 252] width 9 height 41
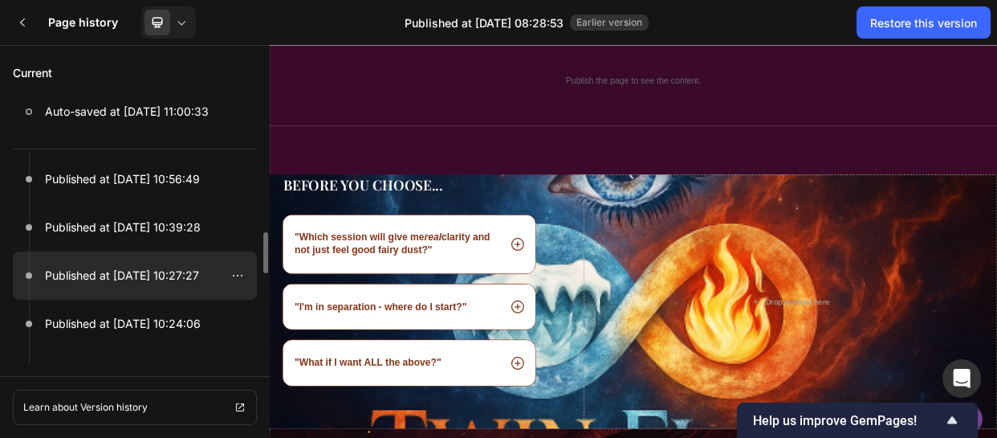
click at [119, 267] on p "Published at Sep 27, 10:27:27" at bounding box center [122, 275] width 154 height 19
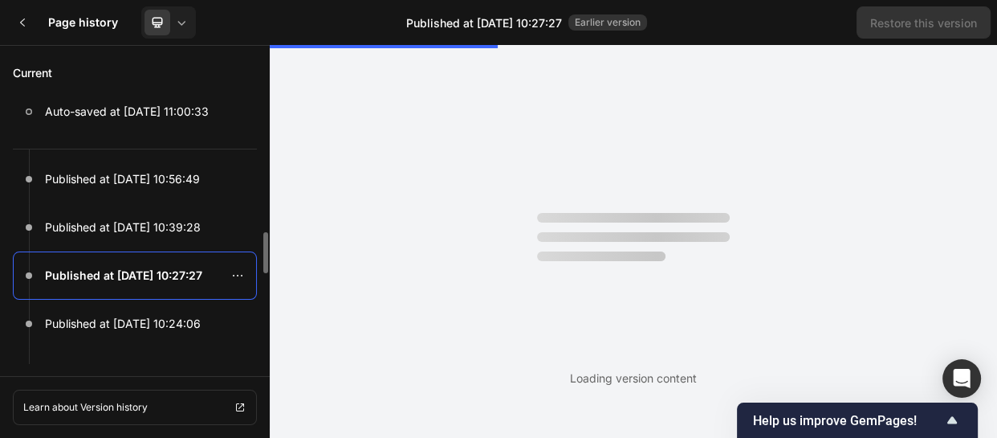
scroll to position [0, 0]
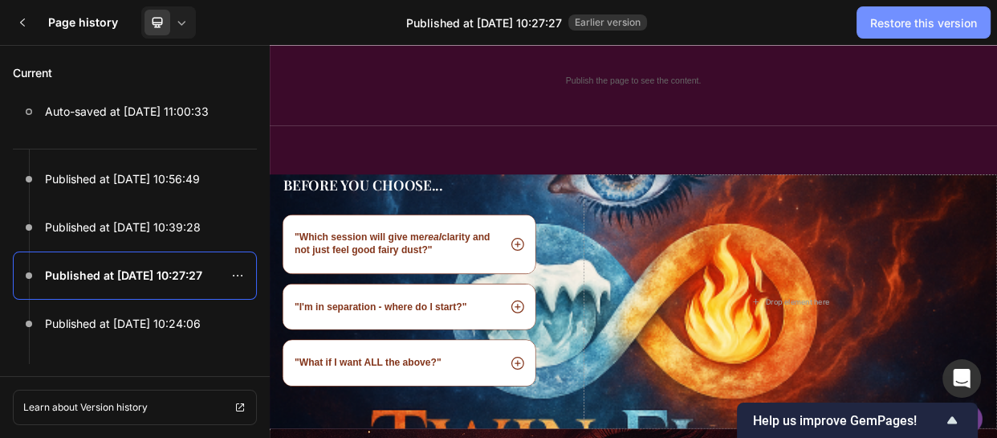
click at [924, 31] on div "Restore this version" at bounding box center [924, 22] width 107 height 17
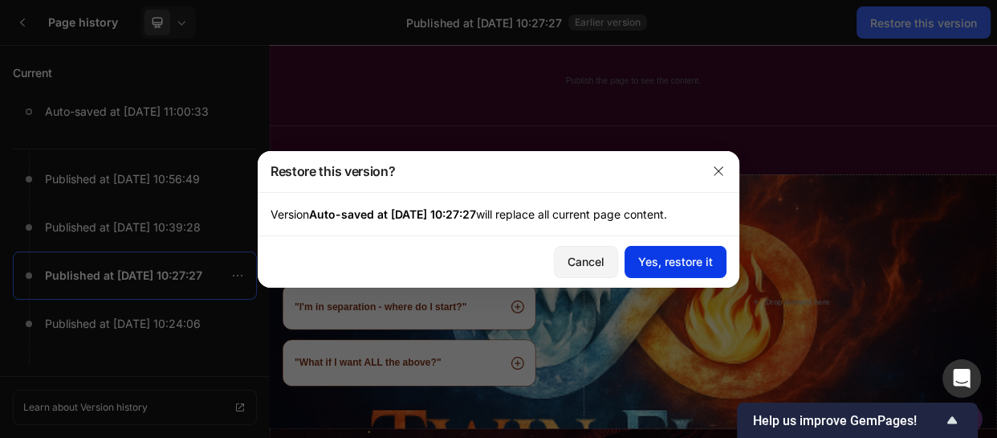
click at [681, 256] on div "Yes, restore it" at bounding box center [675, 261] width 75 height 17
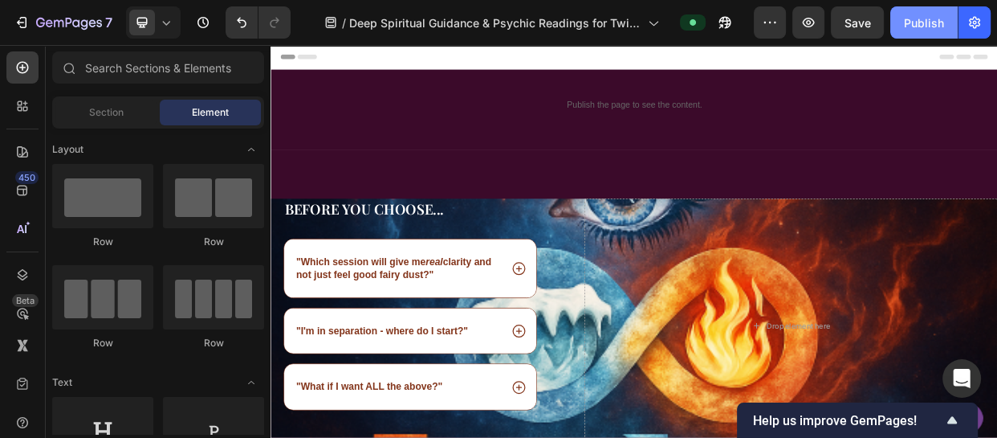
click at [933, 15] on div "Publish" at bounding box center [924, 22] width 40 height 17
click at [204, 22] on icon "button" at bounding box center [203, 22] width 16 height 16
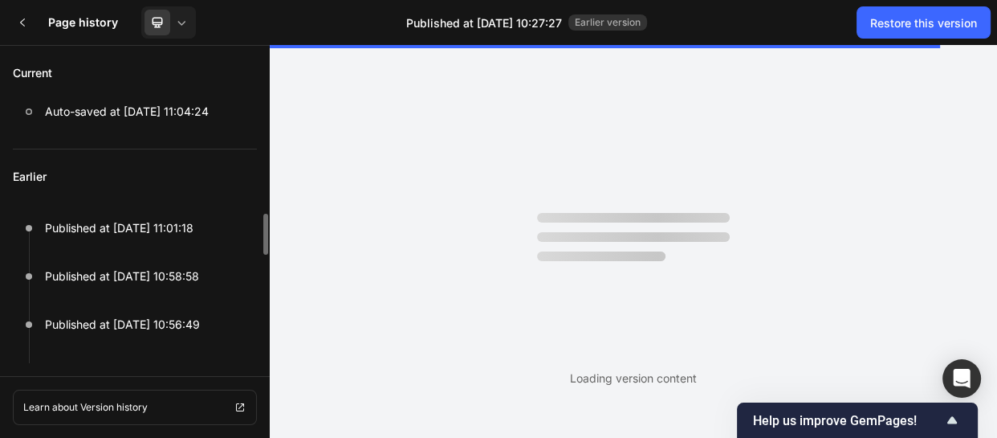
click at [156, 176] on p "Earlier" at bounding box center [135, 176] width 244 height 55
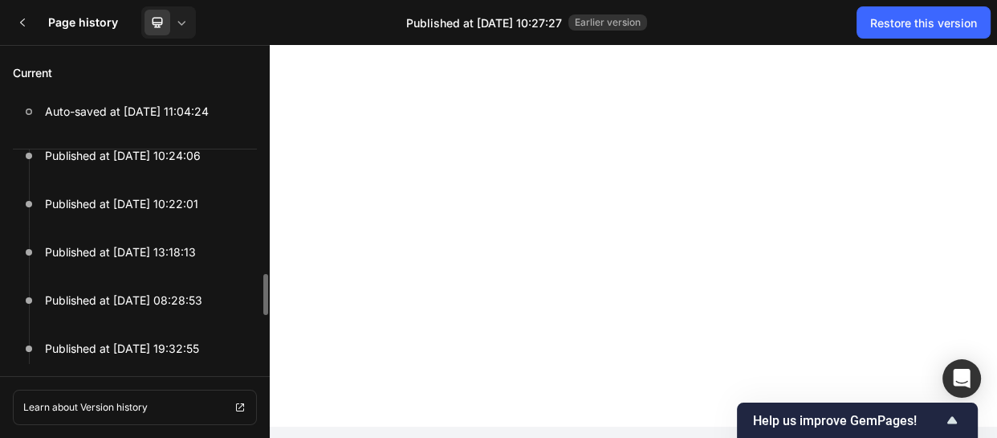
scroll to position [337, 0]
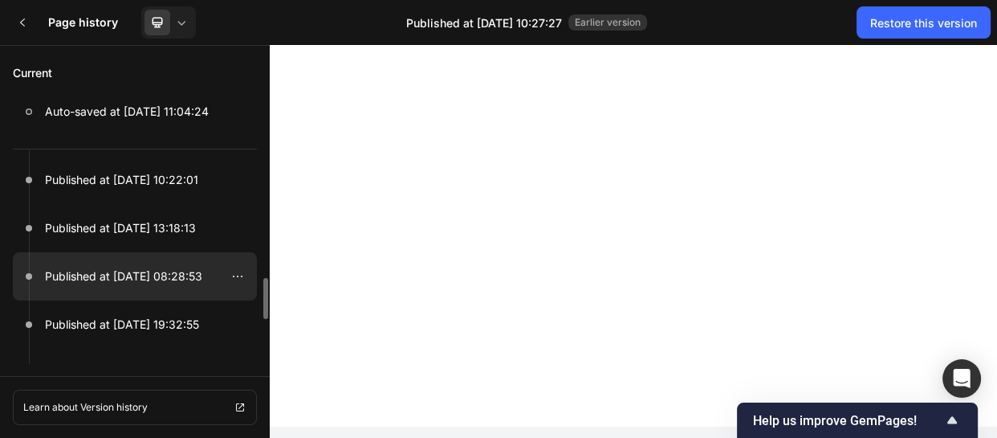
click at [156, 284] on p "Published at Sep 21, 08:28:53" at bounding box center [123, 276] width 157 height 19
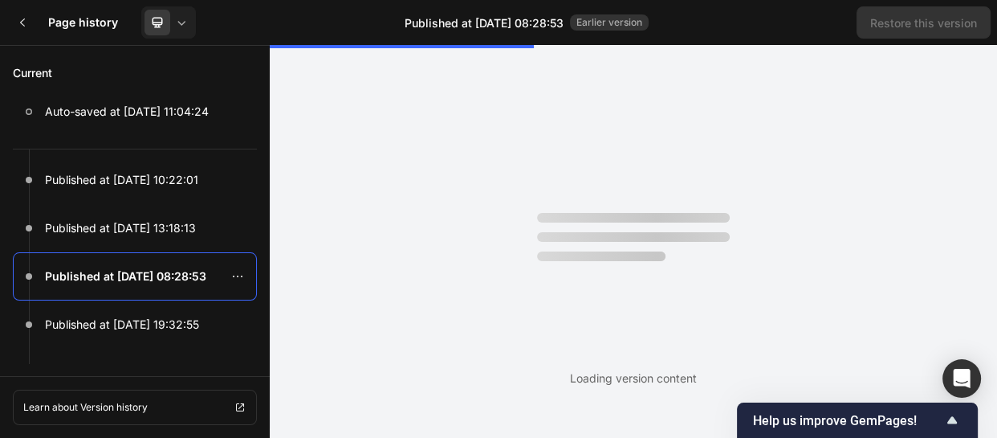
scroll to position [0, 0]
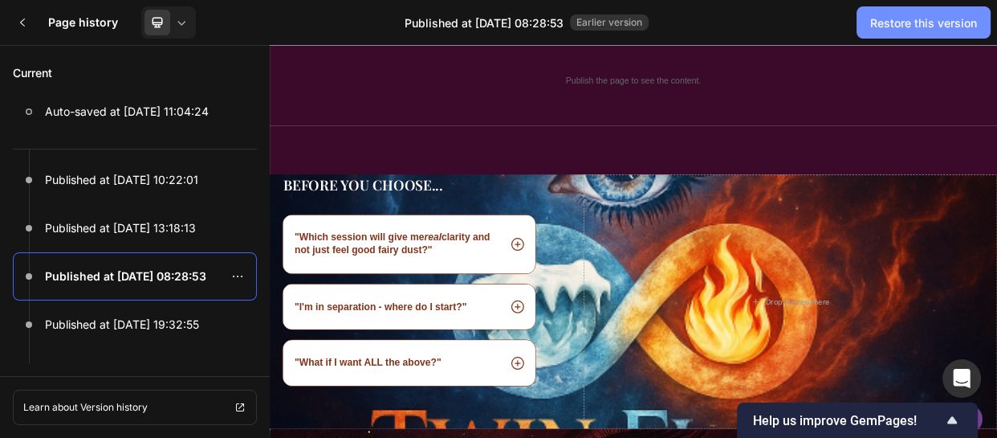
click at [912, 20] on div "Restore this version" at bounding box center [924, 22] width 107 height 17
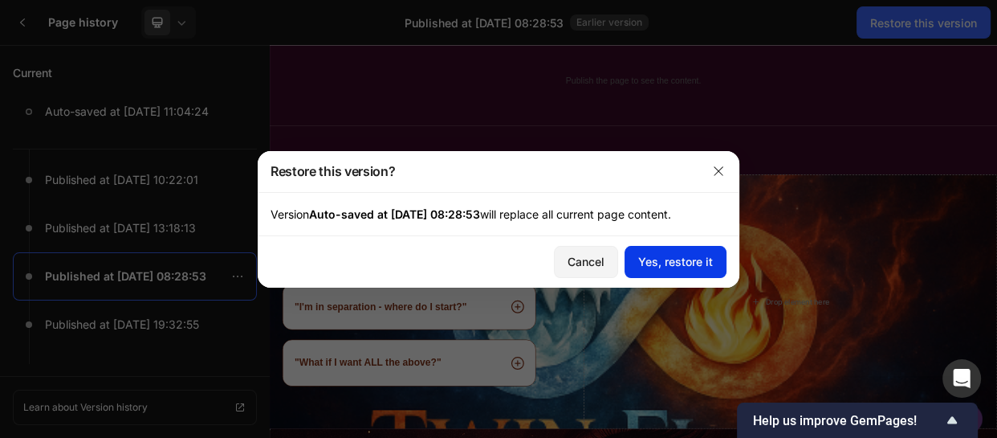
click at [670, 258] on div "Yes, restore it" at bounding box center [675, 261] width 75 height 17
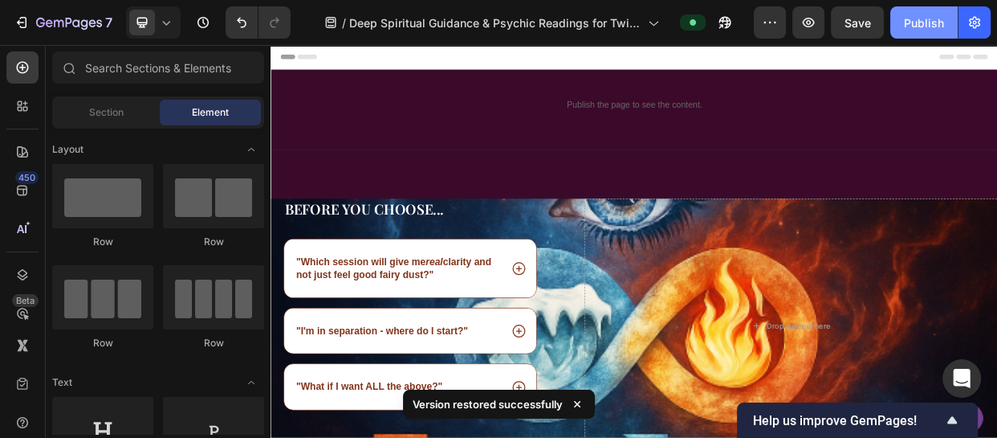
click at [911, 15] on div "Publish" at bounding box center [924, 22] width 40 height 17
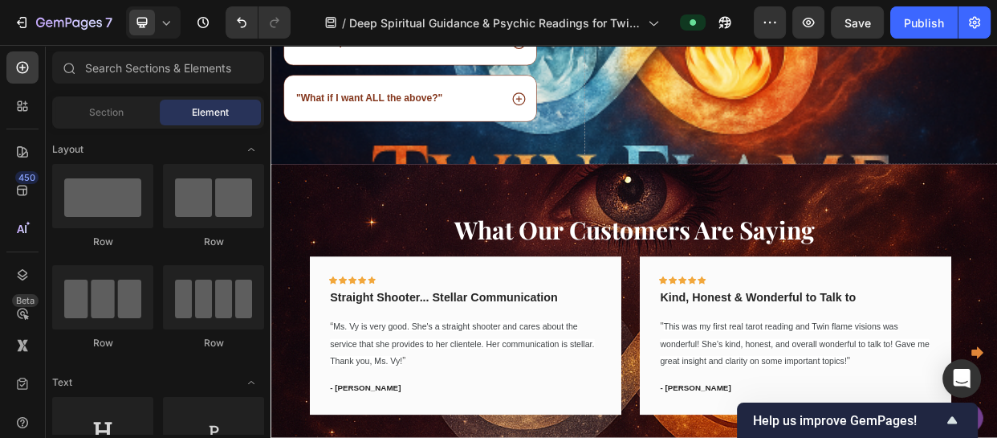
scroll to position [765, 0]
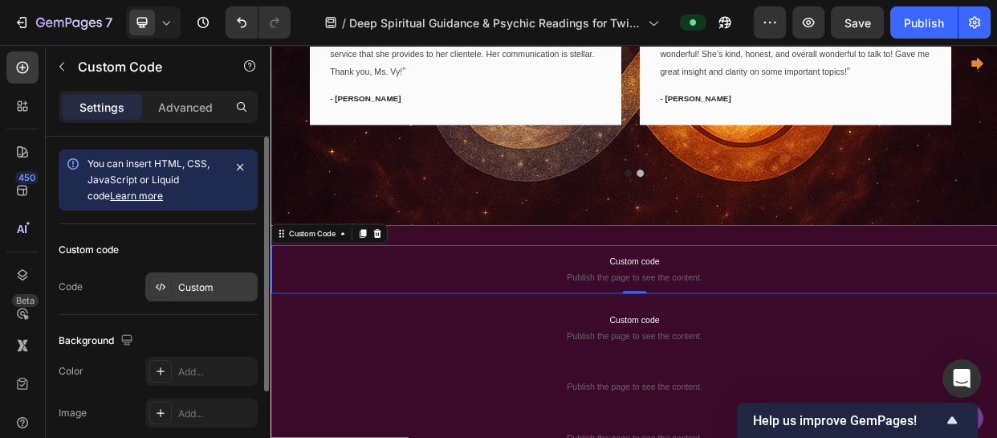
click at [217, 276] on div "Custom" at bounding box center [201, 286] width 112 height 29
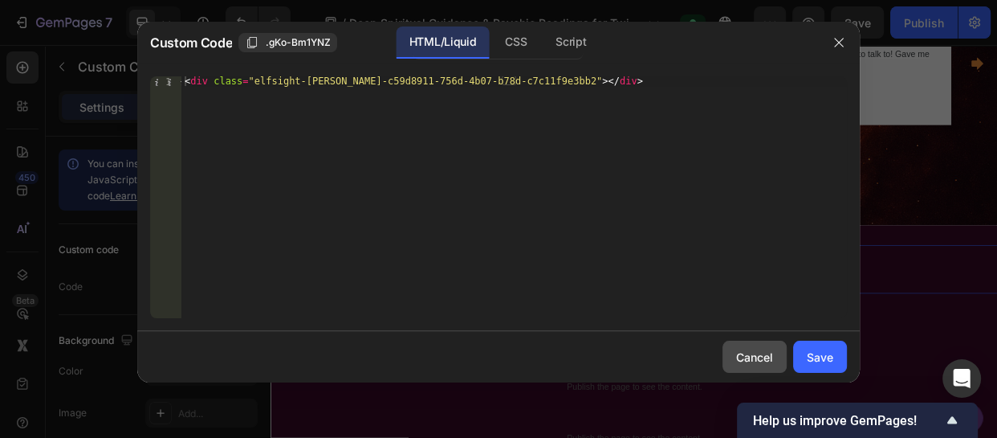
click at [769, 349] on div "Cancel" at bounding box center [754, 357] width 37 height 17
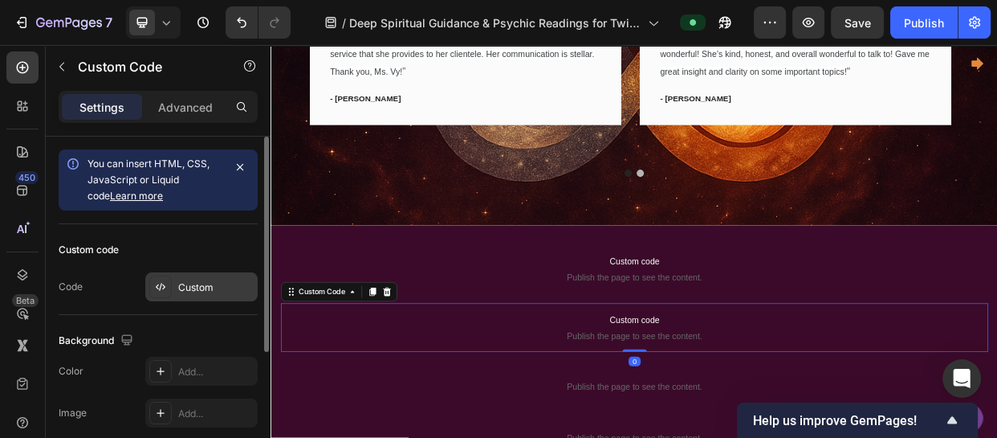
click at [200, 289] on div "Custom" at bounding box center [215, 287] width 75 height 14
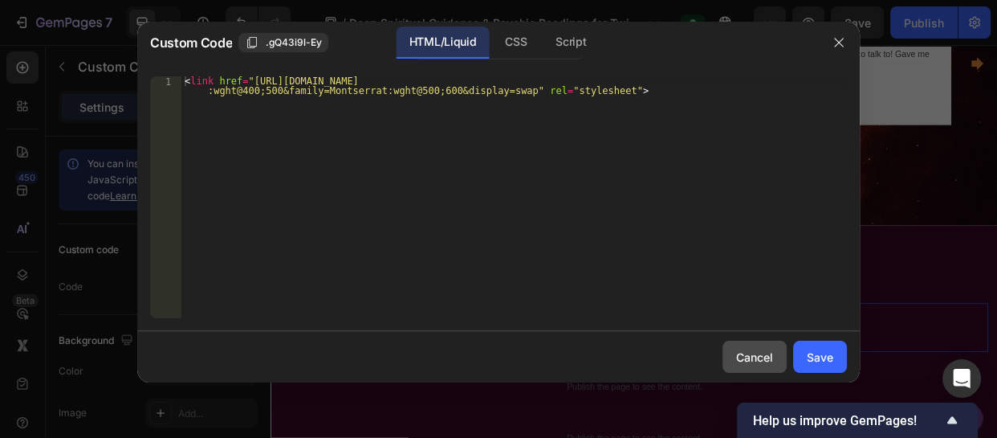
click at [744, 361] on div "Cancel" at bounding box center [754, 357] width 37 height 17
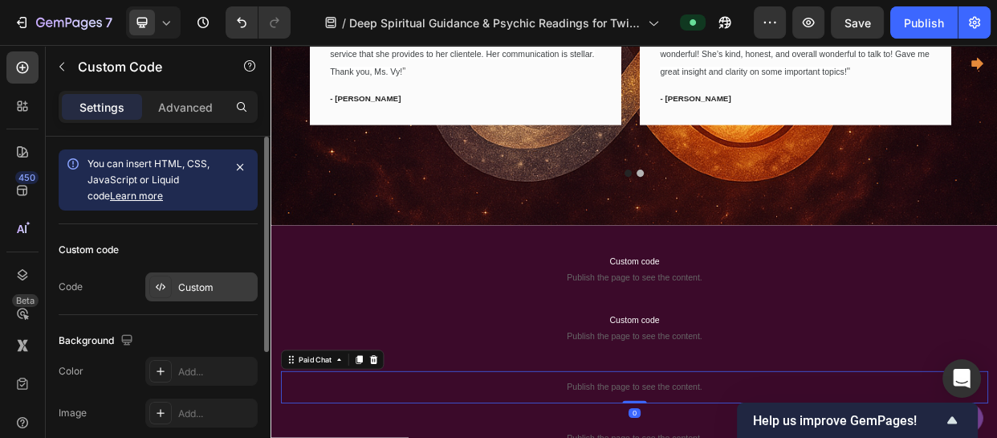
click at [204, 287] on div "Custom" at bounding box center [215, 287] width 75 height 14
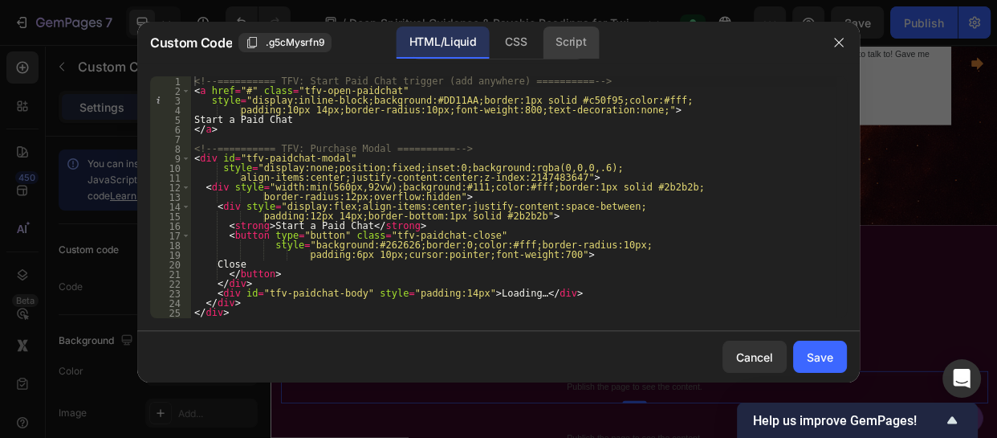
click at [564, 49] on div "Script" at bounding box center [571, 43] width 56 height 32
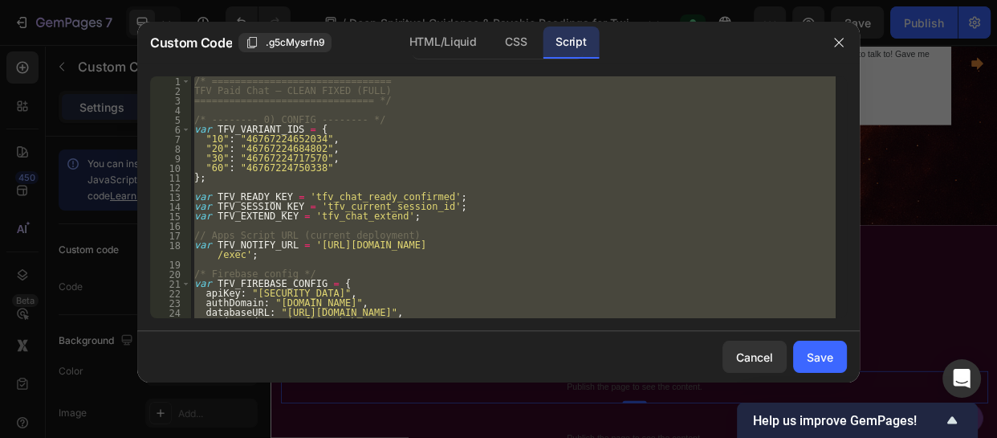
click at [241, 255] on div "/* =============================== TFV Paid Chat — CLEAN FIXED (FULL) =========…" at bounding box center [513, 197] width 645 height 242
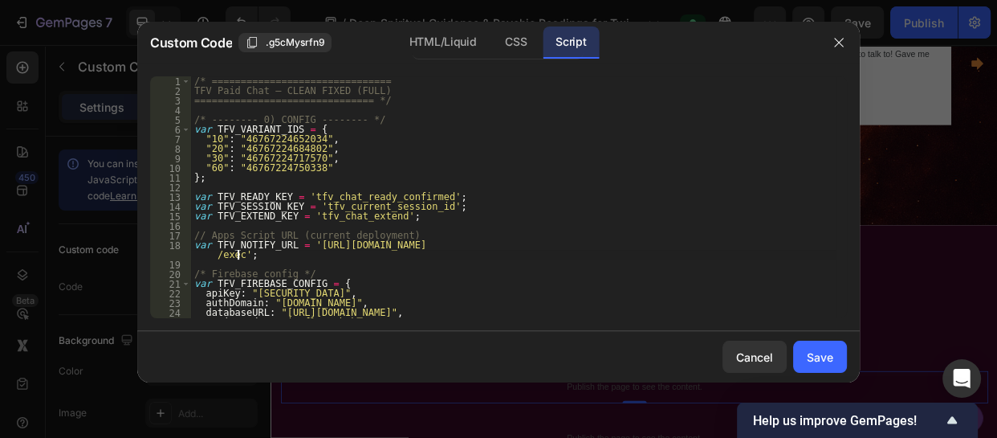
click at [236, 255] on div "/* =============================== TFV Paid Chat — CLEAN FIXED (FULL) =========…" at bounding box center [513, 206] width 645 height 261
drag, startPoint x: 236, startPoint y: 255, endPoint x: 300, endPoint y: 245, distance: 65.1
click at [300, 245] on div "/* =============================== TFV Paid Chat — CLEAN FIXED (FULL) =========…" at bounding box center [513, 206] width 645 height 261
paste textarea "x-TjaUhAF3HI-wF1aAhyLu9zO8knUmUwt_ZEpv_qCkiGzAIpVBeCQvVEA6qS-YSFCp"
type textarea "var TFV_NOTIFY_URL = 'https://script.google.com/macros/s/AKfycbx-TjaUhAF3HI-wF1…"
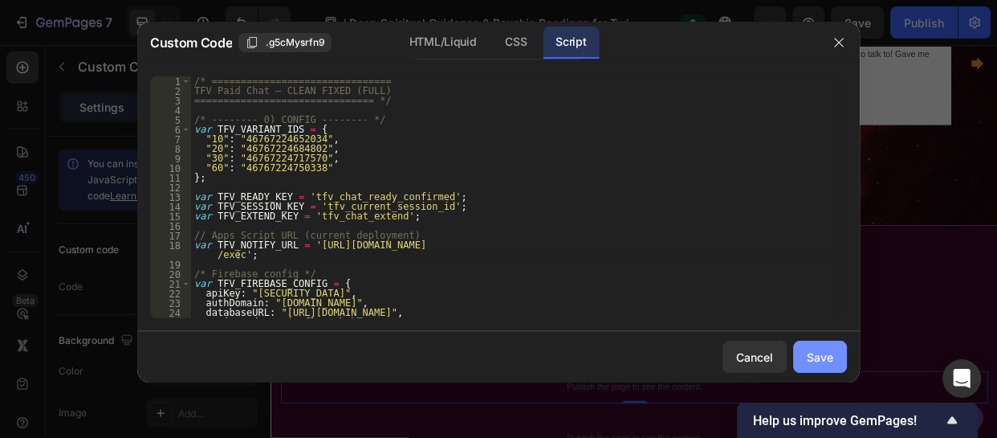
click at [814, 353] on div "Save" at bounding box center [820, 357] width 27 height 17
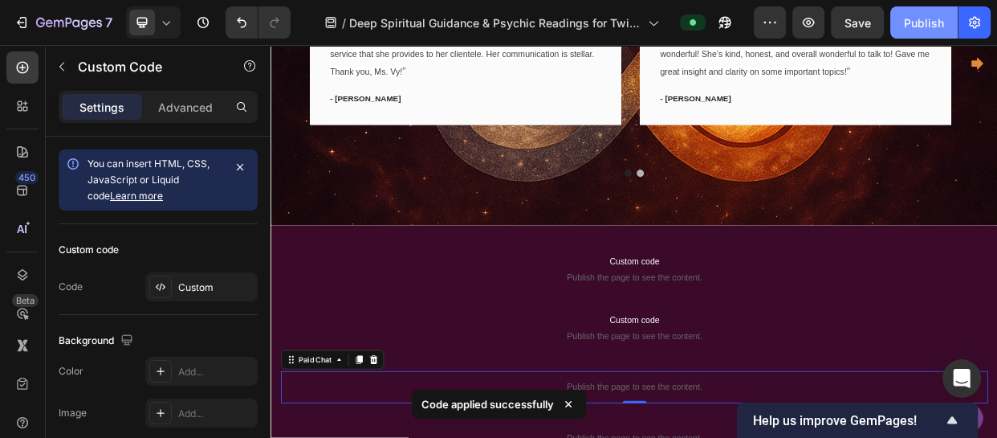
click at [911, 16] on div "Publish" at bounding box center [924, 22] width 40 height 17
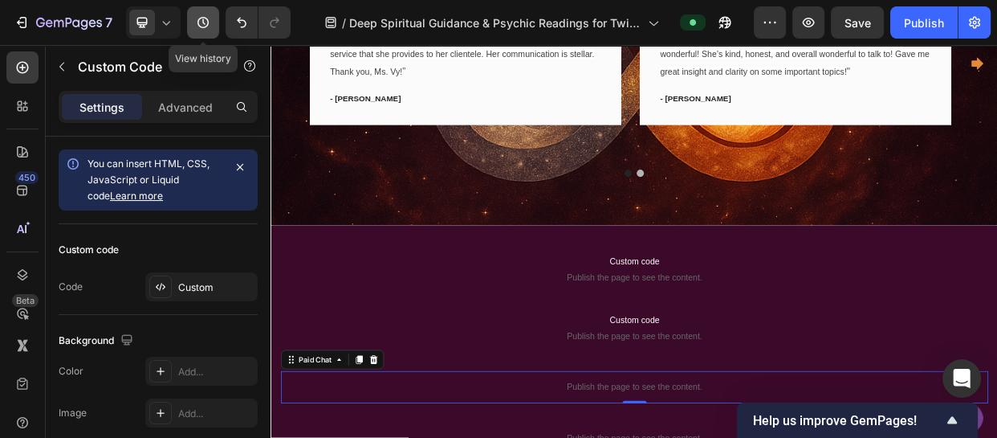
click at [195, 22] on icon "button" at bounding box center [203, 22] width 16 height 16
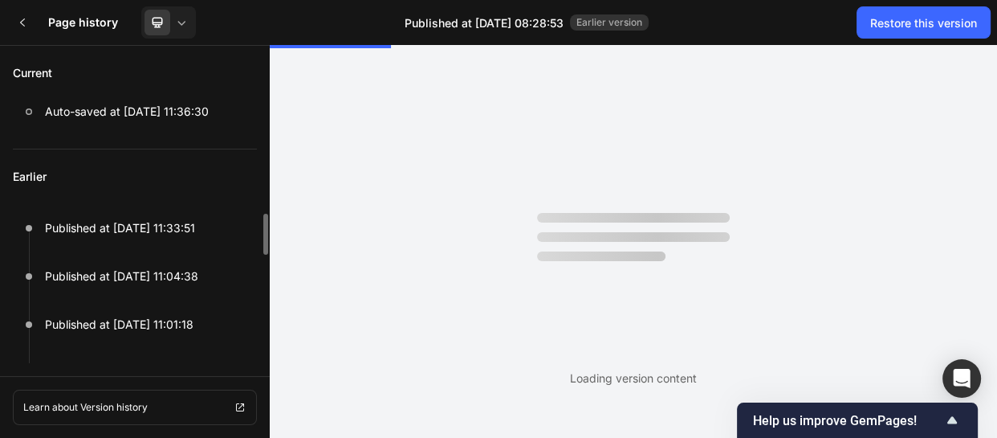
scroll to position [0, 0]
click at [202, 182] on p "Earlier" at bounding box center [135, 176] width 244 height 55
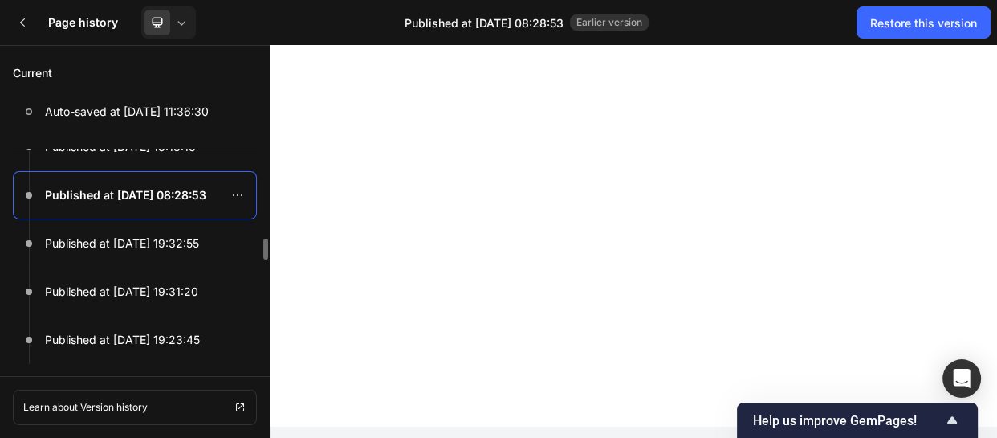
scroll to position [491, 0]
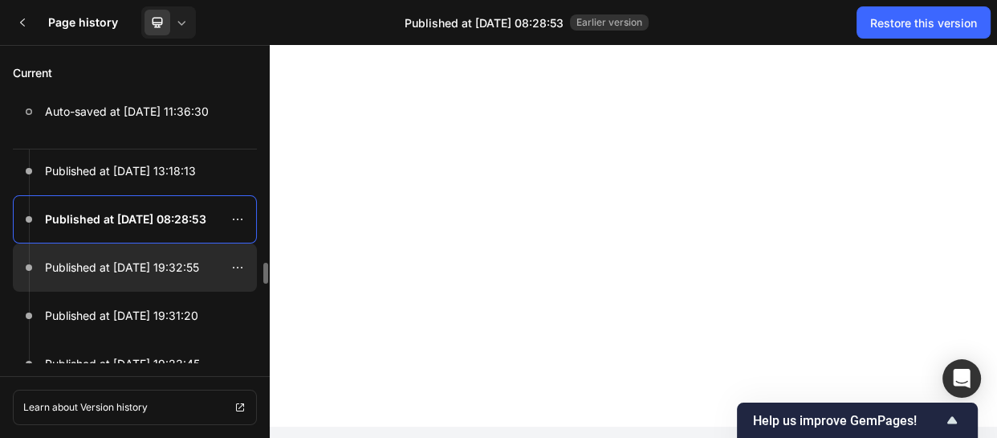
click at [152, 266] on p "Published at Sep 20, 19:32:55" at bounding box center [122, 267] width 154 height 19
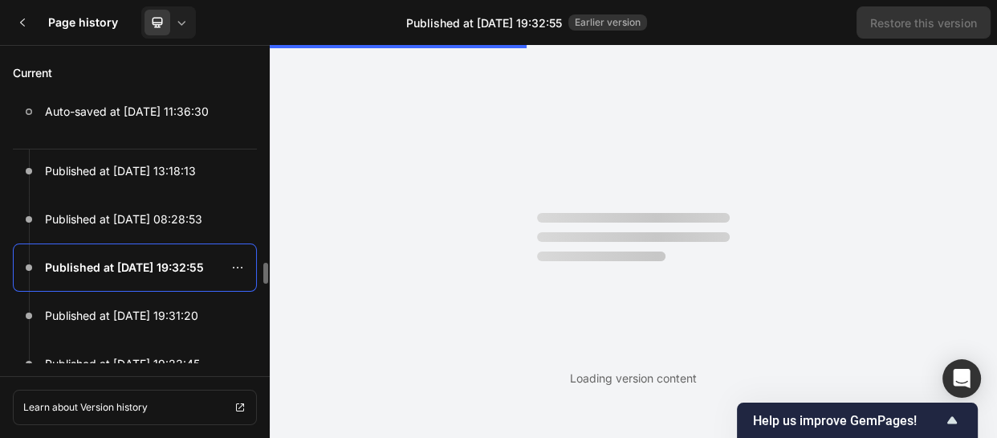
scroll to position [0, 0]
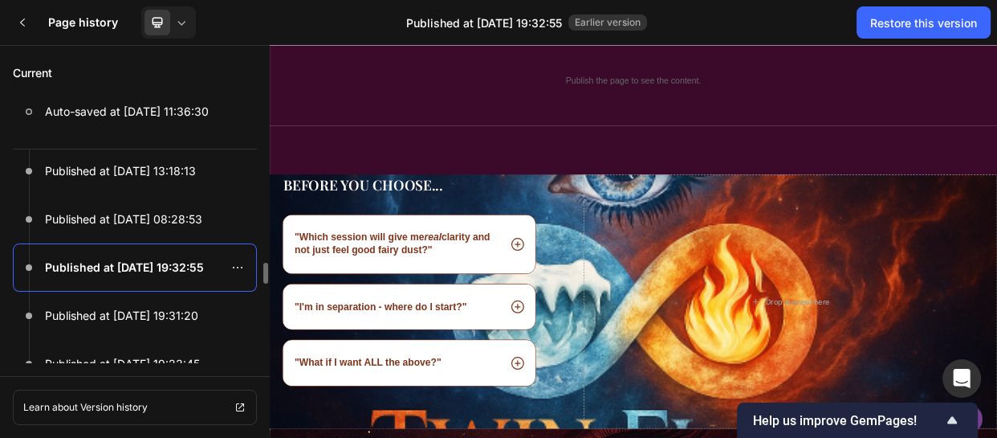
click at [152, 266] on p "Published at Sep 20, 19:32:55" at bounding box center [124, 267] width 159 height 19
click at [918, 14] on div "Restore this version" at bounding box center [924, 22] width 107 height 17
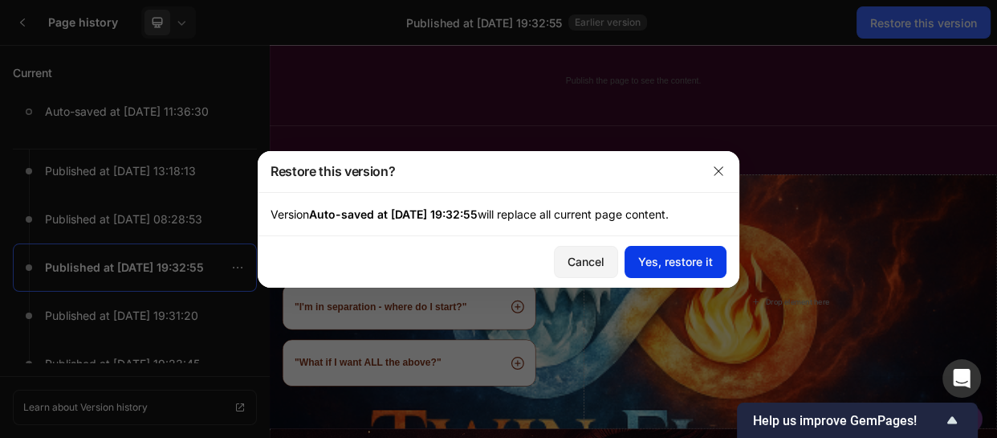
click at [691, 257] on div "Yes, restore it" at bounding box center [675, 261] width 75 height 17
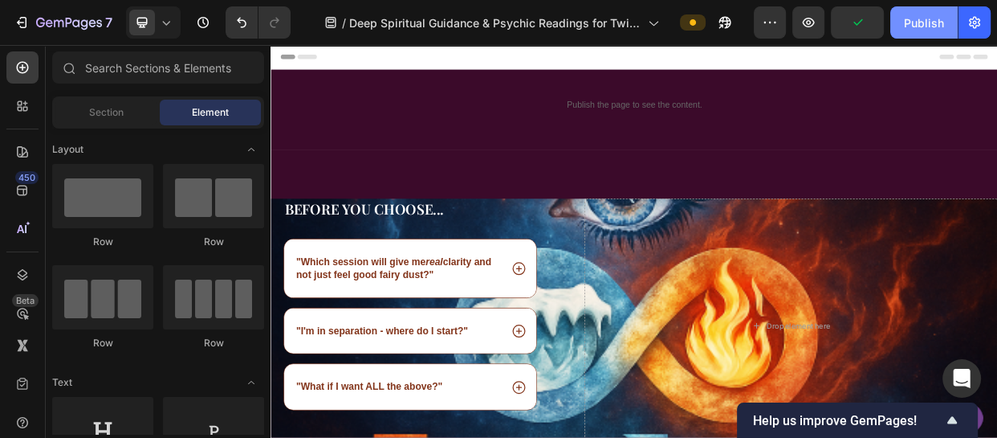
click at [928, 22] on div "Publish" at bounding box center [924, 22] width 40 height 17
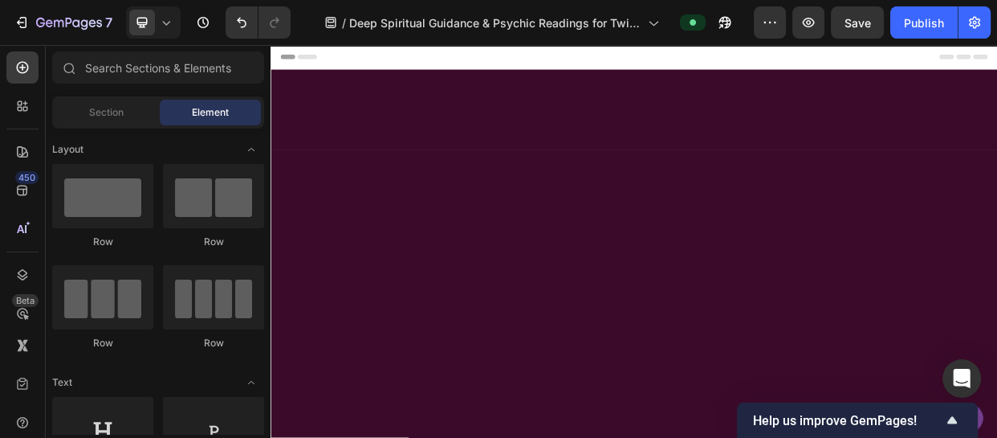
scroll to position [908, 0]
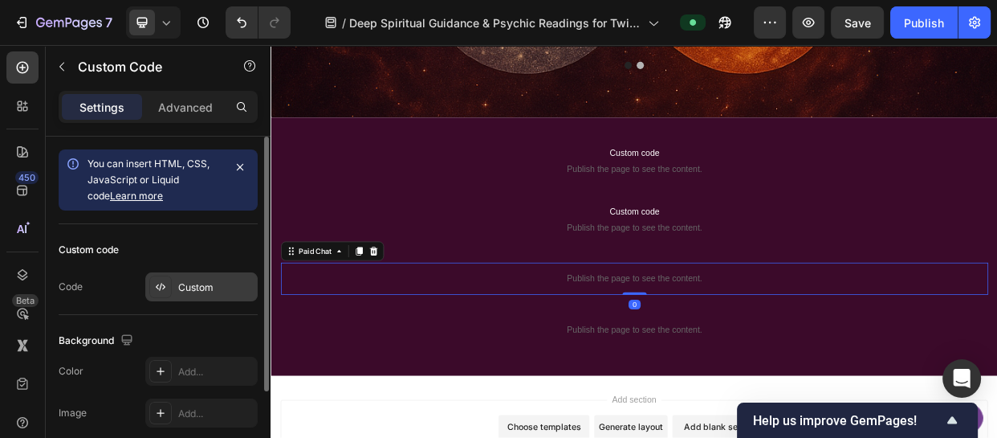
click at [161, 294] on div at bounding box center [160, 286] width 22 height 22
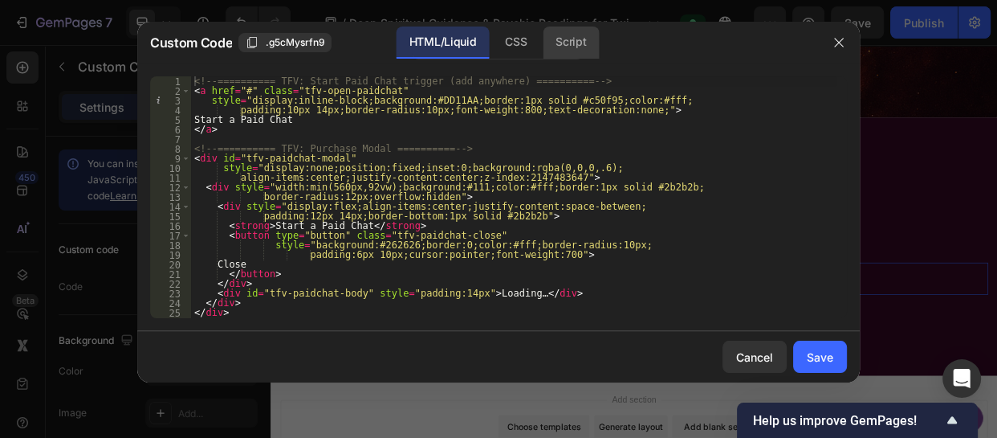
click at [555, 49] on div "Script" at bounding box center [571, 43] width 56 height 32
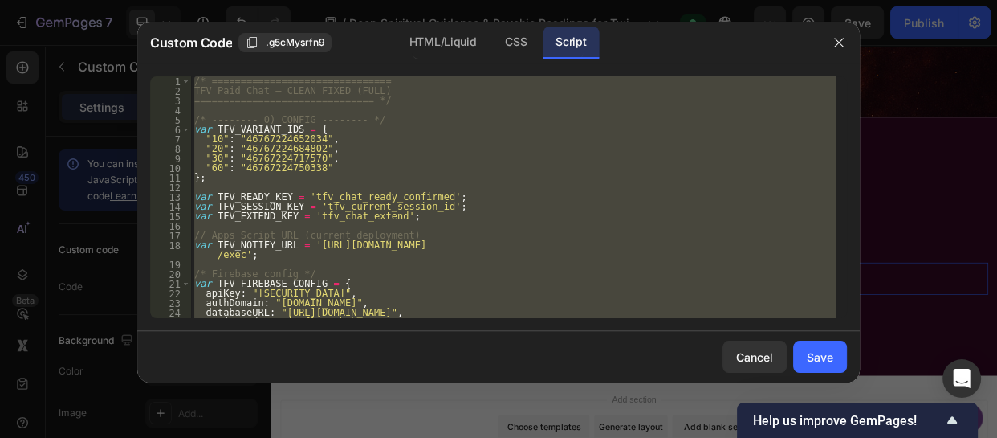
click at [238, 257] on div "/* =============================== TFV Paid Chat — CLEAN FIXED (FULL) =========…" at bounding box center [513, 197] width 645 height 242
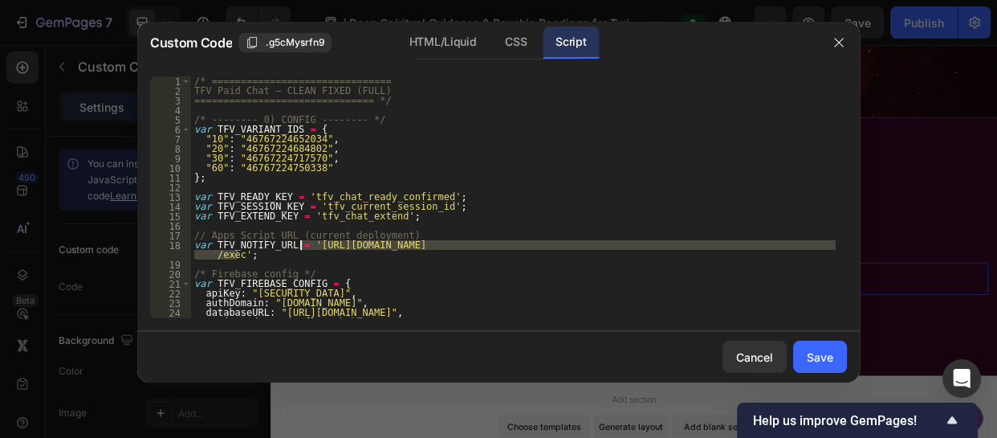
drag, startPoint x: 238, startPoint y: 257, endPoint x: 299, endPoint y: 244, distance: 62.4
click at [299, 244] on div "/* =============================== TFV Paid Chat — CLEAN FIXED (FULL) =========…" at bounding box center [513, 206] width 645 height 261
paste textarea "x-TjaUhAF3HI-wF1aAhyLu9zO8knUmUwt_ZEpv_qCkiGzAIpVBeCQvVEA6qS-YSFCp"
type textarea "var TFV_NOTIFY_URL = 'https://script.google.com/macros/s/AKfycbx-TjaUhAF3HI-wF1…"
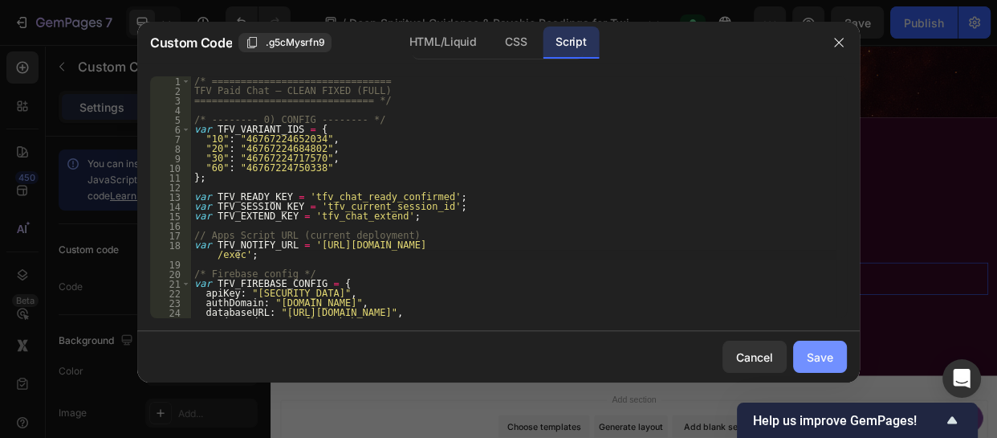
click at [810, 349] on div "Save" at bounding box center [820, 357] width 27 height 17
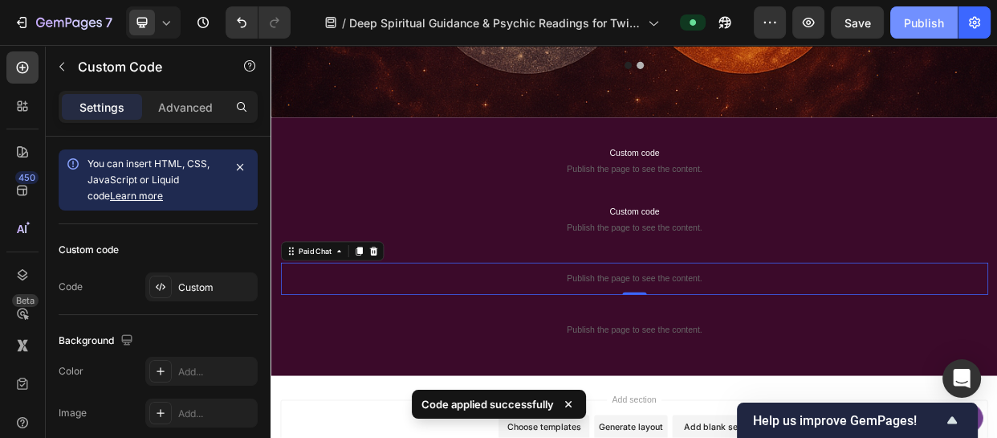
click at [924, 24] on div "Publish" at bounding box center [924, 22] width 40 height 17
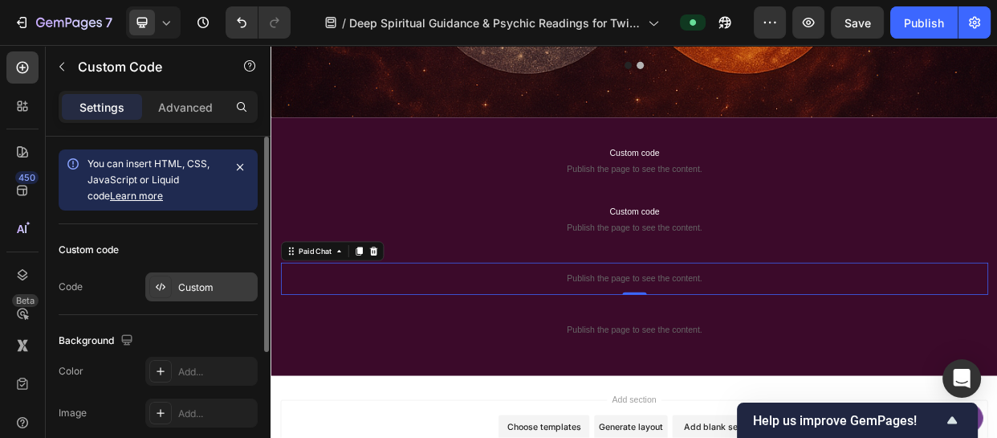
click at [200, 289] on div "Custom" at bounding box center [215, 287] width 75 height 14
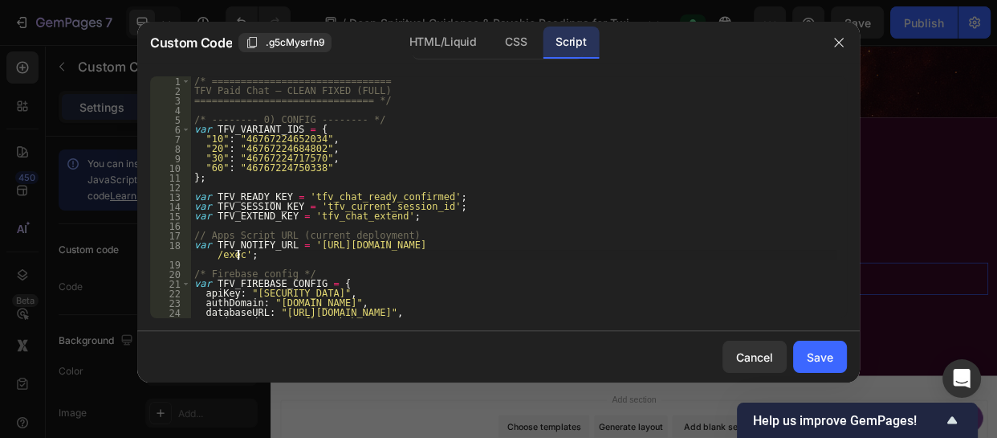
click at [239, 252] on div "/* =============================== TFV Paid Chat — CLEAN FIXED (FULL) =========…" at bounding box center [513, 206] width 645 height 261
drag, startPoint x: 239, startPoint y: 252, endPoint x: 300, endPoint y: 247, distance: 62.0
click at [300, 247] on div "/* =============================== TFV Paid Chat — CLEAN FIXED (FULL) =========…" at bounding box center [513, 206] width 645 height 261
paste textarea "wV0N4TwrIC-72yLzvXpM5gALqXs1ts2-wVJXBQr5guaSXBZhIXuc7SxHDZikBB-Dg6"
type textarea "var TFV_NOTIFY_URL = 'https://script.google.com/macros/s/AKfycbwV0N4TwrIC-72yLz…"
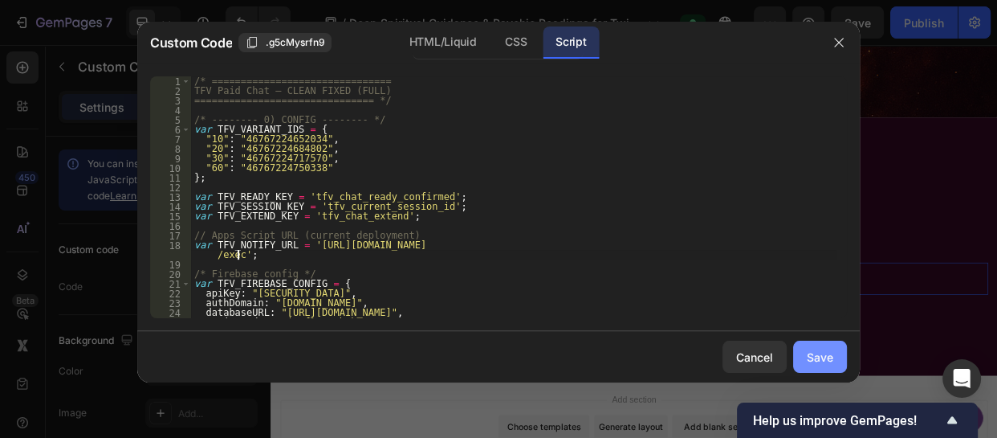
click at [814, 349] on div "Save" at bounding box center [820, 357] width 27 height 17
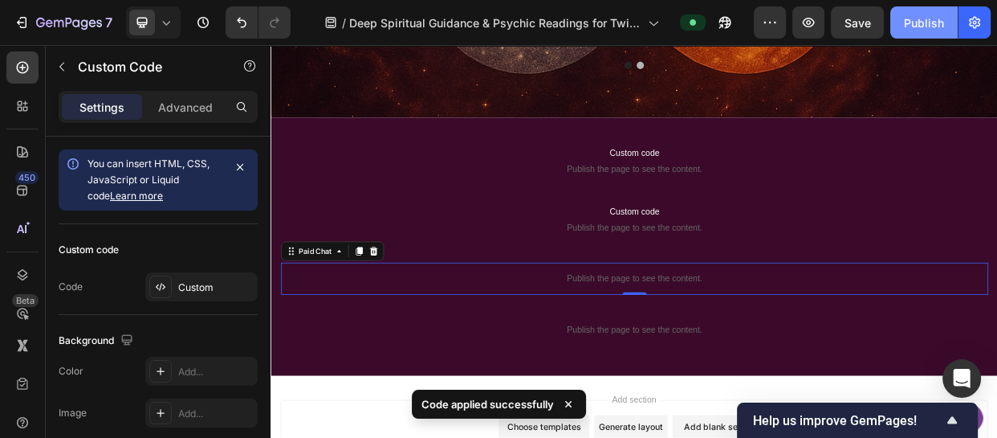
click at [920, 15] on div "Publish" at bounding box center [924, 22] width 40 height 17
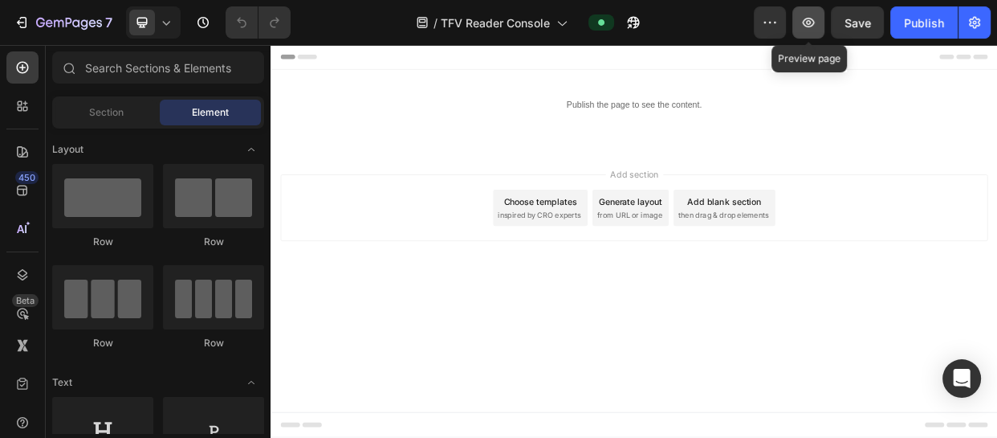
click at [810, 19] on icon "button" at bounding box center [809, 22] width 16 height 16
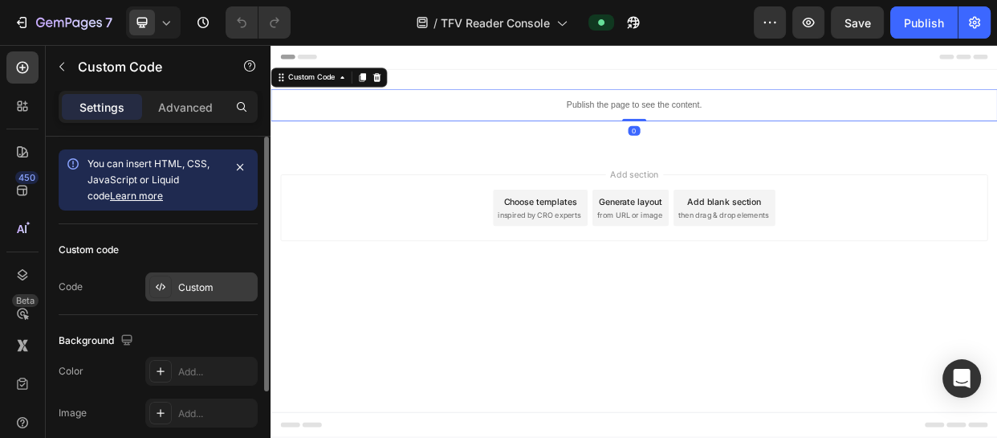
click at [218, 284] on div "Custom" at bounding box center [215, 287] width 75 height 14
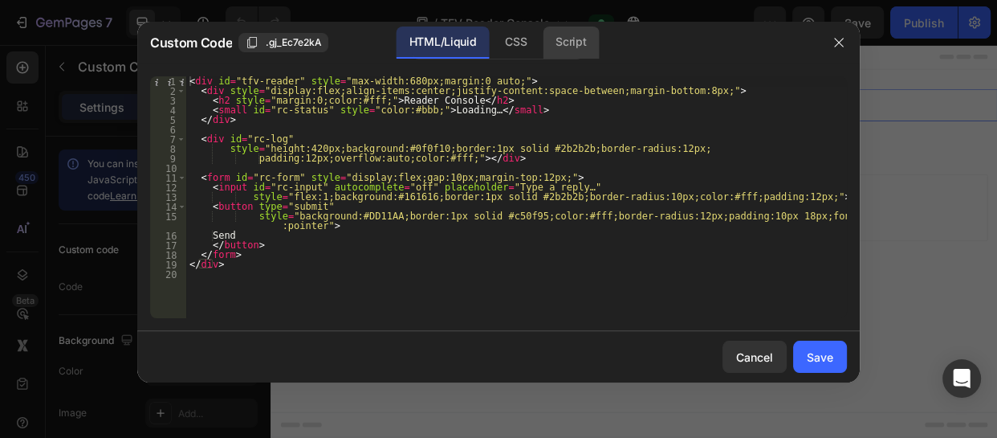
click at [573, 45] on div "Script" at bounding box center [571, 43] width 56 height 32
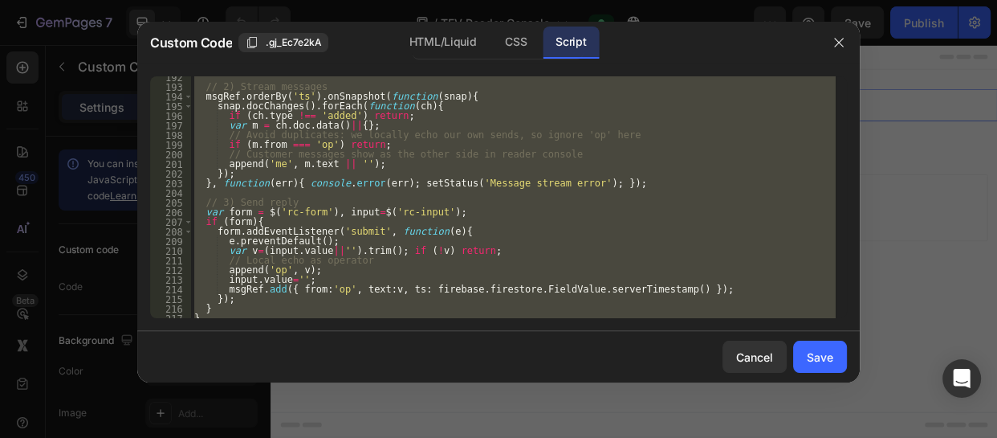
scroll to position [1897, 0]
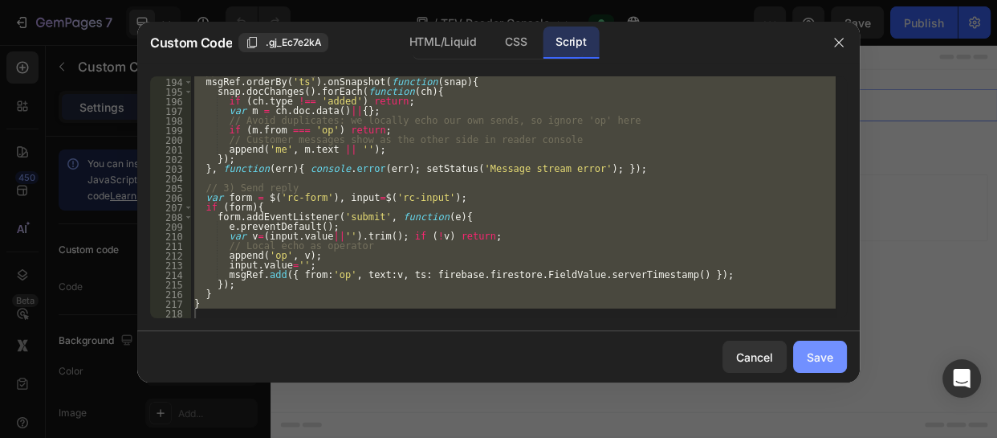
click at [818, 352] on div "Save" at bounding box center [820, 357] width 27 height 17
